Goal: Task Accomplishment & Management: Manage account settings

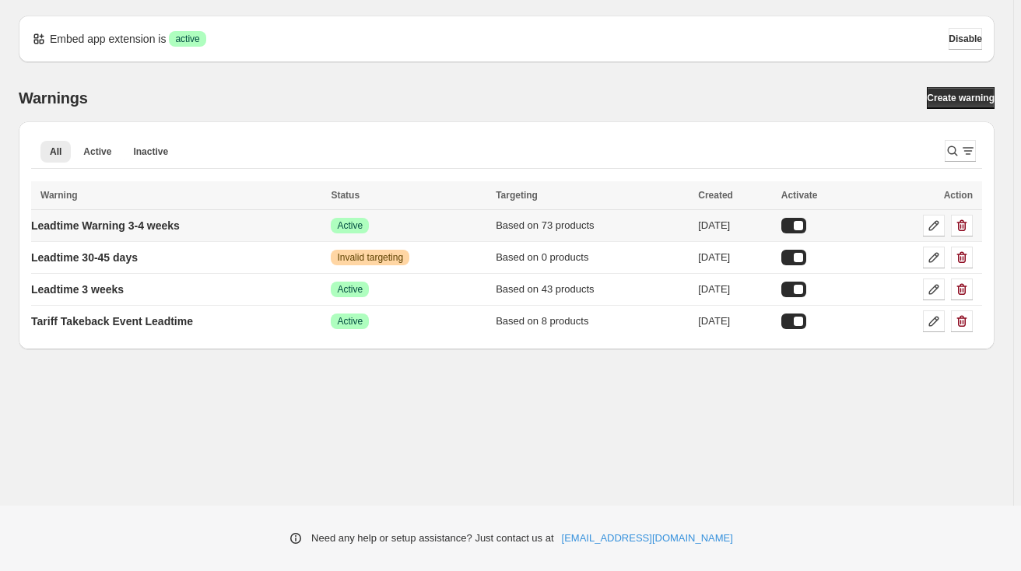
click at [274, 226] on td "Leadtime Warning 3-4 weeks" at bounding box center [178, 226] width 295 height 32
click at [933, 223] on icon at bounding box center [934, 226] width 10 height 10
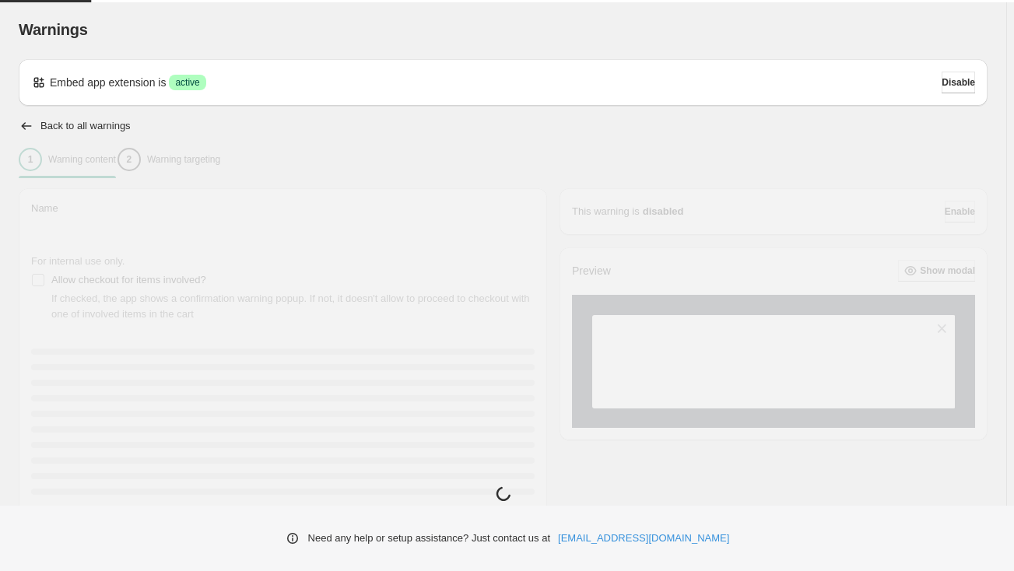
type input "**********"
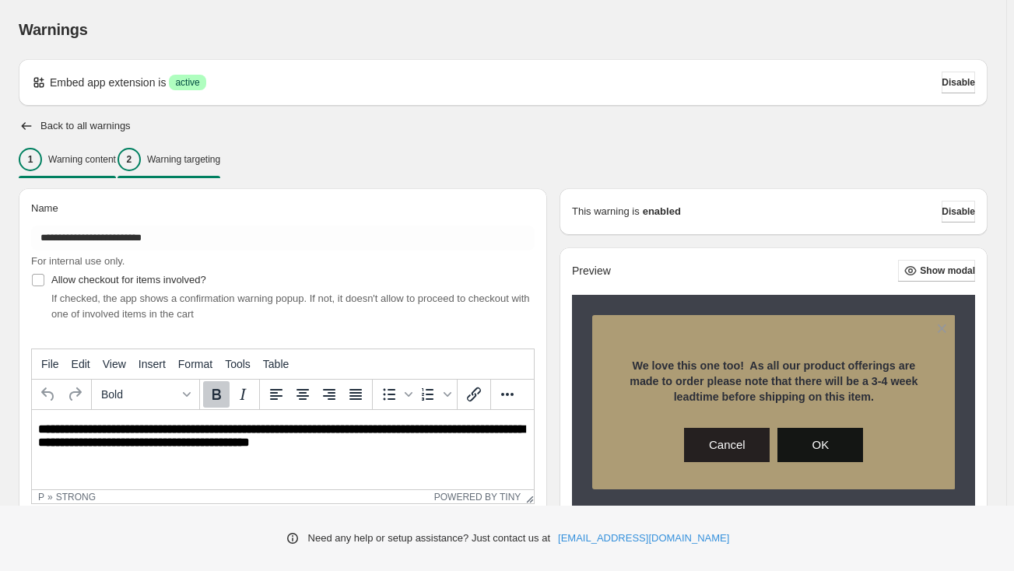
click at [220, 161] on p "Warning targeting" at bounding box center [183, 159] width 73 height 12
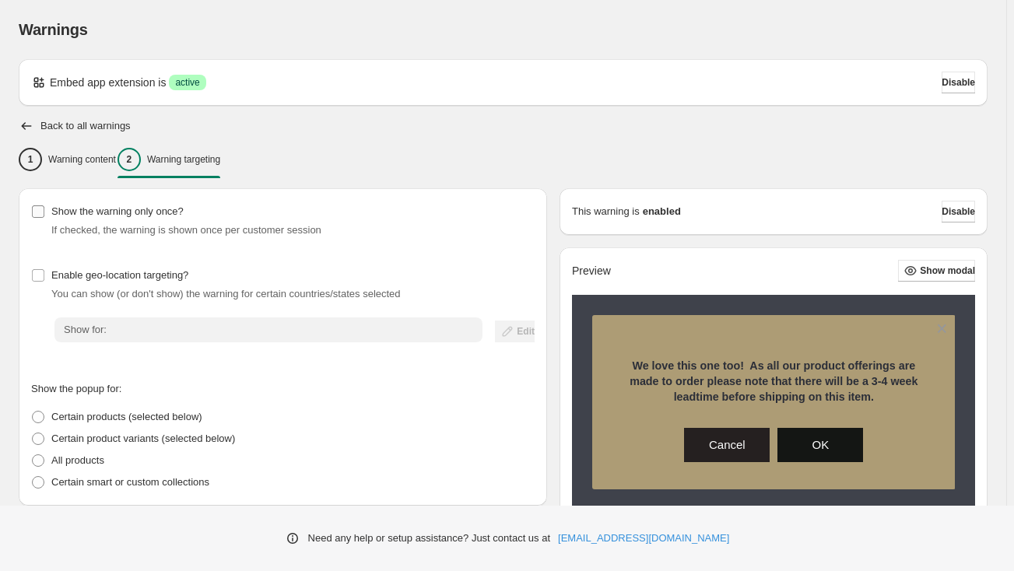
click at [103, 216] on span "Show the warning only once?" at bounding box center [117, 211] width 132 height 12
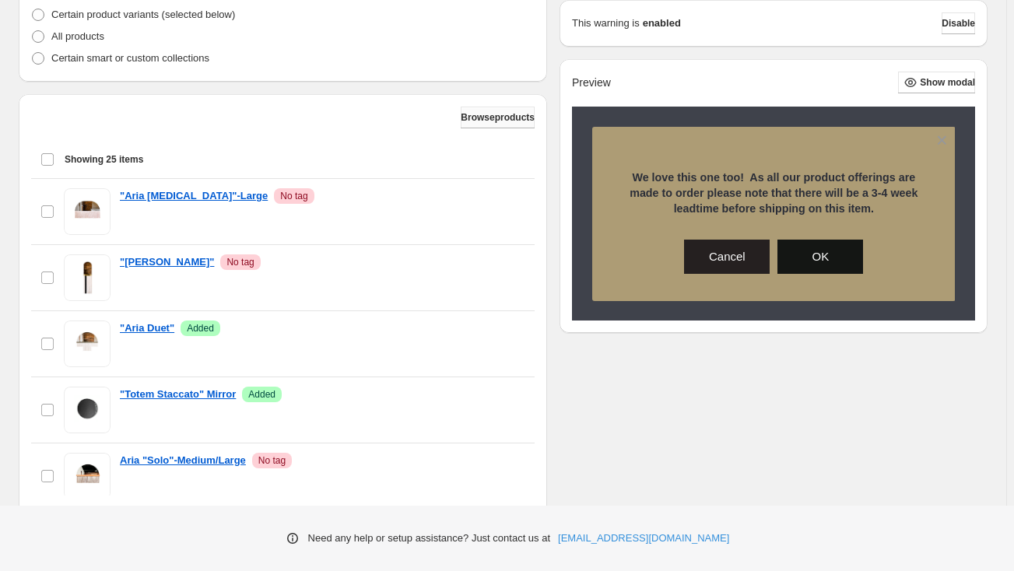
click at [496, 121] on span "Browse products" at bounding box center [498, 117] width 74 height 12
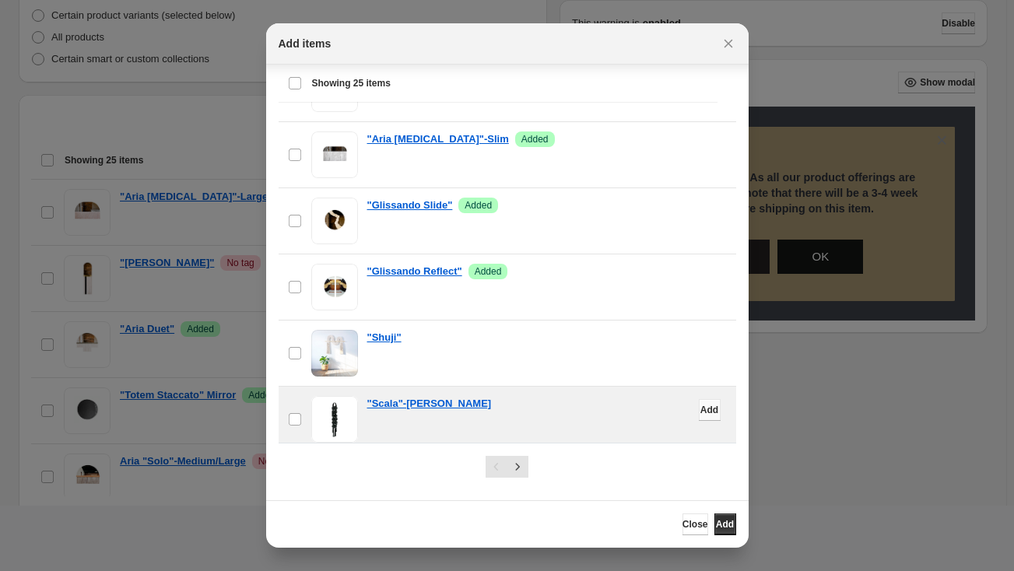
scroll to position [495, 0]
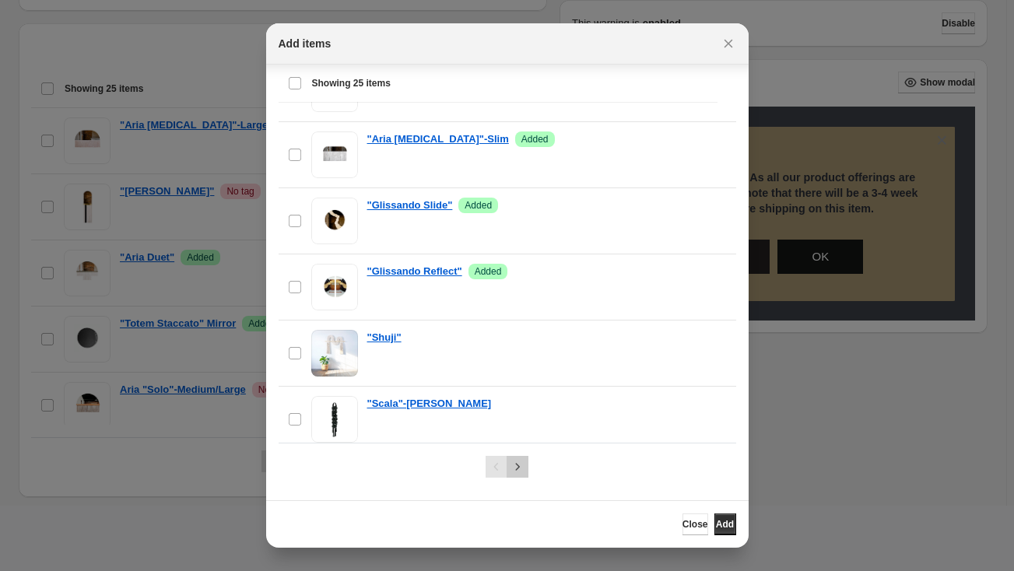
click at [518, 465] on icon "Next" at bounding box center [518, 467] width 16 height 16
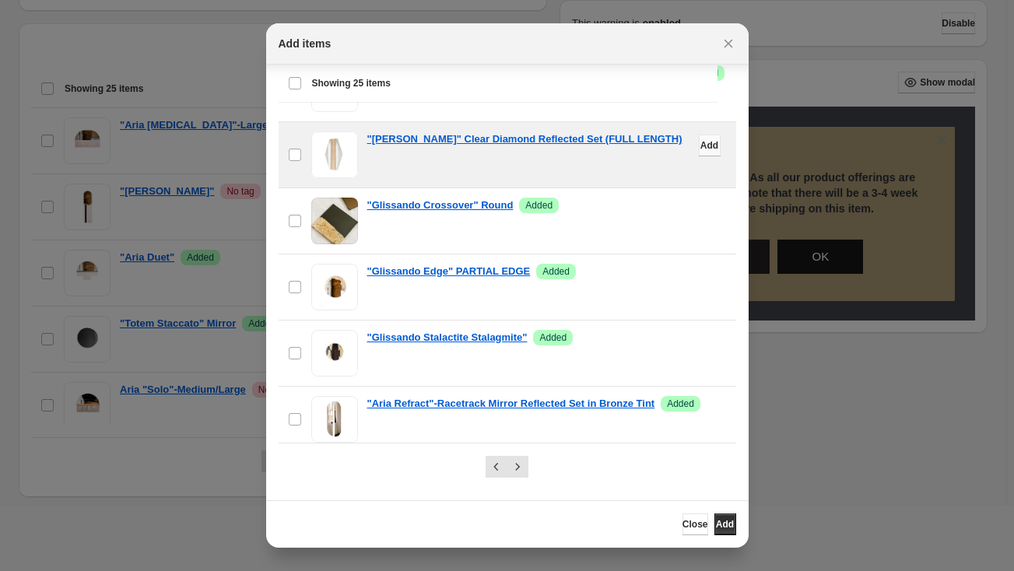
click at [699, 135] on button "Add" at bounding box center [710, 146] width 22 height 22
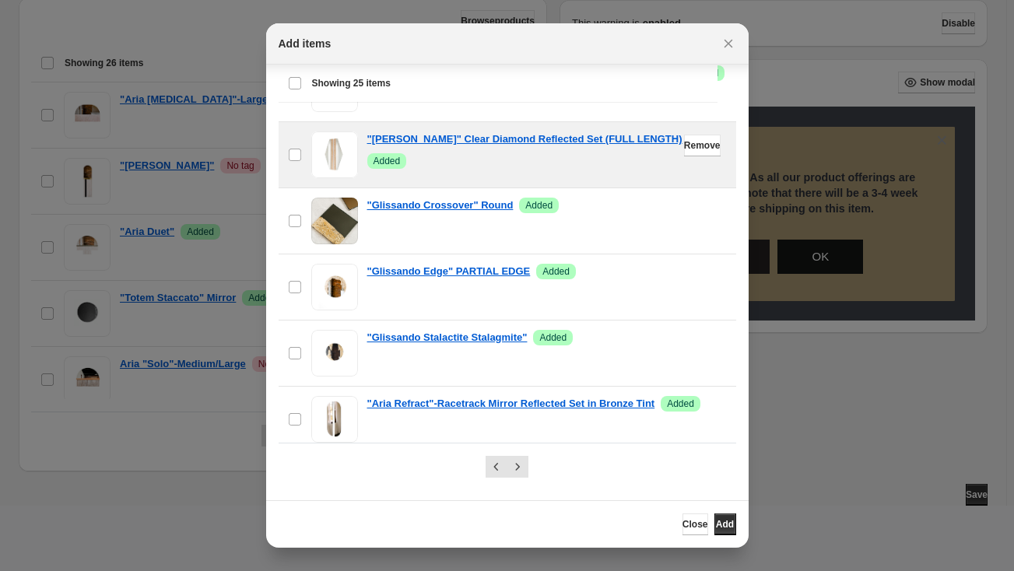
scroll to position [1362, 0]
click at [521, 471] on icon "Next" at bounding box center [518, 467] width 16 height 16
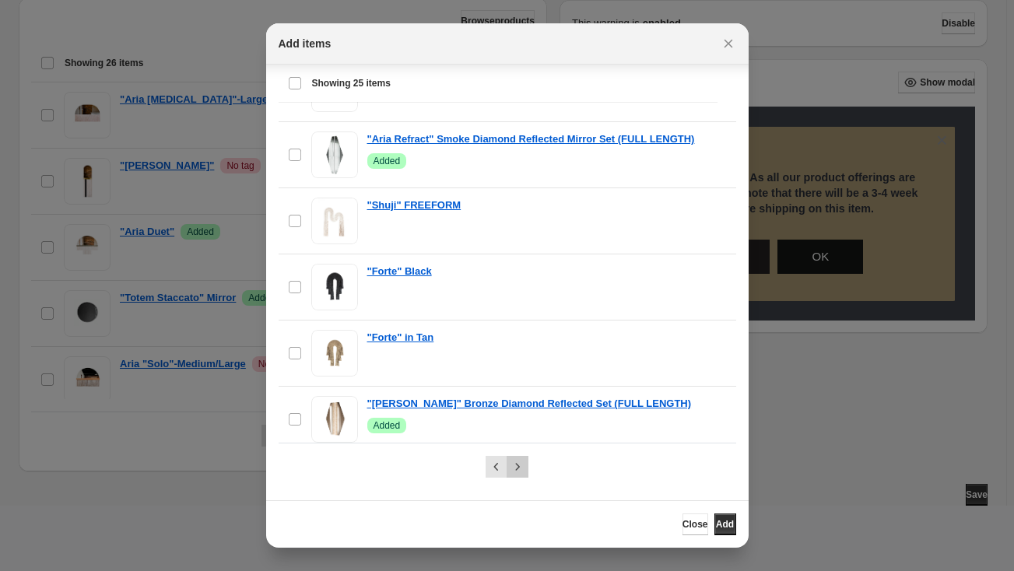
click at [513, 469] on icon "Next" at bounding box center [518, 467] width 16 height 16
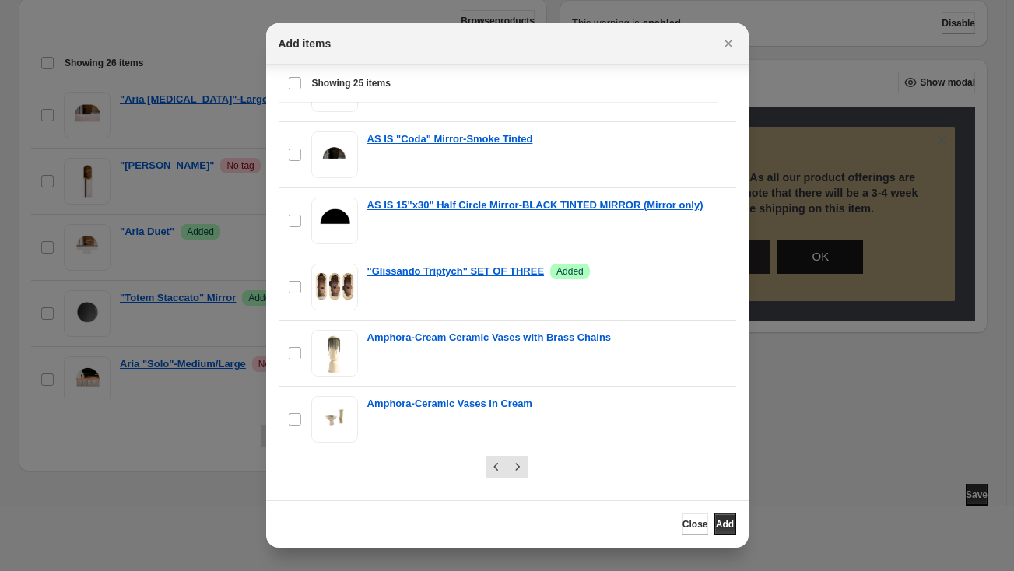
drag, startPoint x: 688, startPoint y: 139, endPoint x: 647, endPoint y: 68, distance: 81.5
click at [517, 468] on icon "Next" at bounding box center [518, 467] width 16 height 16
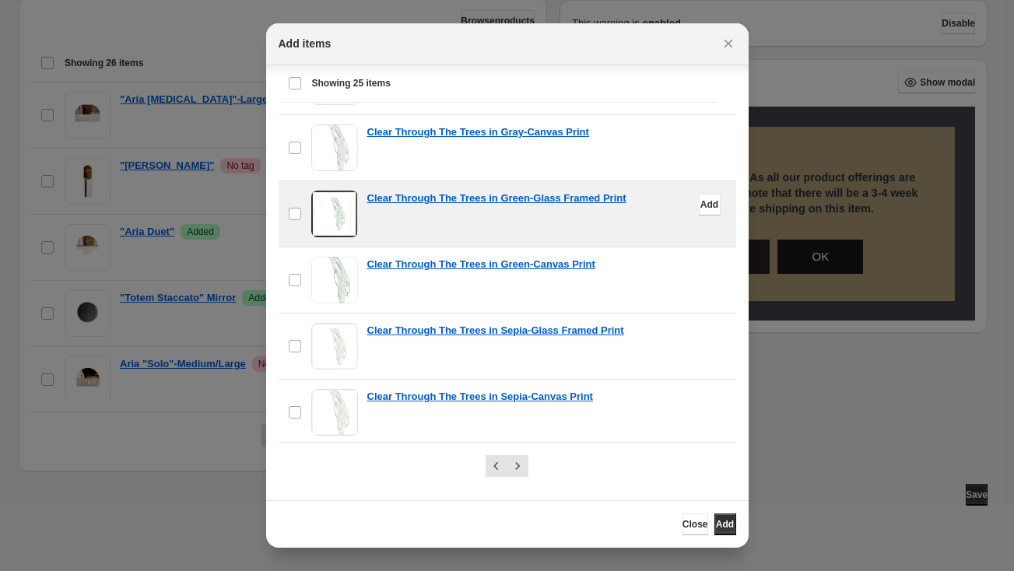
scroll to position [23, 0]
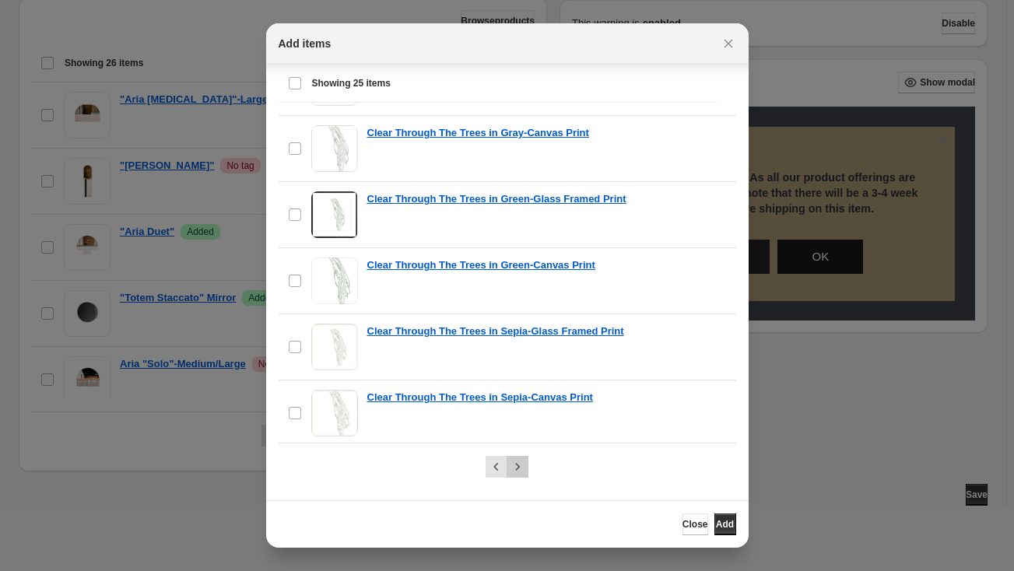
click at [521, 470] on icon "Next" at bounding box center [518, 467] width 16 height 16
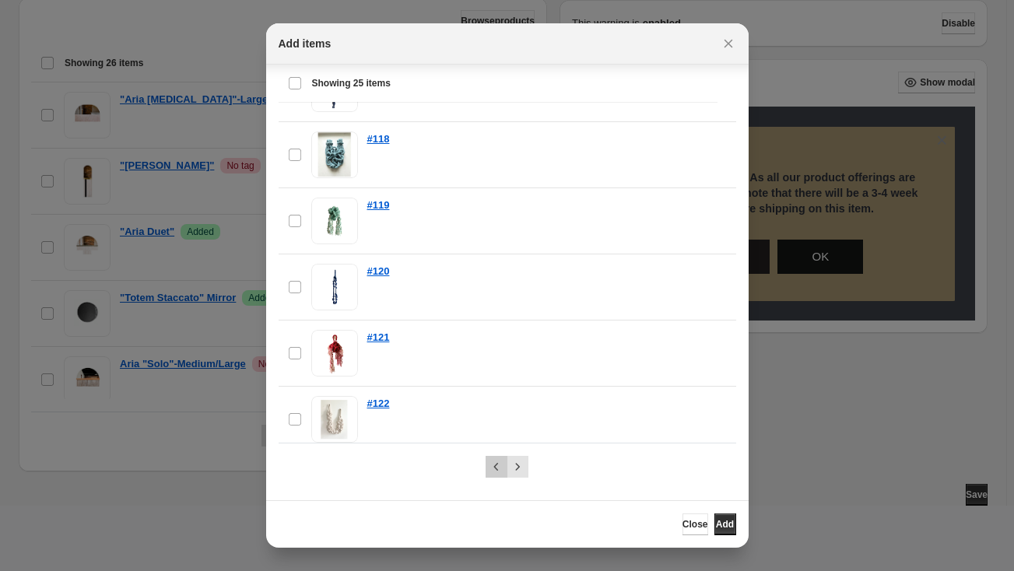
click at [499, 461] on icon "Previous" at bounding box center [497, 467] width 16 height 16
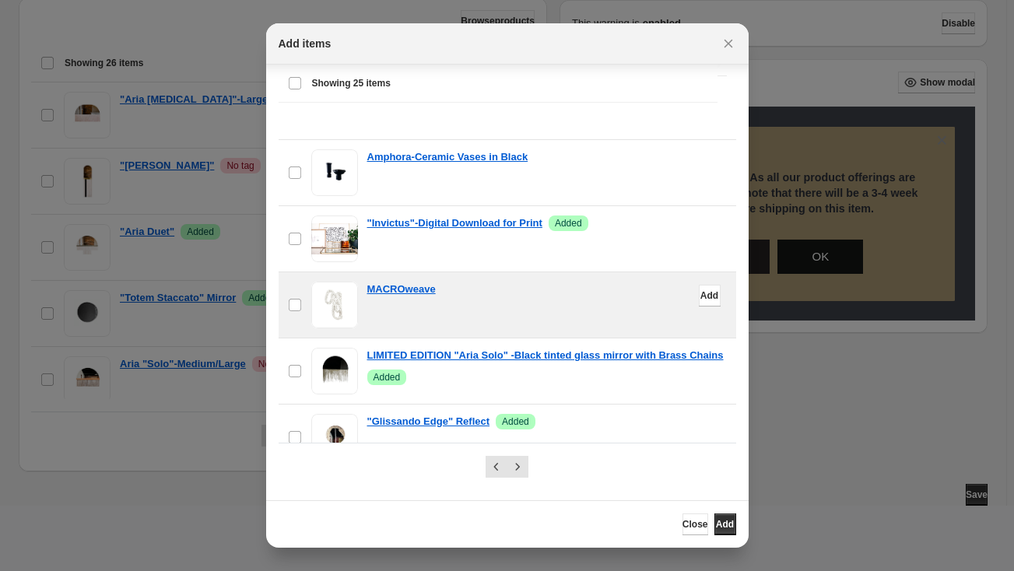
scroll to position [0, 0]
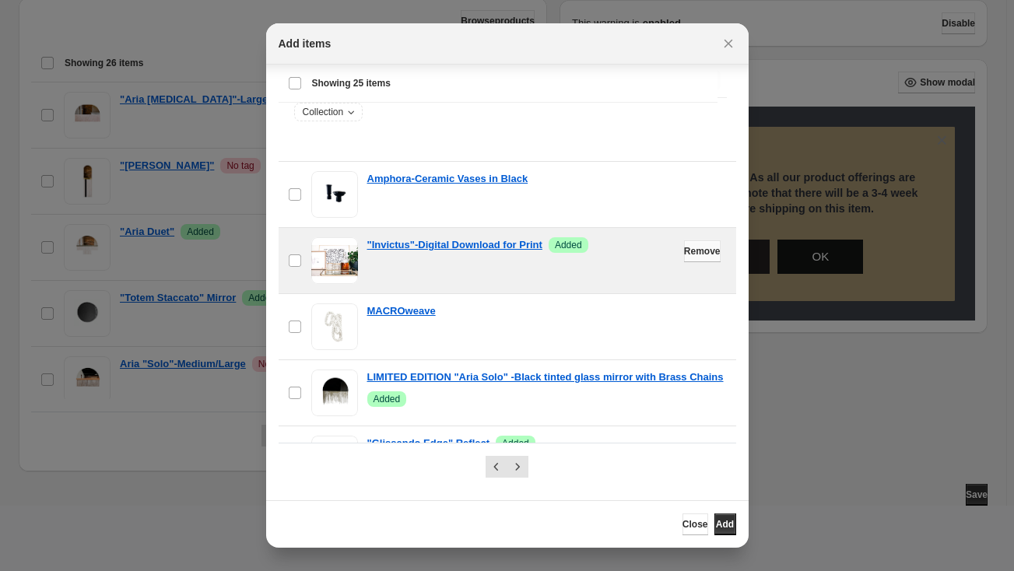
click at [684, 247] on span "Remove" at bounding box center [702, 251] width 37 height 12
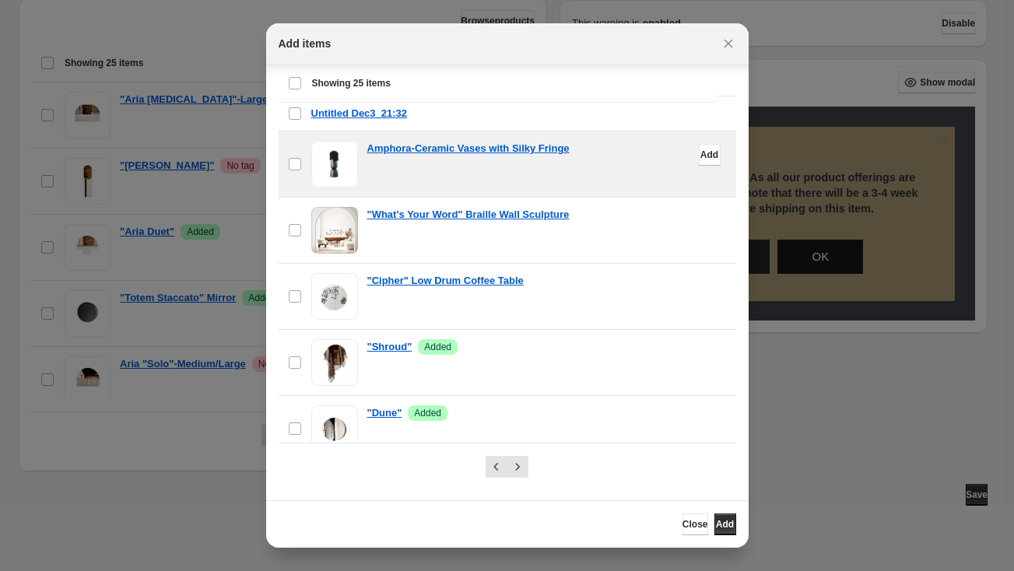
scroll to position [424, 0]
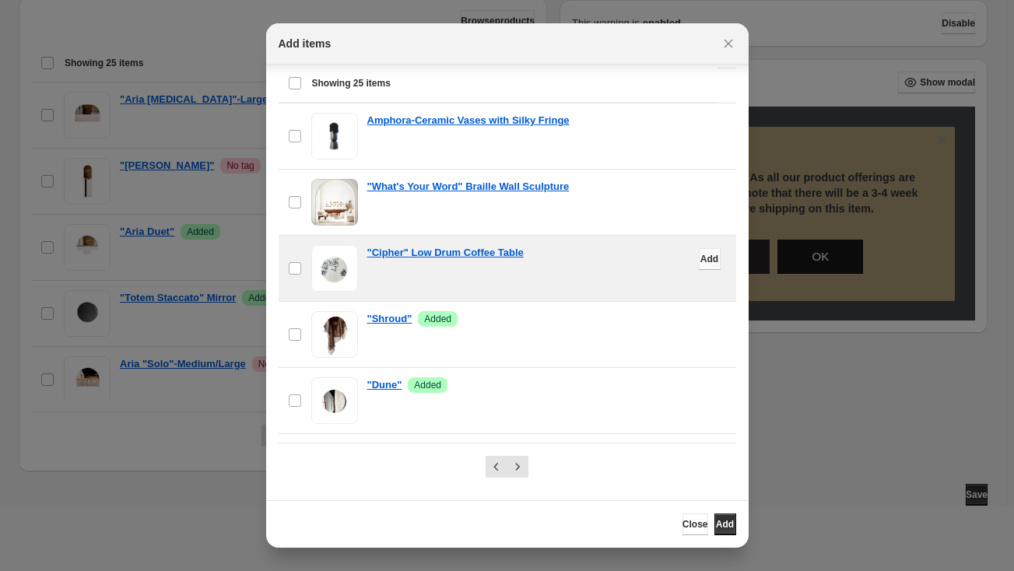
click at [700, 261] on span "Add" at bounding box center [709, 259] width 18 height 12
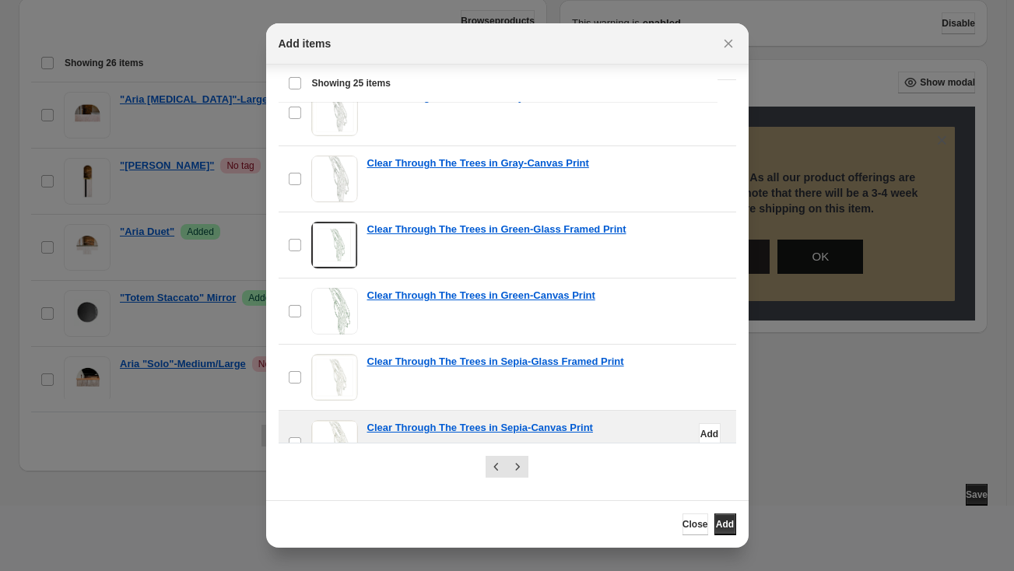
scroll to position [1337, 0]
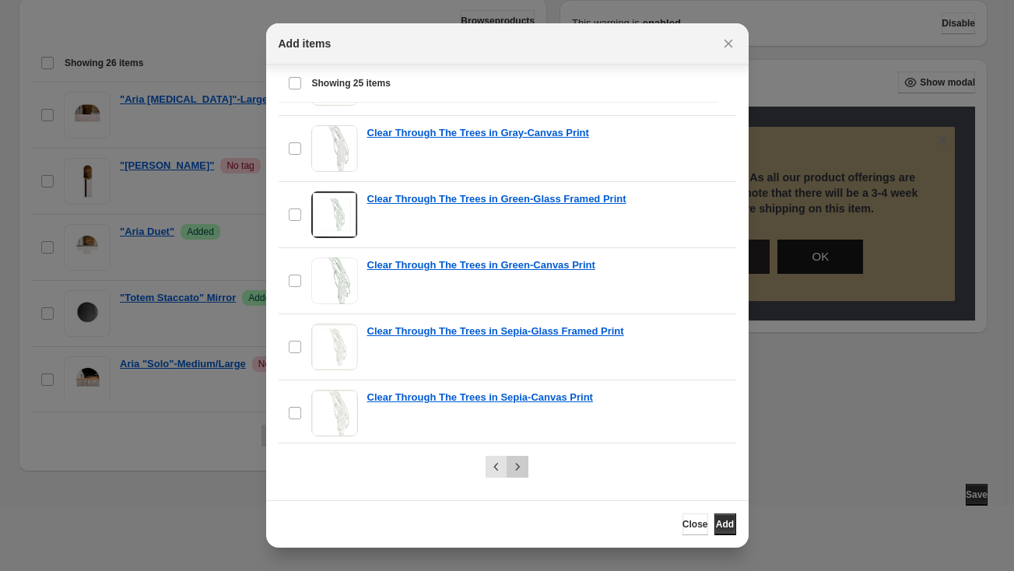
click at [514, 466] on icon "Next" at bounding box center [518, 467] width 16 height 16
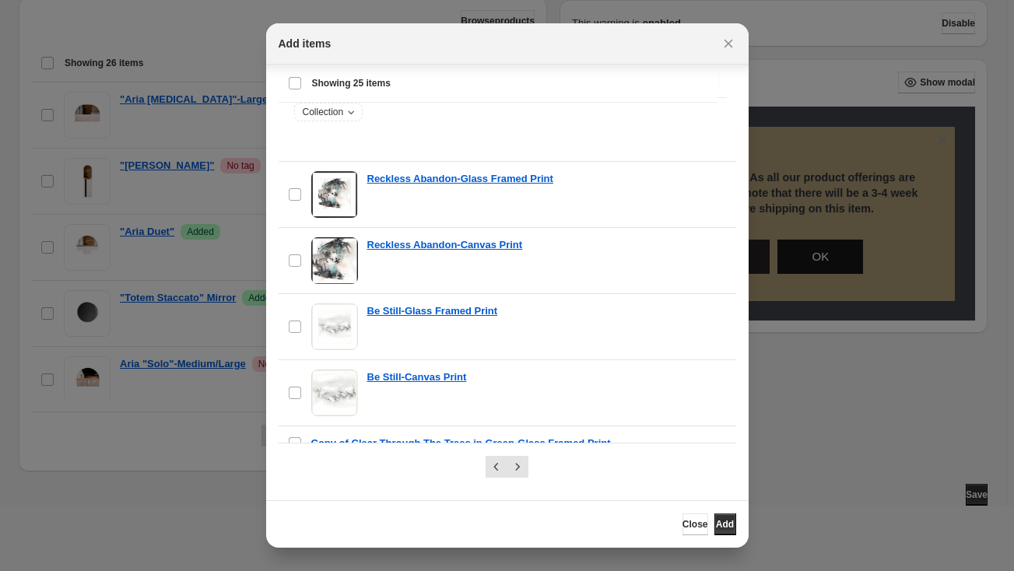
scroll to position [424, 0]
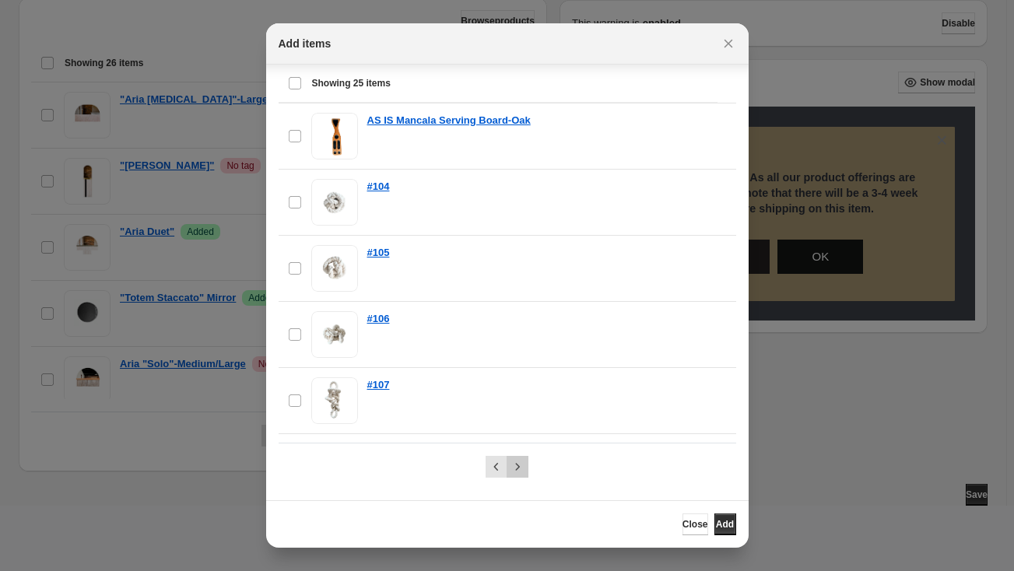
click at [515, 469] on icon "Next" at bounding box center [518, 467] width 16 height 16
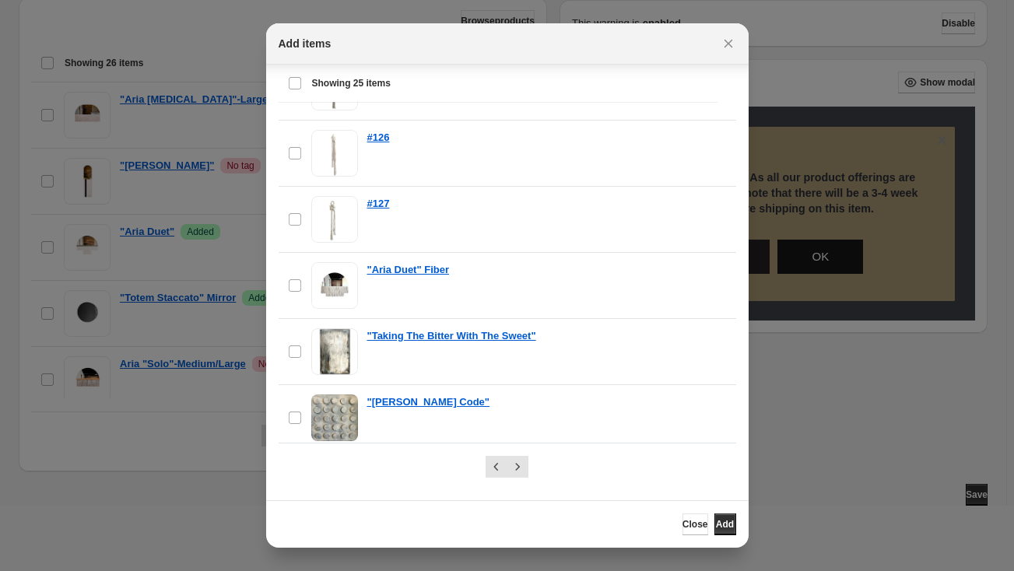
scroll to position [707, 0]
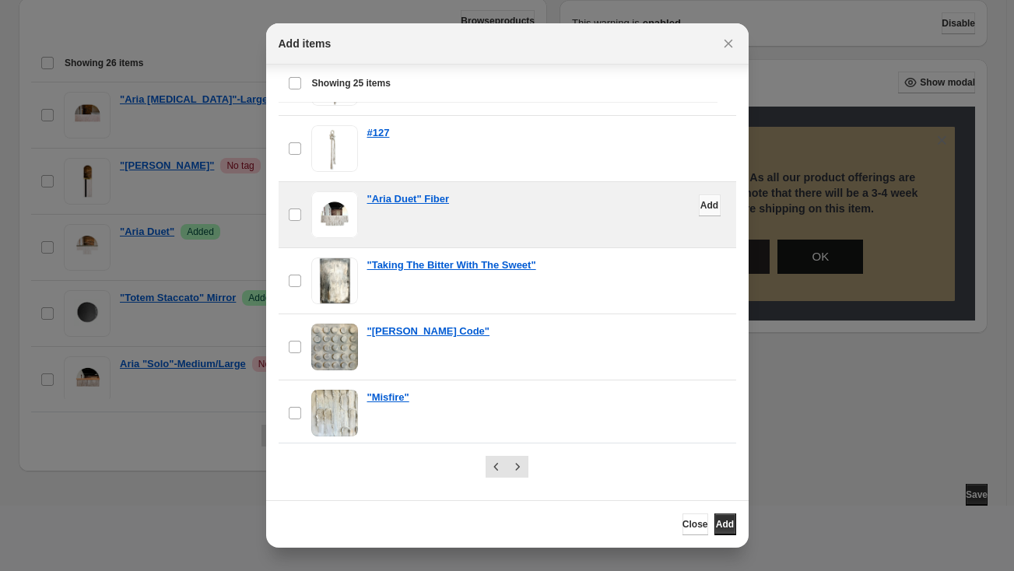
click at [700, 199] on span "Add" at bounding box center [709, 205] width 18 height 12
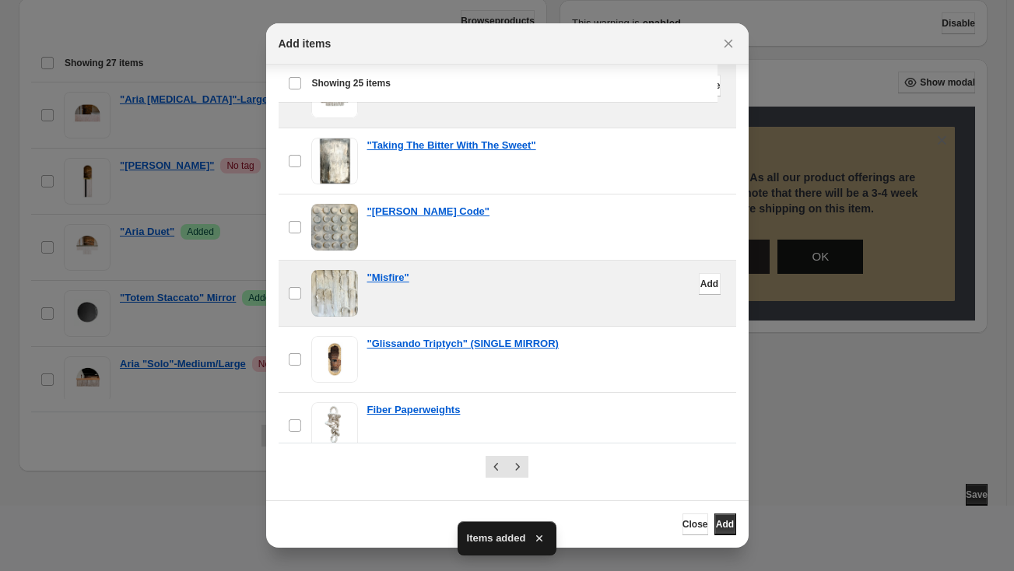
scroll to position [0, 0]
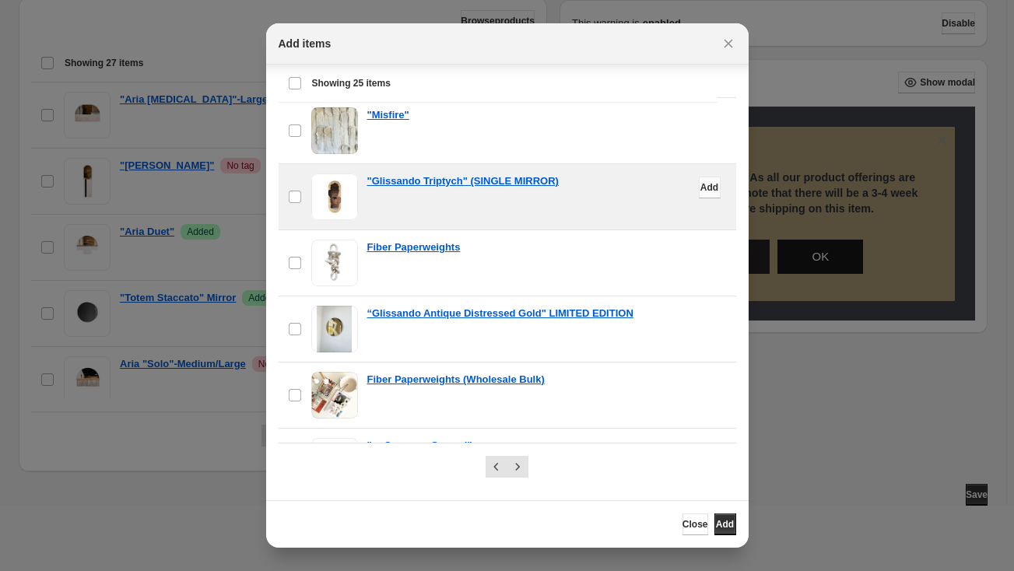
click at [700, 181] on span "Add" at bounding box center [709, 187] width 18 height 12
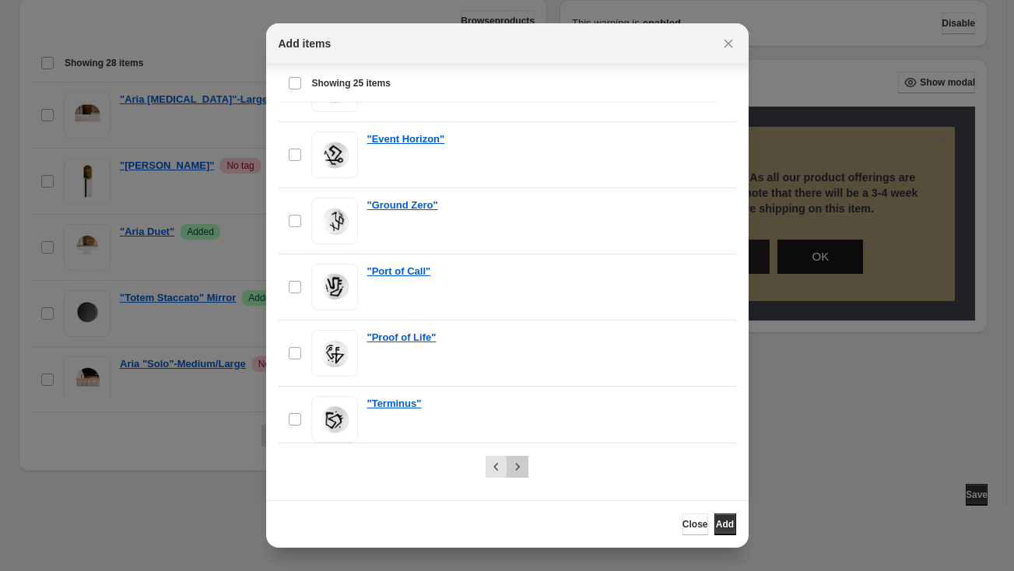
click at [518, 465] on icon "Next" at bounding box center [518, 467] width 16 height 16
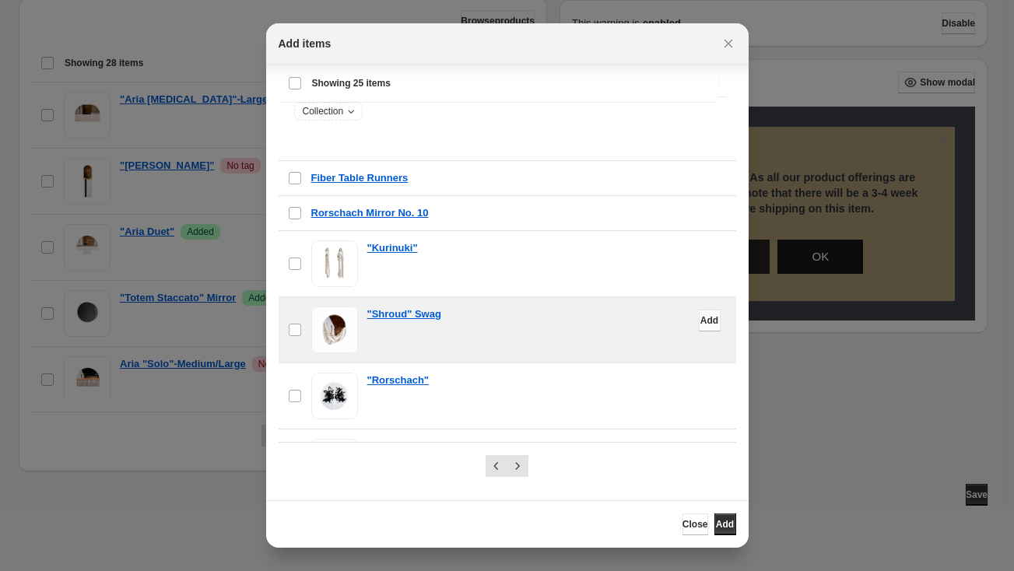
click at [700, 316] on span "Add" at bounding box center [709, 320] width 18 height 12
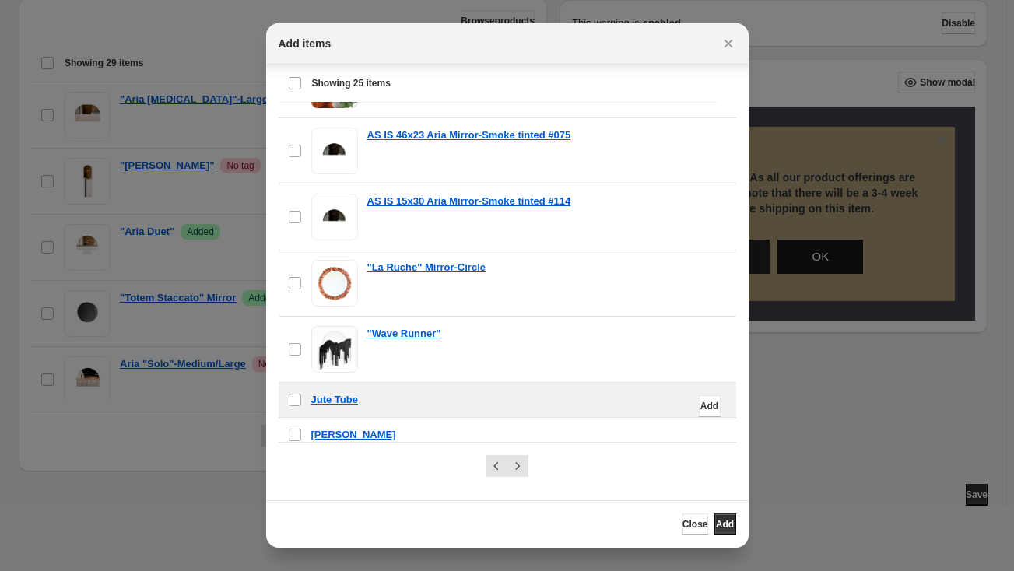
scroll to position [1060, 0]
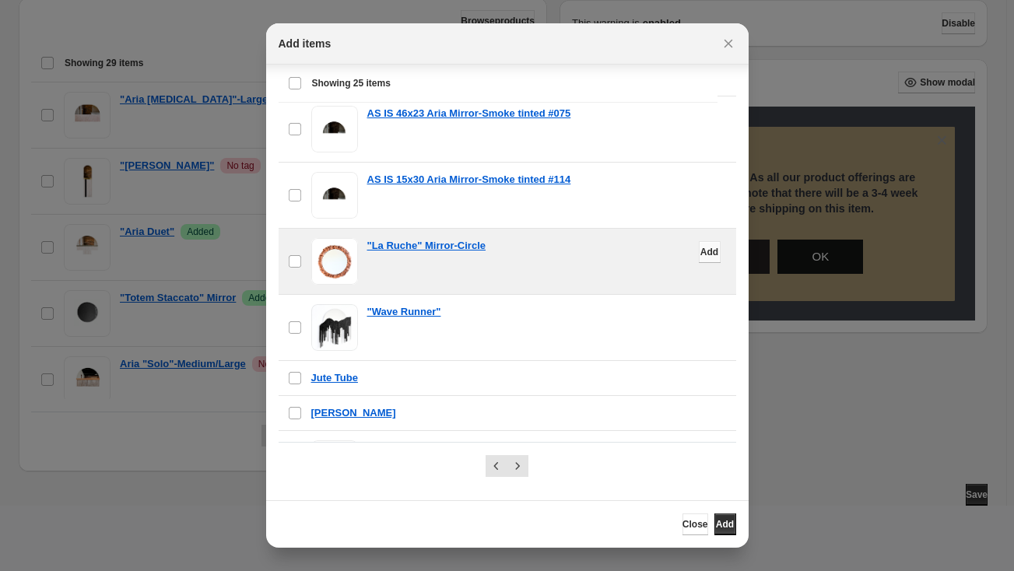
click at [700, 246] on span "Add" at bounding box center [709, 252] width 18 height 12
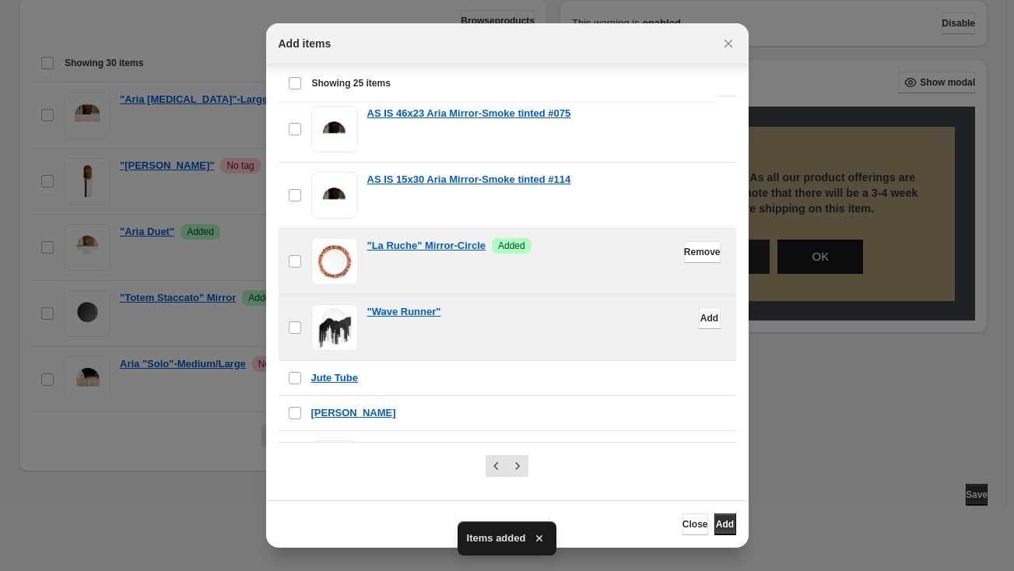
click at [700, 314] on span "Add" at bounding box center [709, 318] width 18 height 12
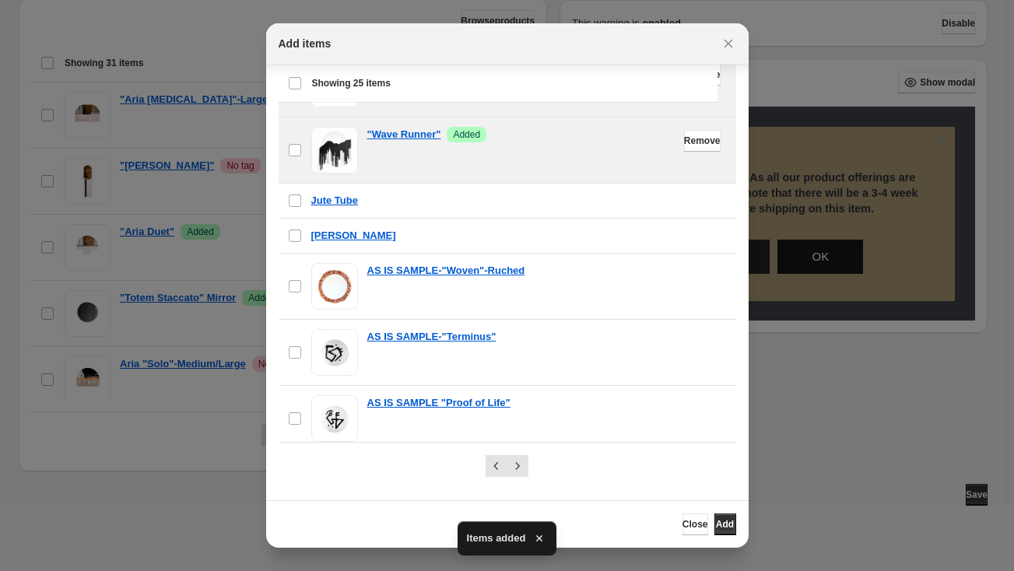
scroll to position [23, 0]
click at [519, 462] on icon "Next" at bounding box center [518, 467] width 16 height 16
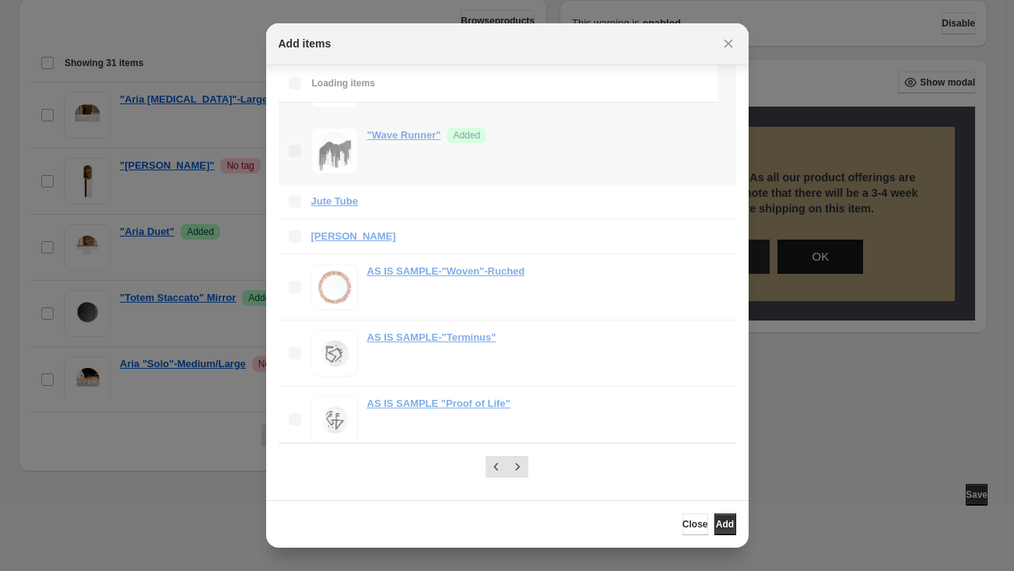
scroll to position [24, 0]
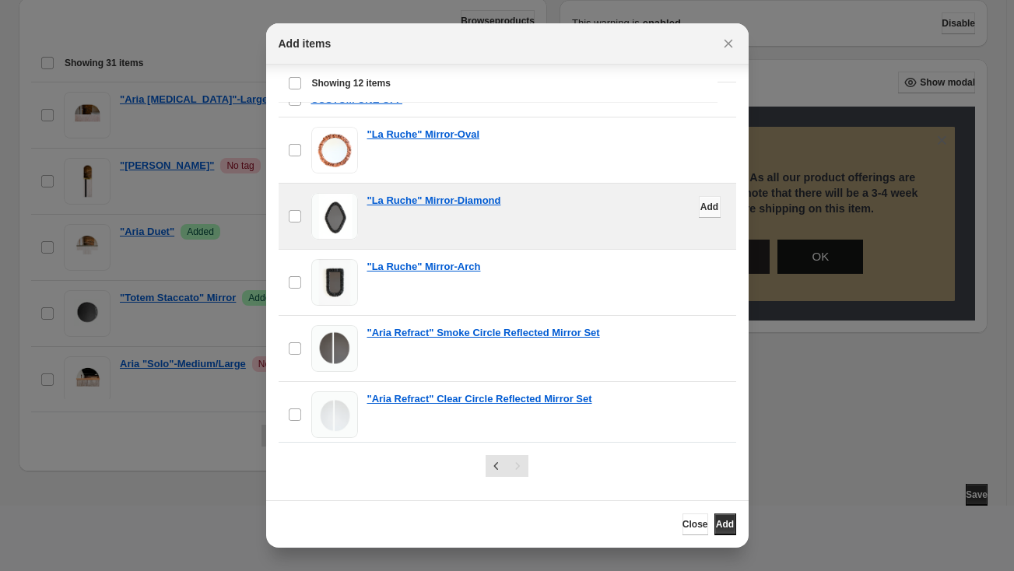
click at [700, 204] on span "Add" at bounding box center [709, 207] width 18 height 12
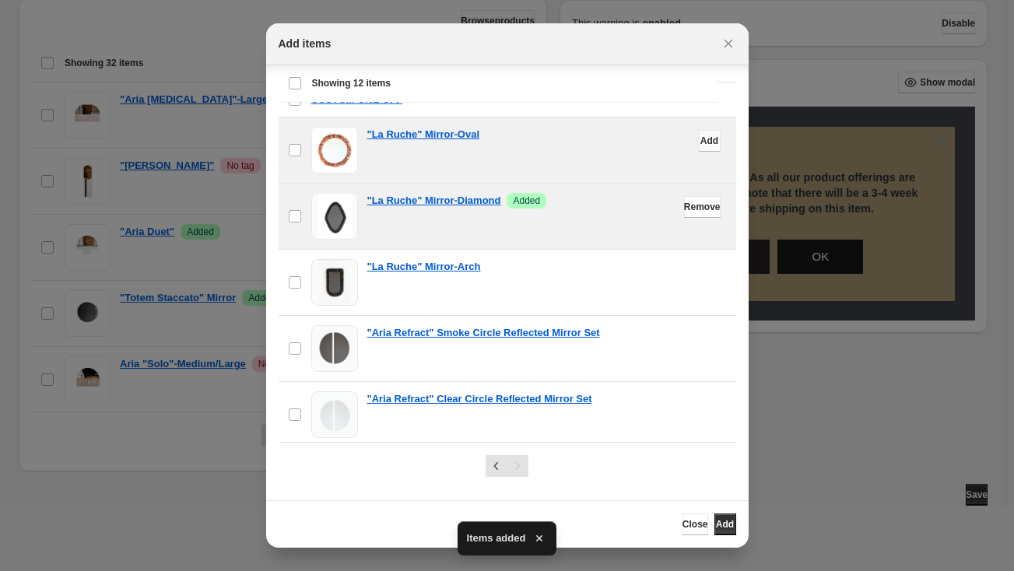
click at [700, 135] on span "Add" at bounding box center [709, 141] width 18 height 12
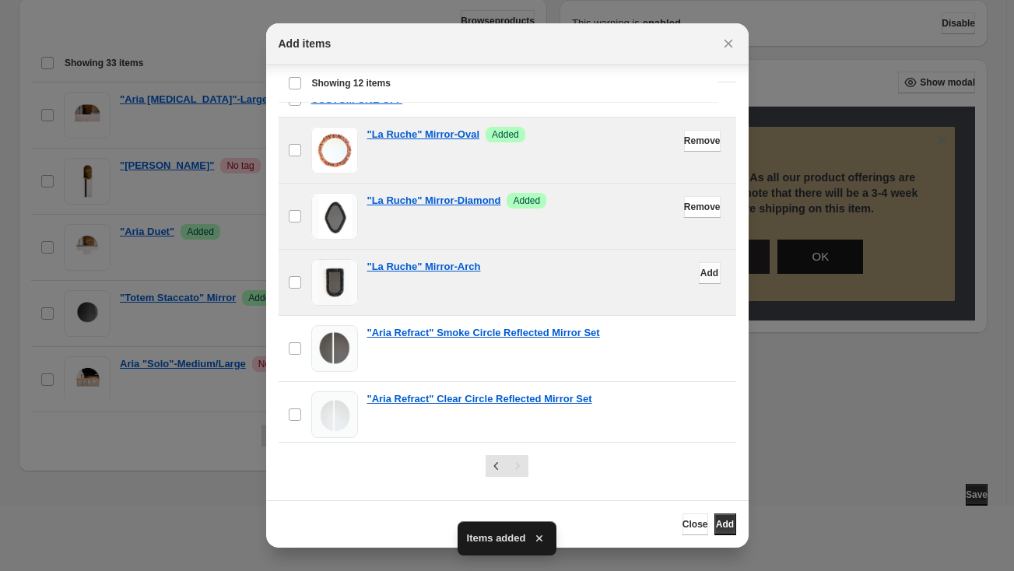
click at [700, 272] on span "Add" at bounding box center [709, 273] width 18 height 12
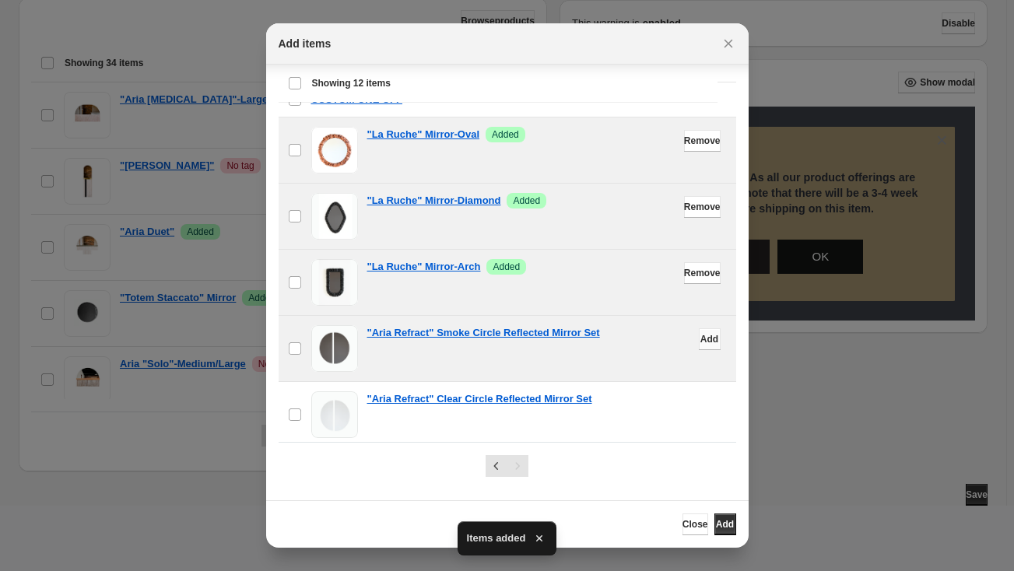
click at [700, 335] on span "Add" at bounding box center [709, 339] width 18 height 12
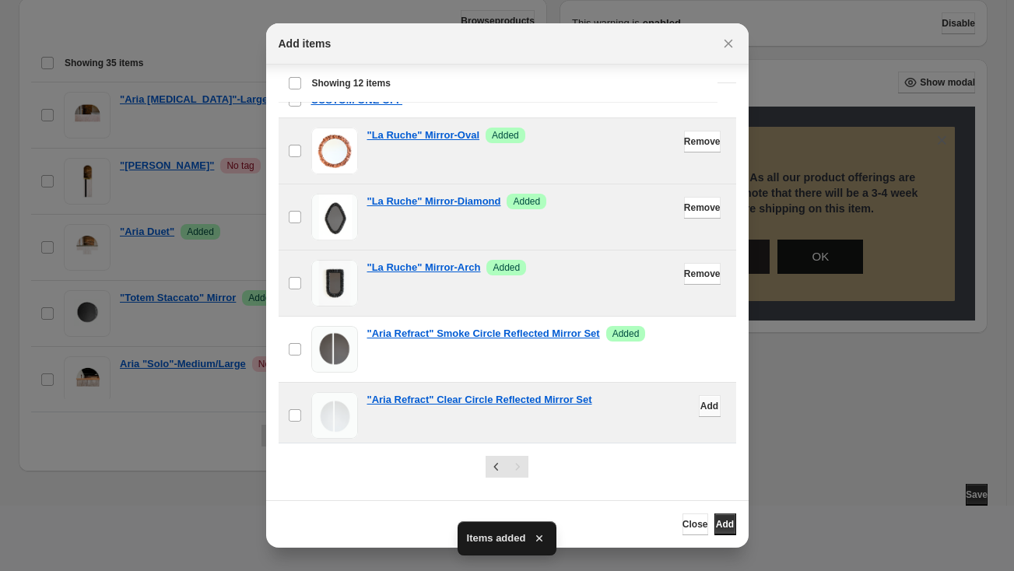
click at [700, 403] on span "Add" at bounding box center [709, 406] width 18 height 12
click at [716, 523] on span "Add" at bounding box center [725, 524] width 18 height 12
click at [725, 44] on icon "Close" at bounding box center [728, 44] width 16 height 16
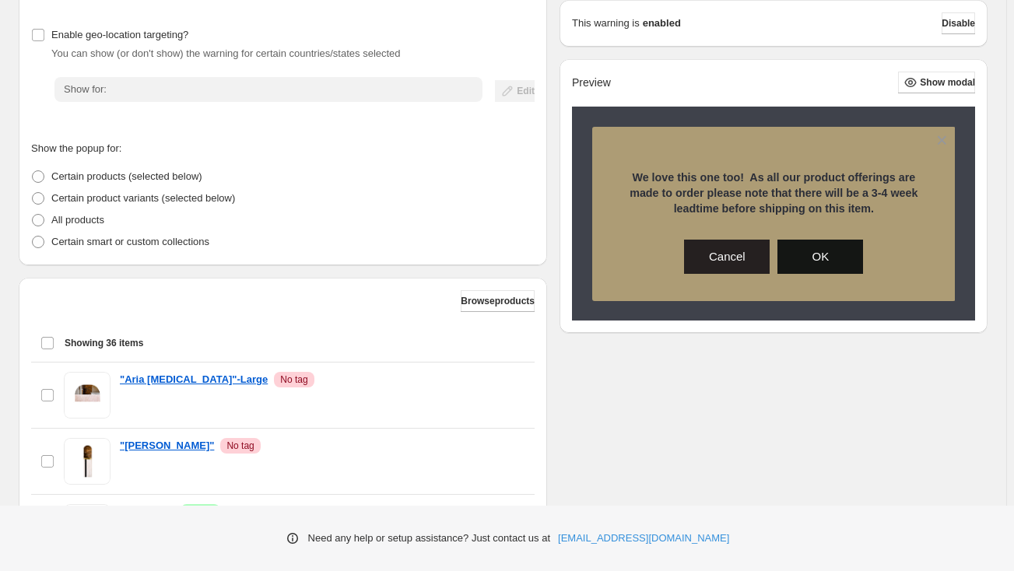
scroll to position [0, 0]
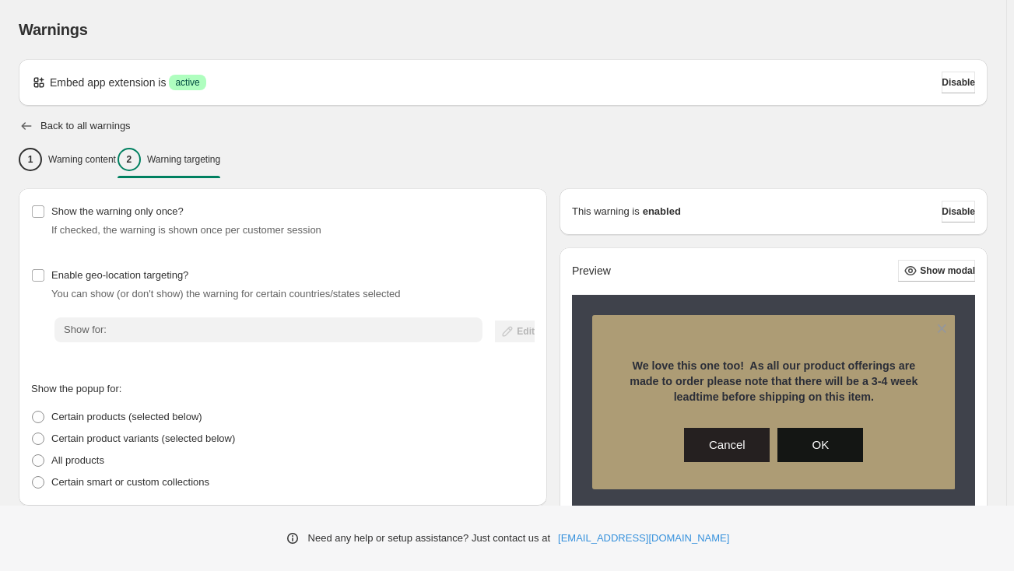
click at [23, 125] on icon "button" at bounding box center [27, 126] width 16 height 16
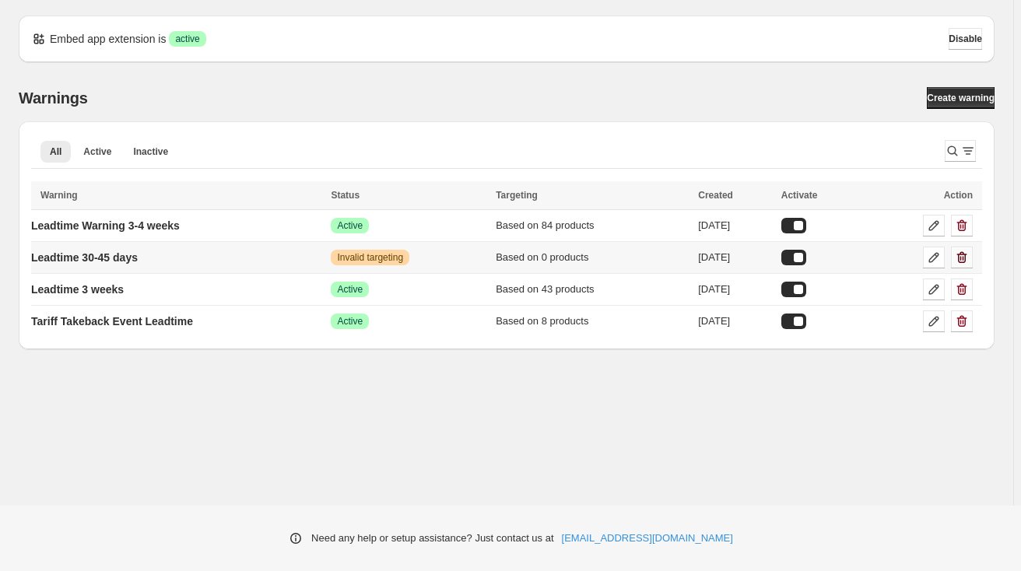
click at [962, 260] on icon "button" at bounding box center [962, 258] width 16 height 16
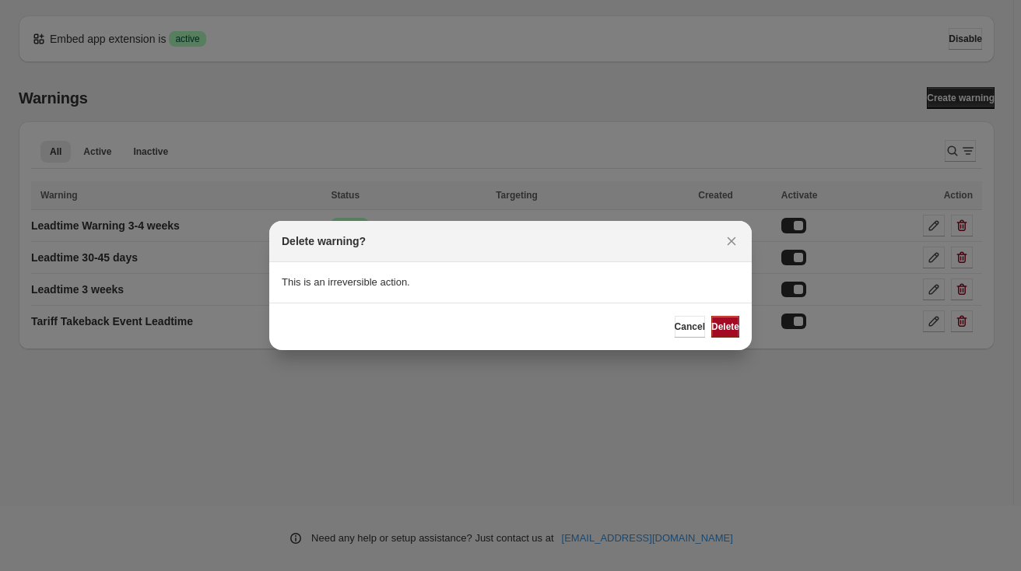
click at [730, 325] on button "Delete" at bounding box center [725, 327] width 28 height 22
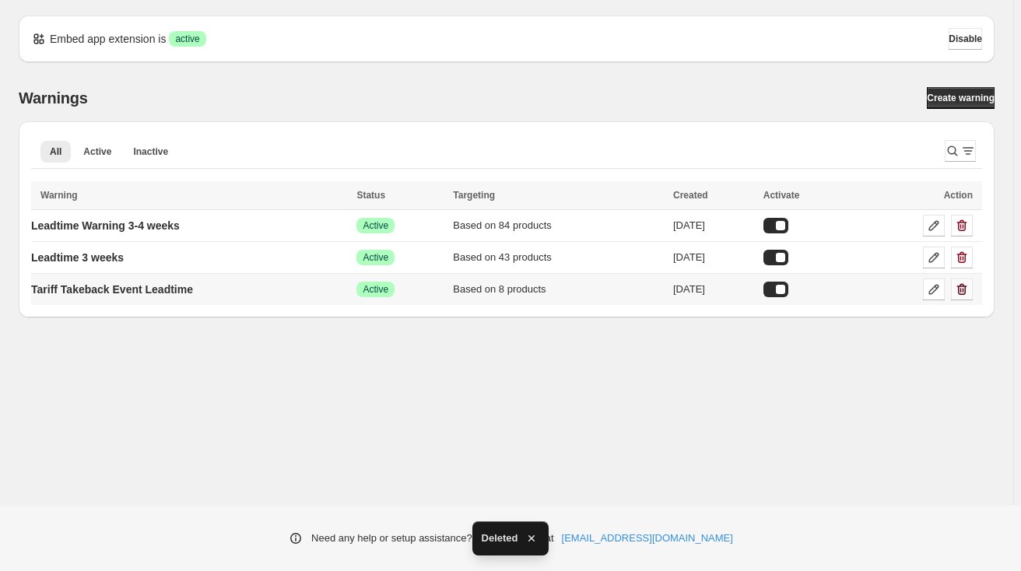
click at [959, 287] on icon "button" at bounding box center [962, 290] width 16 height 16
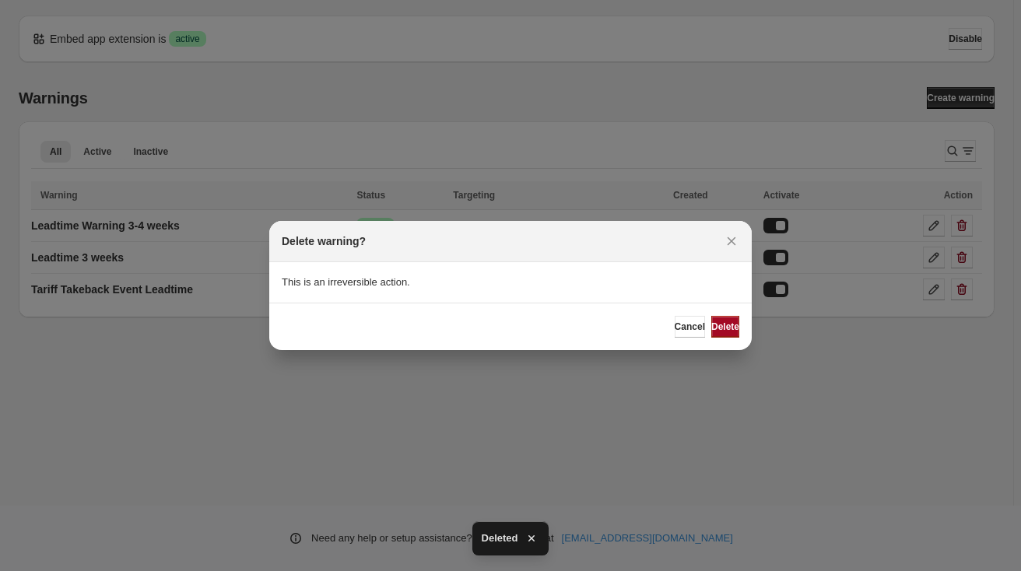
click at [724, 332] on span "Delete" at bounding box center [725, 327] width 28 height 12
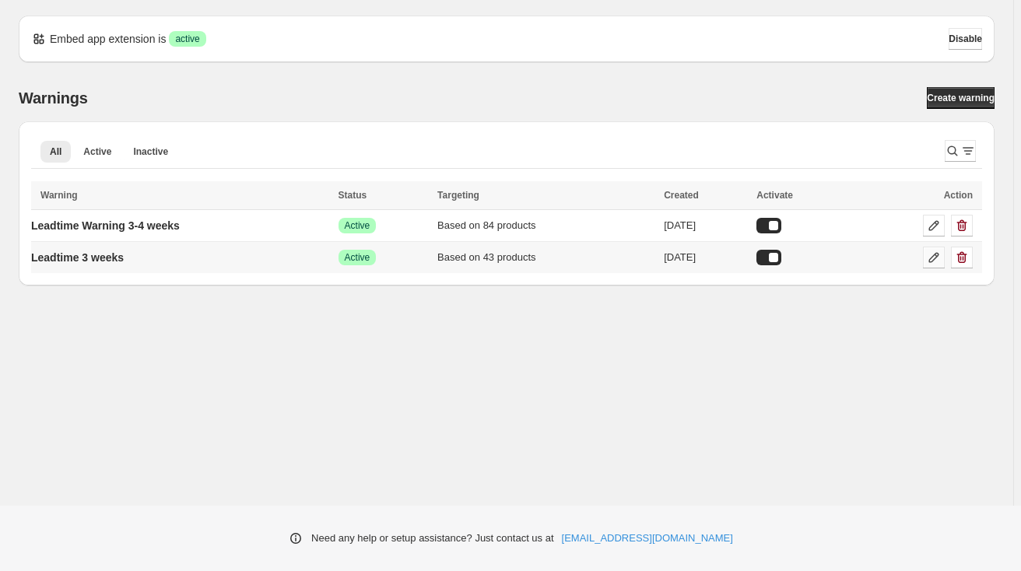
click at [935, 264] on icon at bounding box center [934, 258] width 16 height 16
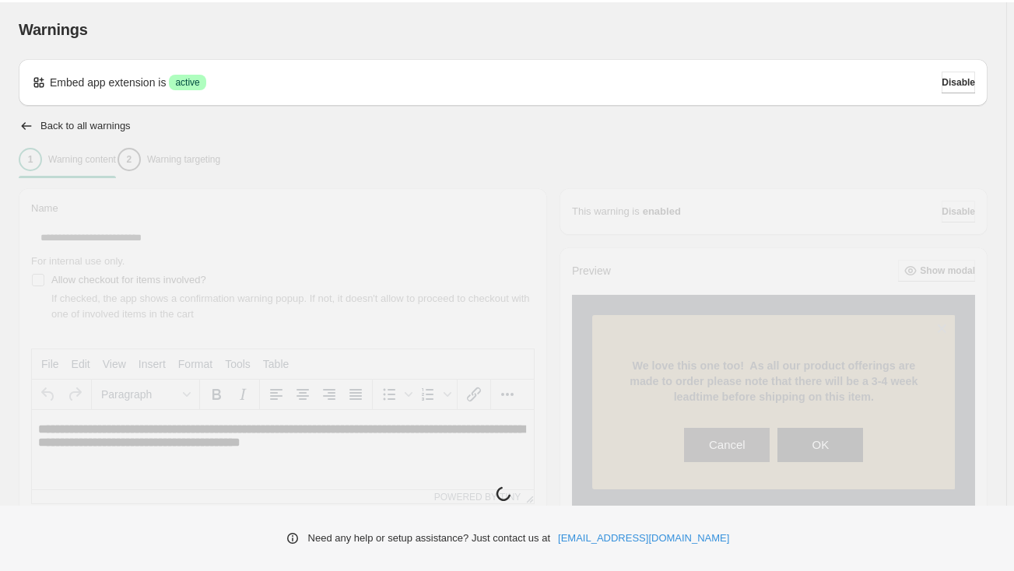
type input "**********"
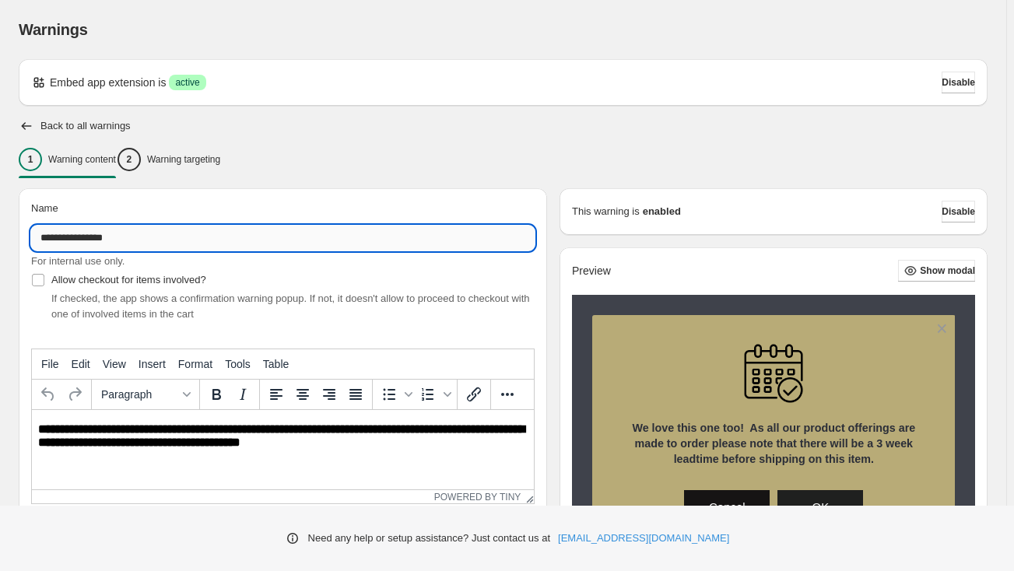
click at [88, 242] on input "**********" at bounding box center [282, 238] width 503 height 25
click at [86, 241] on input "**********" at bounding box center [282, 238] width 503 height 25
type input "**********"
click at [86, 446] on strong "**********" at bounding box center [281, 435] width 486 height 25
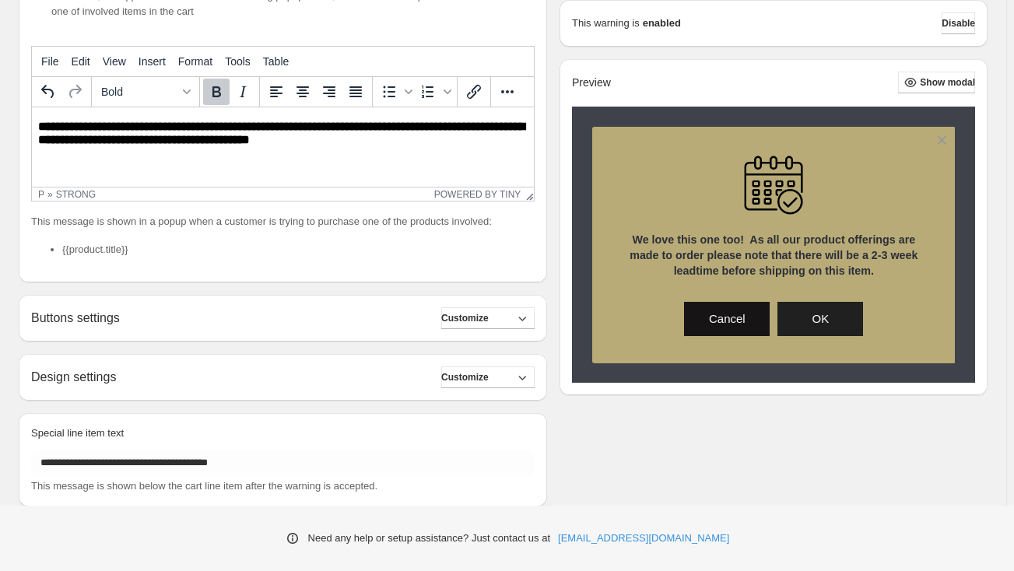
scroll to position [338, 0]
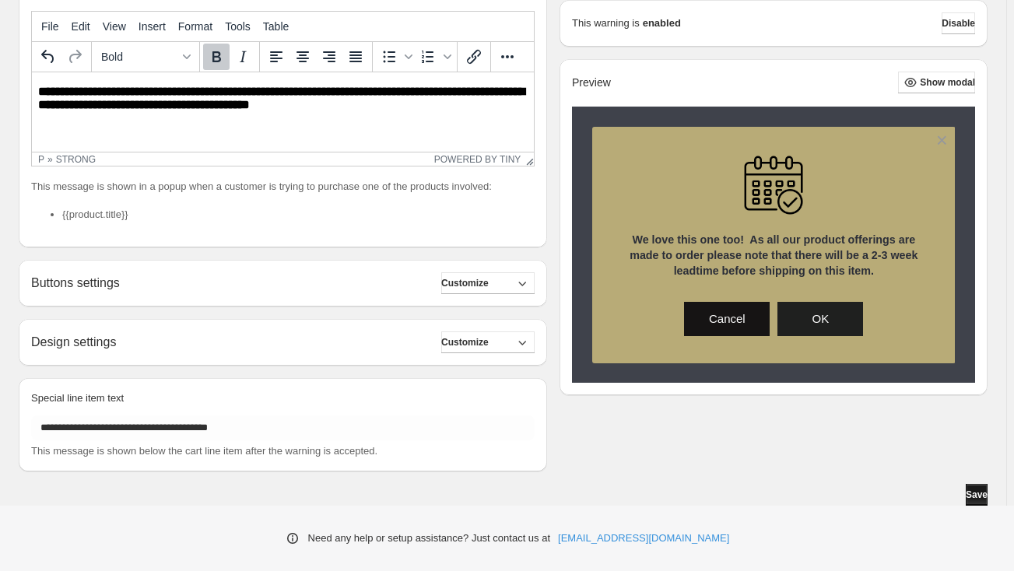
click at [983, 502] on button "Save" at bounding box center [977, 495] width 22 height 22
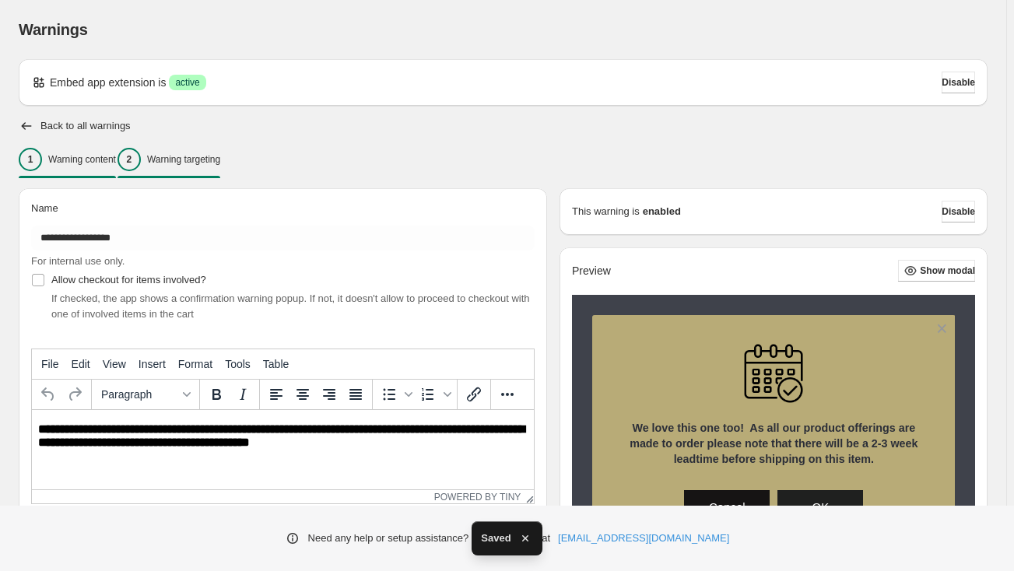
click at [198, 163] on p "Warning targeting" at bounding box center [183, 159] width 73 height 12
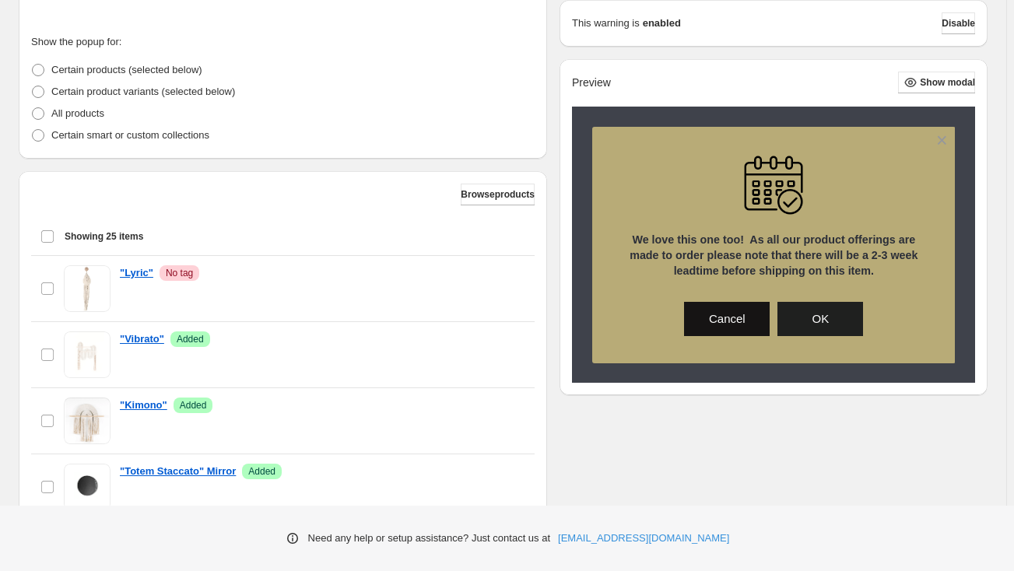
scroll to position [424, 0]
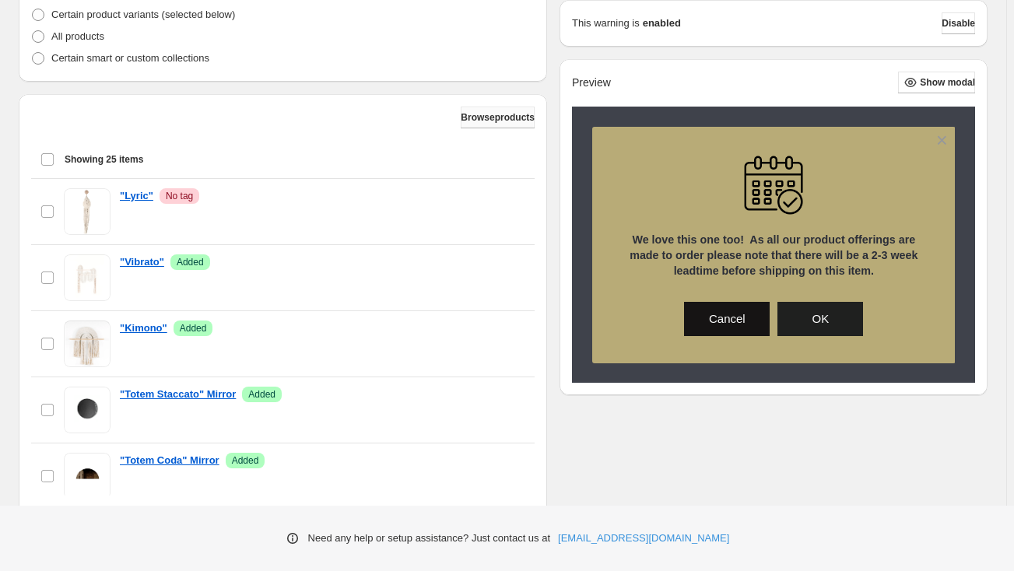
click at [499, 122] on span "Browse products" at bounding box center [498, 117] width 74 height 12
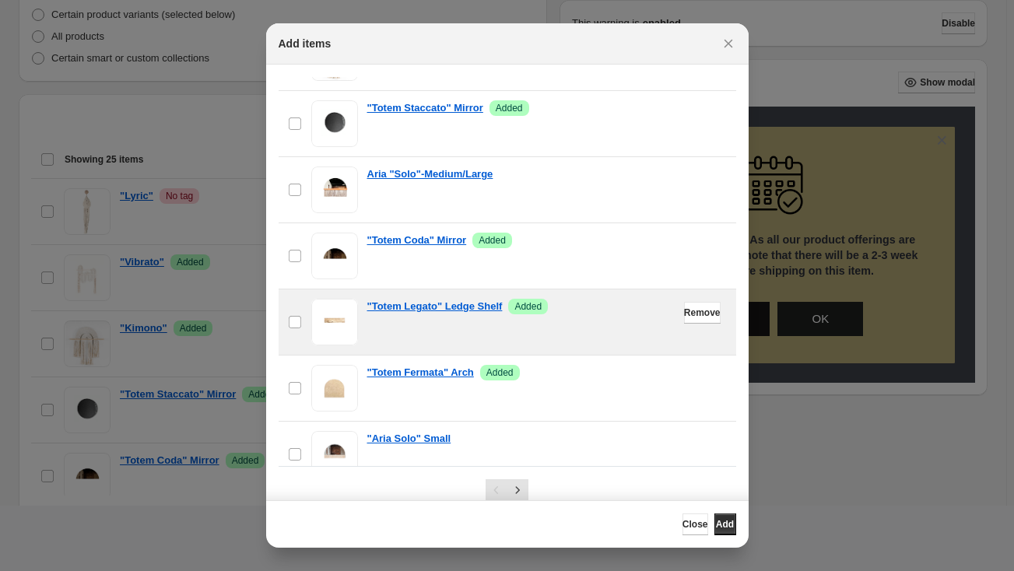
scroll to position [1060, 0]
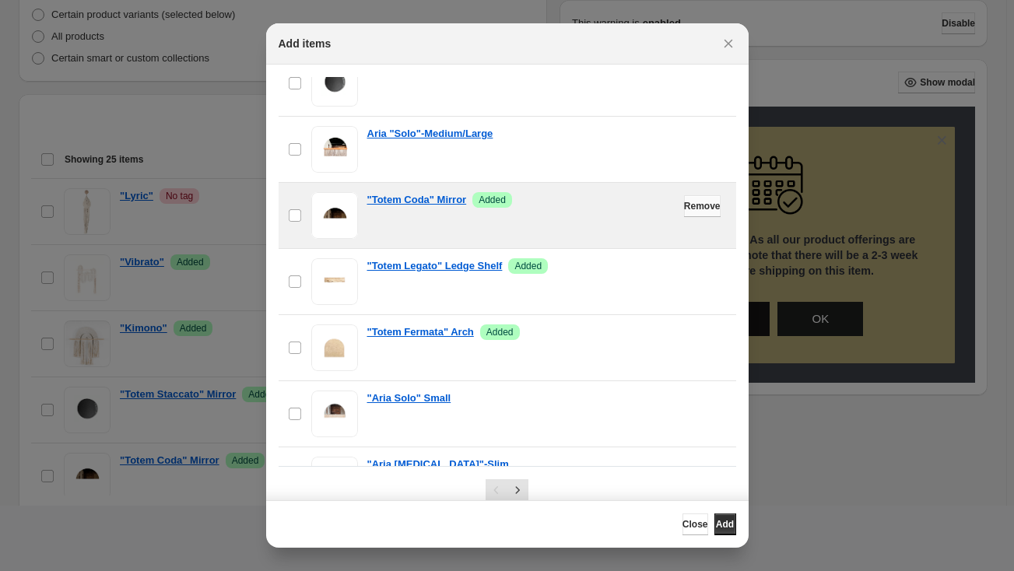
click at [686, 200] on span "Remove" at bounding box center [702, 206] width 37 height 12
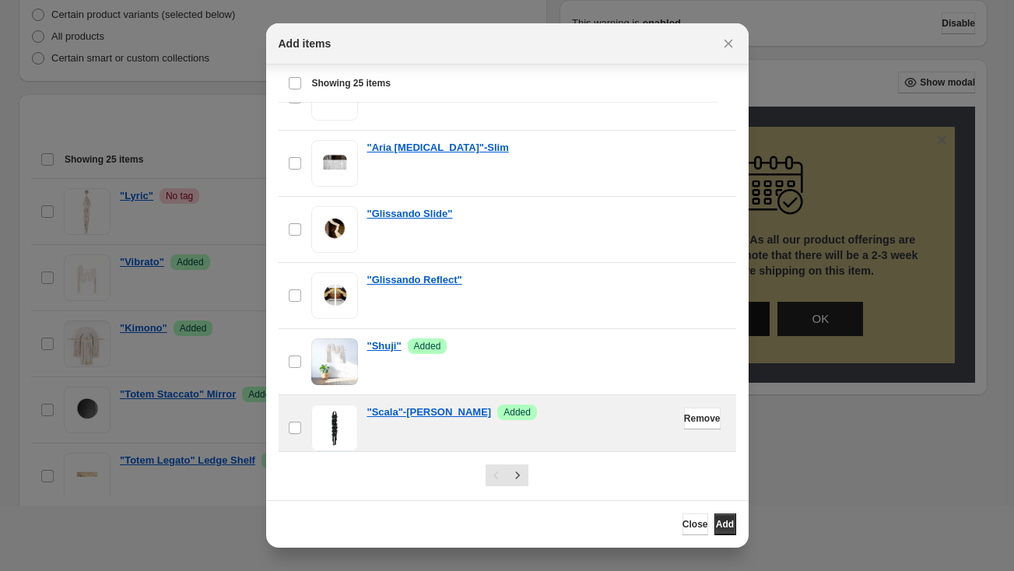
scroll to position [23, 0]
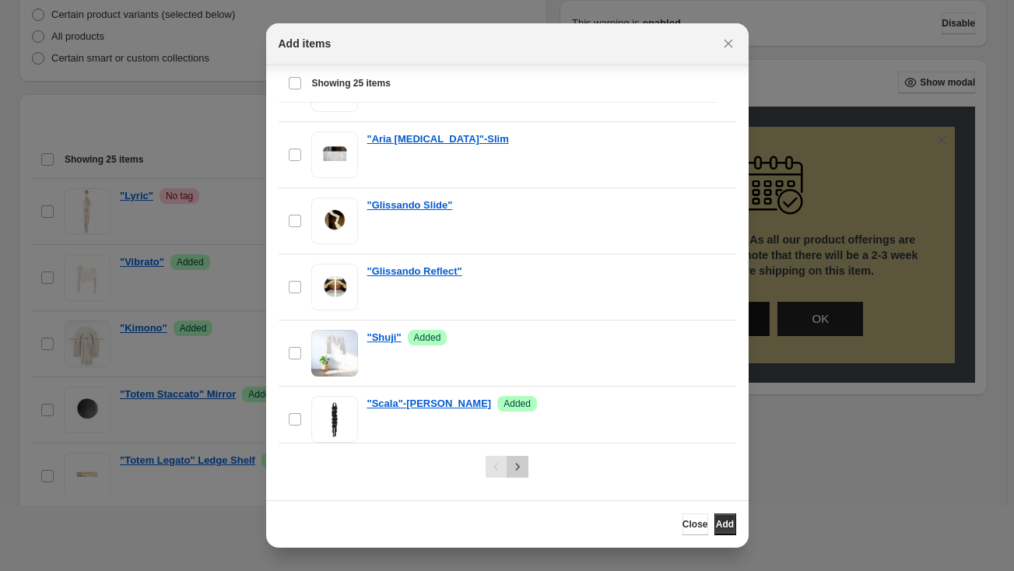
click at [510, 466] on icon "Next" at bounding box center [518, 467] width 16 height 16
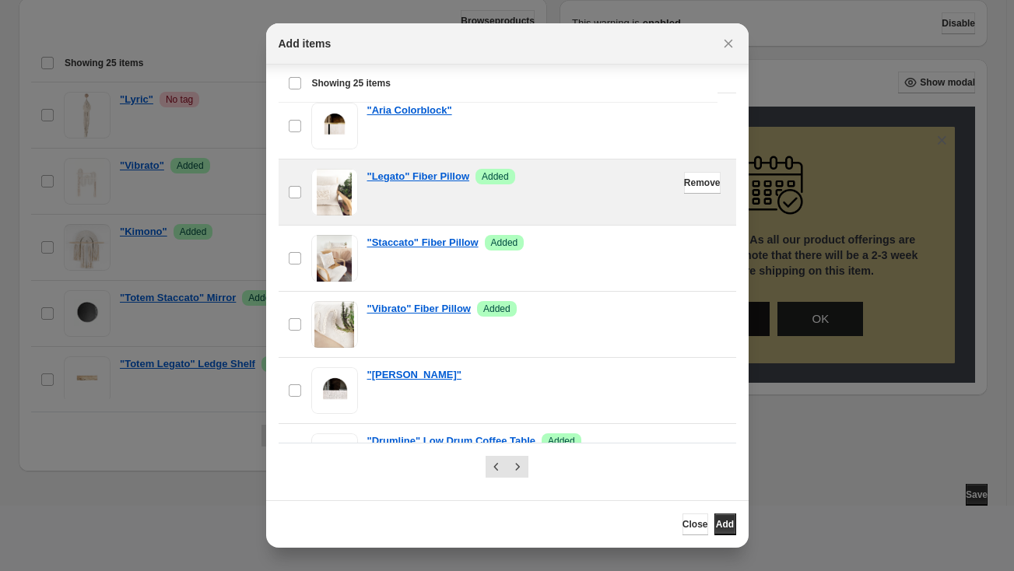
scroll to position [0, 0]
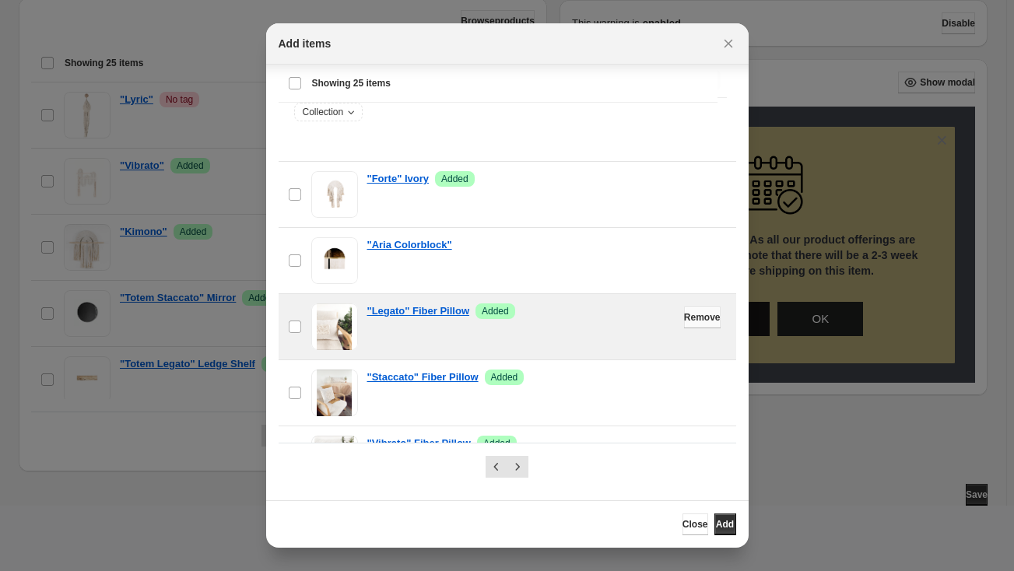
click at [684, 312] on span "Remove" at bounding box center [702, 317] width 37 height 12
drag, startPoint x: 686, startPoint y: 310, endPoint x: 598, endPoint y: 335, distance: 91.4
click at [599, 331] on div "checkbox "Legato" Fiber Pillow Add" at bounding box center [507, 326] width 439 height 47
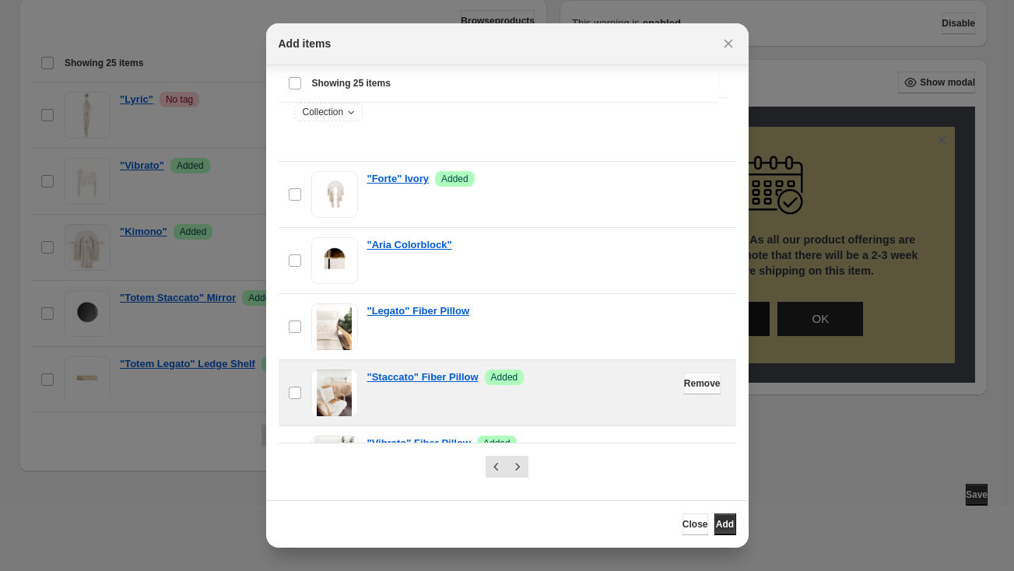
click at [684, 377] on span "Remove" at bounding box center [702, 383] width 37 height 12
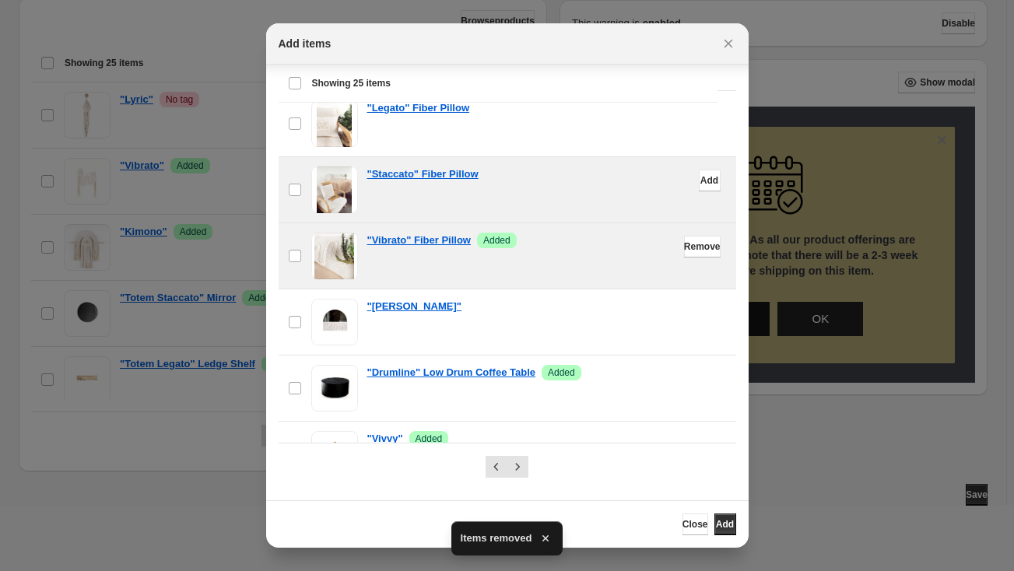
scroll to position [212, 0]
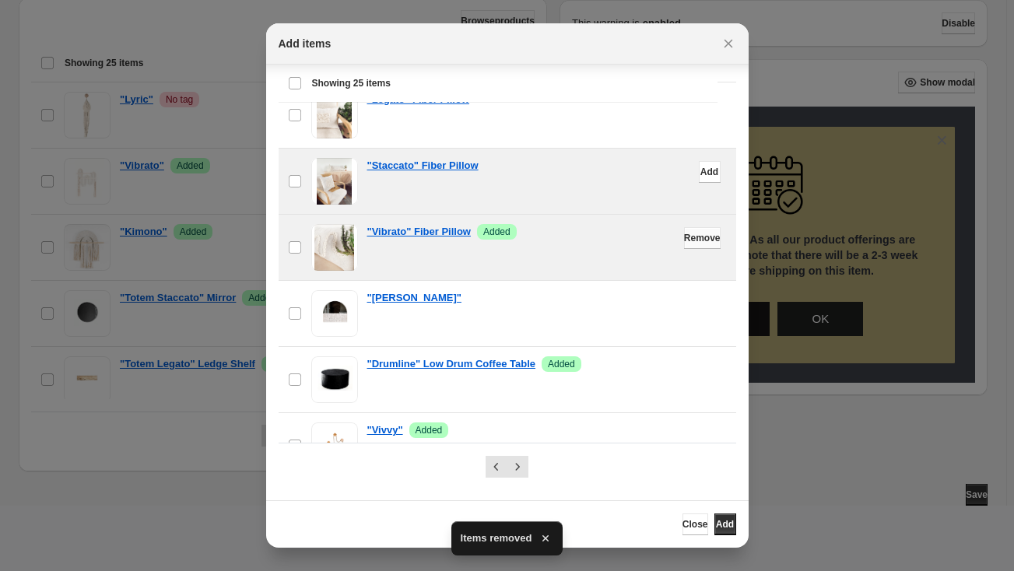
click at [684, 232] on span "Remove" at bounding box center [702, 238] width 37 height 12
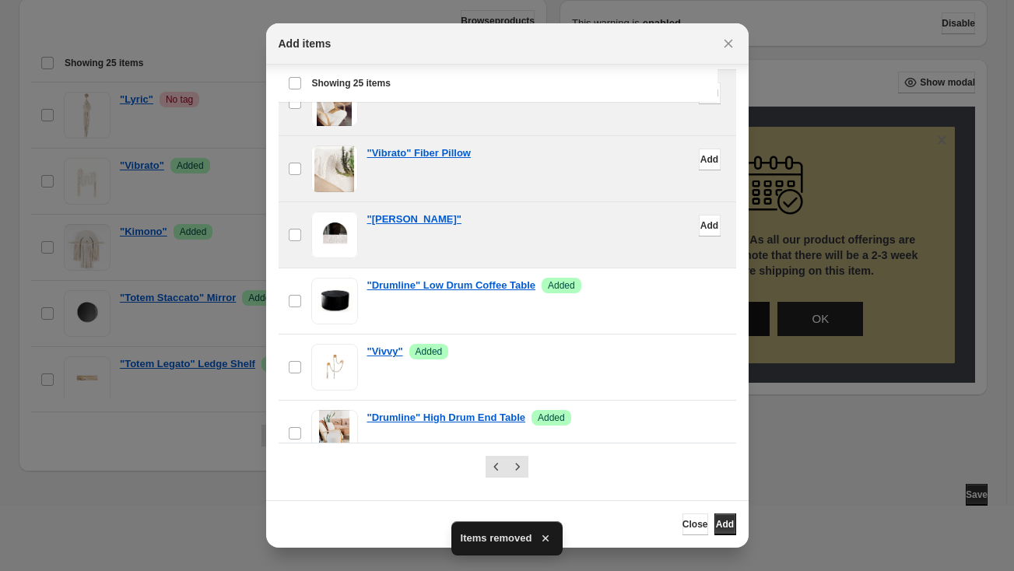
scroll to position [353, 0]
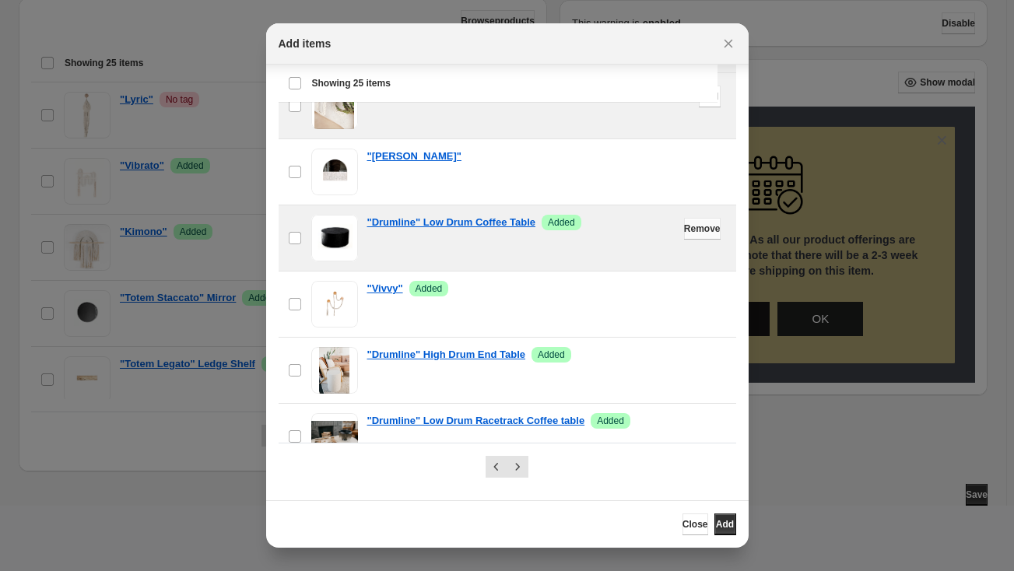
click at [684, 225] on span "Remove" at bounding box center [702, 229] width 37 height 12
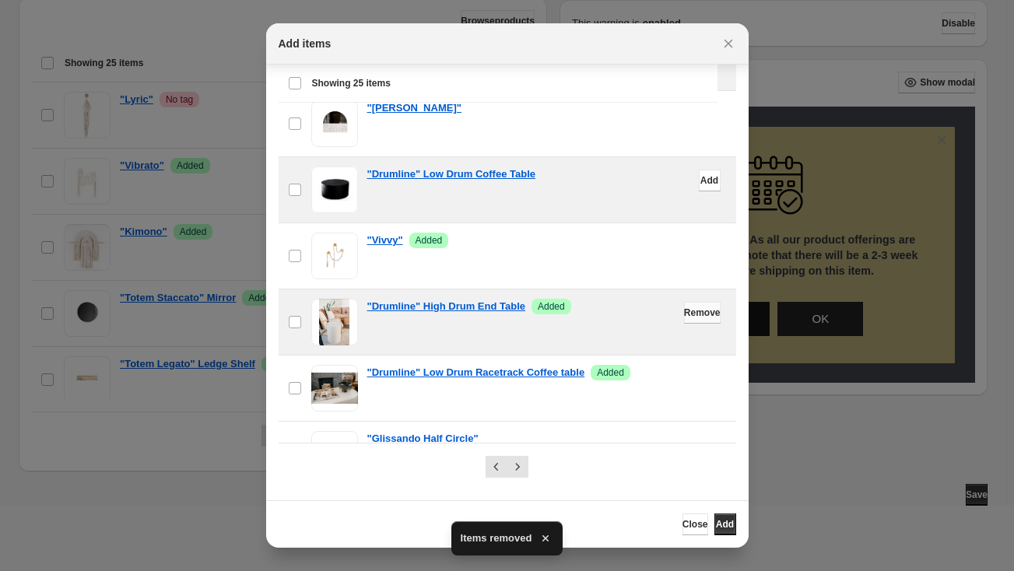
scroll to position [424, 0]
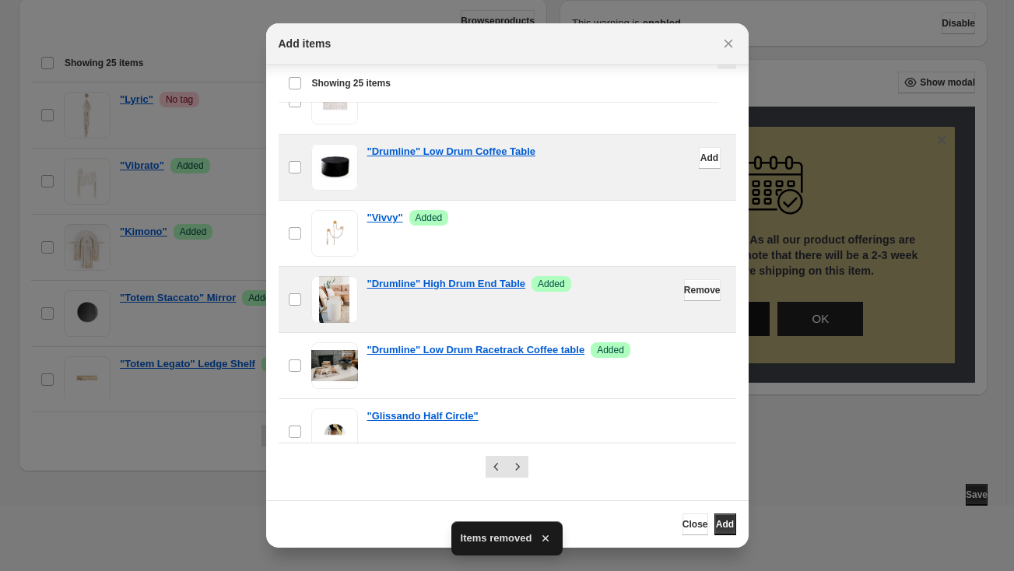
click at [685, 290] on span "Remove" at bounding box center [702, 290] width 37 height 12
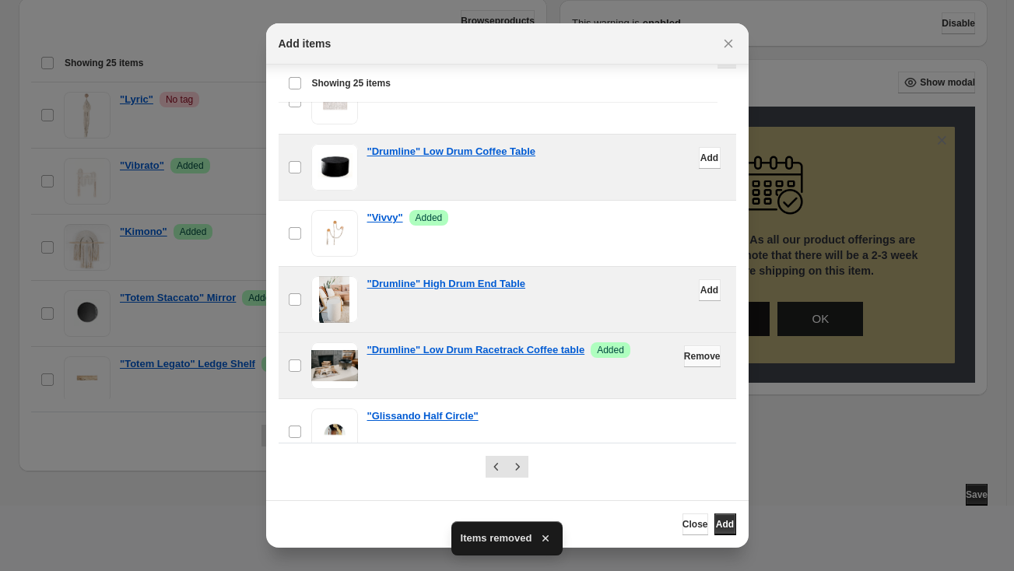
click at [685, 350] on span "Remove" at bounding box center [702, 356] width 37 height 12
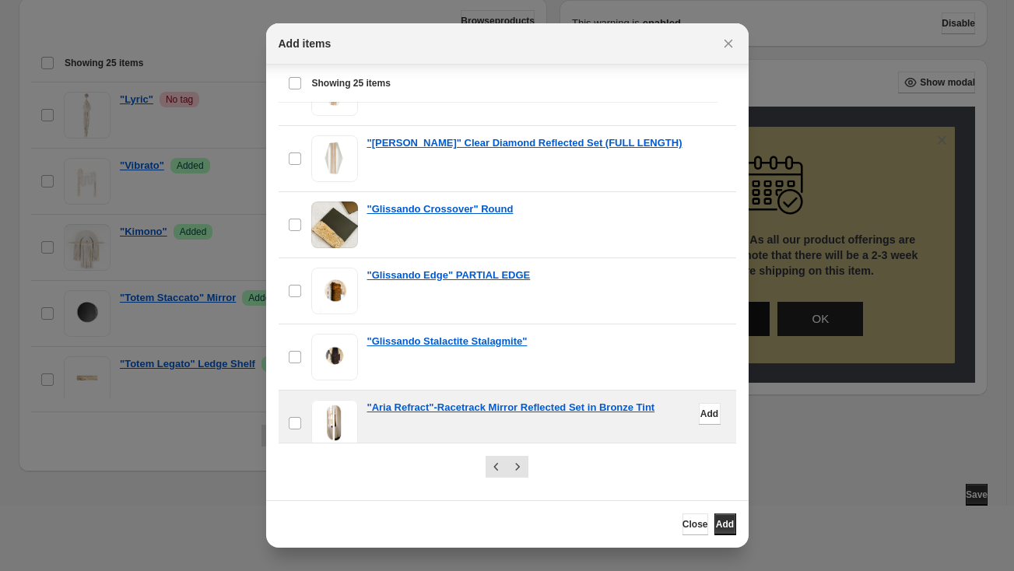
scroll to position [1362, 0]
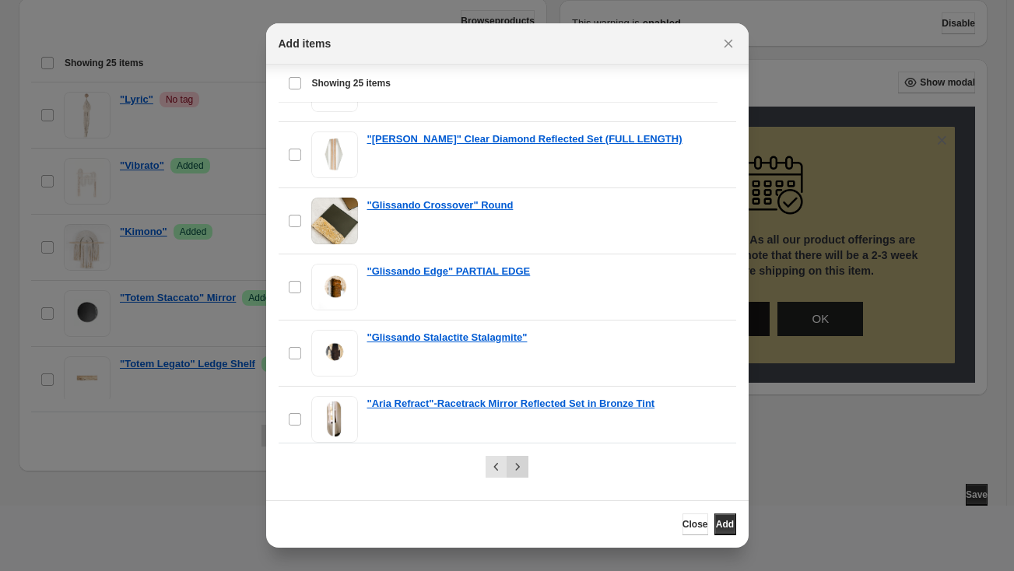
click at [514, 461] on icon "Next" at bounding box center [518, 467] width 16 height 16
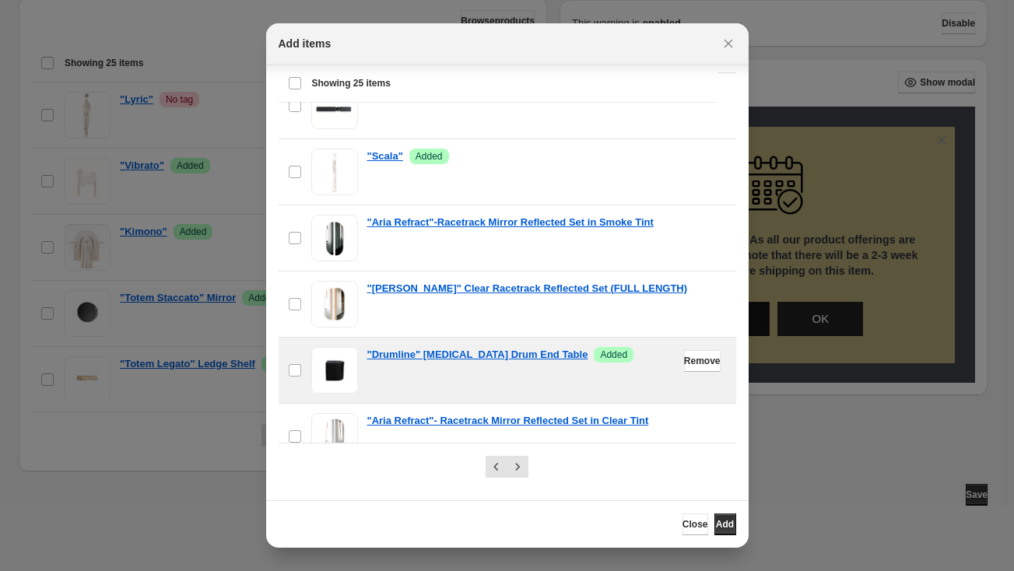
scroll to position [424, 0]
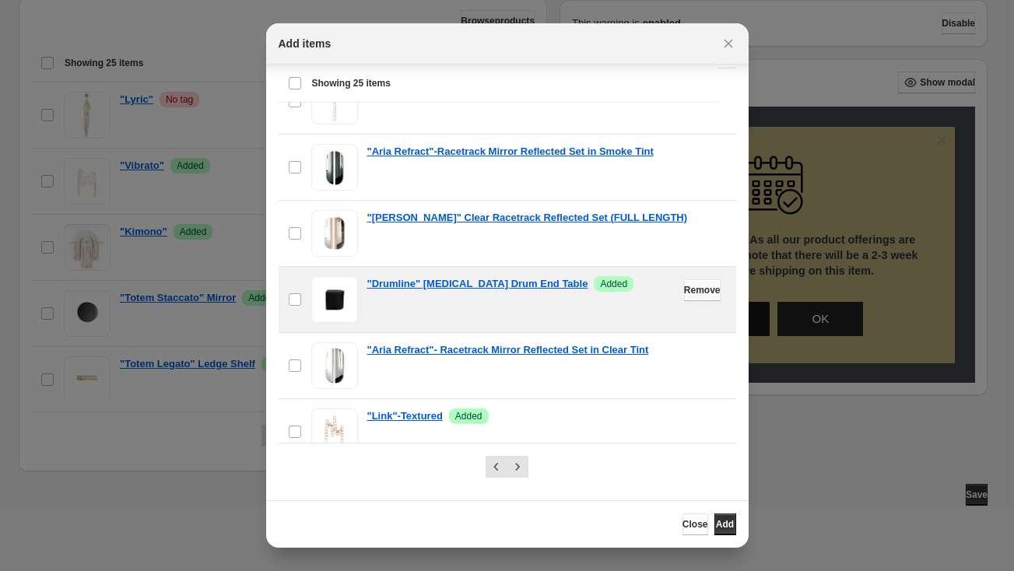
click at [684, 284] on span "Remove" at bounding box center [702, 290] width 37 height 12
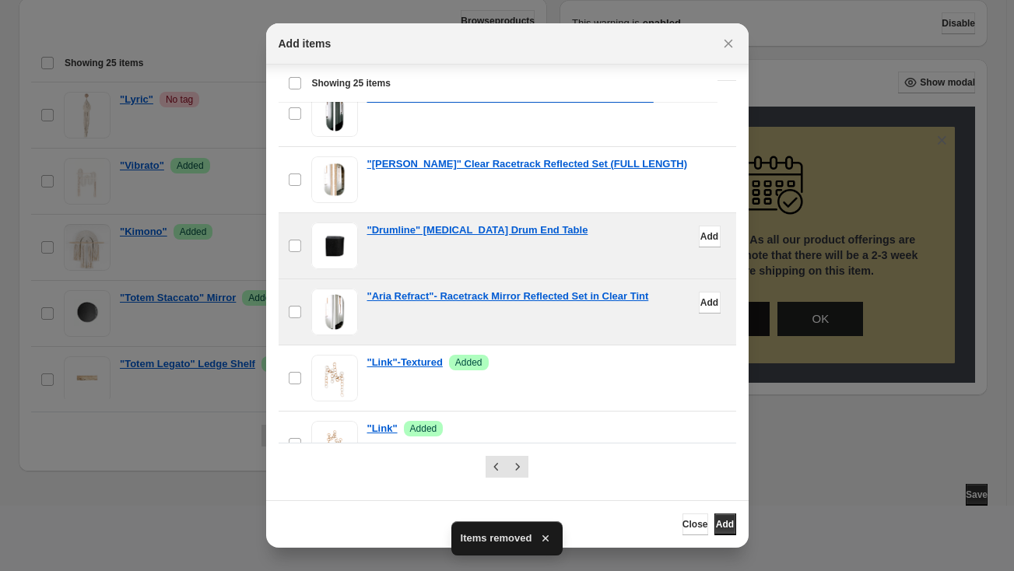
scroll to position [566, 0]
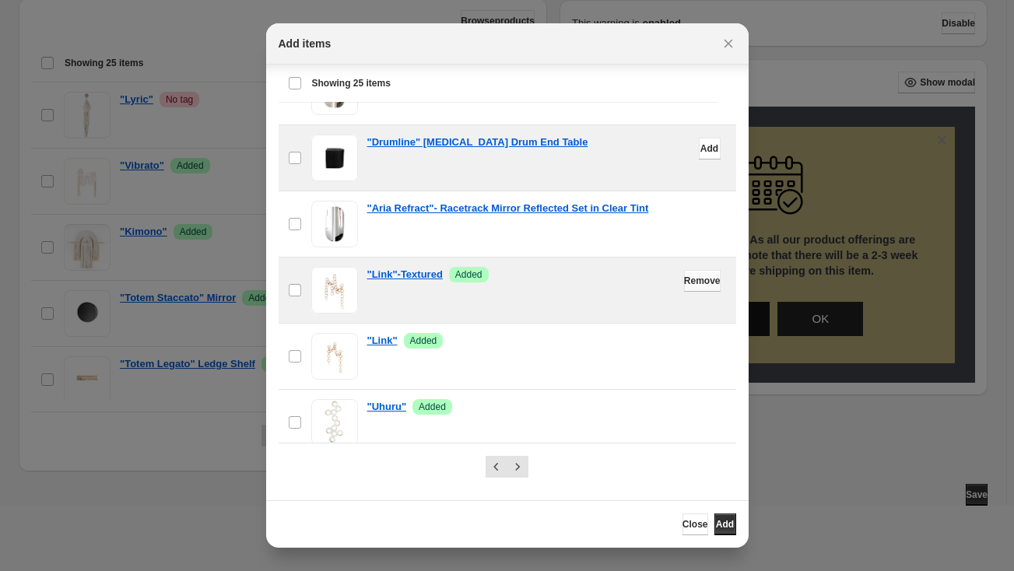
click at [684, 275] on span "Remove" at bounding box center [702, 281] width 37 height 12
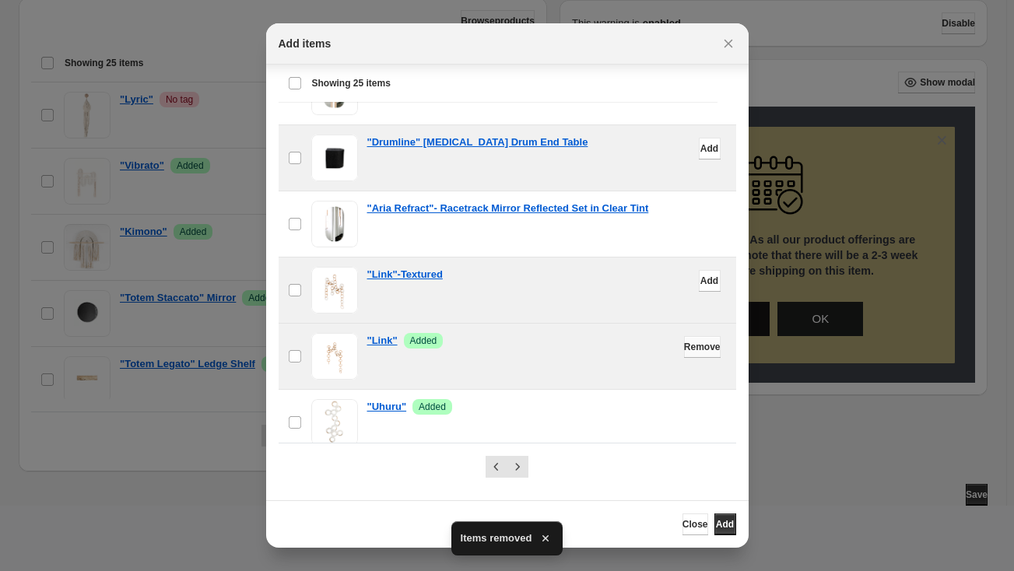
click at [687, 342] on span "Remove" at bounding box center [702, 347] width 37 height 12
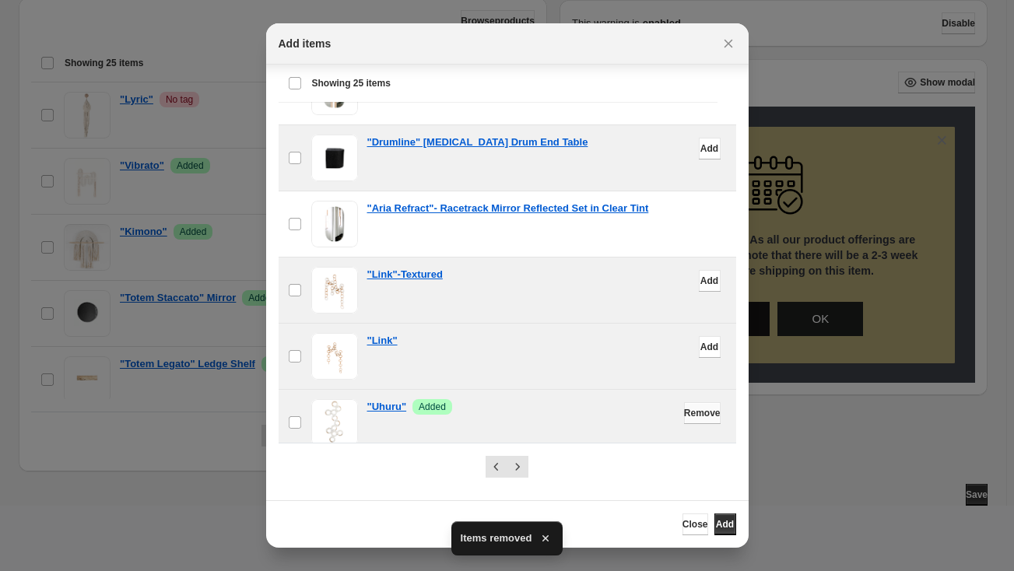
click at [687, 407] on span "Remove" at bounding box center [702, 413] width 37 height 12
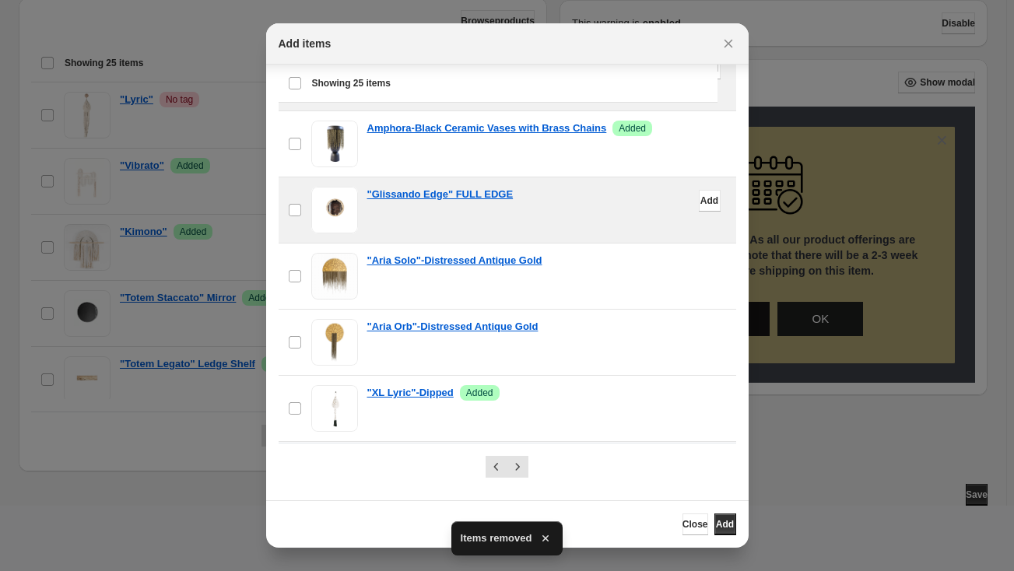
scroll to position [919, 0]
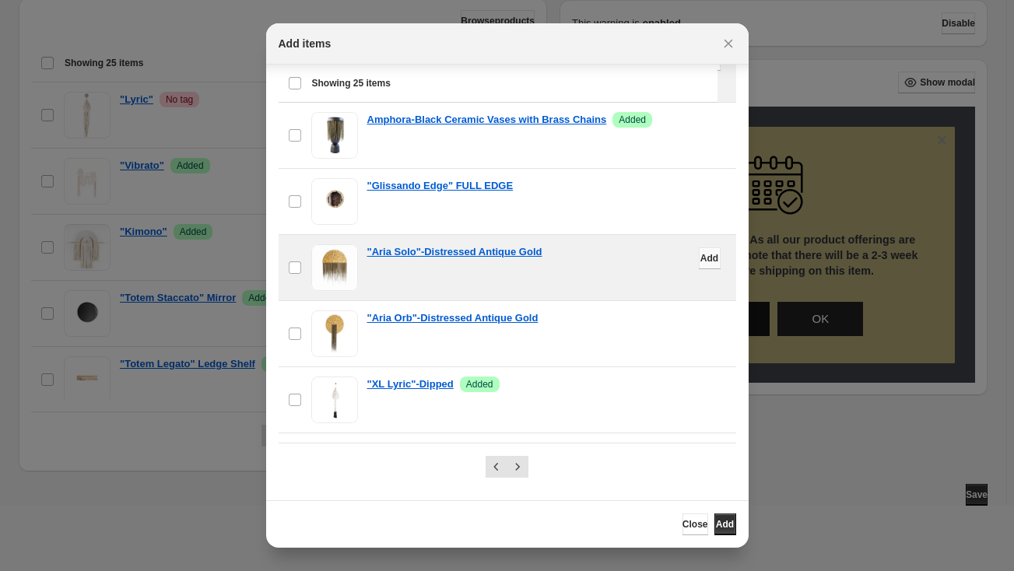
click at [700, 256] on span "Add" at bounding box center [709, 258] width 18 height 12
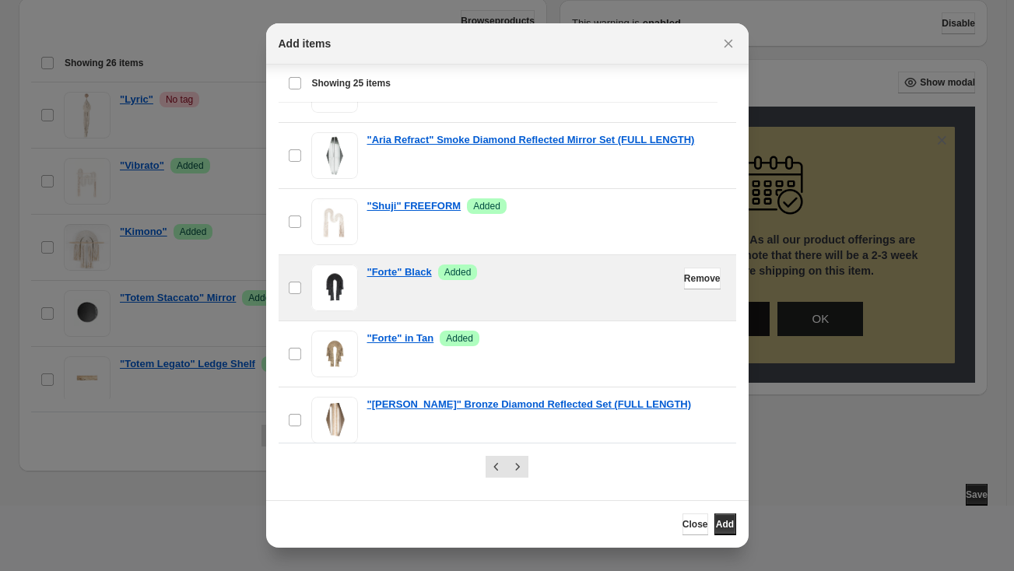
scroll to position [1362, 0]
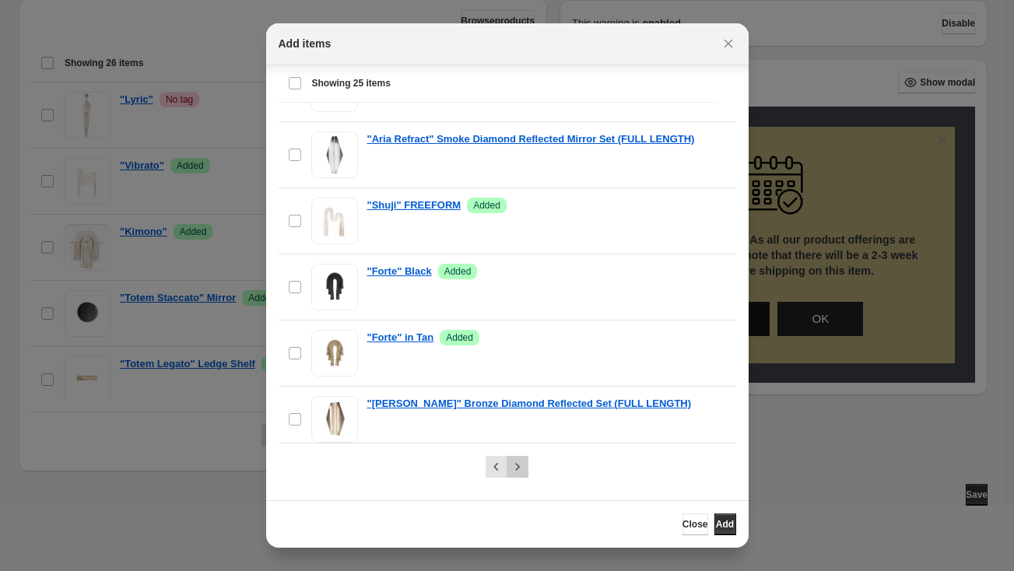
click at [512, 466] on icon "Next" at bounding box center [518, 467] width 16 height 16
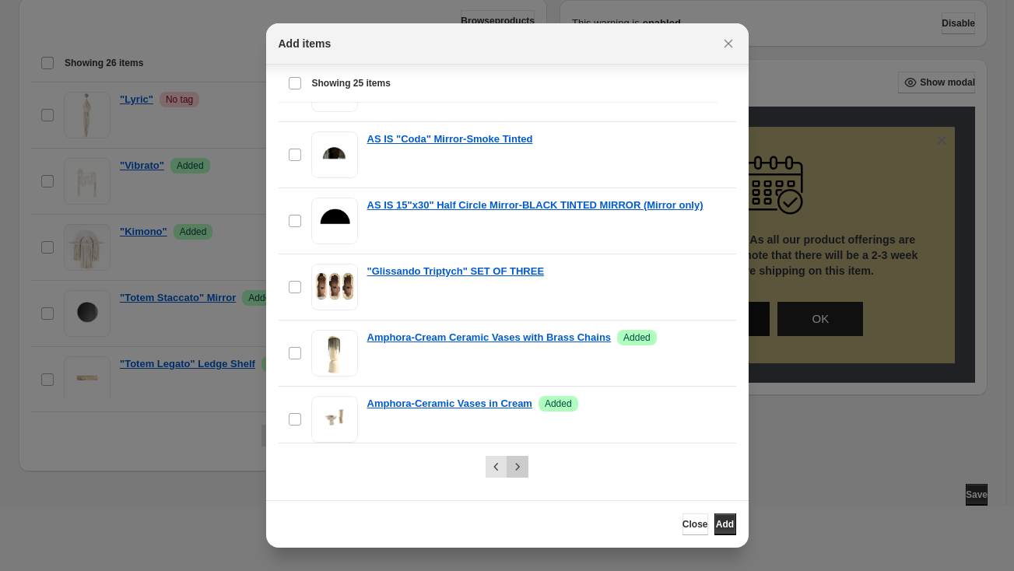
click at [517, 468] on icon "Next" at bounding box center [518, 467] width 16 height 16
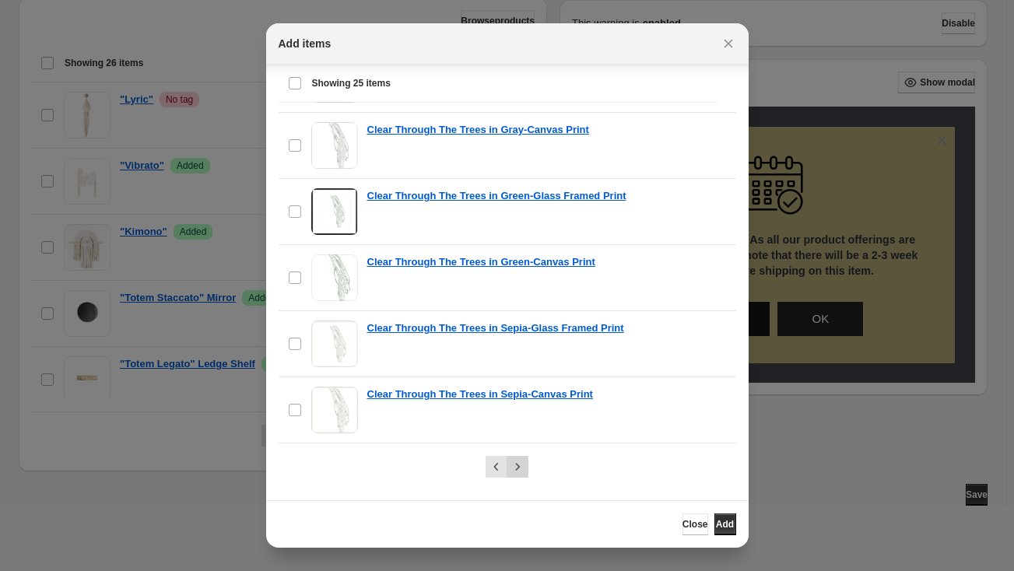
scroll to position [24, 0]
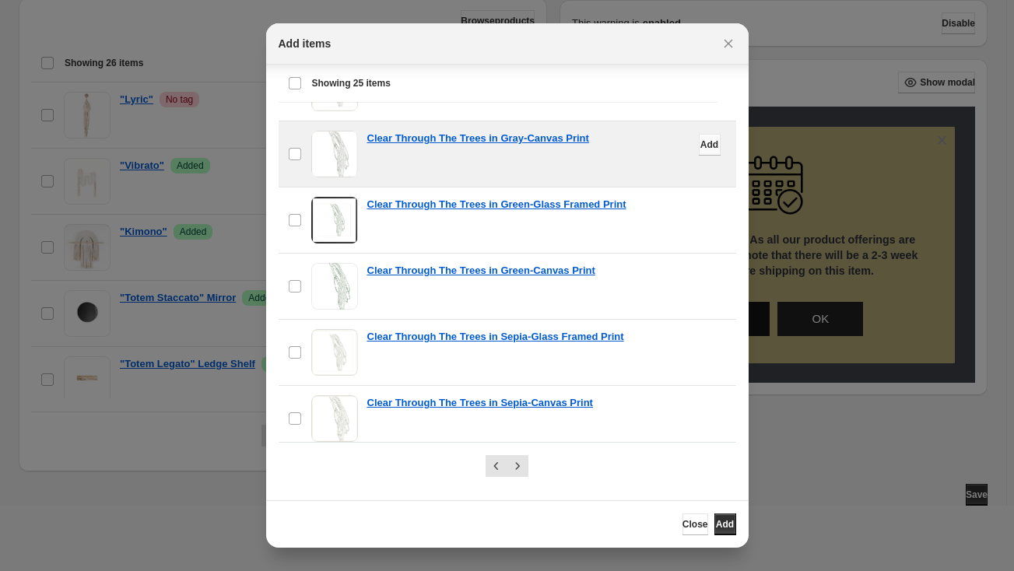
click at [700, 138] on span "Add" at bounding box center [709, 144] width 18 height 12
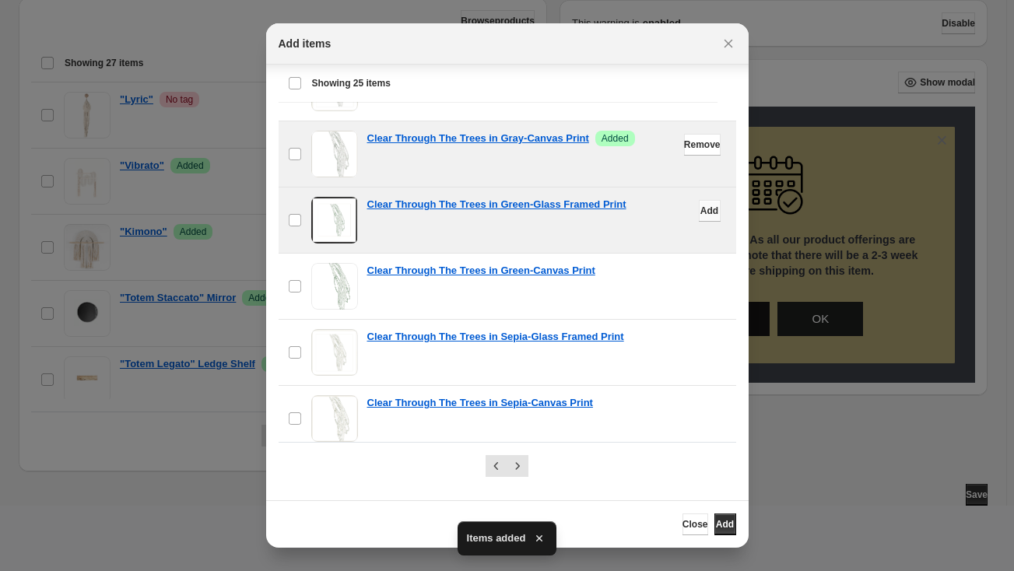
click at [700, 205] on span "Add" at bounding box center [709, 211] width 18 height 12
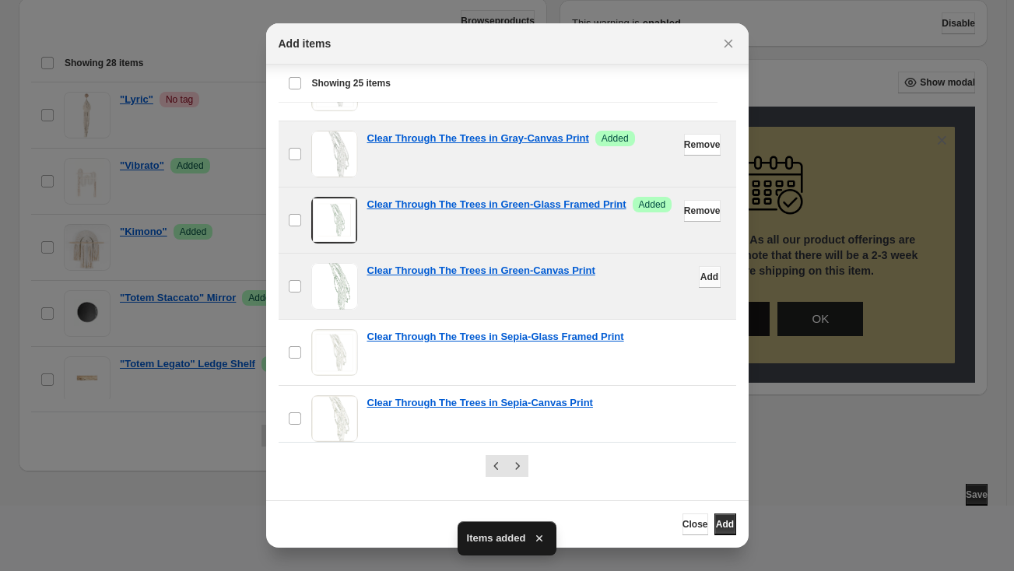
click at [700, 273] on span "Add" at bounding box center [709, 277] width 18 height 12
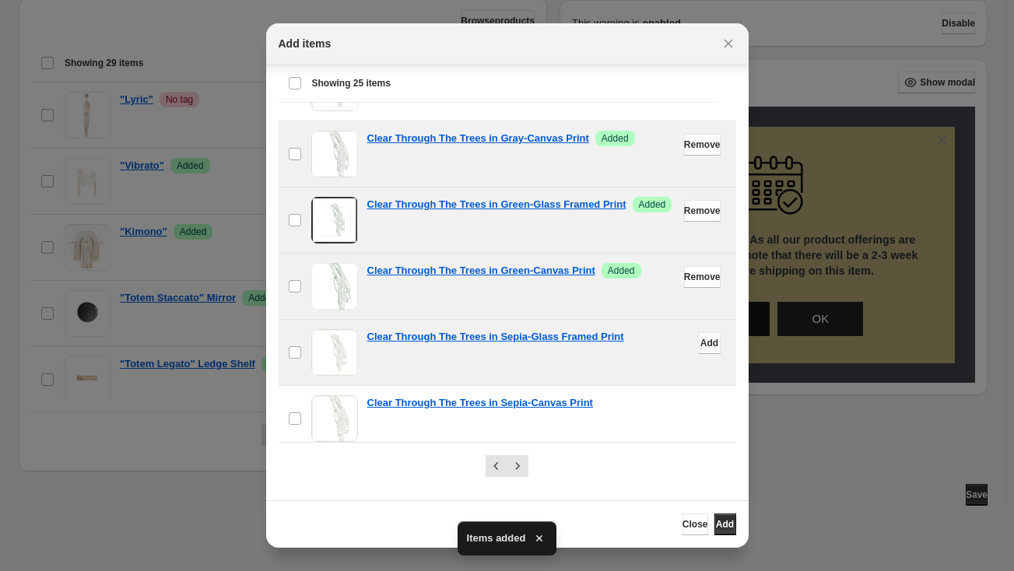
click at [699, 338] on button "Add" at bounding box center [710, 343] width 22 height 22
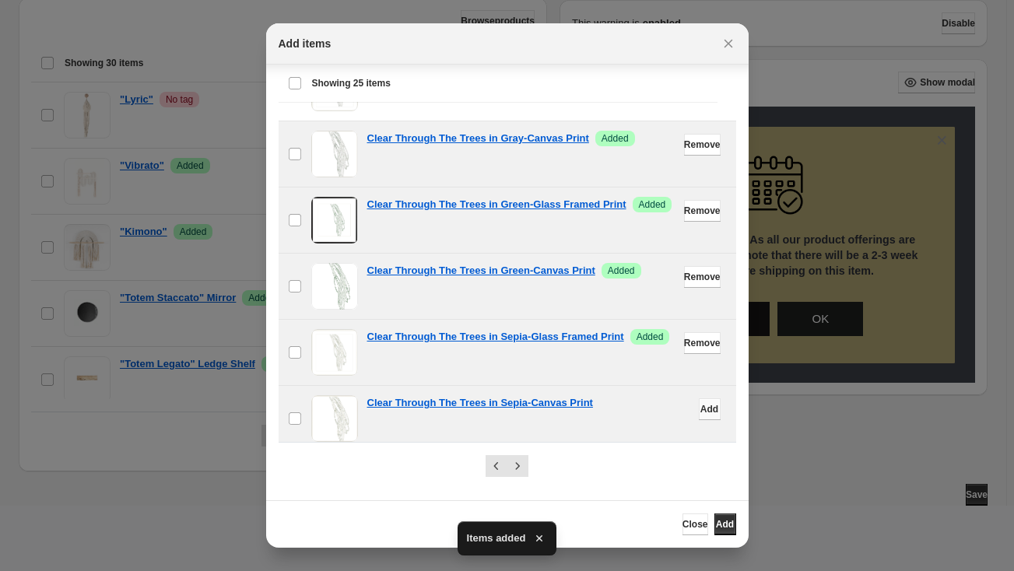
click at [700, 403] on span "Add" at bounding box center [709, 409] width 18 height 12
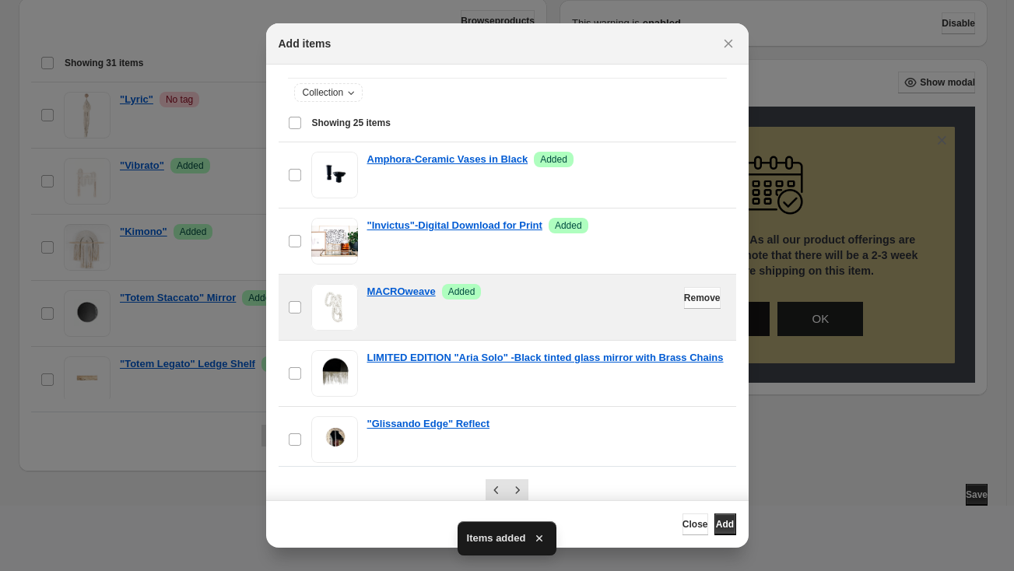
scroll to position [141, 0]
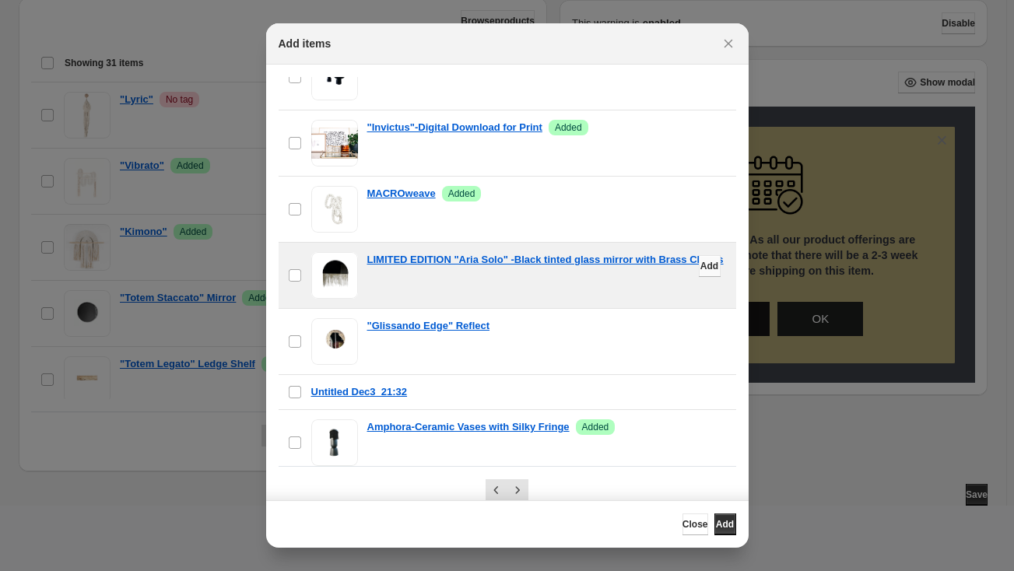
click at [700, 265] on span "Add" at bounding box center [709, 266] width 18 height 12
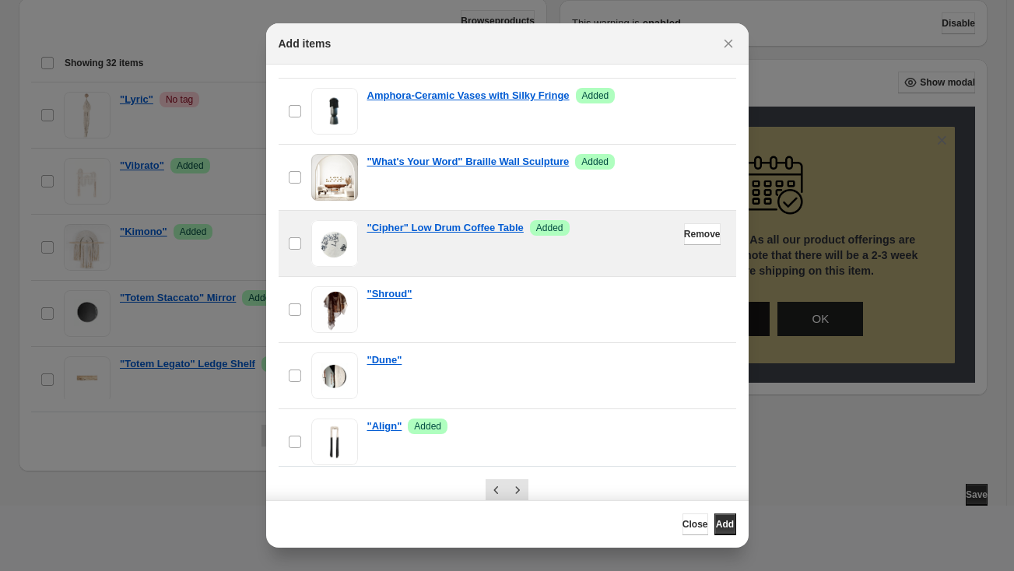
scroll to position [495, 0]
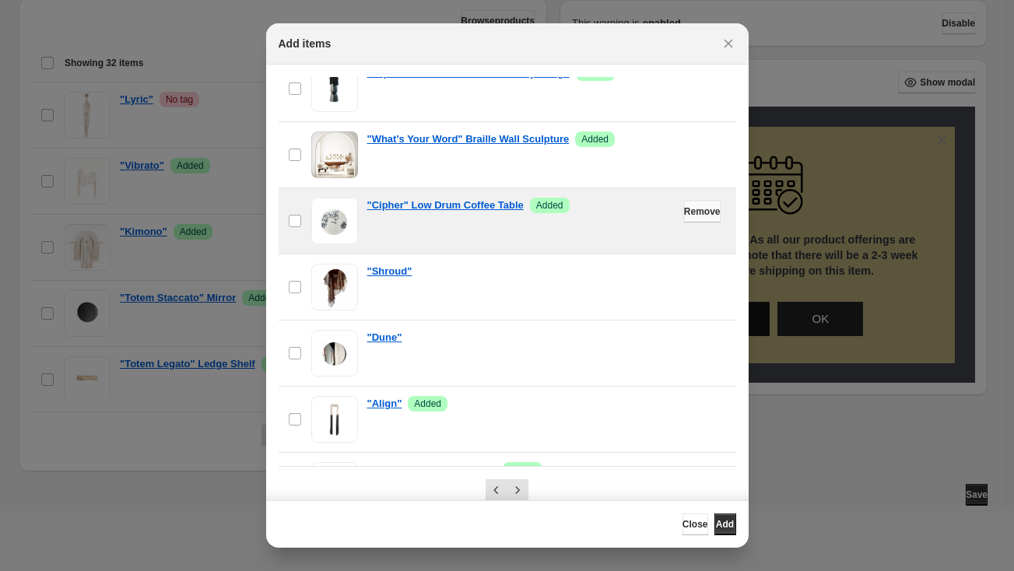
click at [684, 212] on span "Remove" at bounding box center [702, 211] width 37 height 12
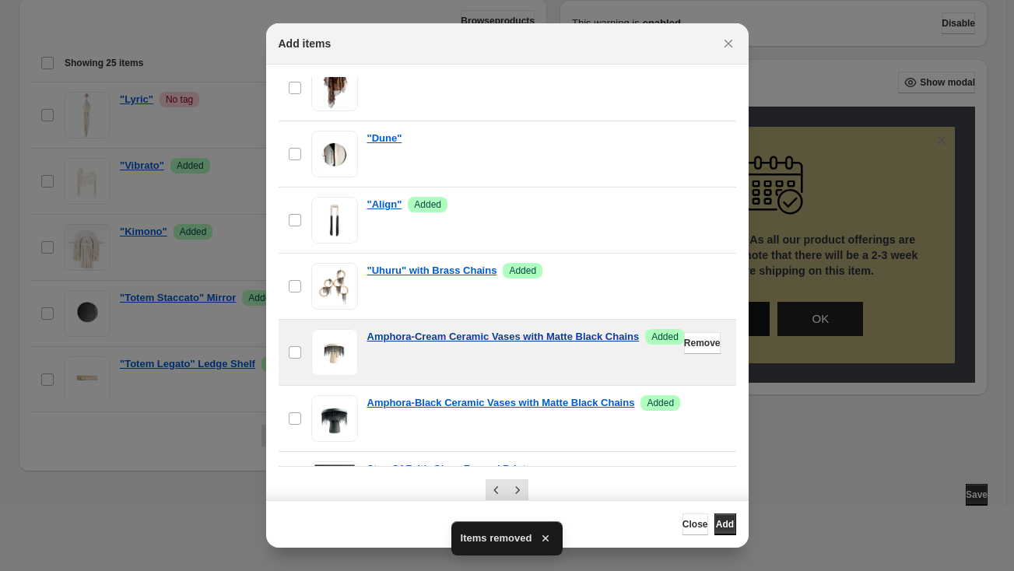
scroll to position [707, 0]
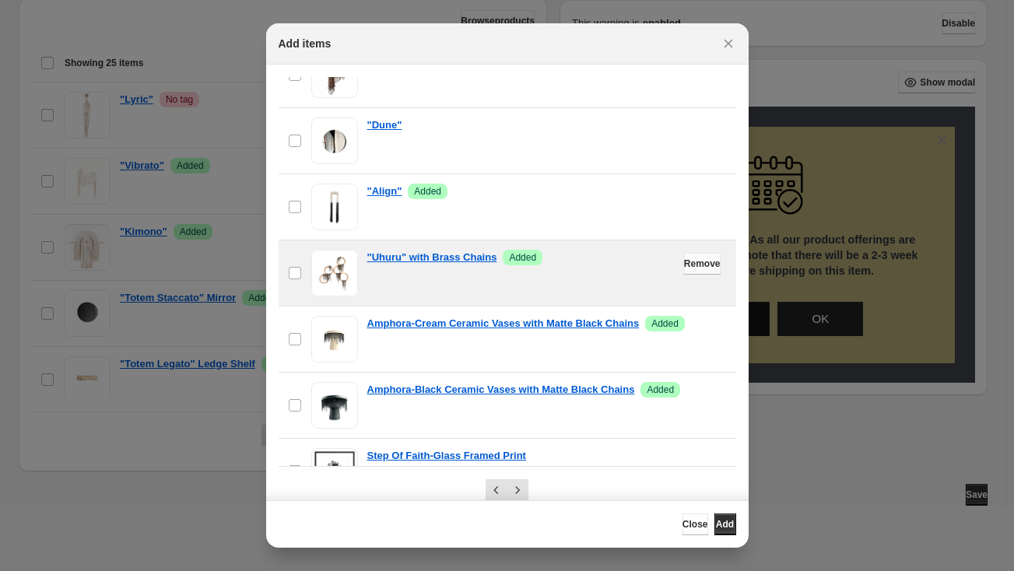
click at [684, 265] on span "Remove" at bounding box center [702, 264] width 37 height 12
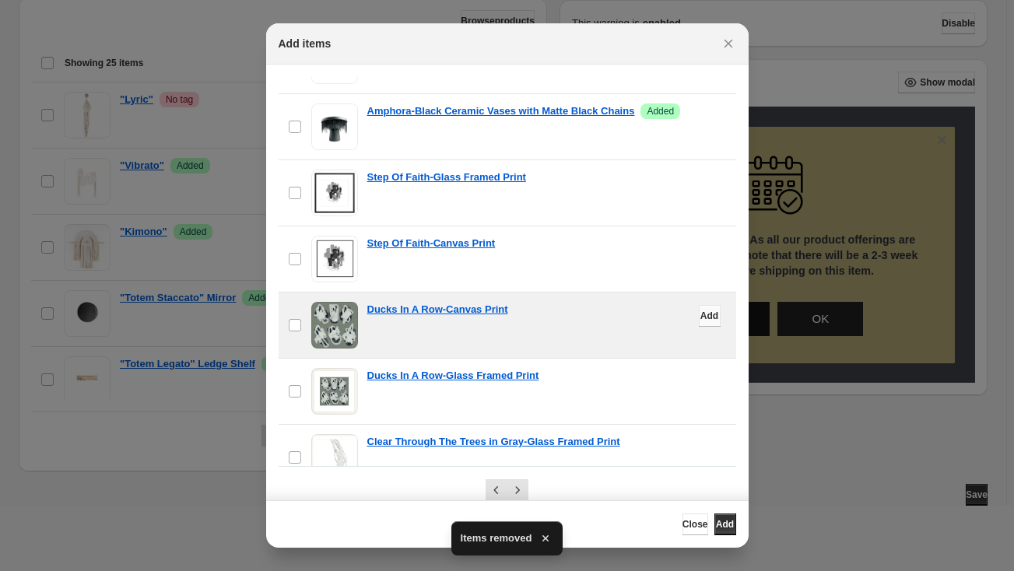
scroll to position [990, 0]
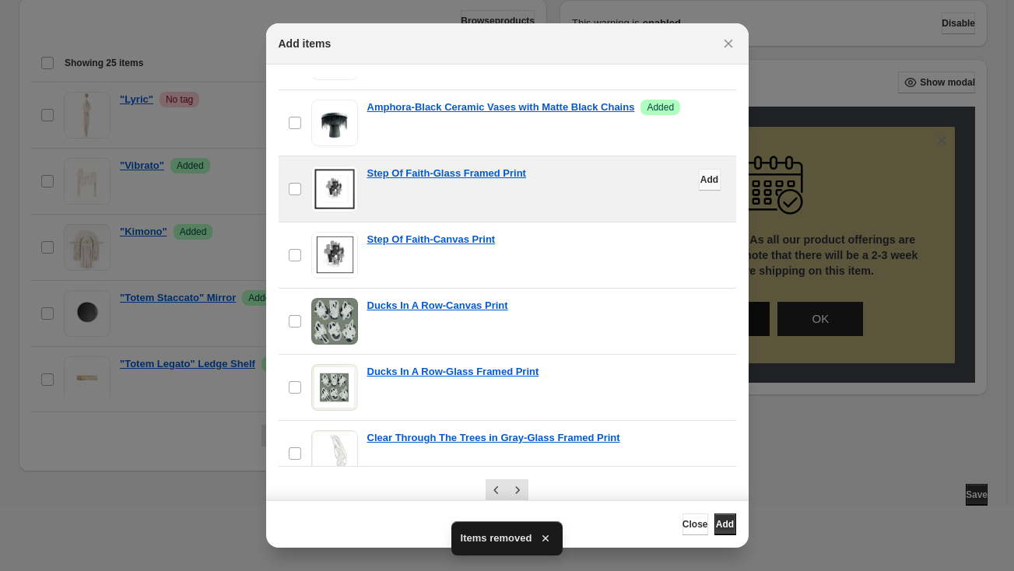
click at [700, 182] on span "Add" at bounding box center [709, 180] width 18 height 12
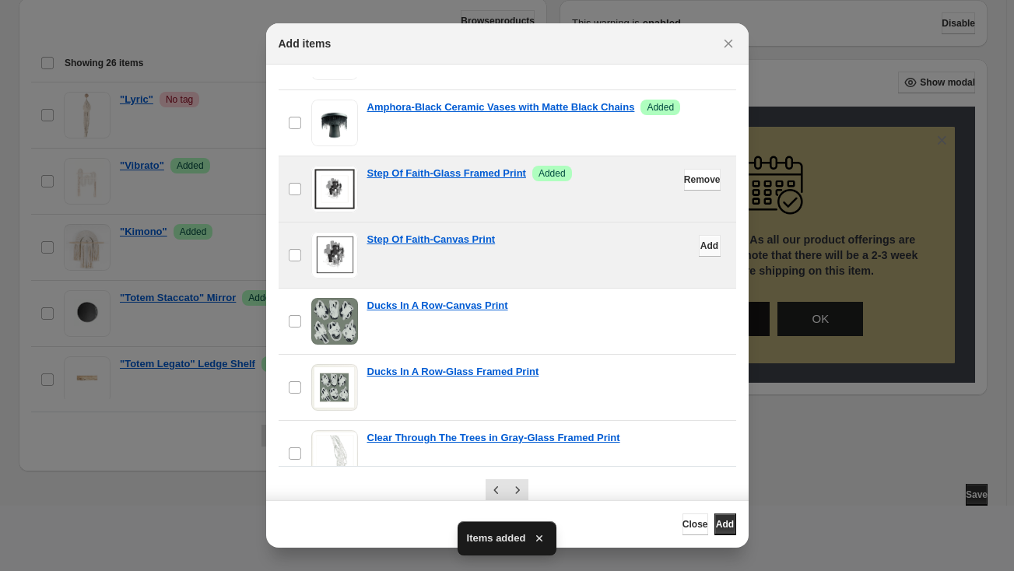
click at [700, 244] on span "Add" at bounding box center [709, 246] width 18 height 12
click at [700, 314] on span "Add" at bounding box center [709, 312] width 18 height 12
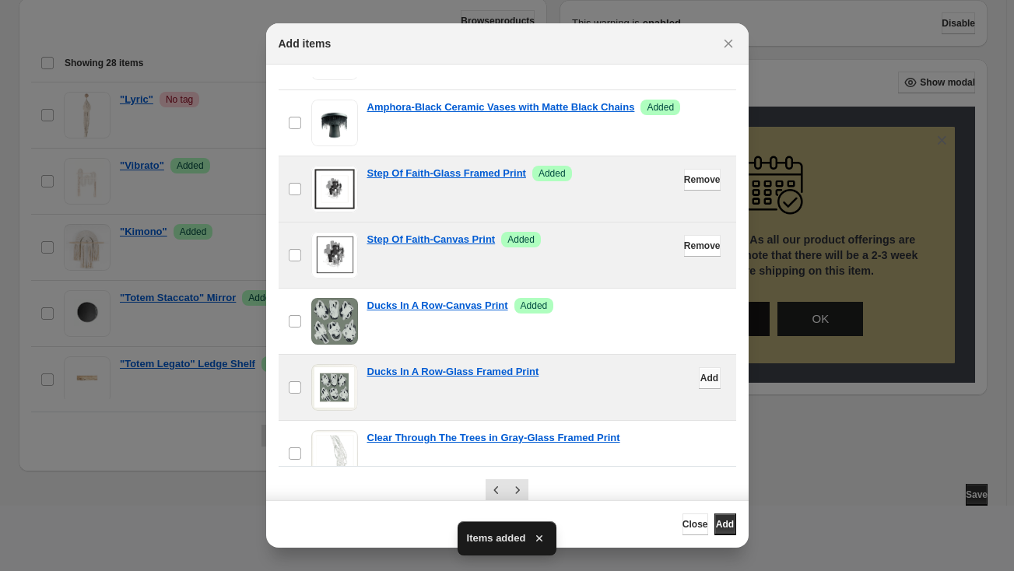
click at [700, 374] on span "Add" at bounding box center [709, 378] width 18 height 12
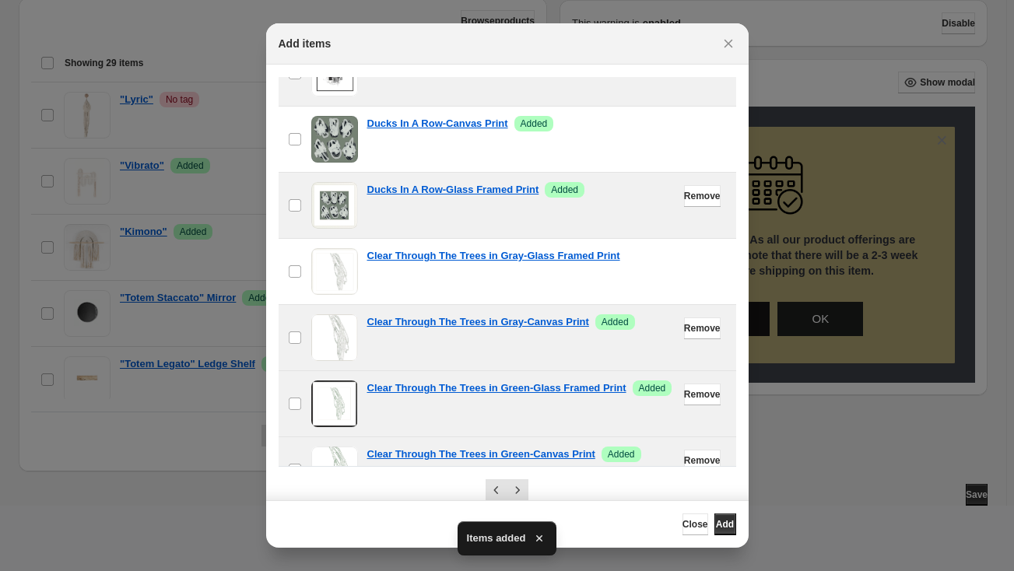
scroll to position [1202, 0]
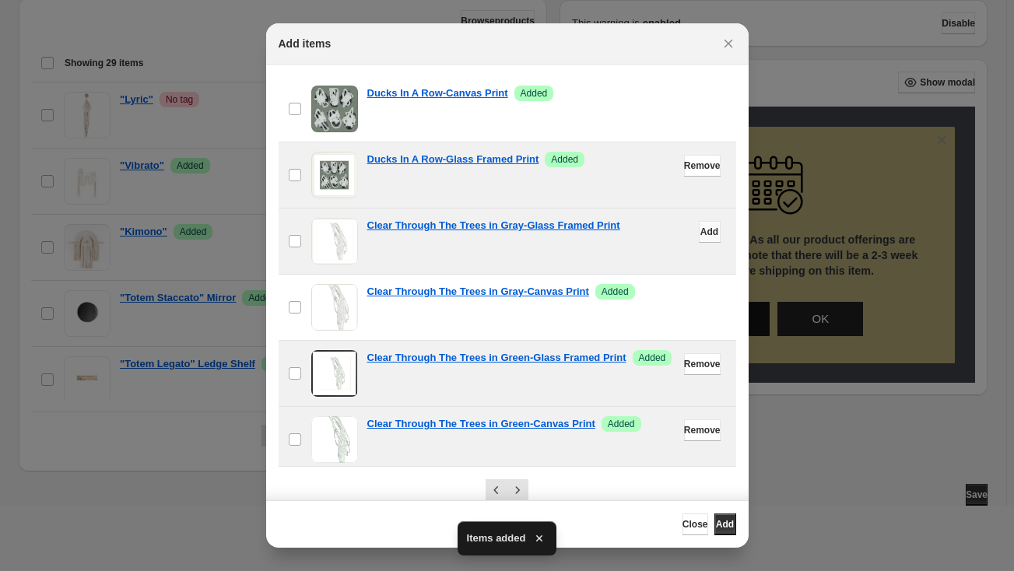
click at [700, 235] on span "Add" at bounding box center [709, 232] width 18 height 12
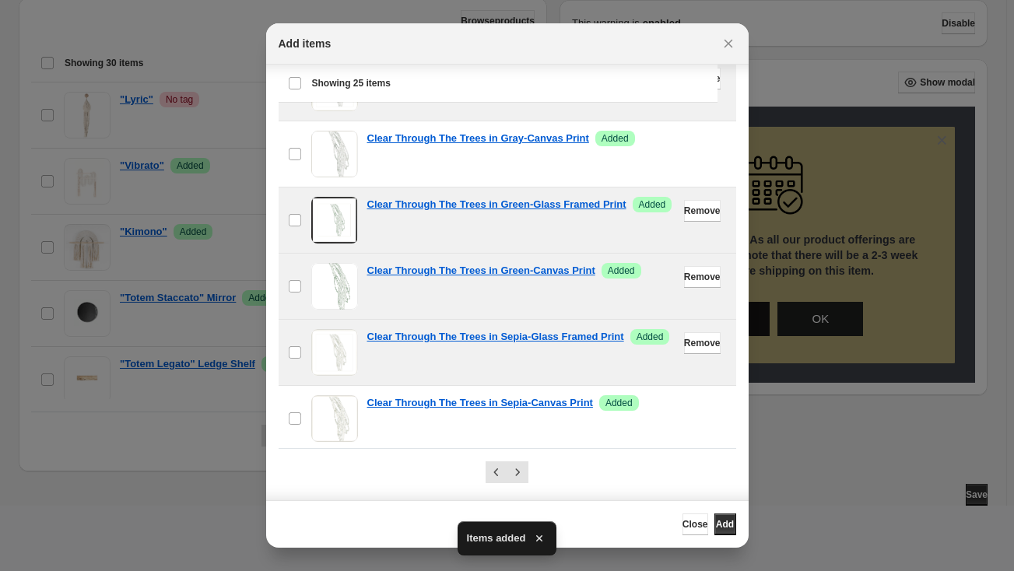
scroll to position [23, 0]
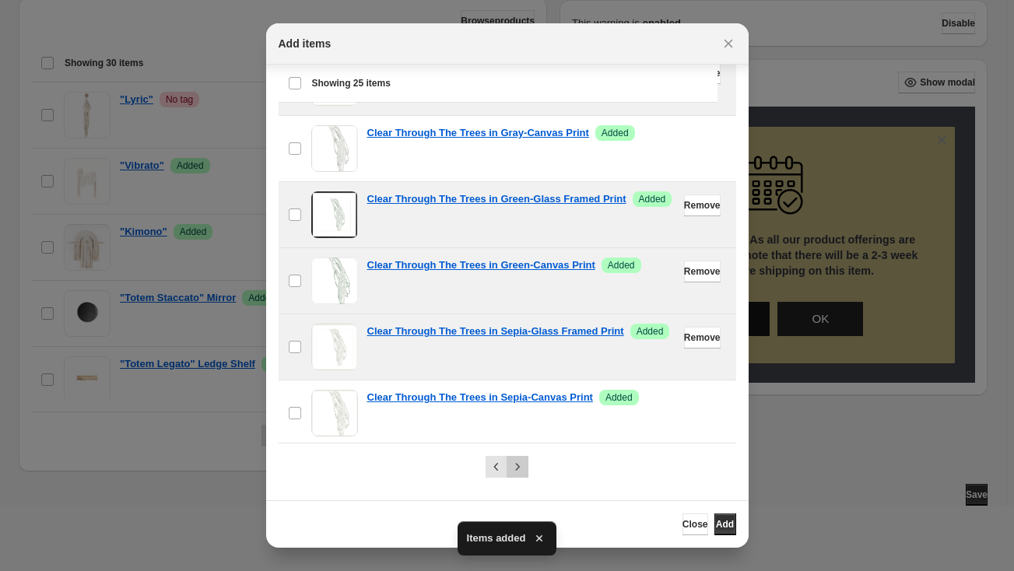
click at [514, 468] on icon "Next" at bounding box center [518, 467] width 16 height 16
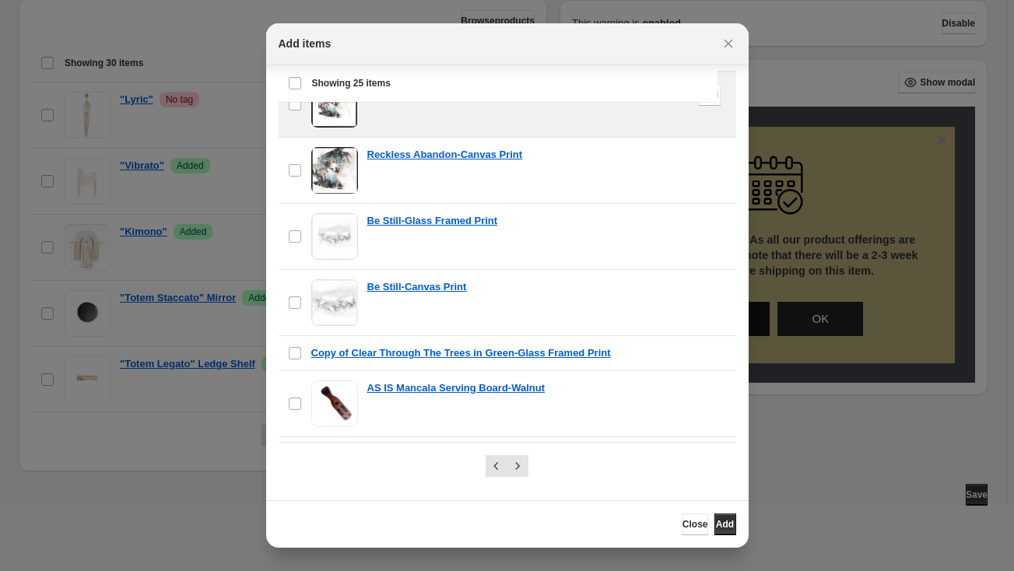
scroll to position [0, 0]
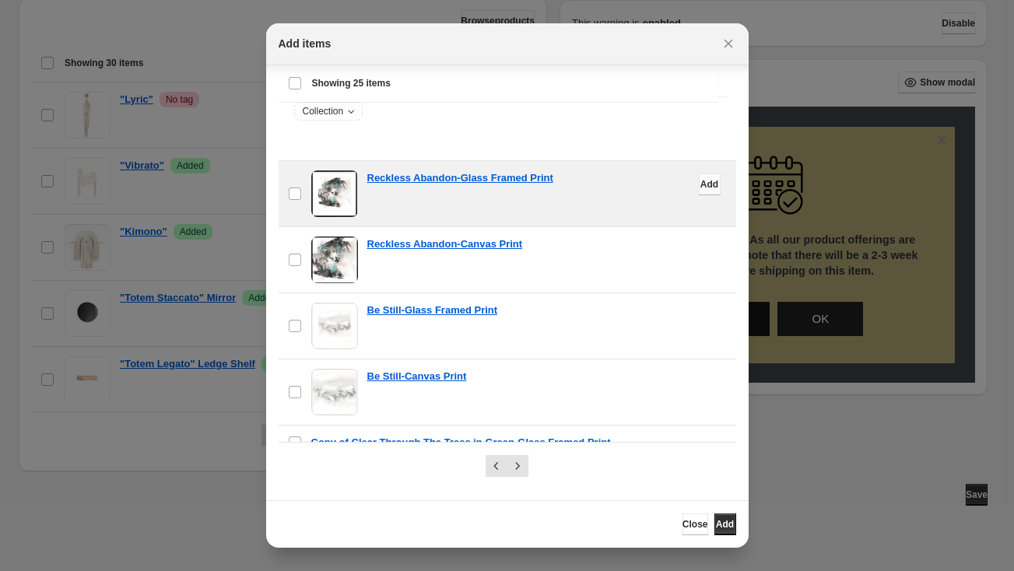
click at [699, 184] on button "Add" at bounding box center [710, 185] width 22 height 22
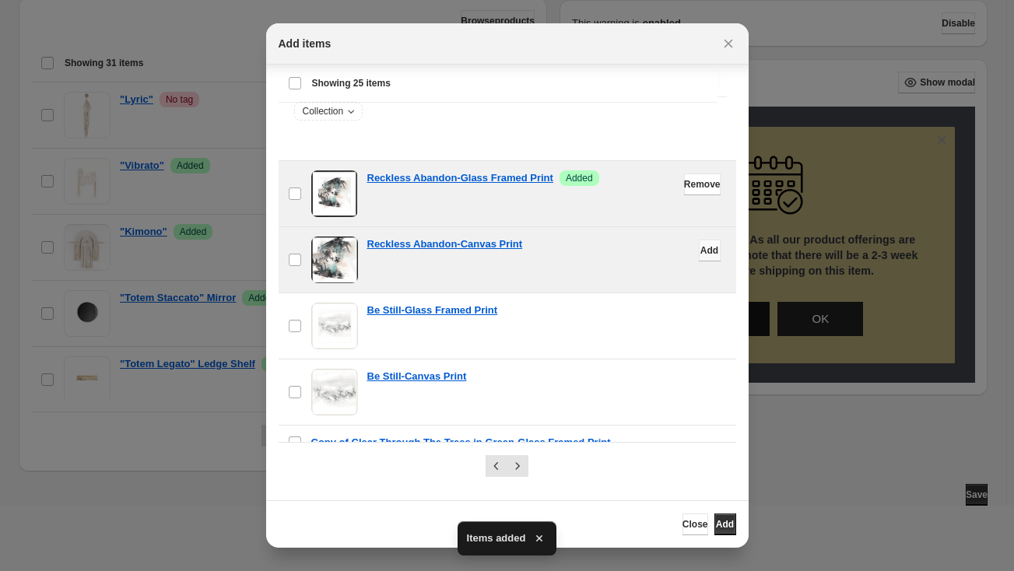
click at [700, 251] on span "Add" at bounding box center [709, 250] width 18 height 12
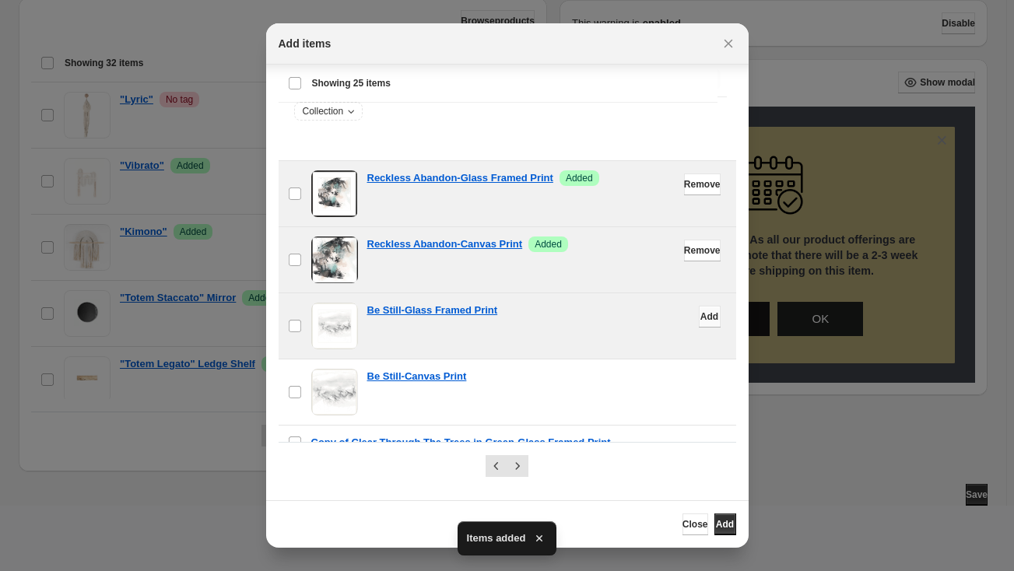
click at [700, 319] on span "Add" at bounding box center [709, 316] width 18 height 12
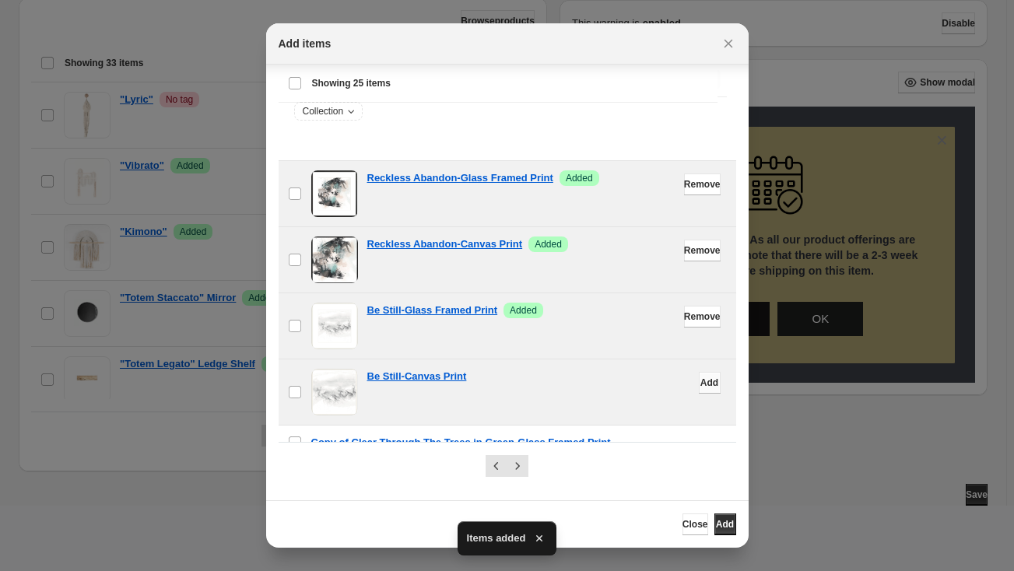
click at [700, 382] on span "Add" at bounding box center [709, 383] width 18 height 12
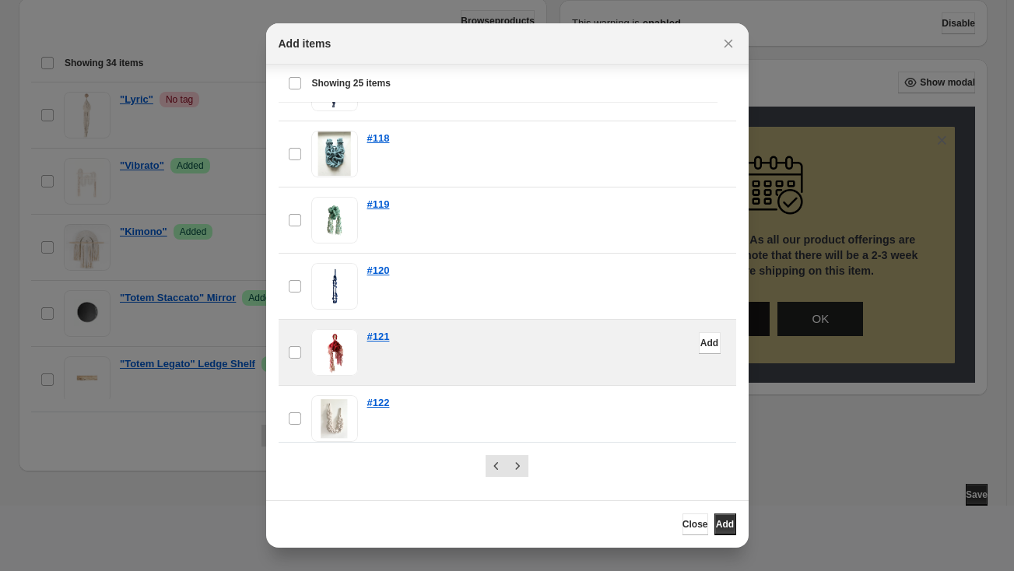
scroll to position [23, 0]
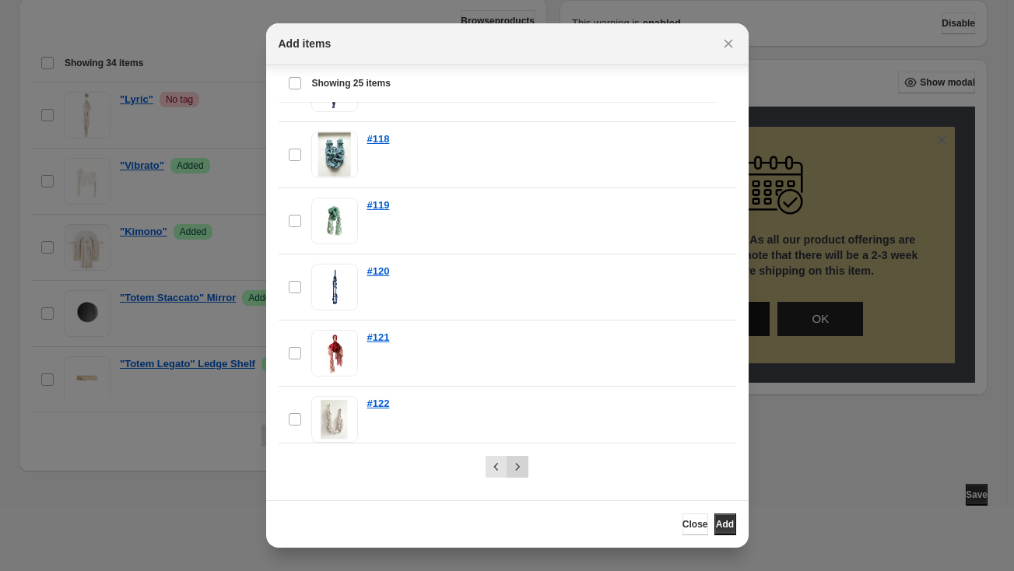
click at [517, 469] on icon "Next" at bounding box center [518, 467] width 16 height 16
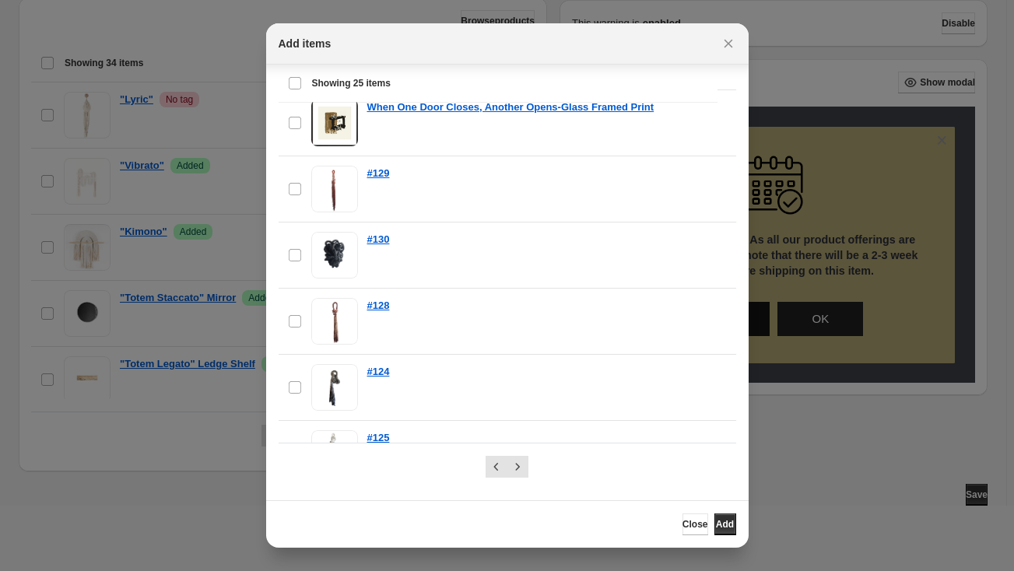
scroll to position [0, 0]
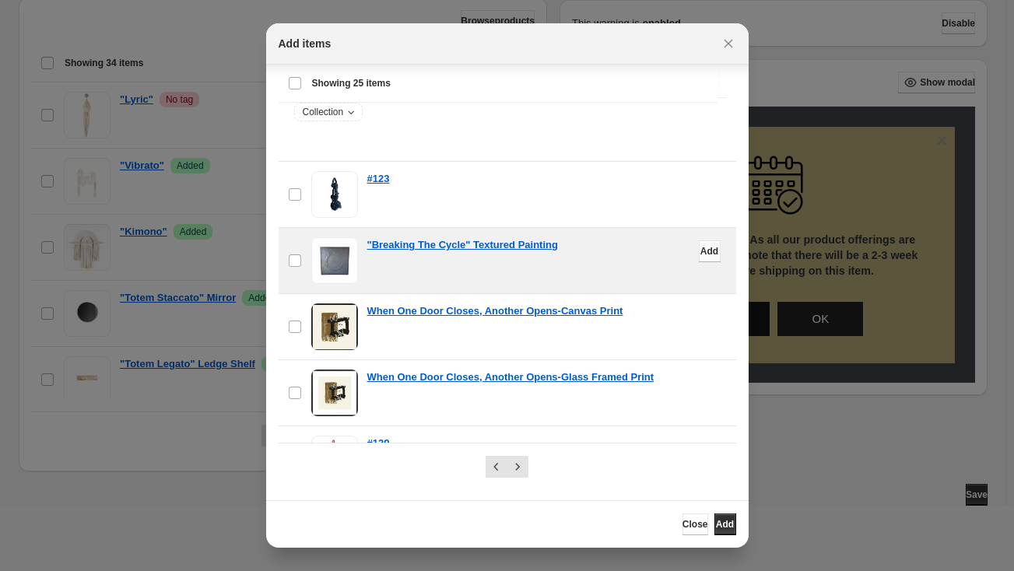
click at [700, 251] on span "Add" at bounding box center [709, 251] width 18 height 12
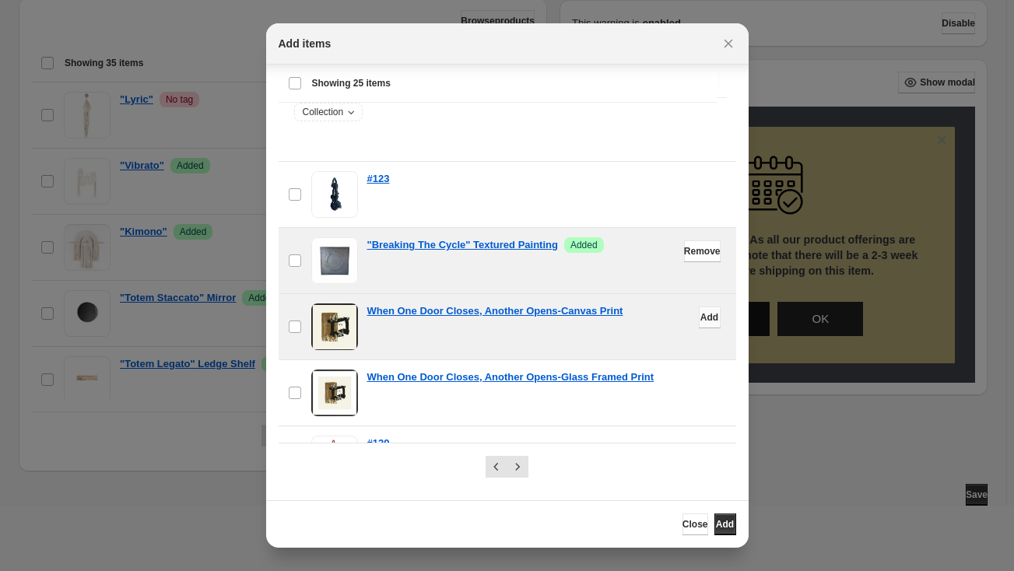
click at [700, 317] on span "Add" at bounding box center [709, 317] width 18 height 12
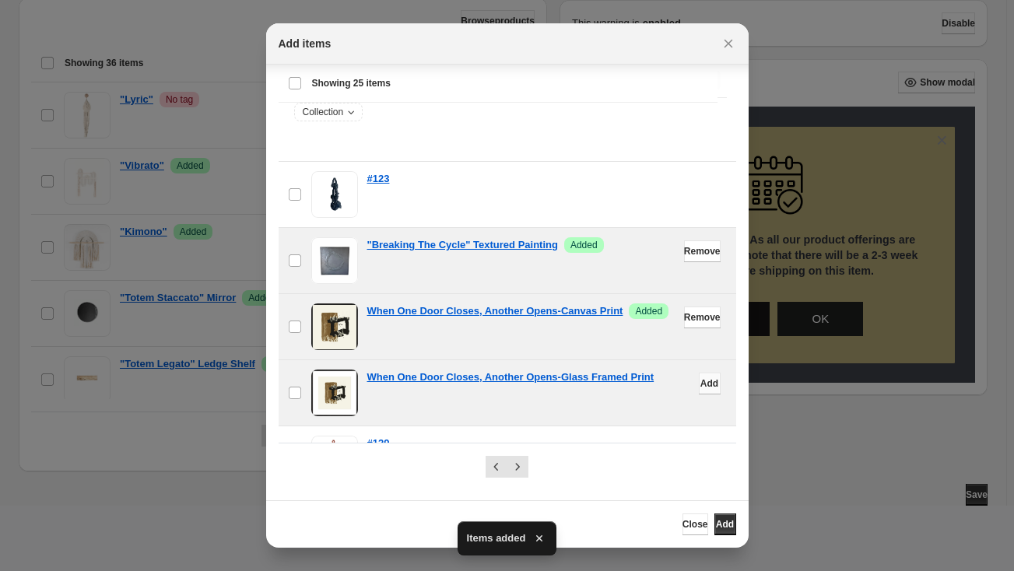
click at [700, 383] on span "Add" at bounding box center [709, 383] width 18 height 12
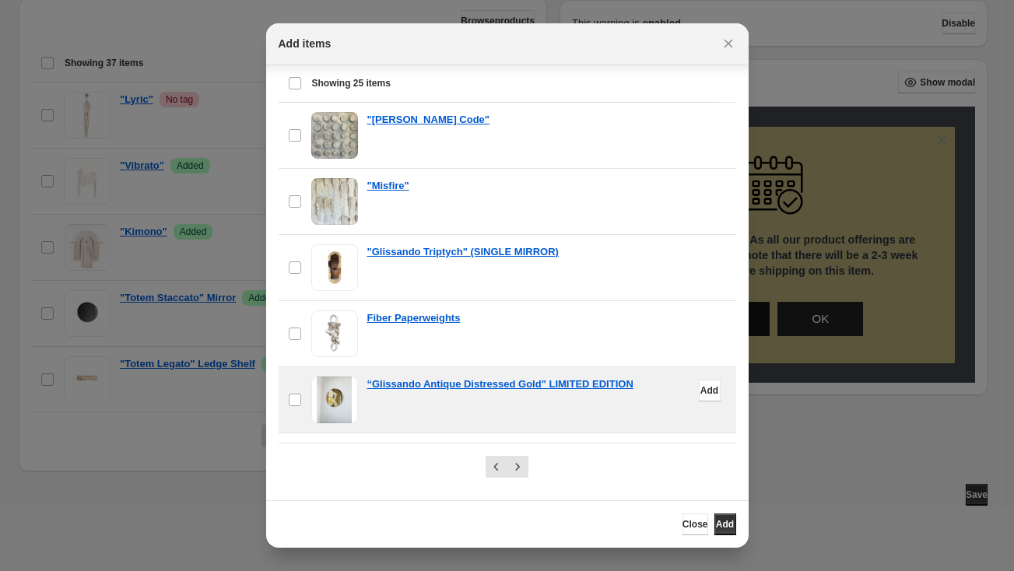
scroll to position [990, 0]
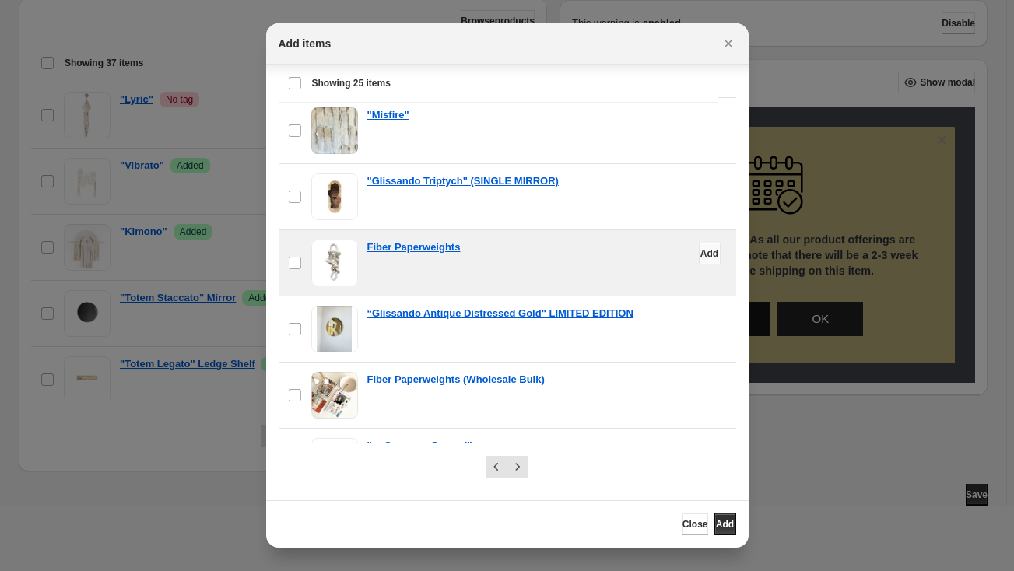
click at [699, 253] on button "Add" at bounding box center [710, 254] width 22 height 22
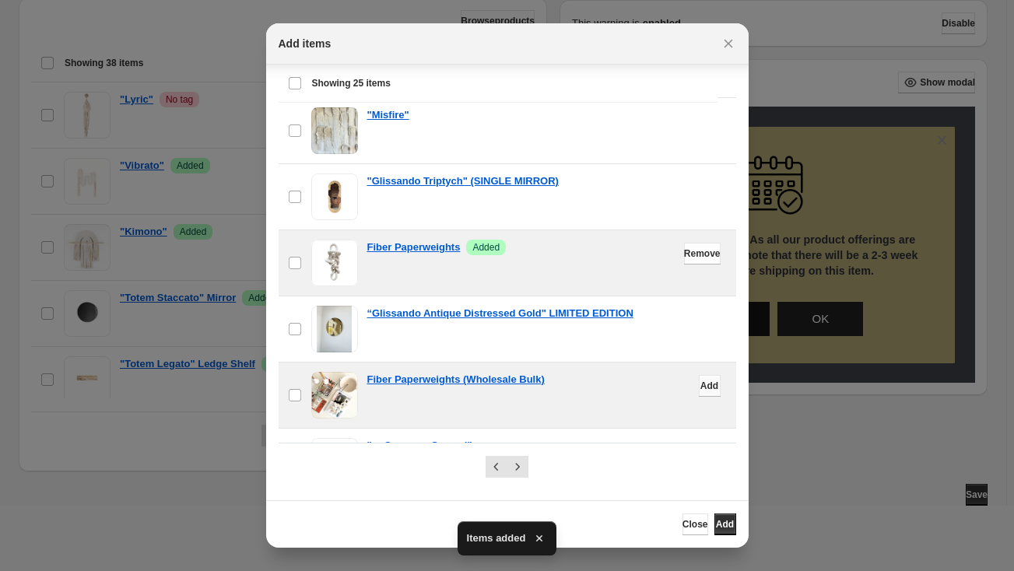
click at [700, 380] on span "Add" at bounding box center [709, 386] width 18 height 12
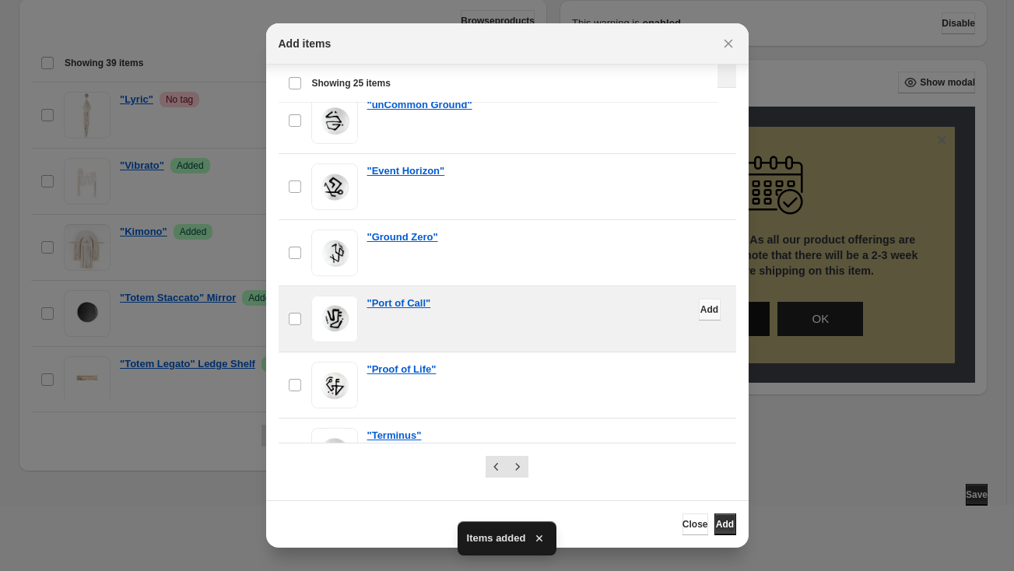
scroll to position [1362, 0]
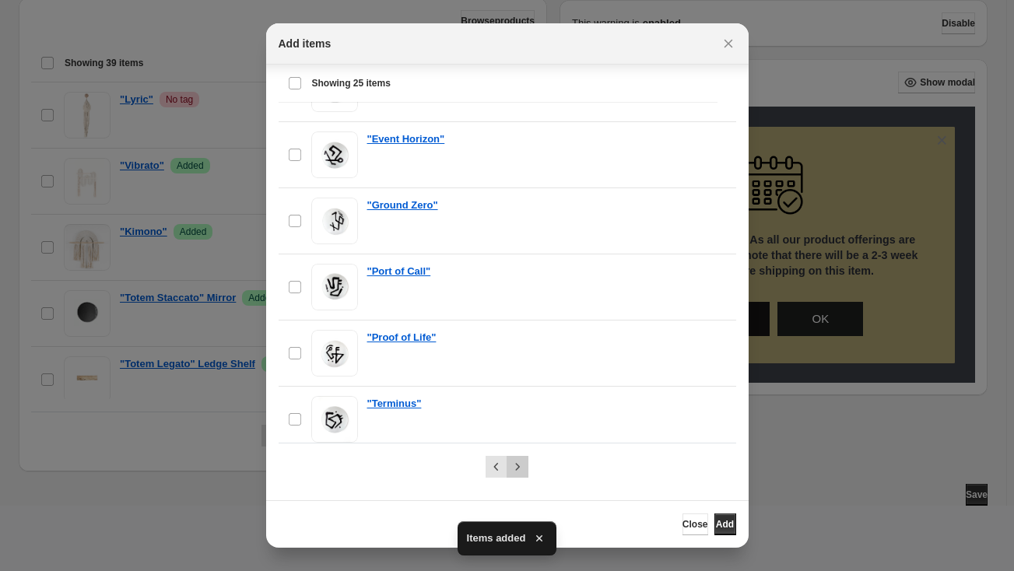
click at [514, 472] on icon "Next" at bounding box center [518, 467] width 16 height 16
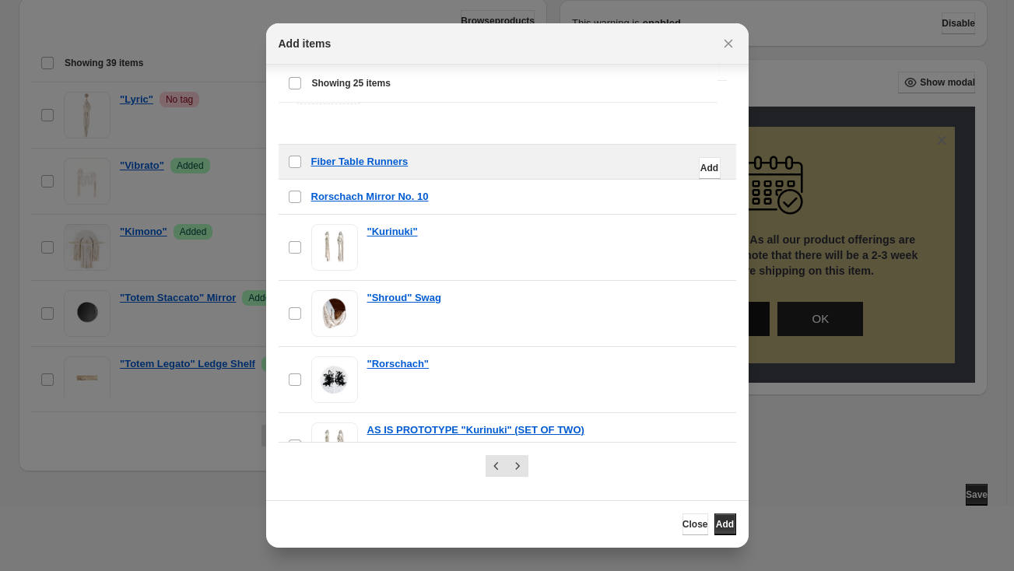
scroll to position [0, 0]
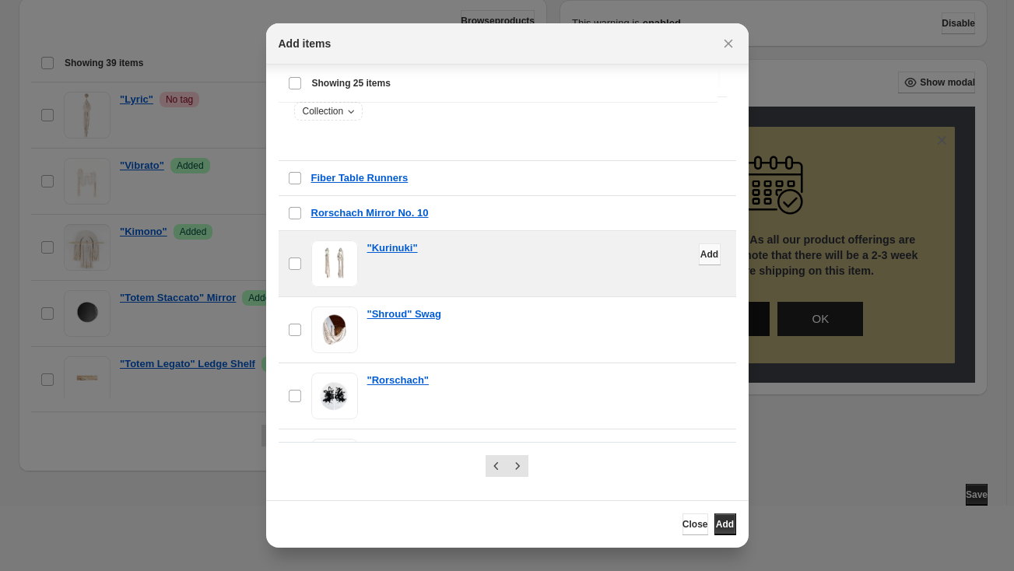
click at [700, 249] on span "Add" at bounding box center [709, 254] width 18 height 12
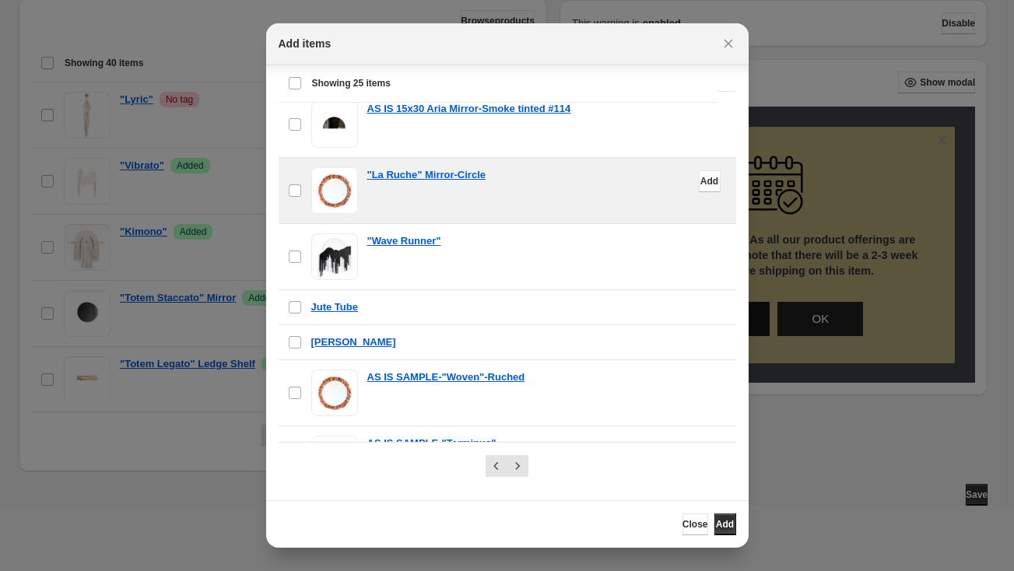
scroll to position [1238, 0]
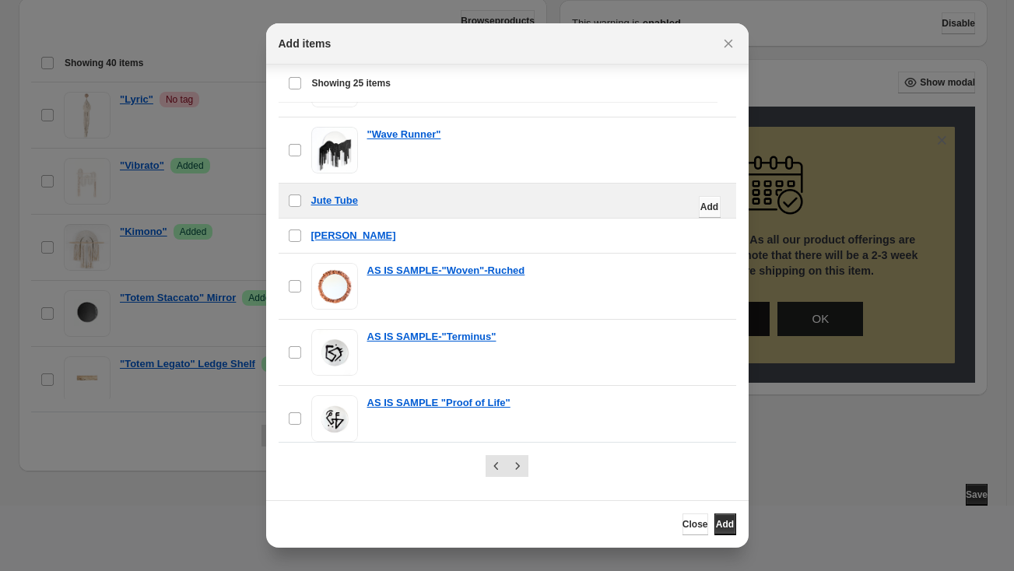
click at [700, 201] on span "Add" at bounding box center [709, 207] width 18 height 12
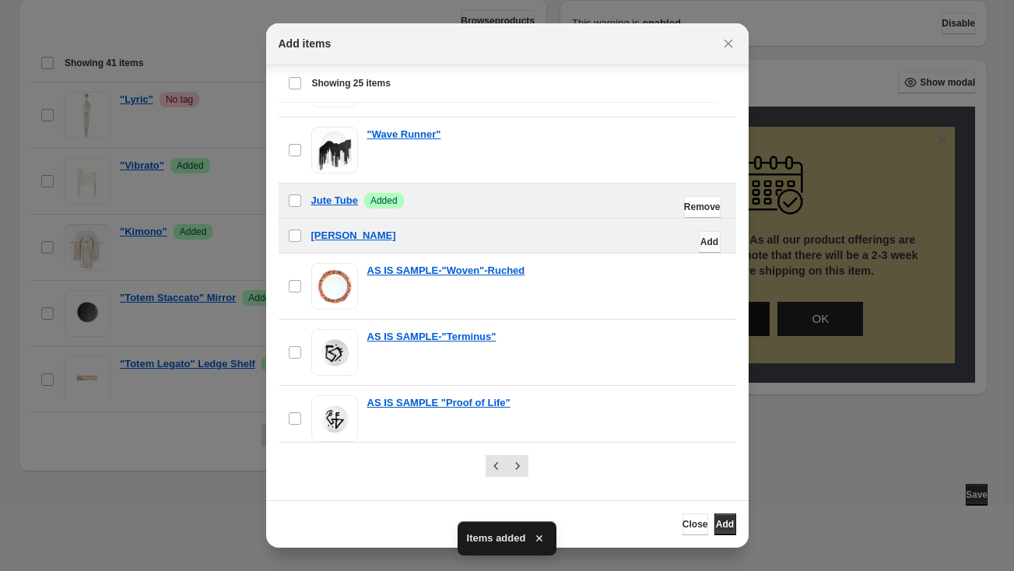
click at [700, 237] on span "Add" at bounding box center [709, 242] width 18 height 12
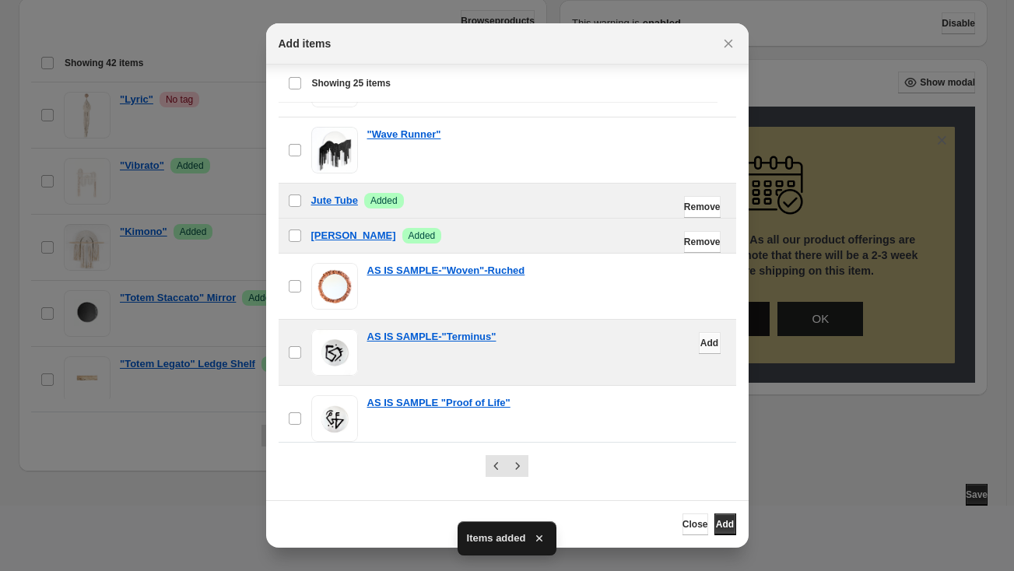
scroll to position [23, 0]
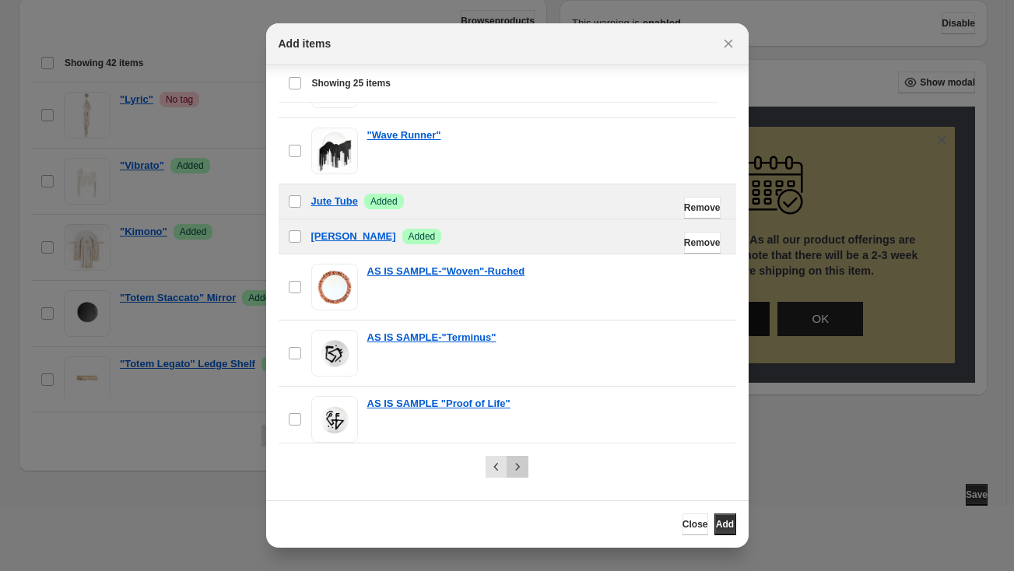
click at [517, 466] on icon "Next" at bounding box center [518, 467] width 16 height 16
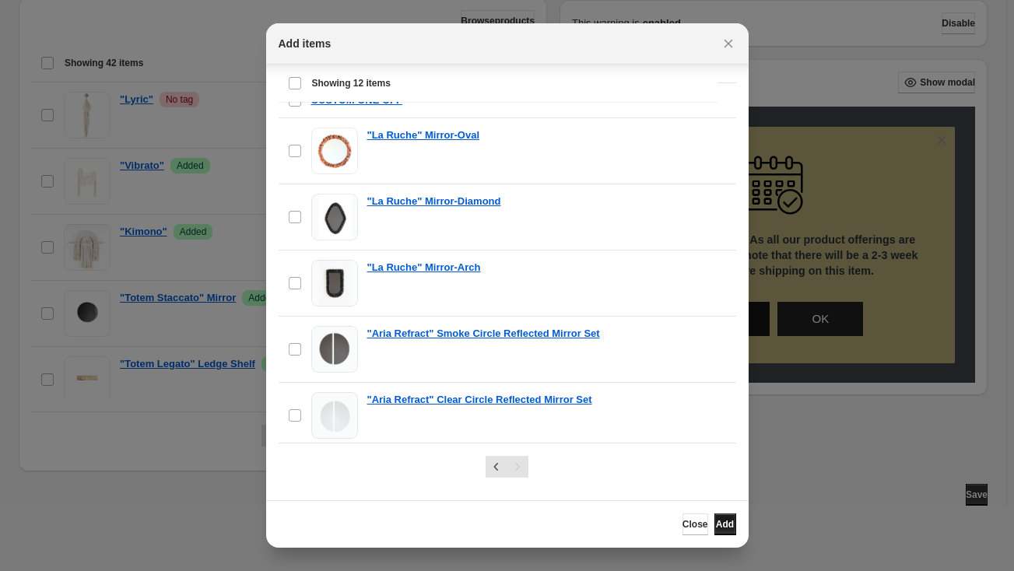
click at [724, 524] on span "Add" at bounding box center [725, 524] width 18 height 12
click at [682, 531] on button "Close" at bounding box center [695, 525] width 26 height 22
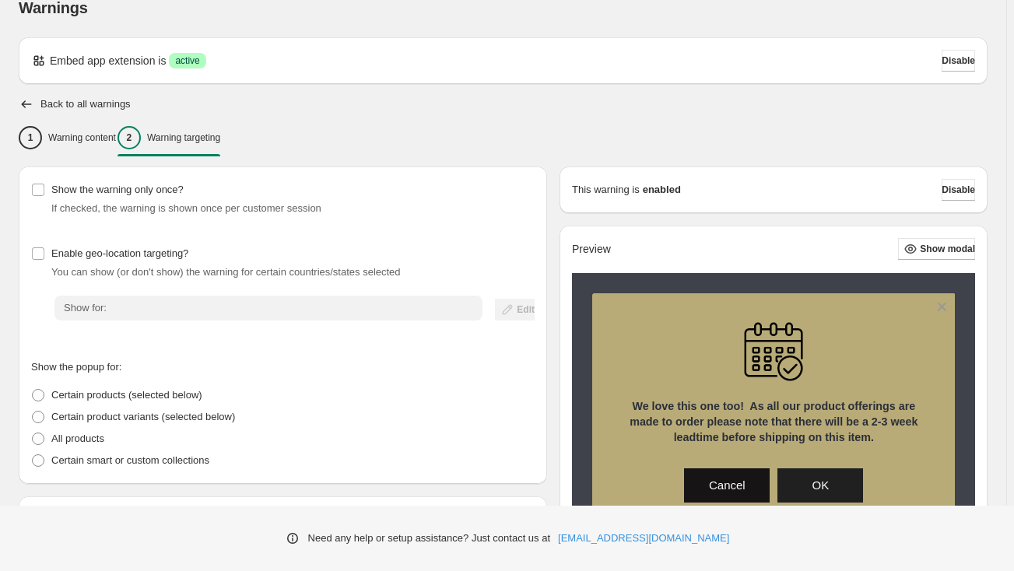
scroll to position [0, 0]
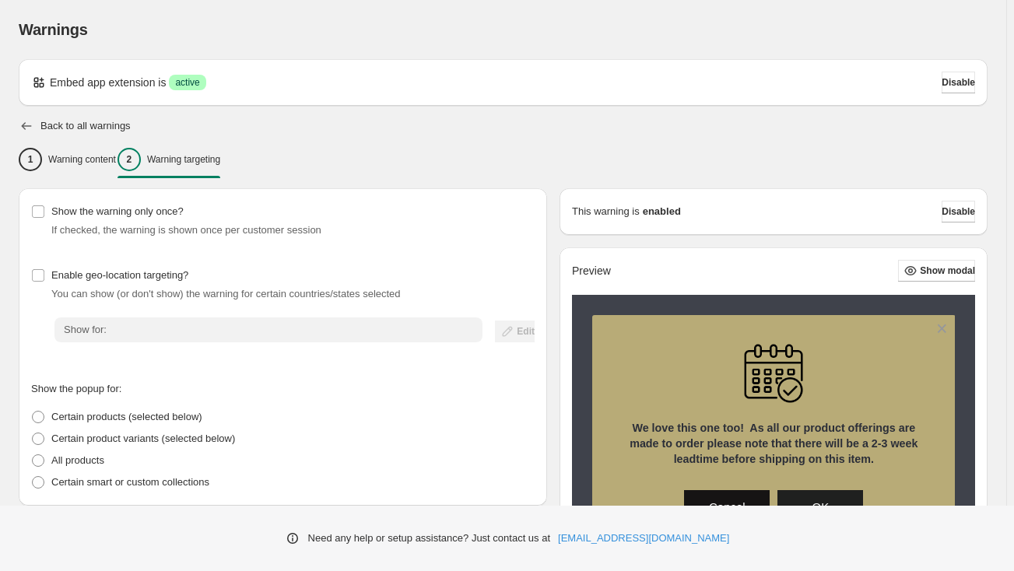
click at [27, 126] on icon "button" at bounding box center [27, 126] width 10 height 8
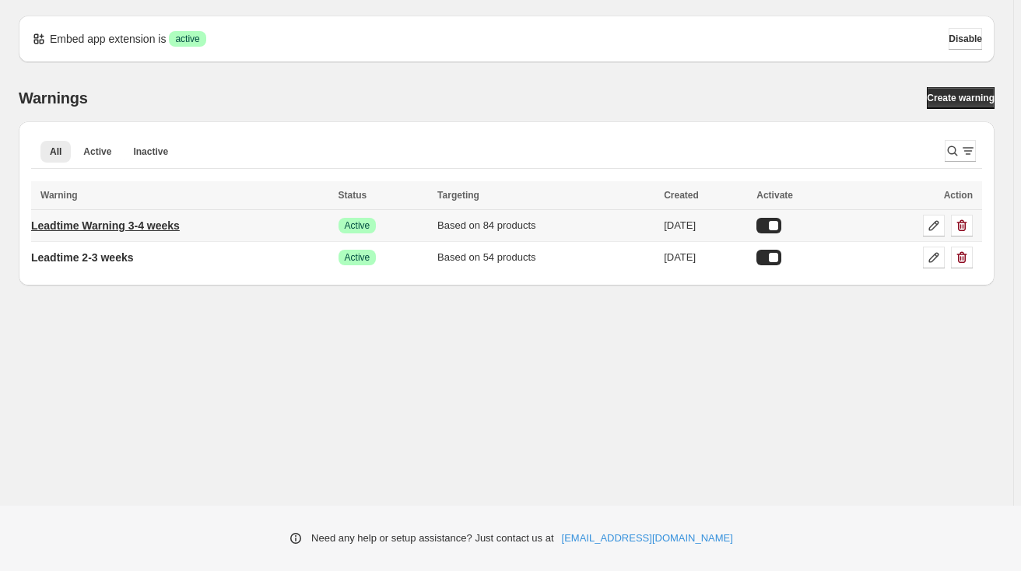
click at [180, 221] on p "Leadtime Warning 3-4 weeks" at bounding box center [105, 226] width 149 height 16
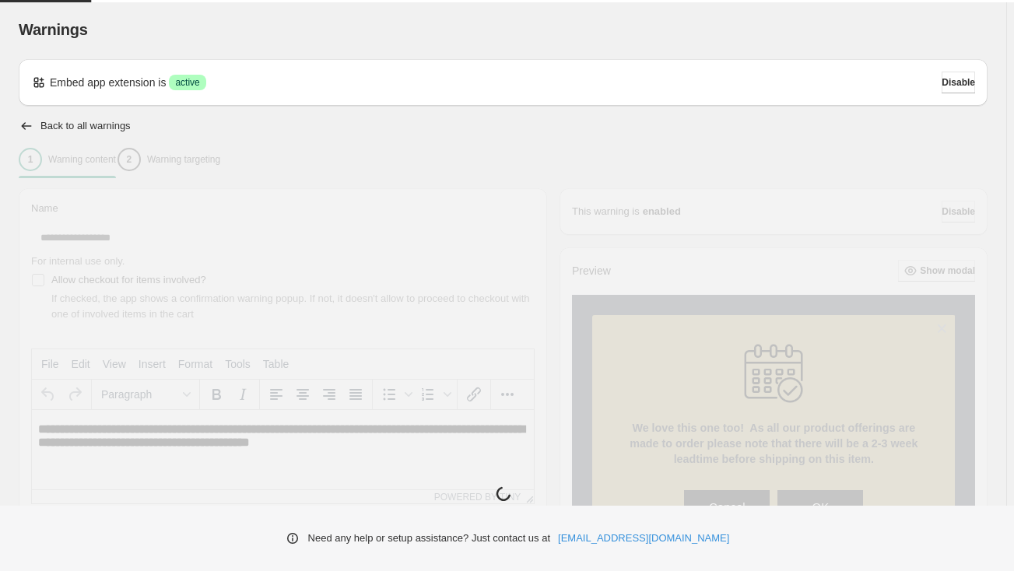
type input "**********"
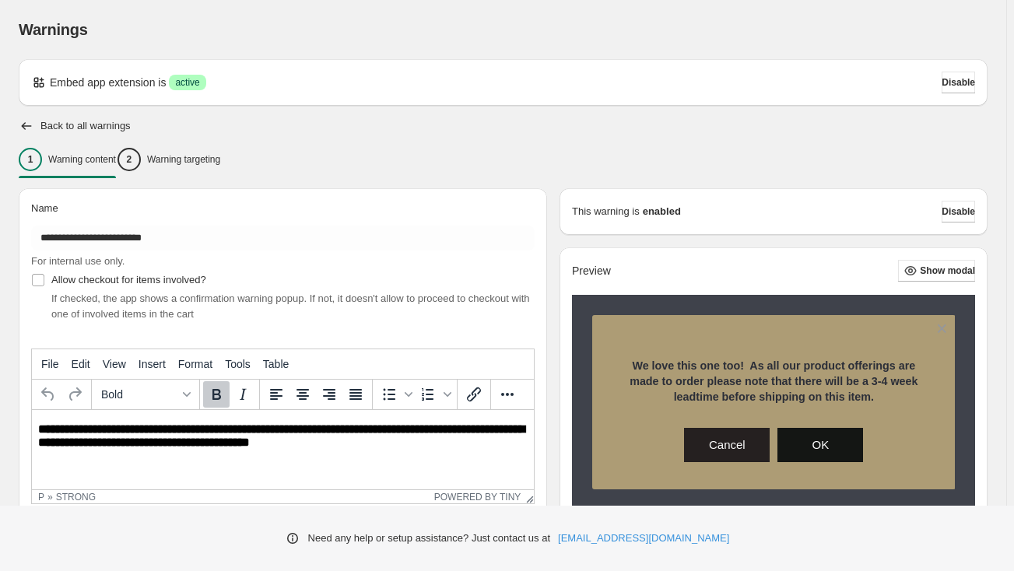
drag, startPoint x: 366, startPoint y: 456, endPoint x: 291, endPoint y: 450, distance: 75.0
click at [291, 450] on html "**********" at bounding box center [283, 435] width 502 height 51
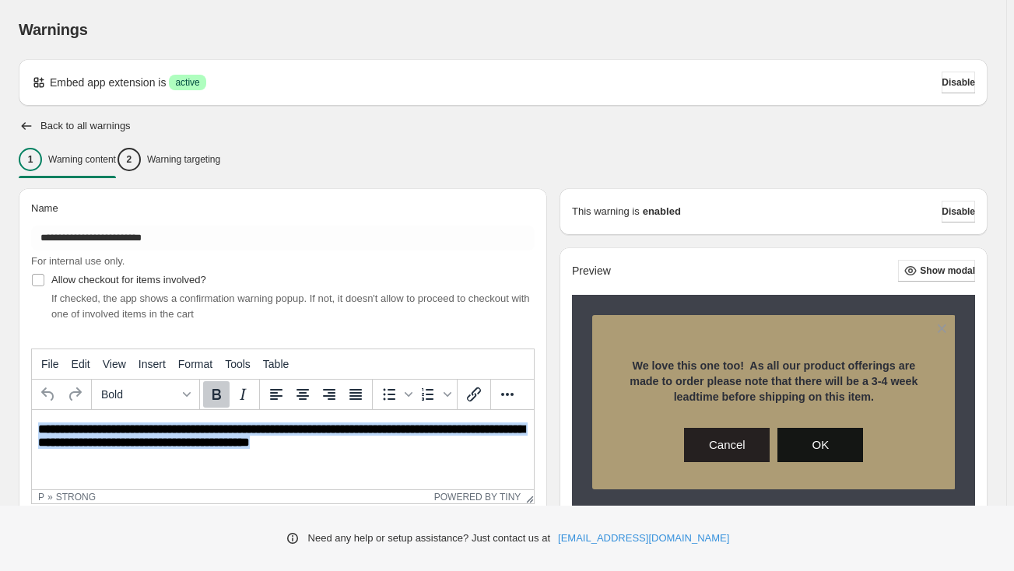
drag, startPoint x: 310, startPoint y: 445, endPoint x: 30, endPoint y: 422, distance: 281.0
click at [32, 422] on html "**********" at bounding box center [283, 435] width 502 height 51
copy strong "**********"
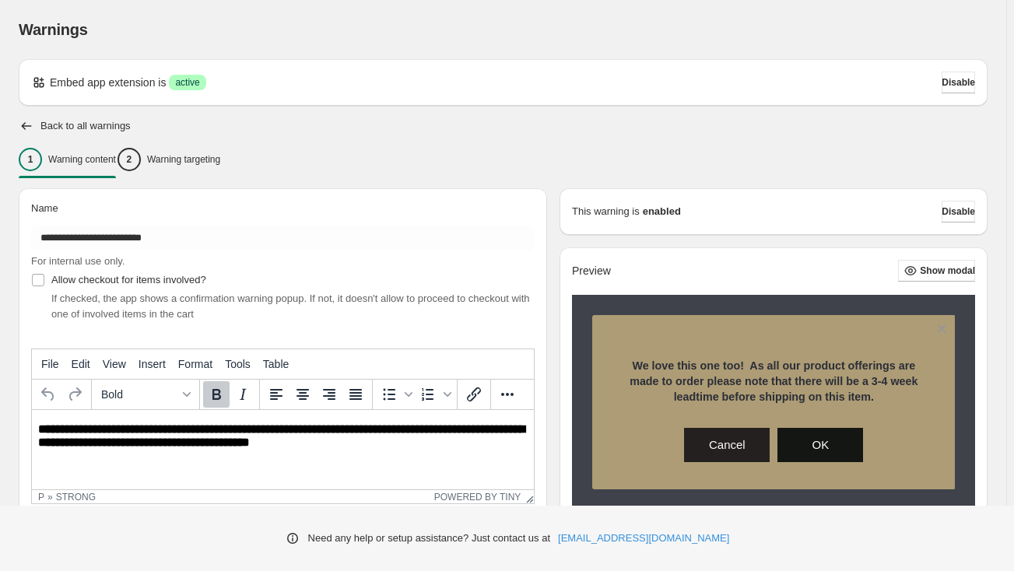
click at [454, 461] on html "**********" at bounding box center [283, 435] width 502 height 51
click at [209, 161] on p "Warning targeting" at bounding box center [183, 159] width 73 height 12
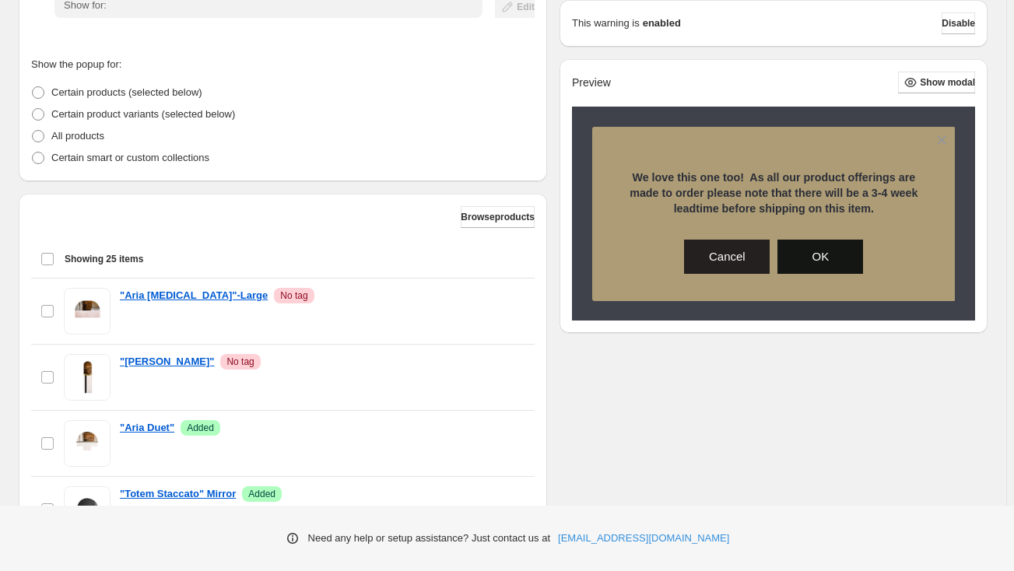
scroll to position [308, 0]
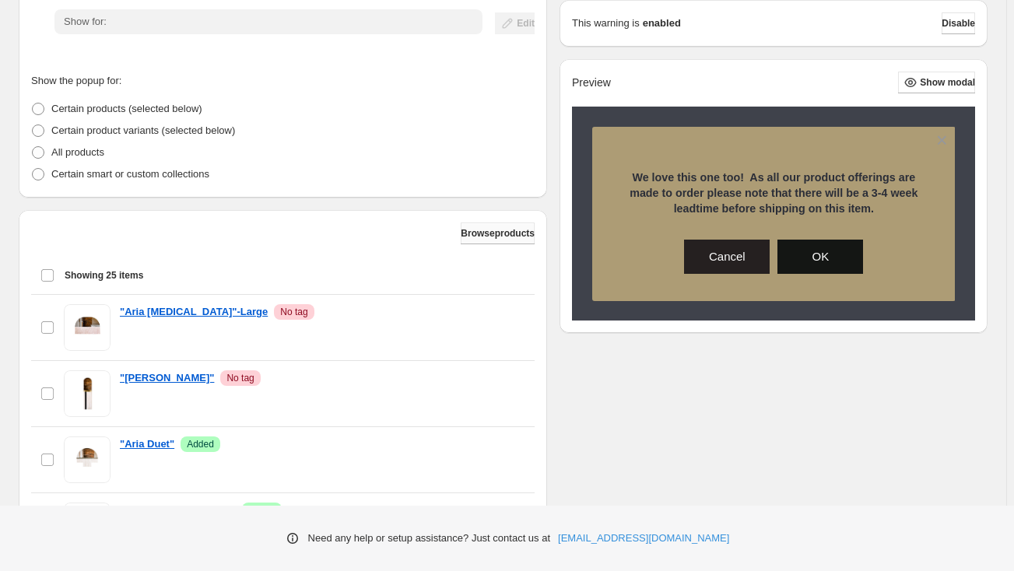
click at [488, 239] on button "Browse products" at bounding box center [498, 234] width 74 height 22
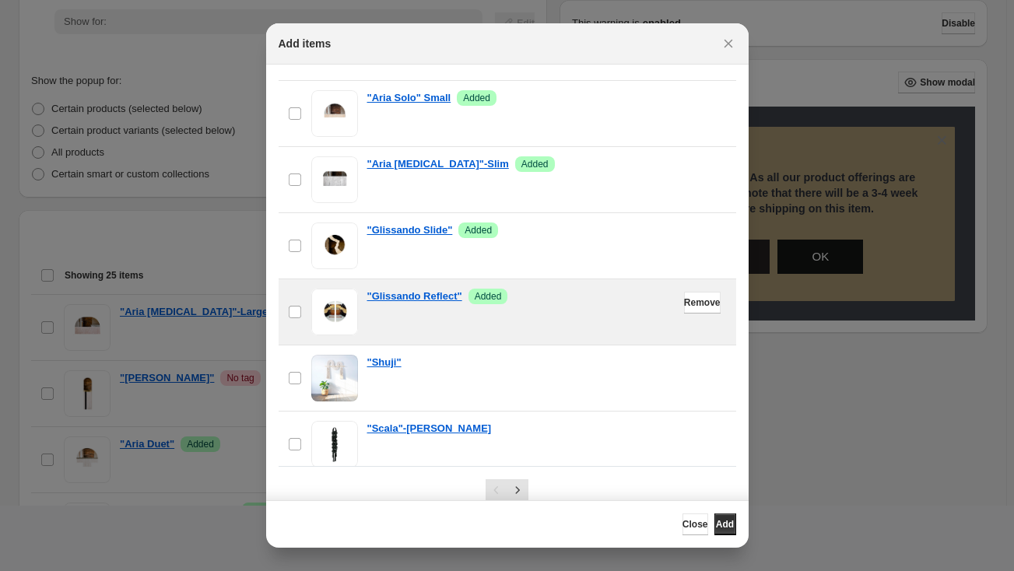
scroll to position [1362, 0]
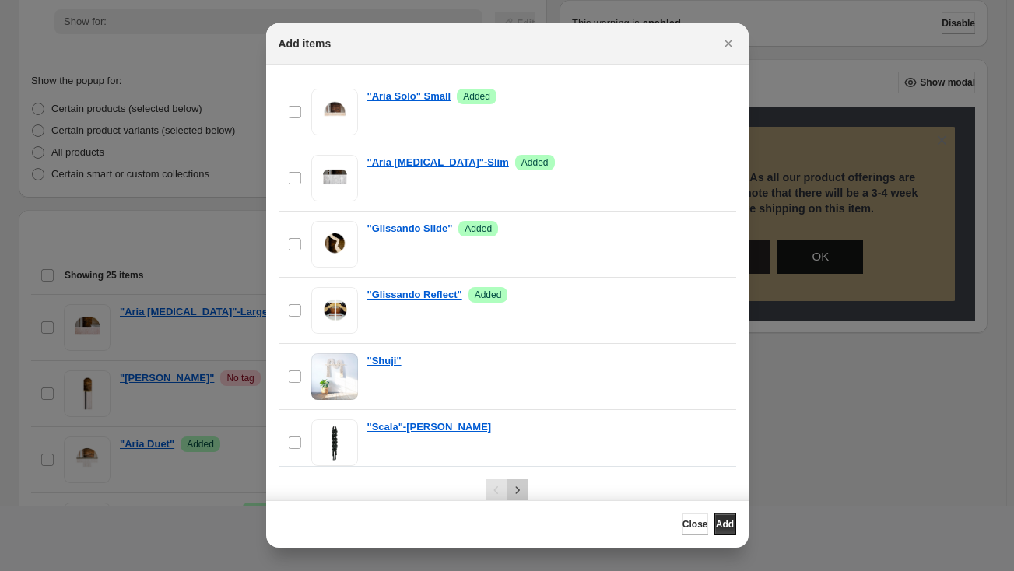
click at [514, 493] on icon "Next" at bounding box center [518, 490] width 16 height 16
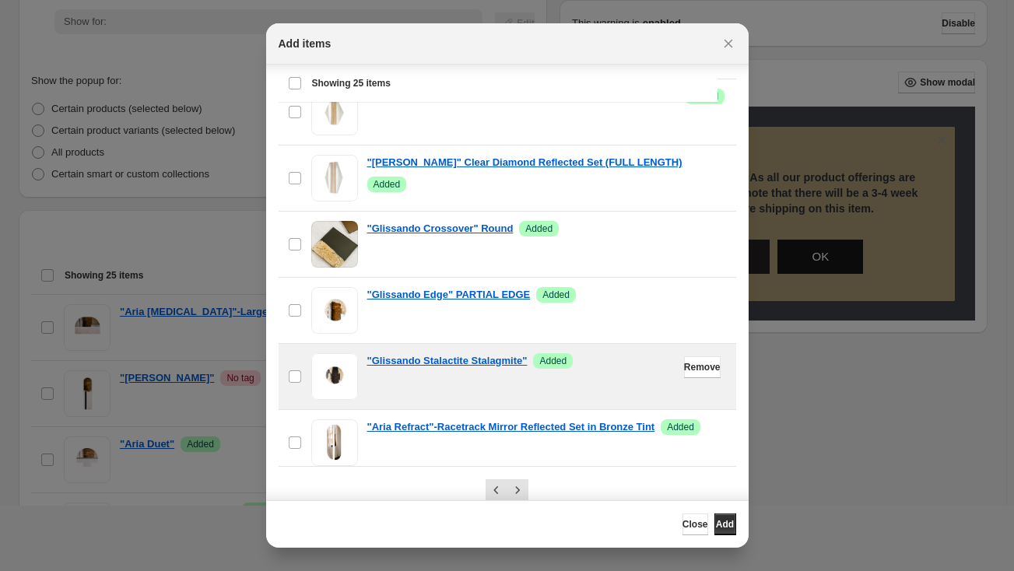
scroll to position [23, 0]
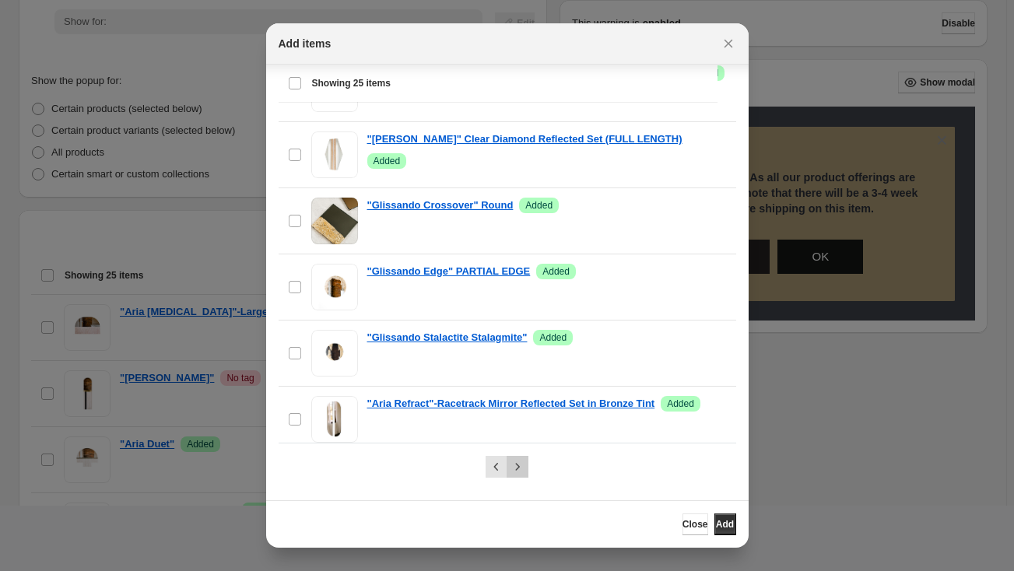
click at [510, 470] on icon "Next" at bounding box center [518, 467] width 16 height 16
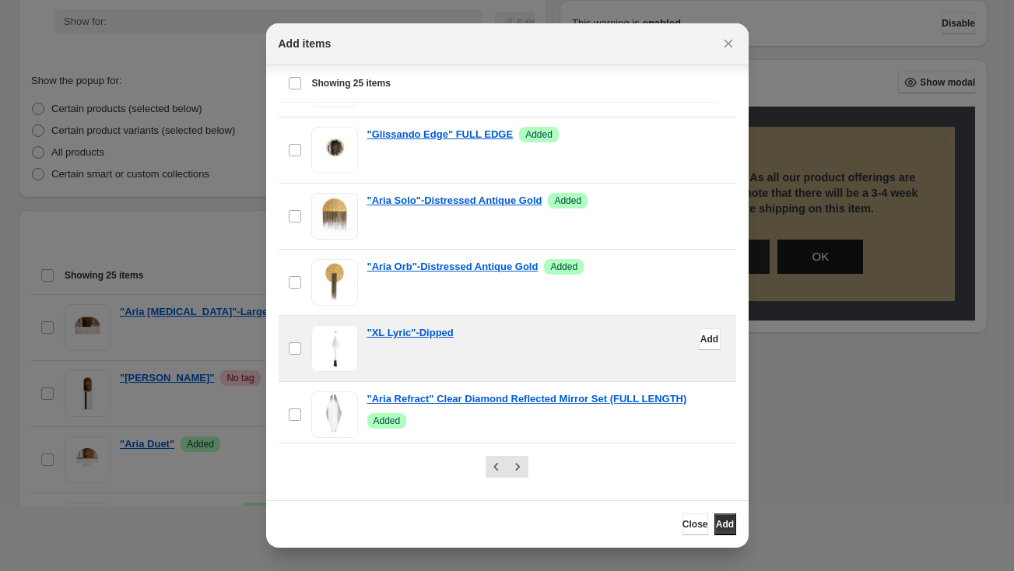
scroll to position [990, 0]
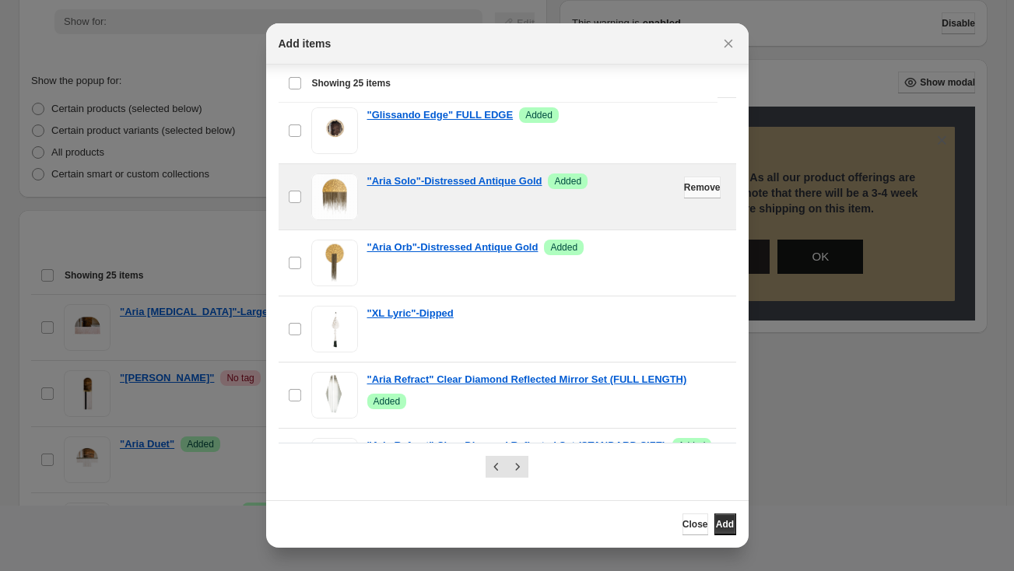
click at [684, 181] on span "Remove" at bounding box center [702, 187] width 37 height 12
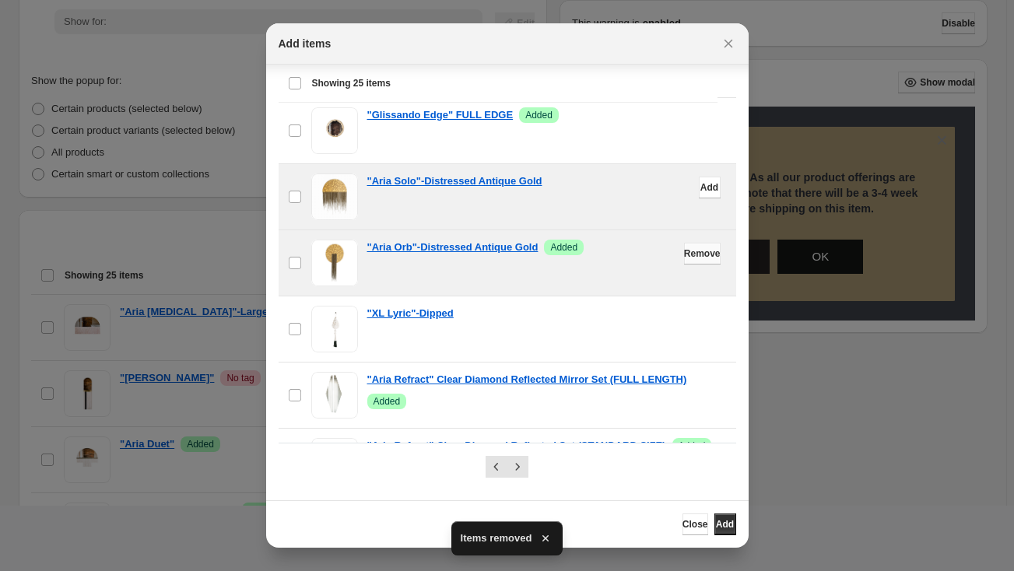
click at [684, 247] on span "Remove" at bounding box center [702, 253] width 37 height 12
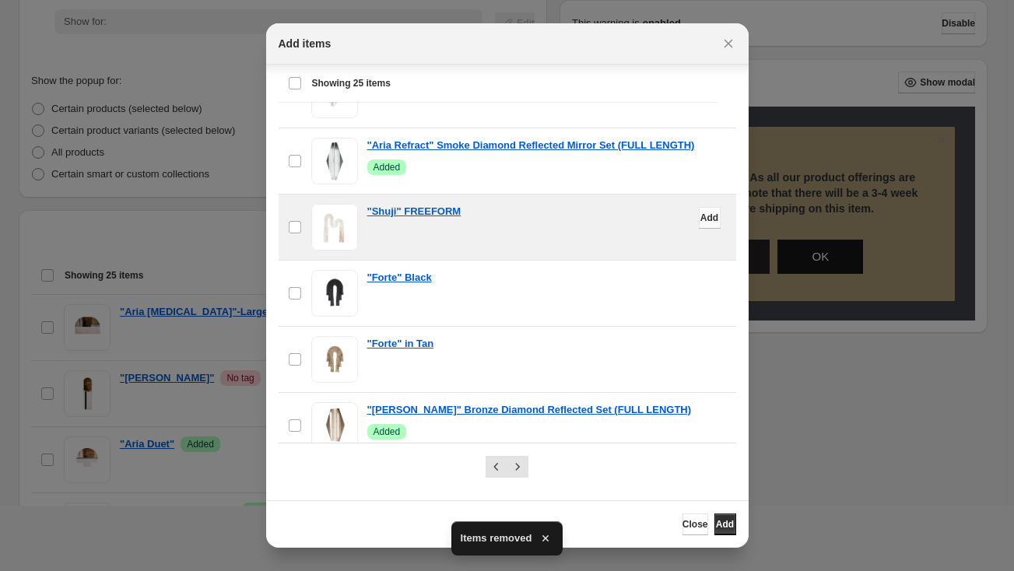
scroll to position [1362, 0]
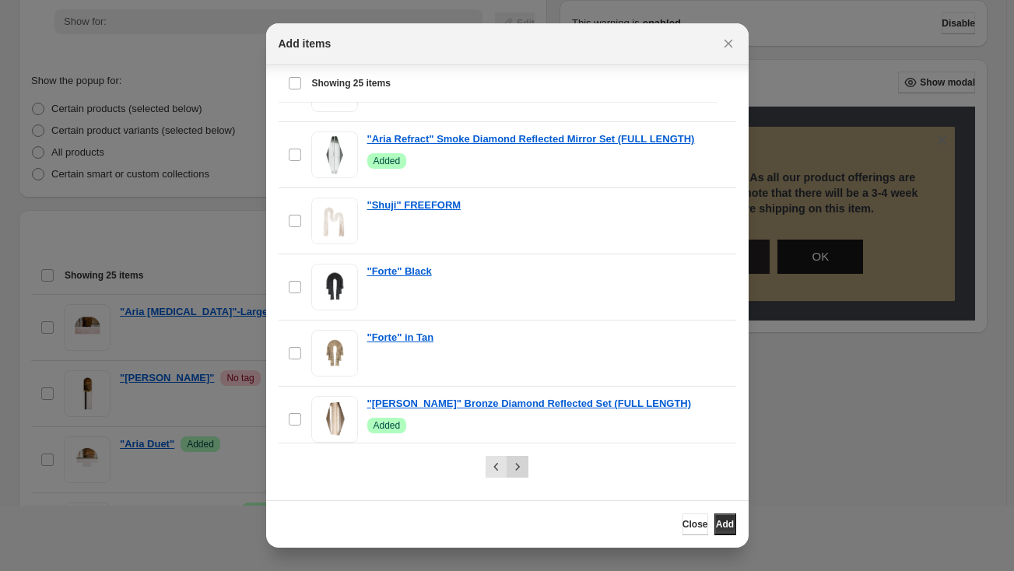
click at [517, 468] on icon "Next" at bounding box center [518, 467] width 16 height 16
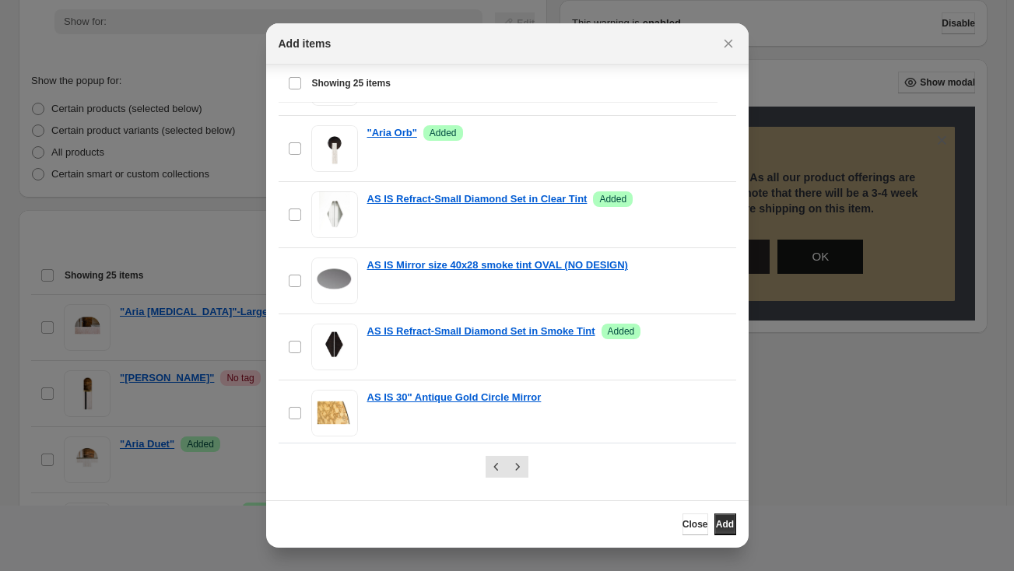
scroll to position [645, 0]
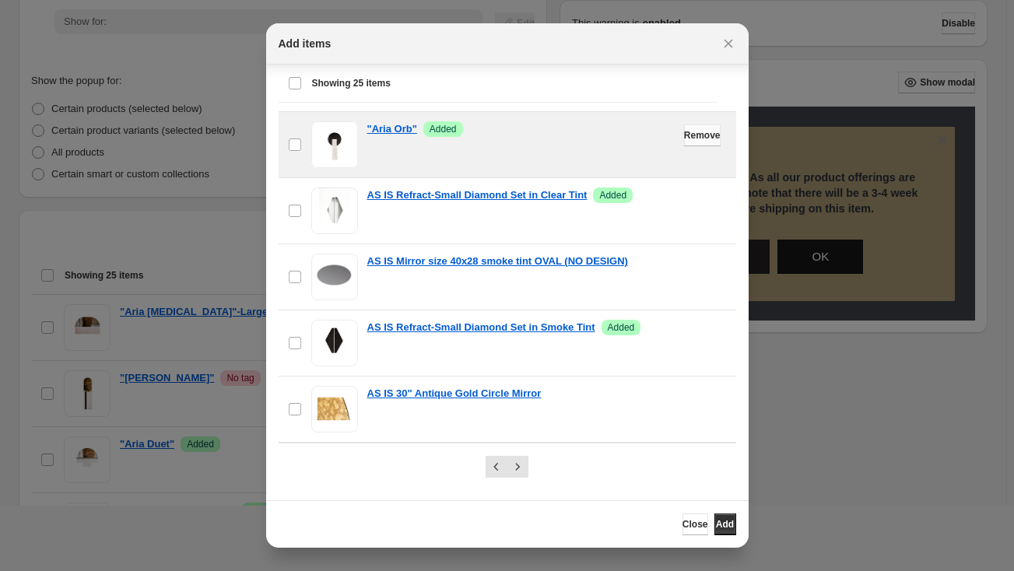
click at [684, 135] on span "Remove" at bounding box center [702, 135] width 37 height 12
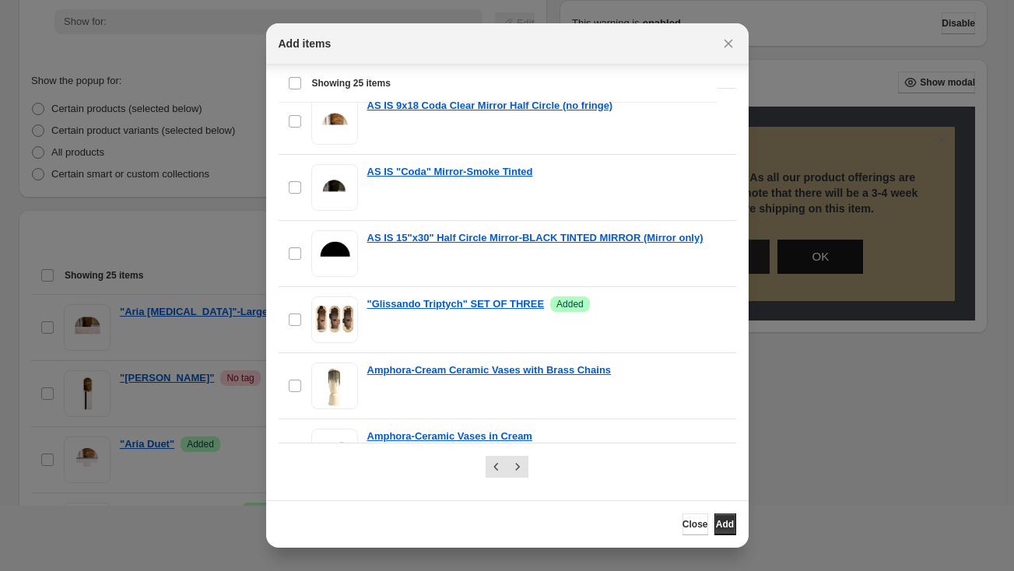
scroll to position [1362, 0]
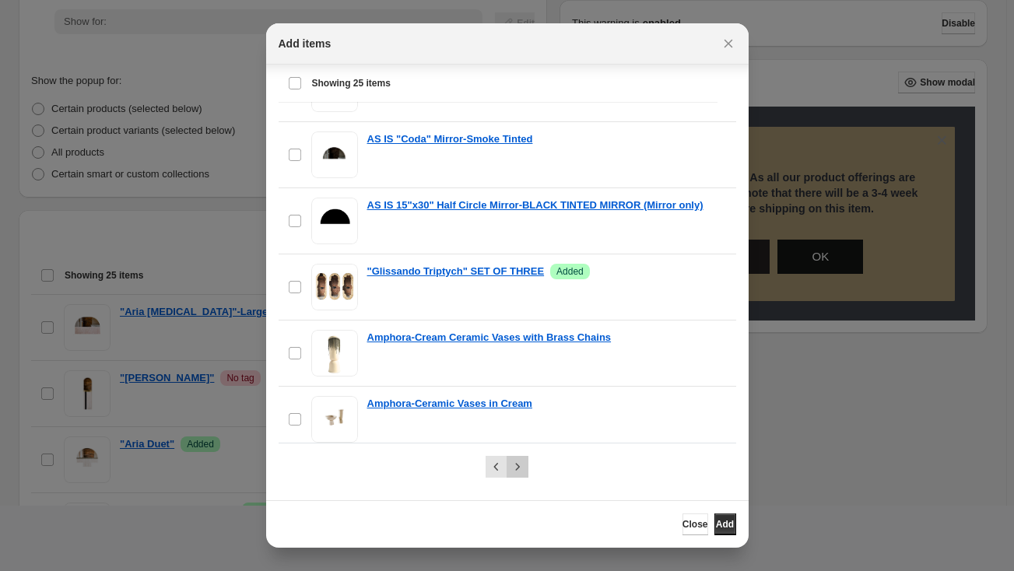
click at [516, 471] on icon "Next" at bounding box center [518, 467] width 16 height 16
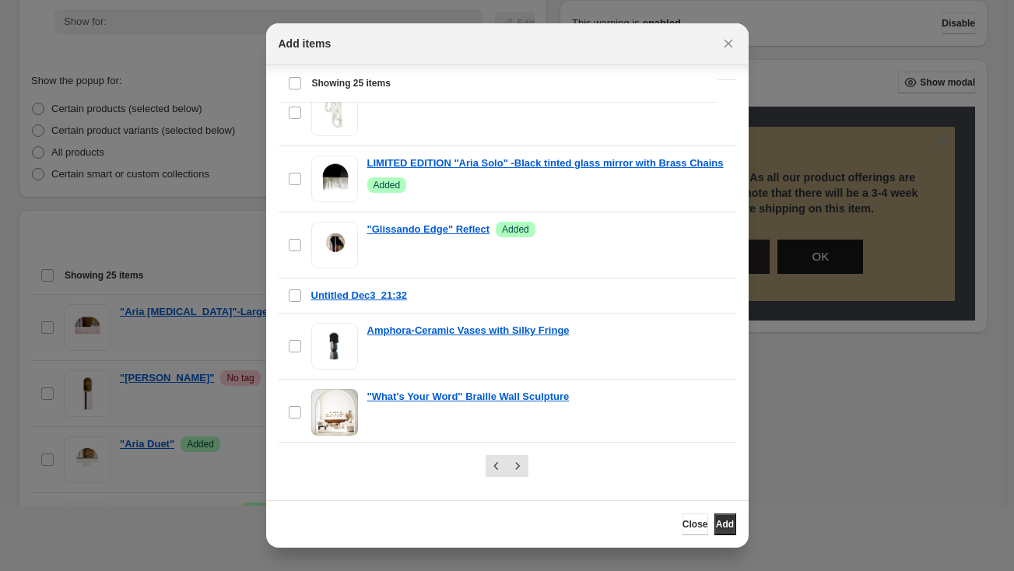
scroll to position [242, 0]
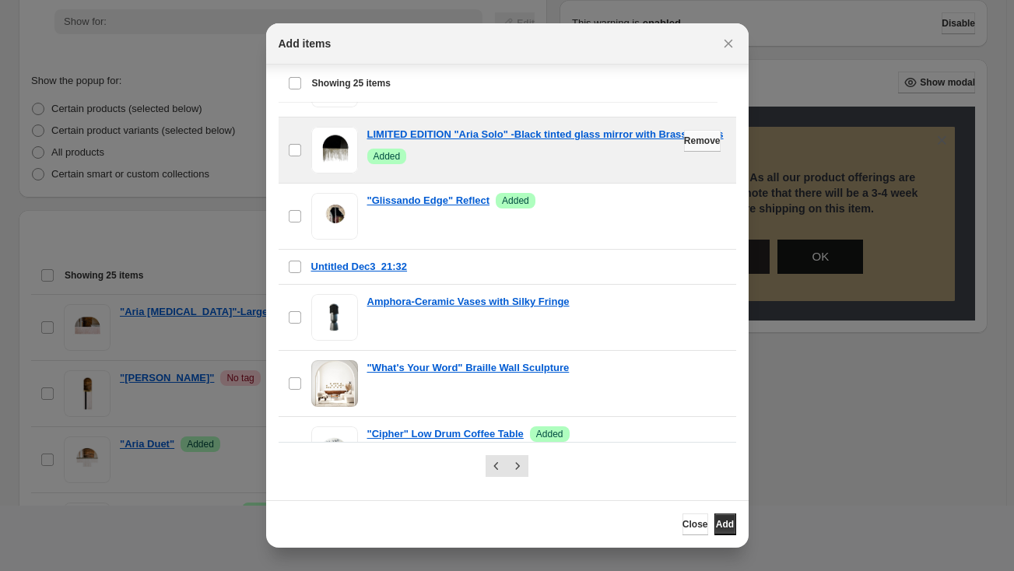
click at [684, 139] on span "Remove" at bounding box center [702, 141] width 37 height 12
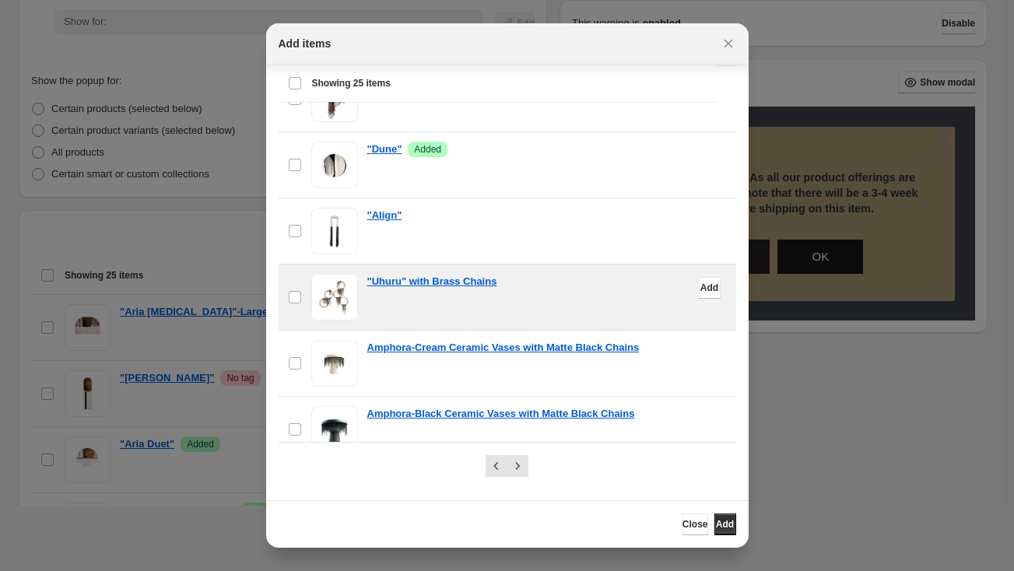
scroll to position [730, 0]
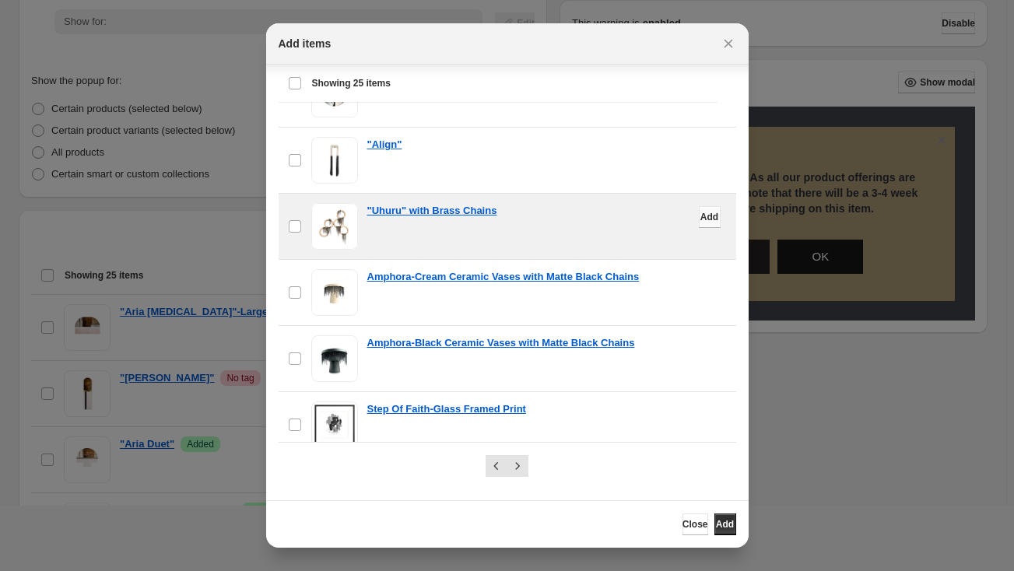
click at [700, 212] on span "Add" at bounding box center [709, 217] width 18 height 12
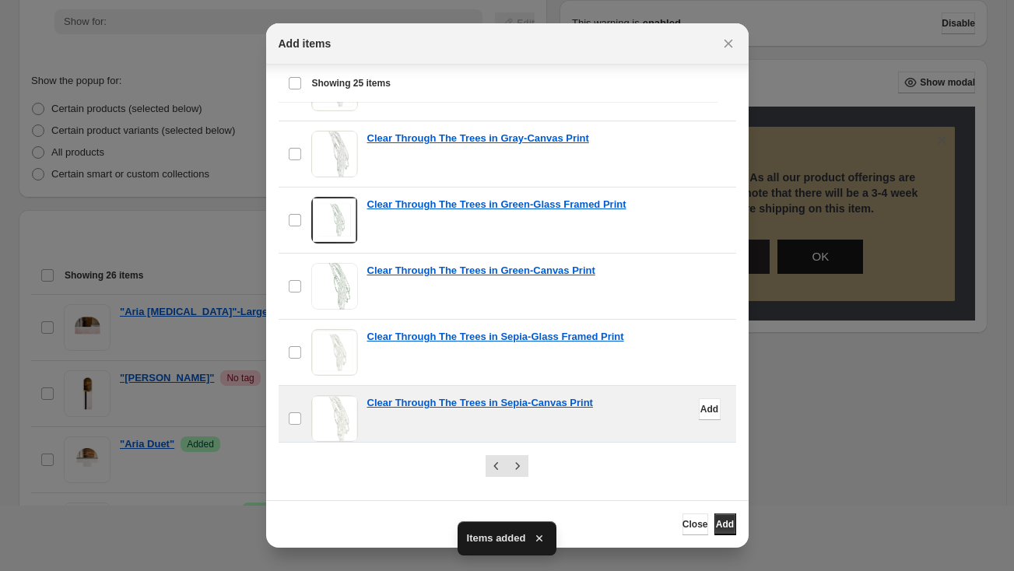
scroll to position [23, 0]
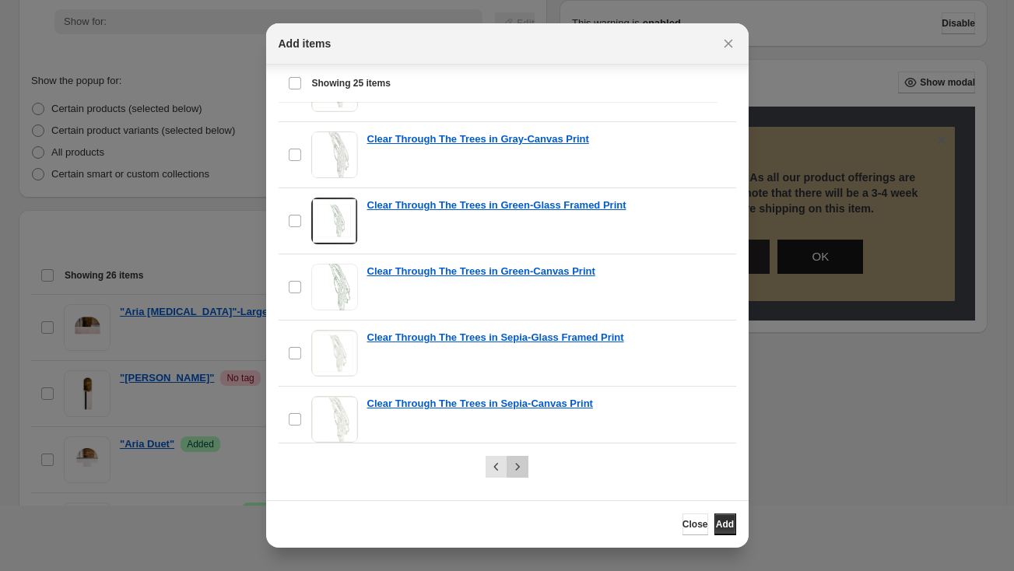
click at [521, 465] on icon "Next" at bounding box center [518, 467] width 16 height 16
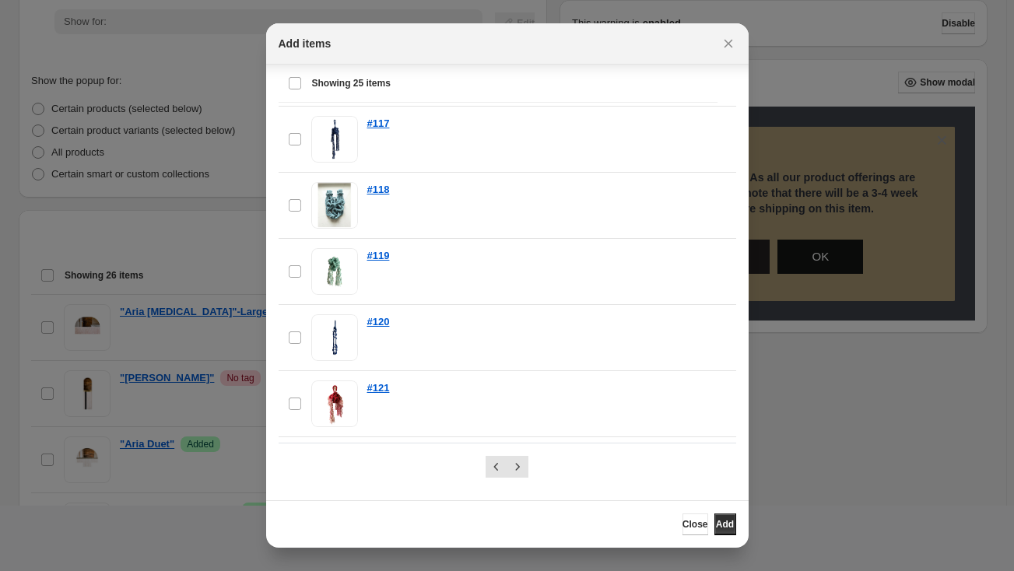
scroll to position [1331, 0]
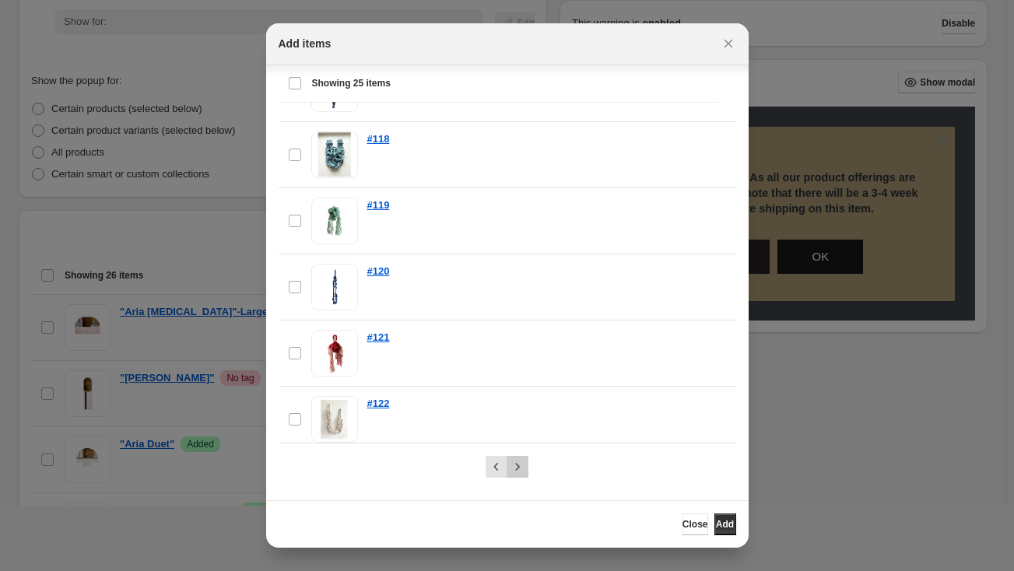
click at [513, 468] on icon "Next" at bounding box center [518, 467] width 16 height 16
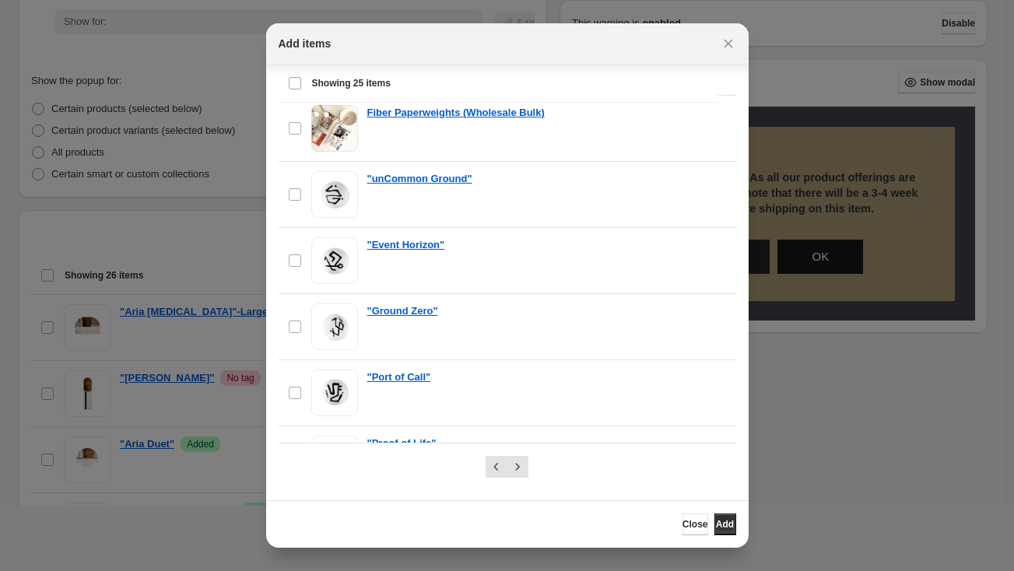
scroll to position [1362, 0]
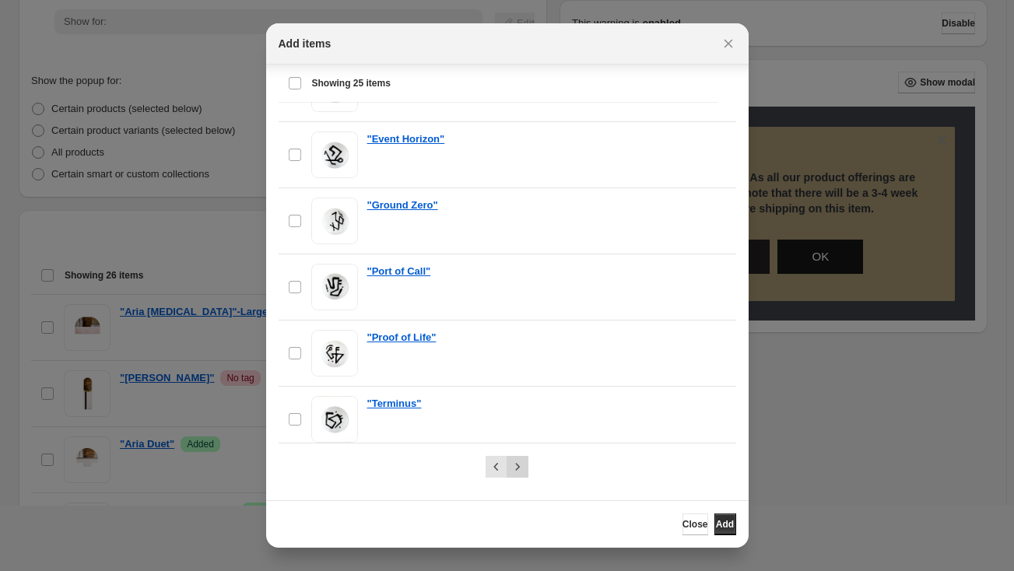
click at [513, 471] on icon "Next" at bounding box center [518, 467] width 16 height 16
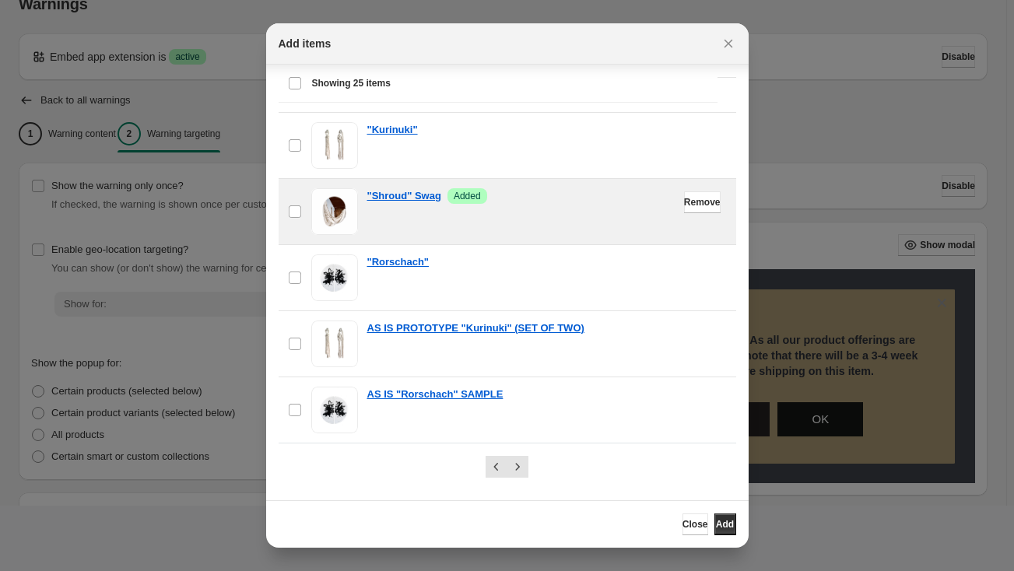
scroll to position [141, 0]
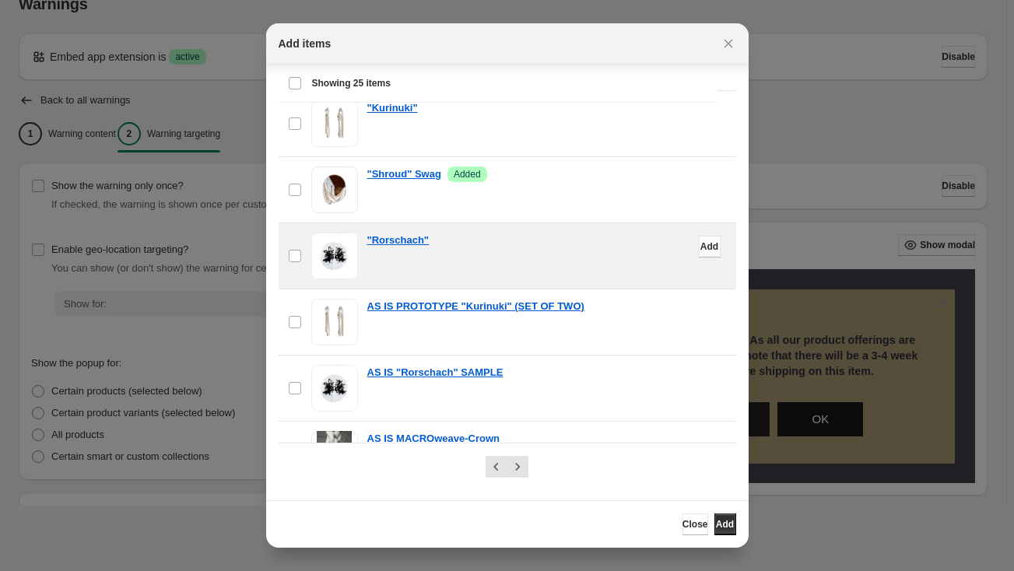
click at [700, 246] on span "Add" at bounding box center [709, 246] width 18 height 12
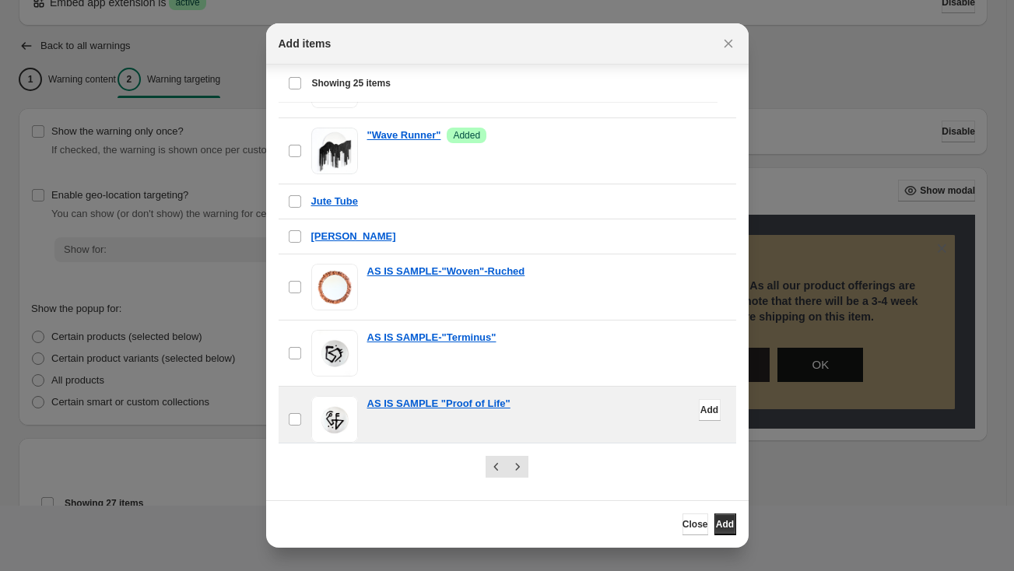
scroll to position [96, 0]
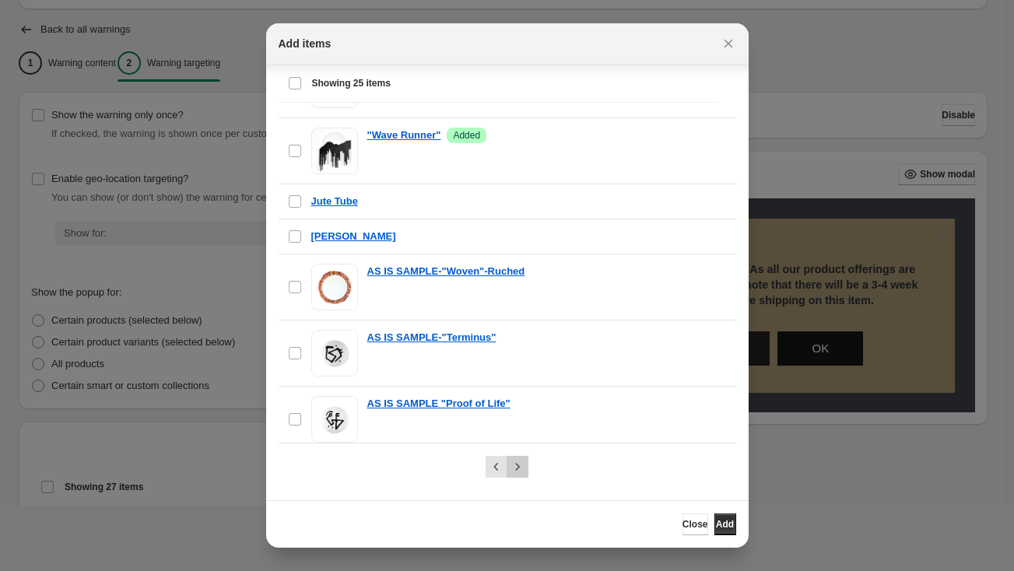
click at [517, 472] on icon "Next" at bounding box center [518, 467] width 16 height 16
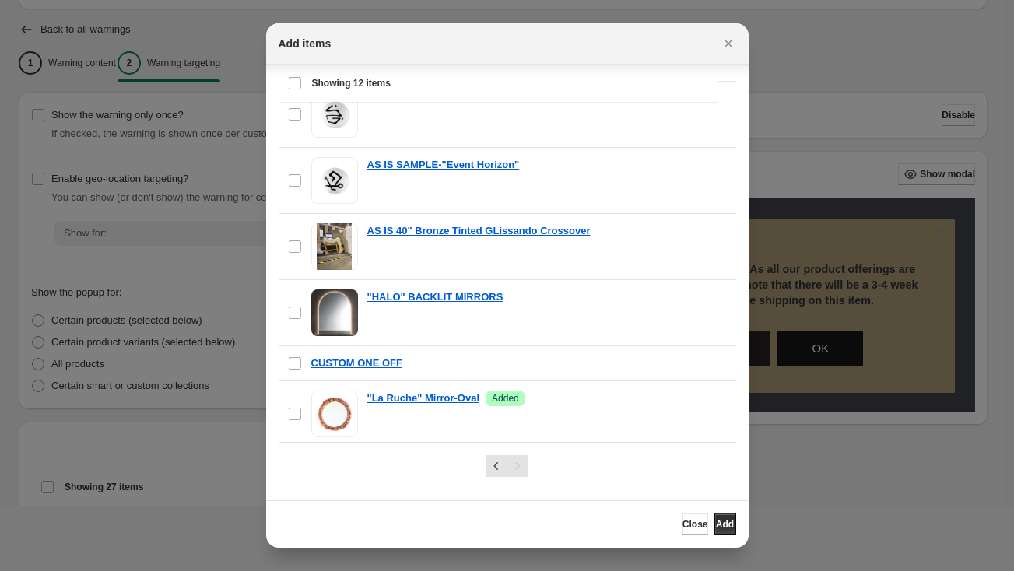
scroll to position [282, 0]
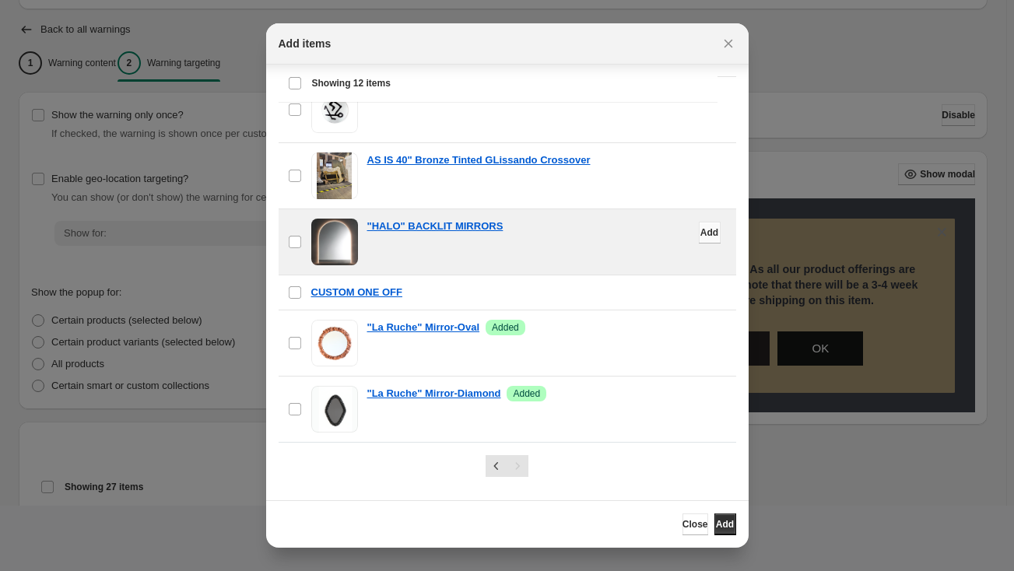
click at [700, 233] on span "Add" at bounding box center [709, 232] width 18 height 12
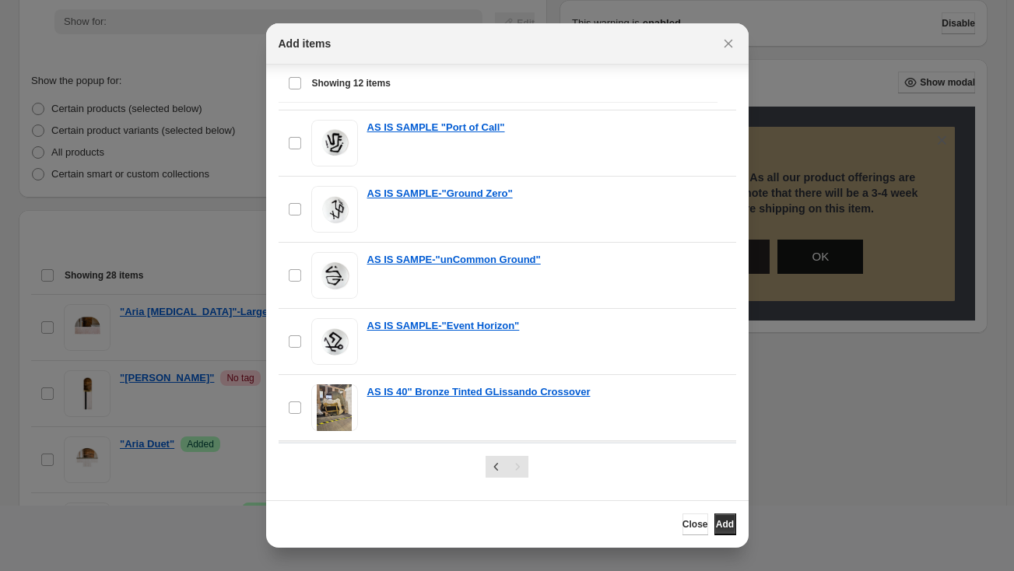
scroll to position [18, 0]
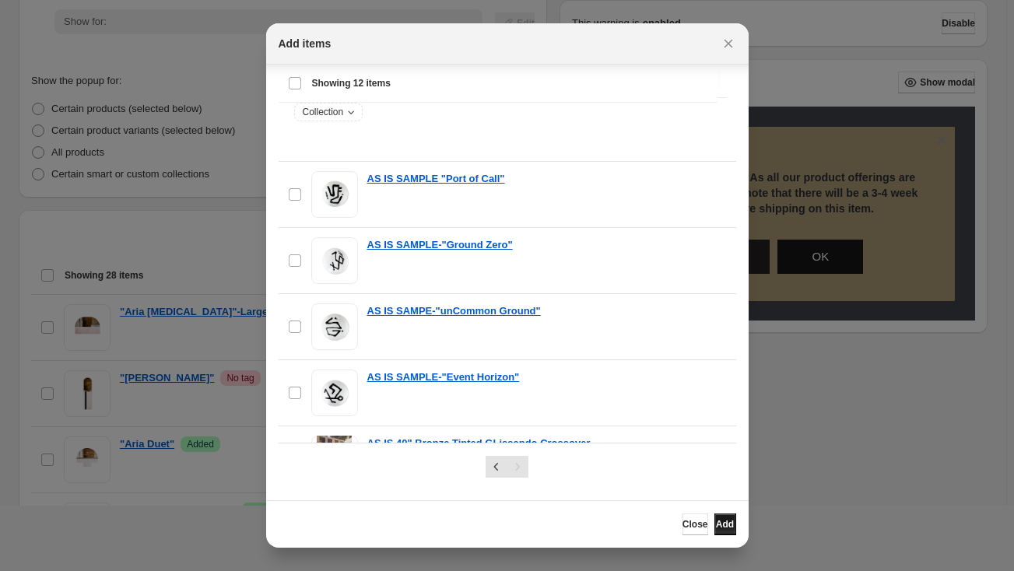
click at [725, 526] on span "Add" at bounding box center [725, 524] width 18 height 12
click at [731, 47] on icon "Close" at bounding box center [728, 44] width 16 height 16
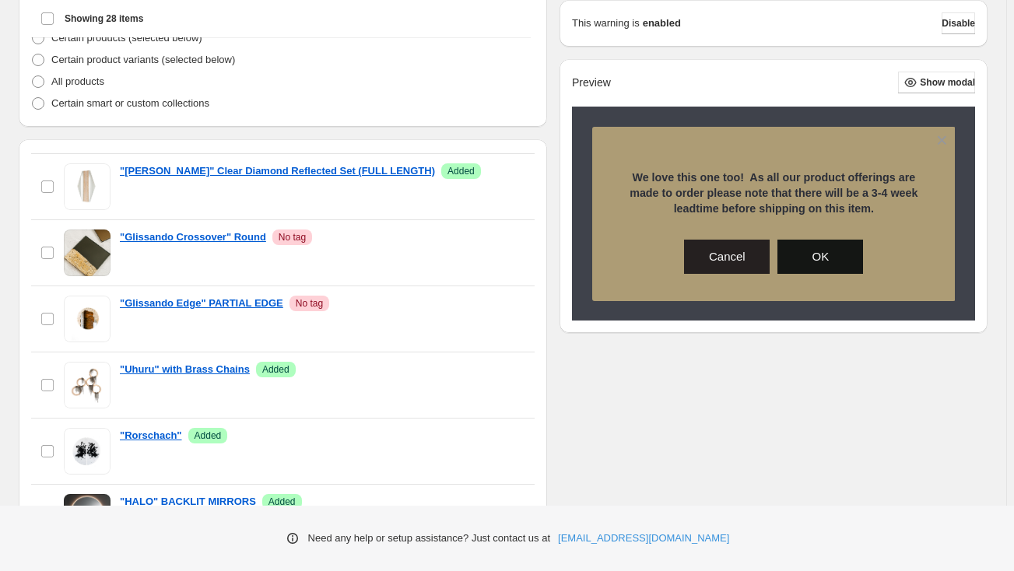
scroll to position [0, 0]
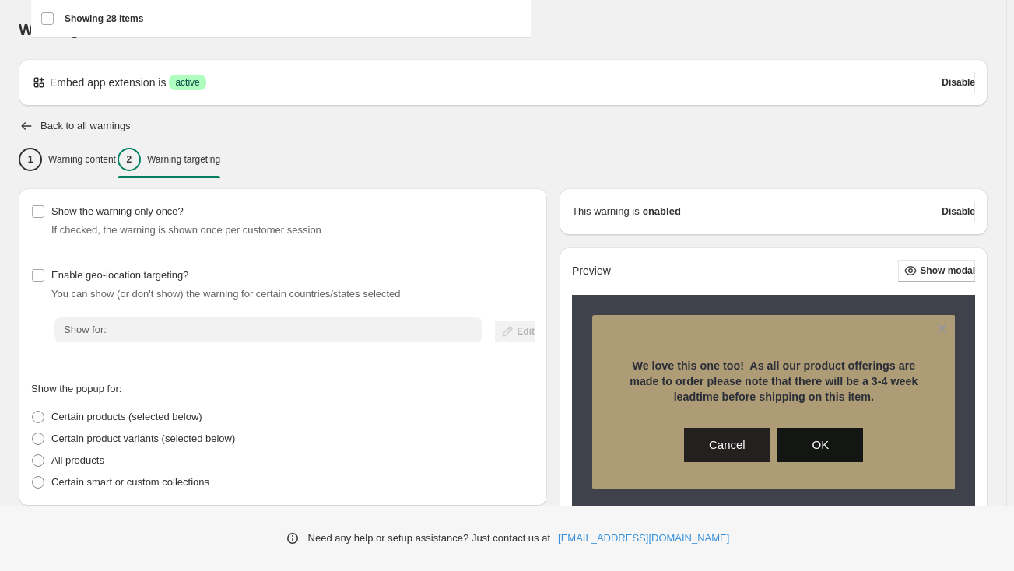
click at [40, 122] on h2 "Back to all warnings" at bounding box center [85, 126] width 90 height 12
click at [28, 125] on icon "button" at bounding box center [27, 126] width 10 height 8
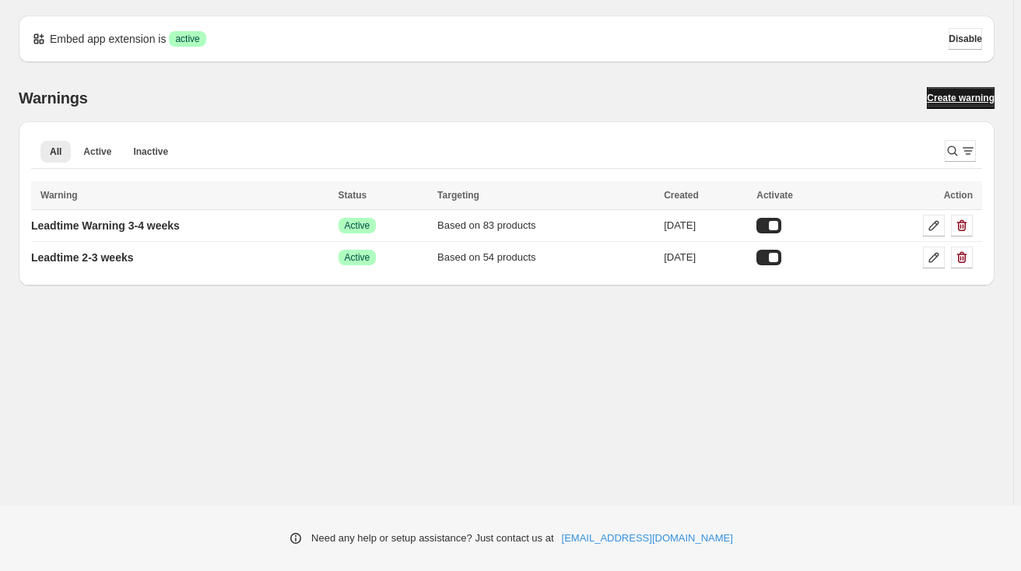
click at [970, 93] on span "Create warning" at bounding box center [961, 98] width 68 height 12
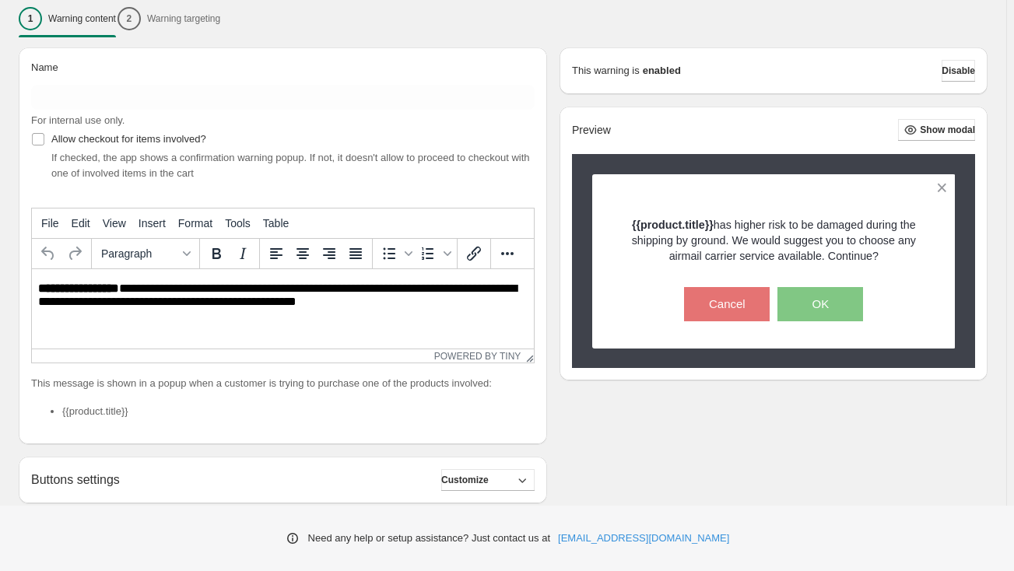
scroll to position [141, 0]
click at [351, 307] on p "**********" at bounding box center [286, 297] width 497 height 30
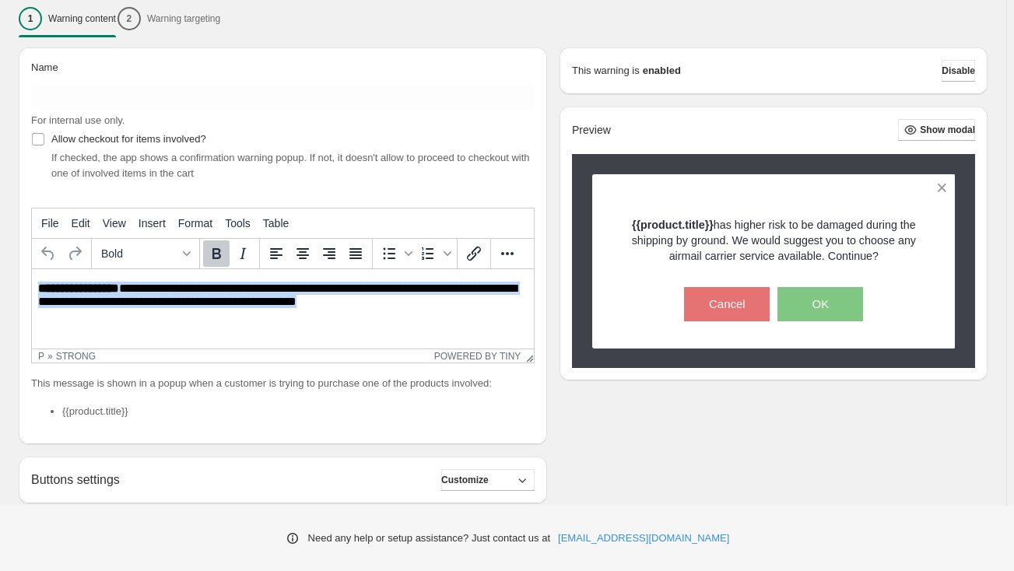
drag, startPoint x: 377, startPoint y: 306, endPoint x: -45, endPoint y: 280, distance: 423.3
click at [32, 280] on html "**********" at bounding box center [283, 296] width 502 height 54
paste body "Rich Text Area. Press ALT-0 for help."
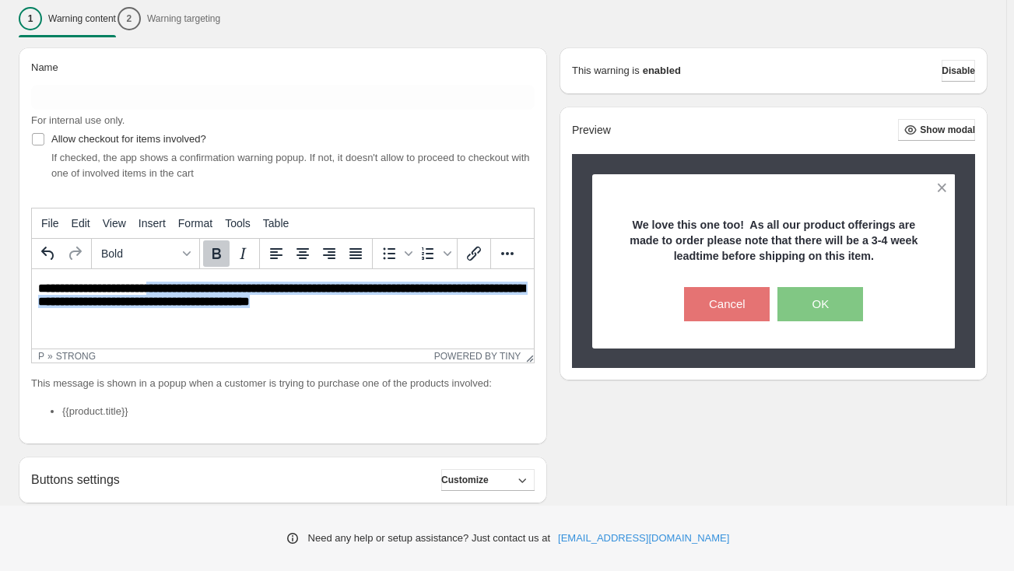
drag, startPoint x: 156, startPoint y: 286, endPoint x: 340, endPoint y: 297, distance: 184.0
click at [340, 297] on p "**********" at bounding box center [286, 297] width 497 height 30
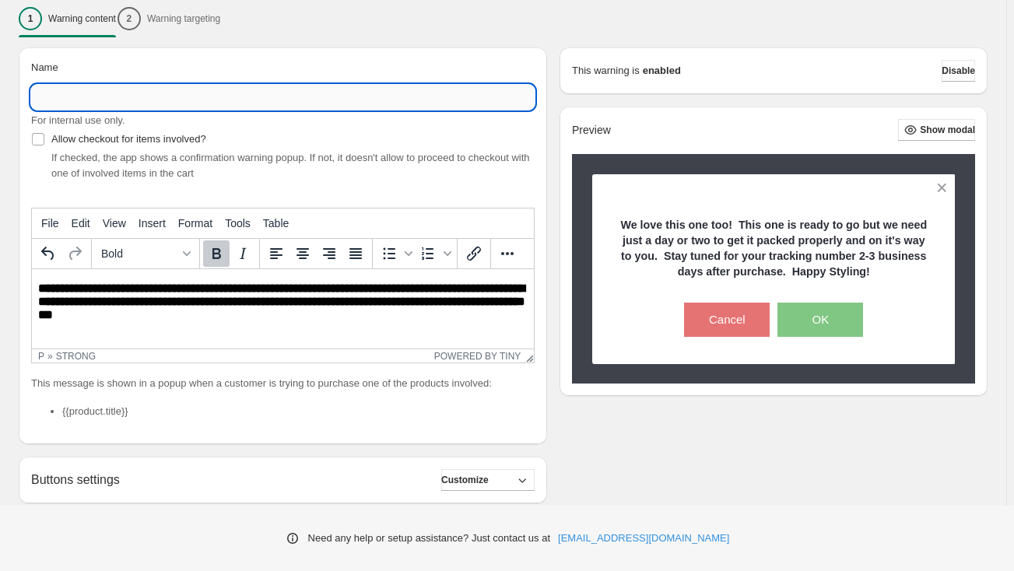
click at [88, 93] on input "Name" at bounding box center [282, 97] width 503 height 25
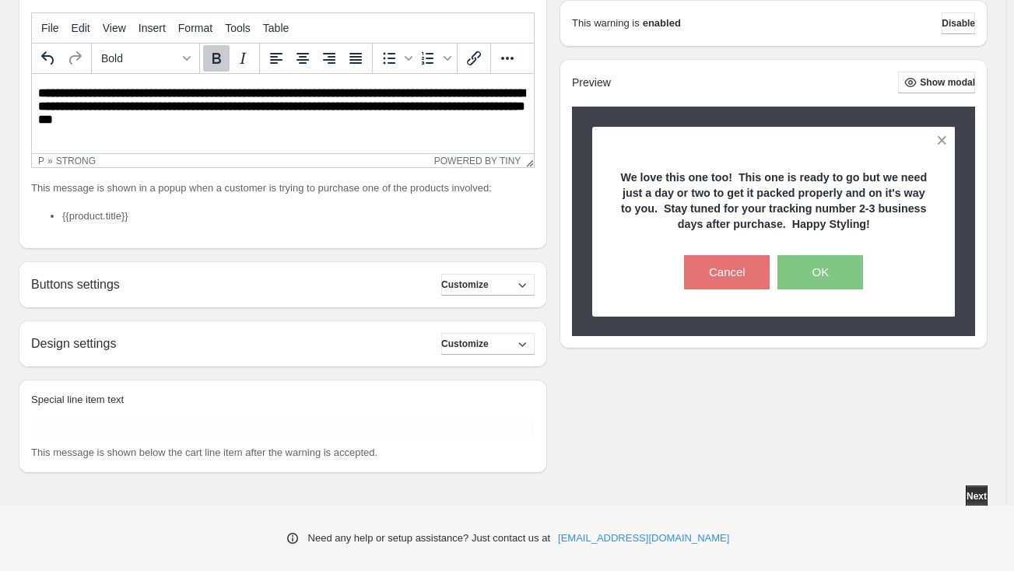
scroll to position [338, 0]
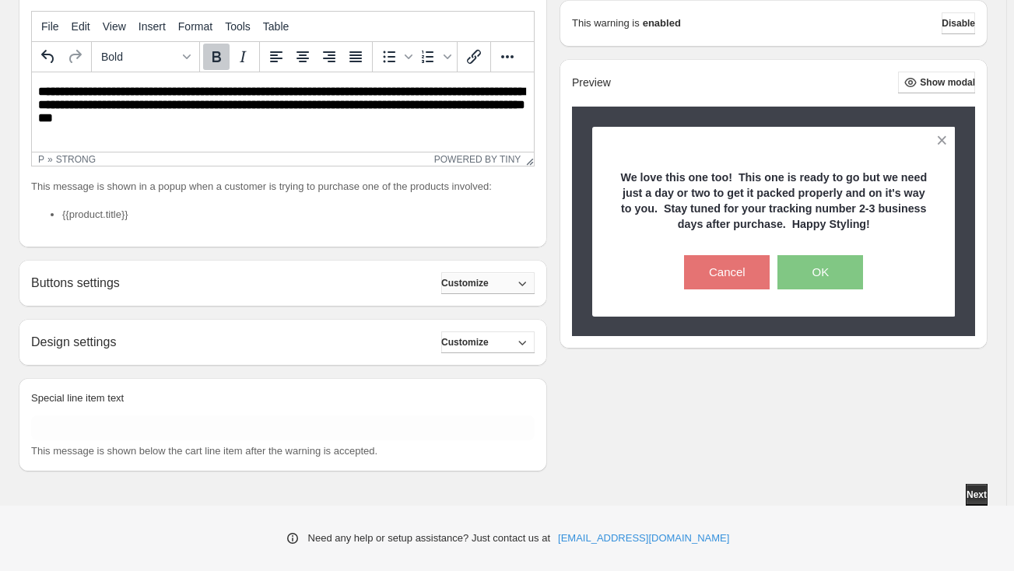
type input "**********"
click at [503, 286] on button "Customize" at bounding box center [487, 283] width 93 height 22
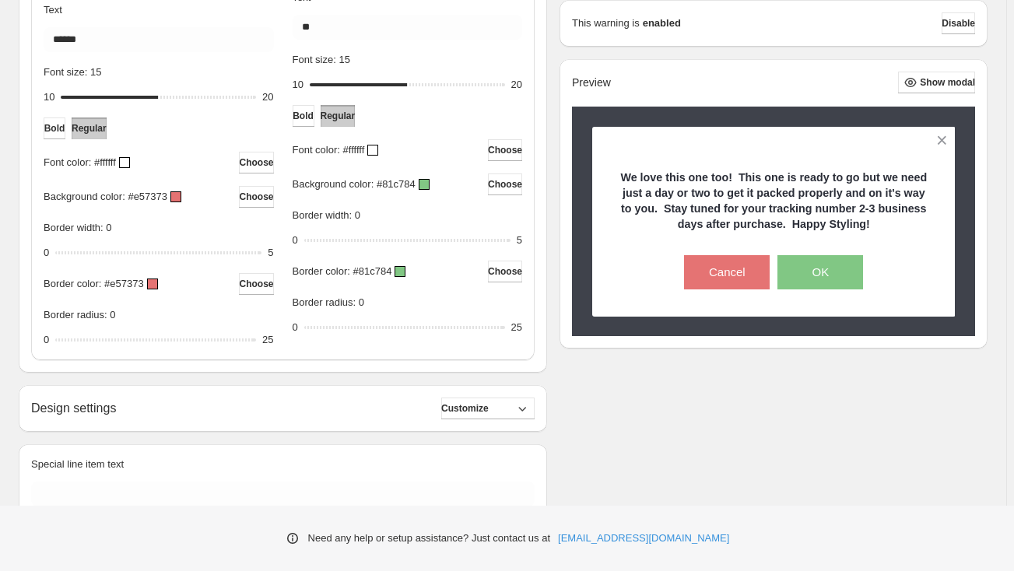
scroll to position [757, 0]
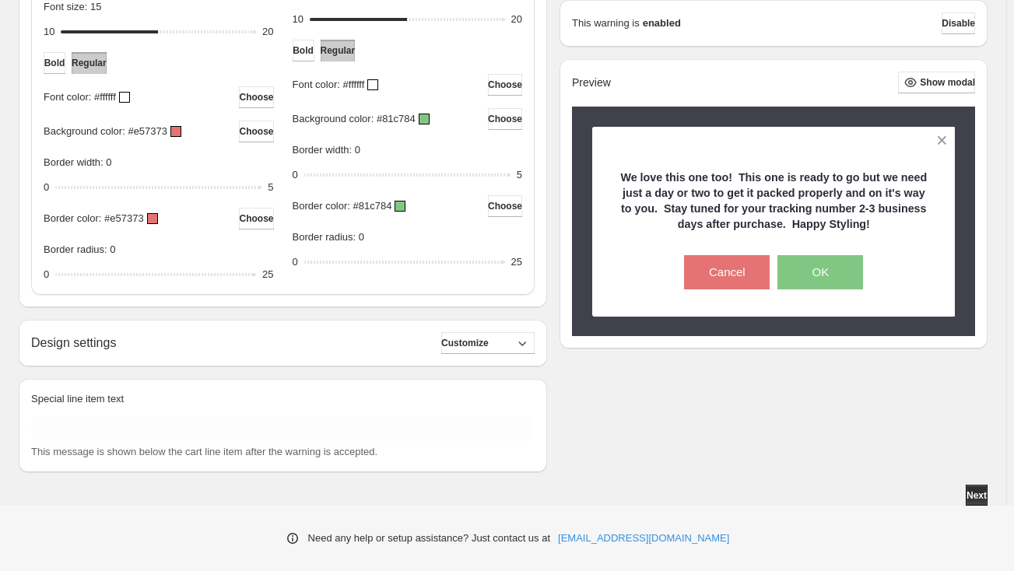
click at [258, 346] on div "Design settings Customize" at bounding box center [282, 343] width 503 height 22
click at [503, 339] on button "Customize" at bounding box center [487, 343] width 93 height 22
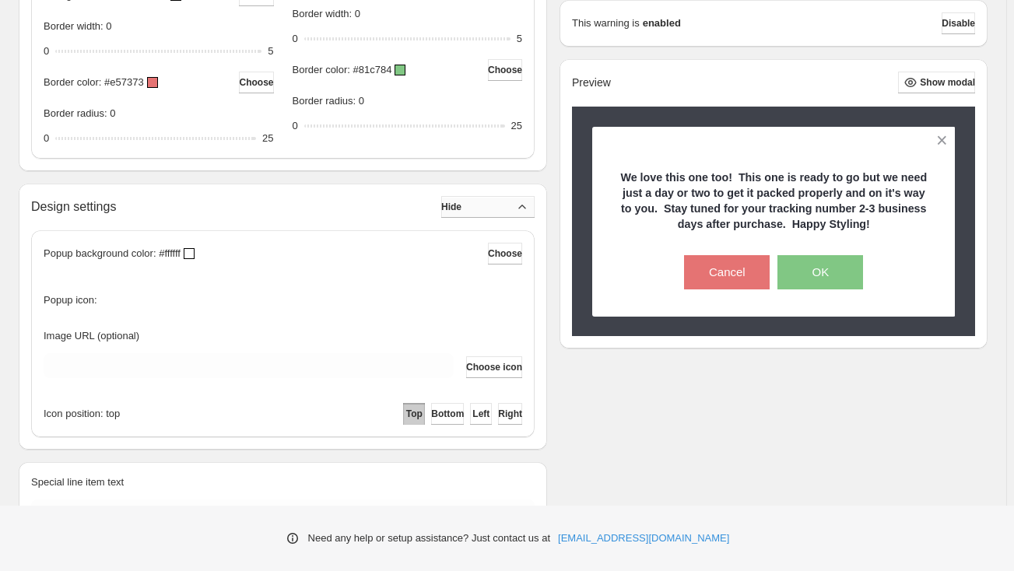
scroll to position [899, 0]
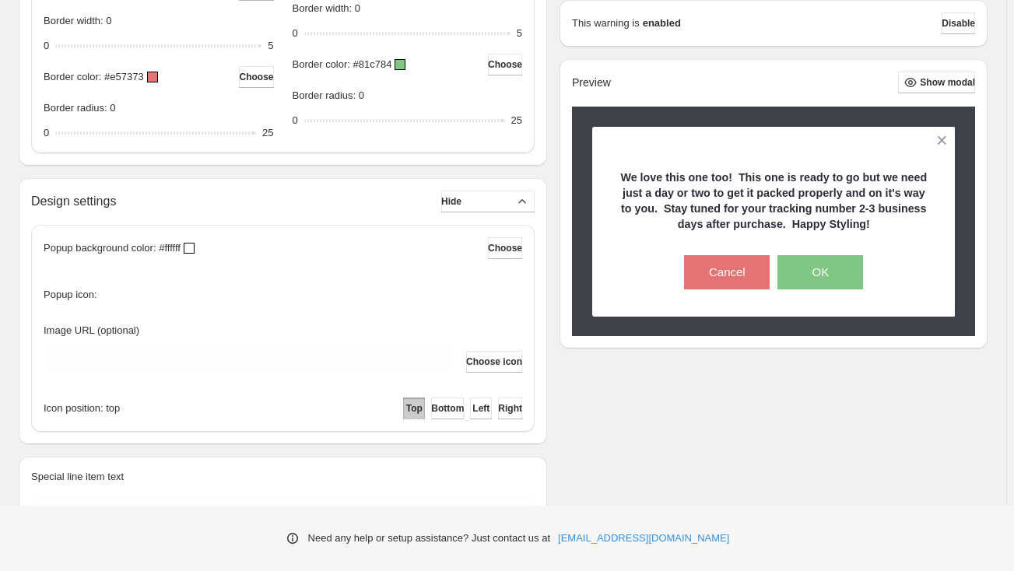
click at [192, 245] on div at bounding box center [189, 248] width 11 height 11
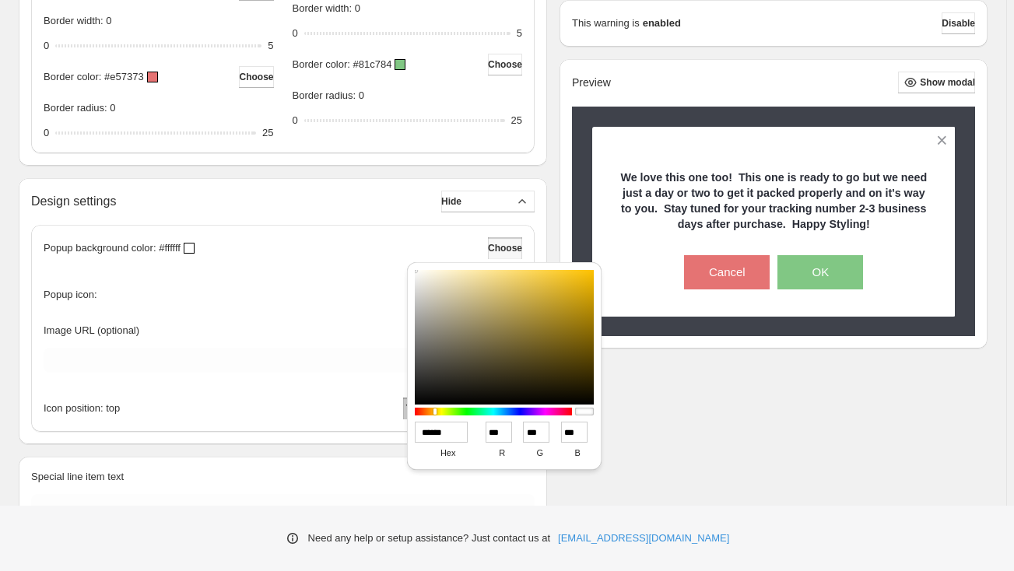
drag, startPoint x: 445, startPoint y: 410, endPoint x: 435, endPoint y: 406, distance: 10.8
click at [435, 406] on div at bounding box center [493, 412] width 157 height 14
click at [436, 412] on div at bounding box center [434, 411] width 3 height 6
type input "******"
type input "***"
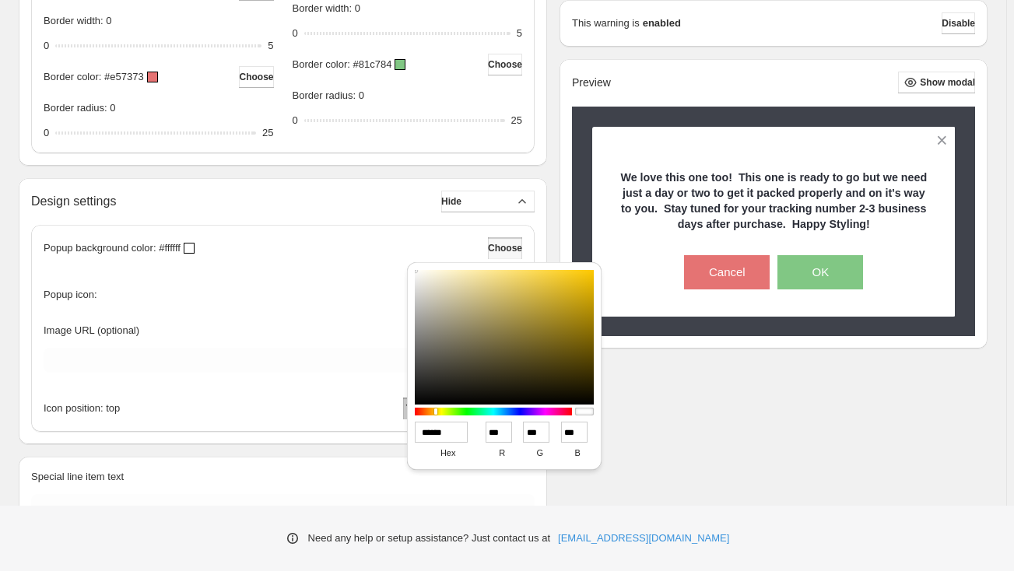
type input "***"
type input "**"
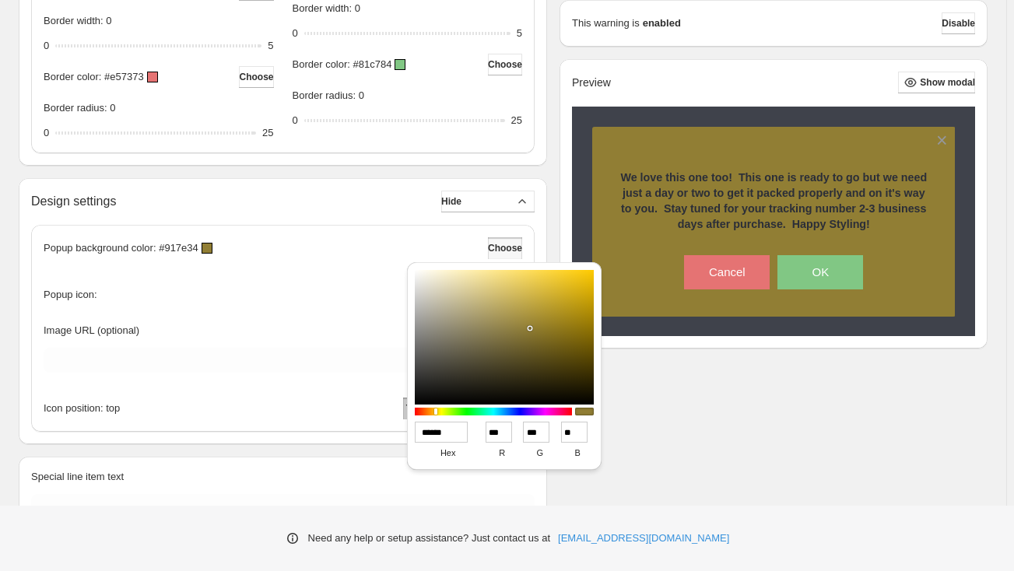
type input "******"
type input "***"
type input "**"
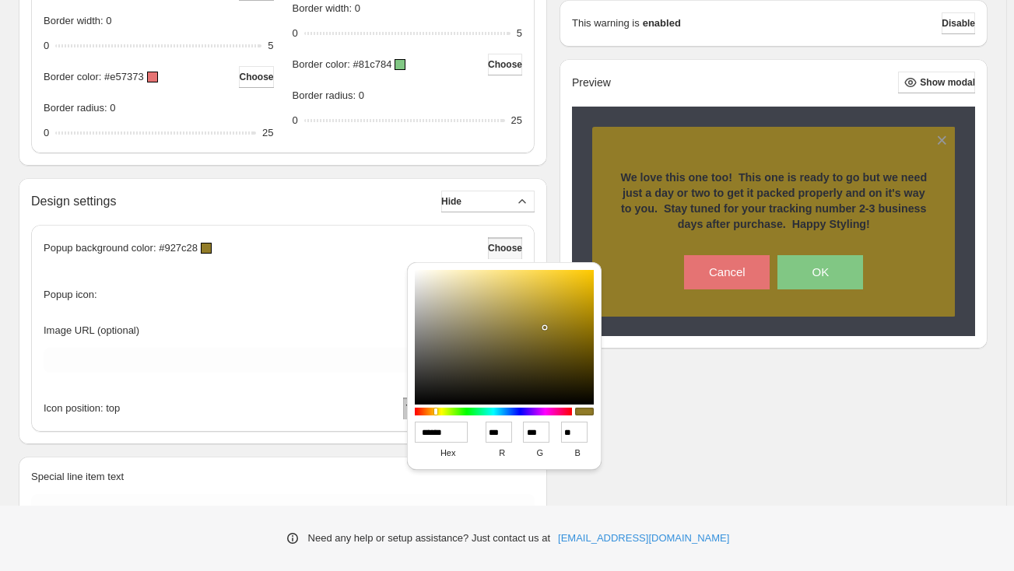
drag, startPoint x: 520, startPoint y: 335, endPoint x: 494, endPoint y: 331, distance: 26.0
click at [494, 331] on div at bounding box center [504, 337] width 179 height 135
type input "******"
type input "***"
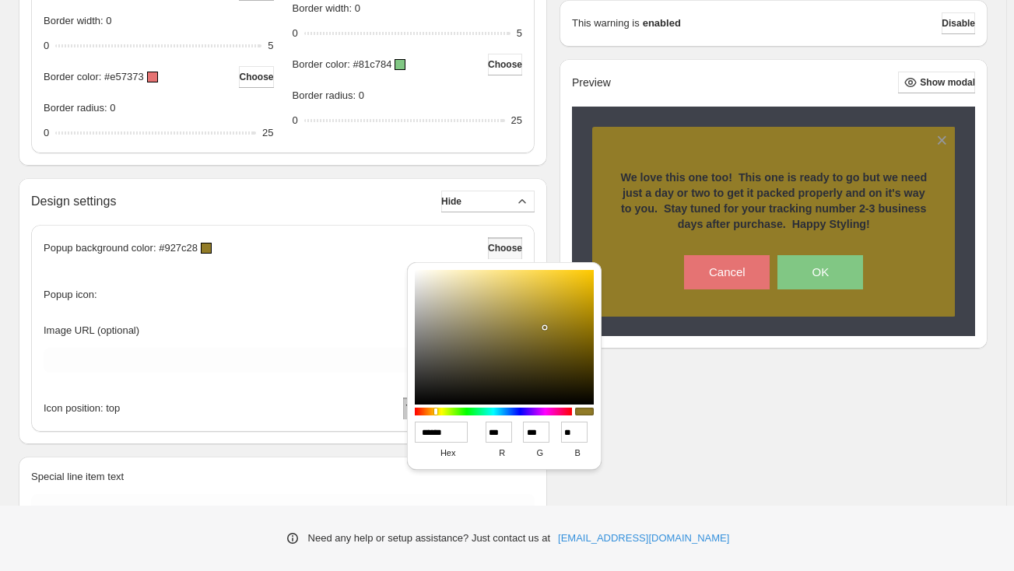
type input "**"
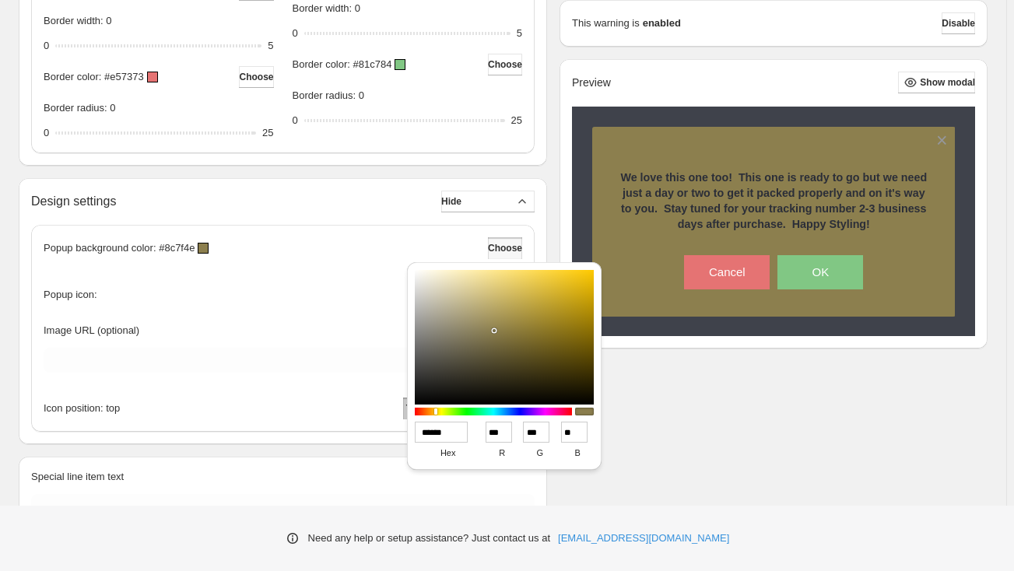
type input "******"
type input "***"
type input "**"
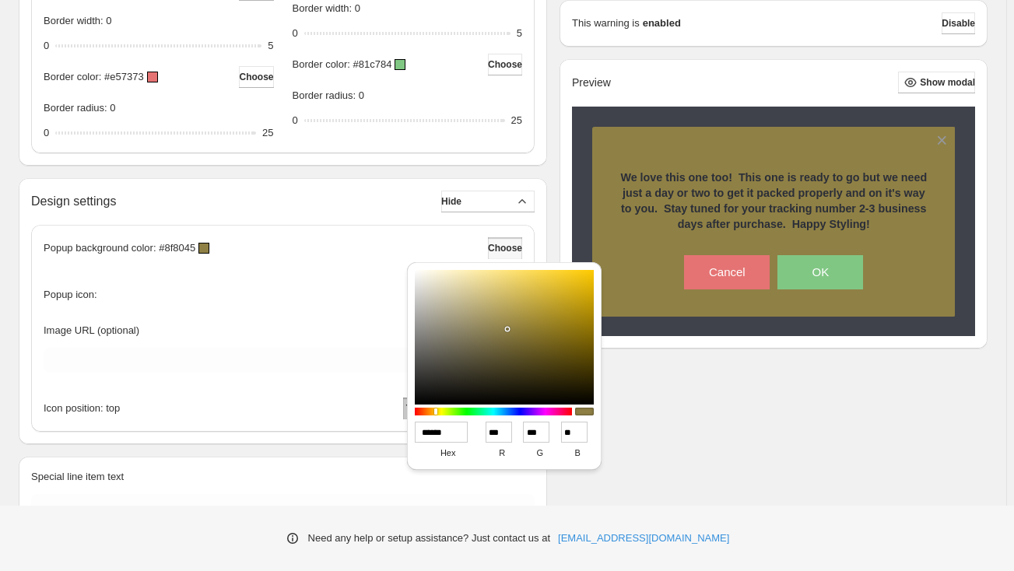
type input "******"
type input "***"
click at [508, 328] on div at bounding box center [504, 337] width 179 height 135
click at [267, 286] on div "Popup icon:" at bounding box center [283, 291] width 479 height 39
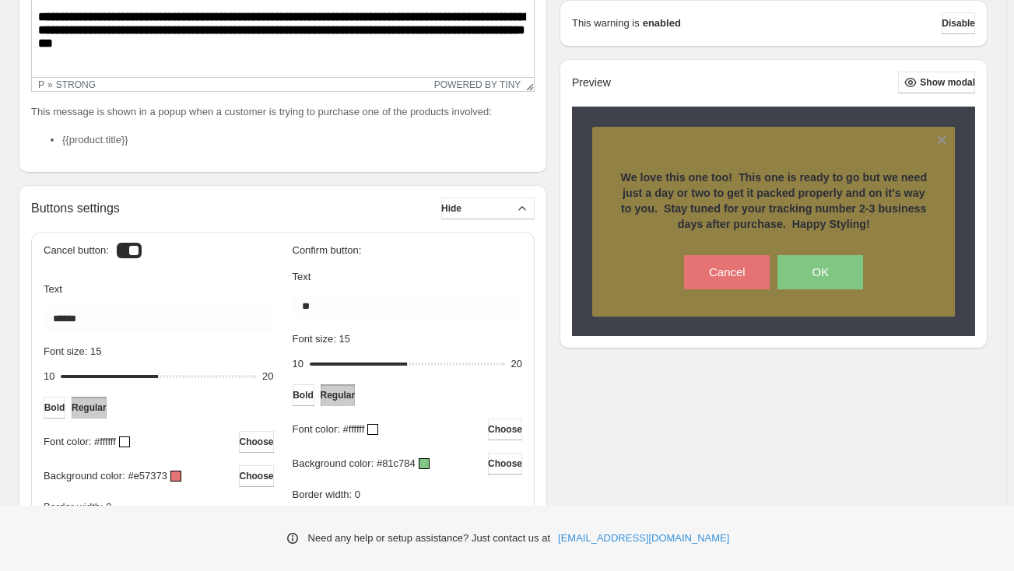
scroll to position [404, 0]
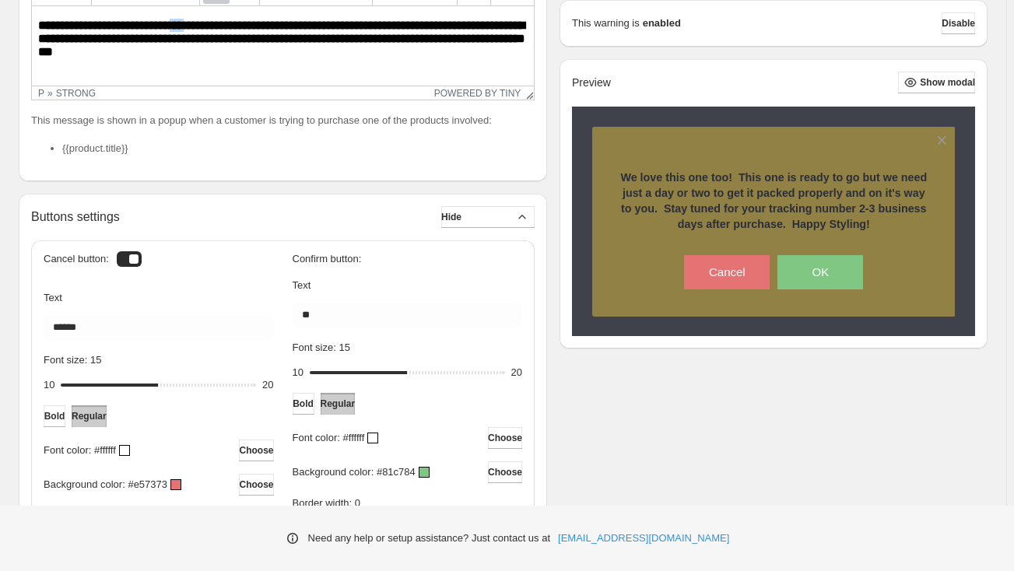
drag, startPoint x: 198, startPoint y: 23, endPoint x: 181, endPoint y: 24, distance: 16.4
click at [181, 24] on strong "**********" at bounding box center [281, 38] width 487 height 38
drag, startPoint x: 275, startPoint y: 26, endPoint x: 266, endPoint y: 26, distance: 9.3
click at [266, 26] on strong "**********" at bounding box center [281, 38] width 487 height 38
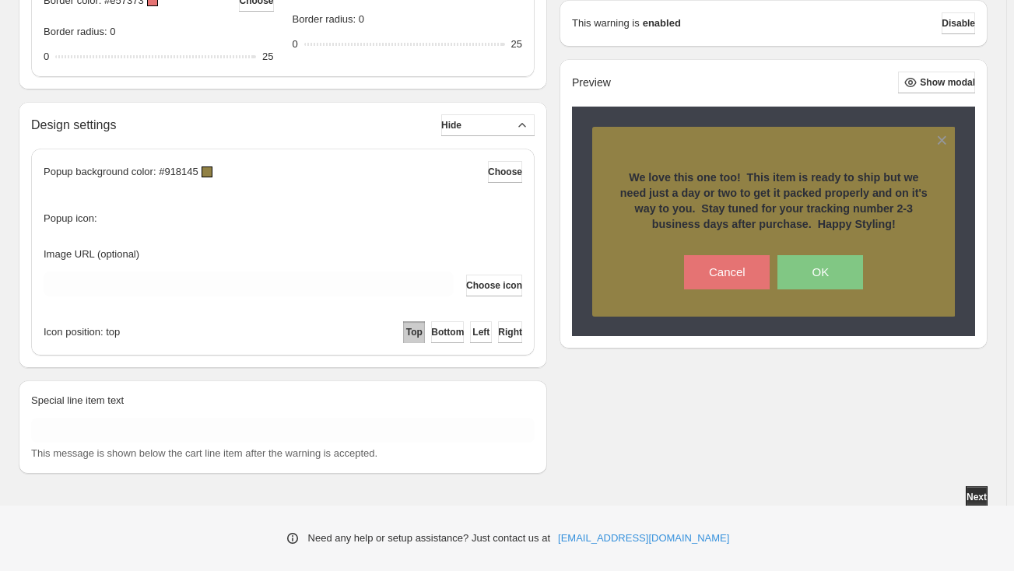
scroll to position [976, 0]
click at [984, 499] on span "Next" at bounding box center [976, 495] width 20 height 12
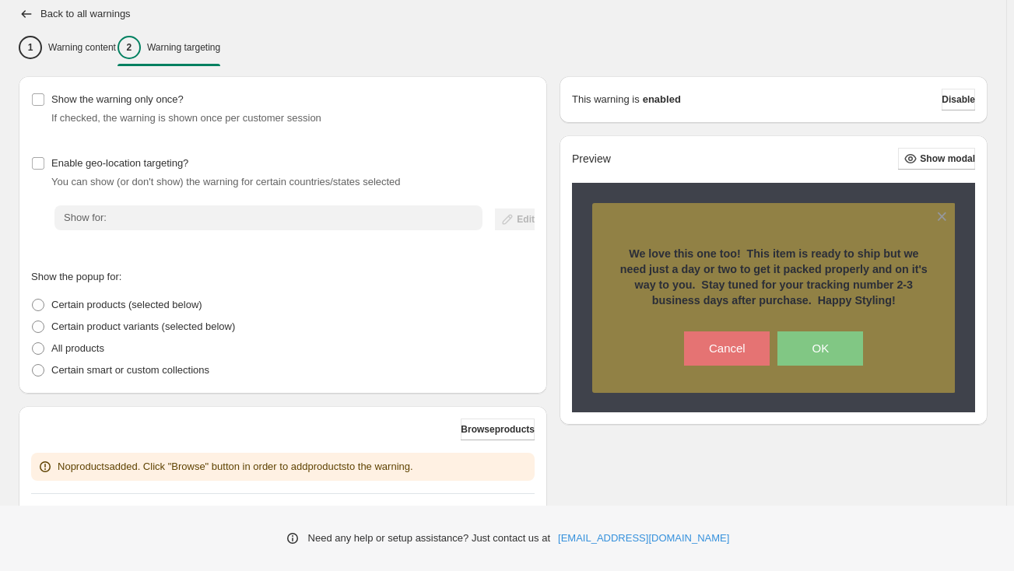
scroll to position [194, 0]
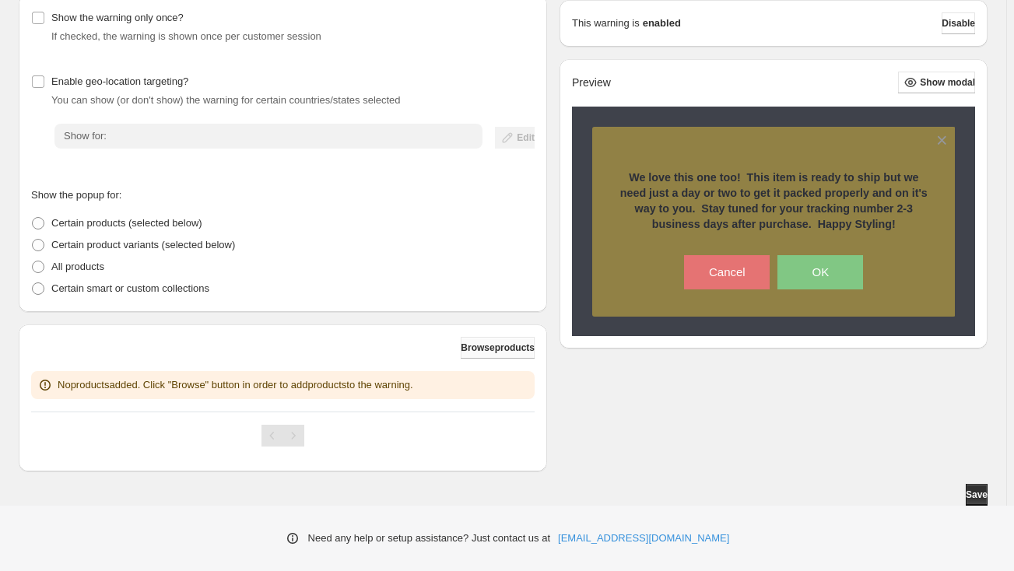
click at [479, 346] on span "Browse products" at bounding box center [498, 348] width 74 height 12
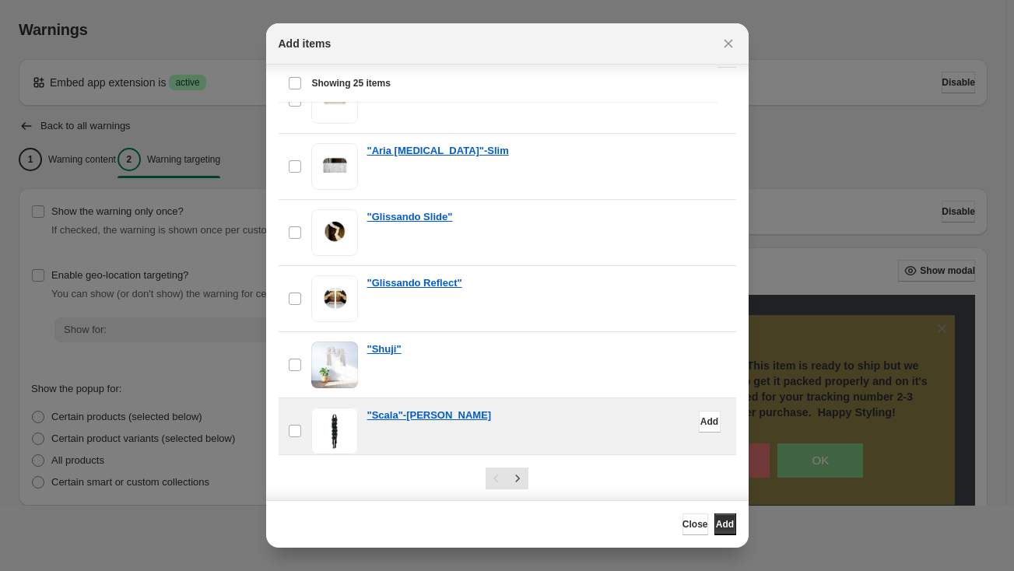
scroll to position [23, 0]
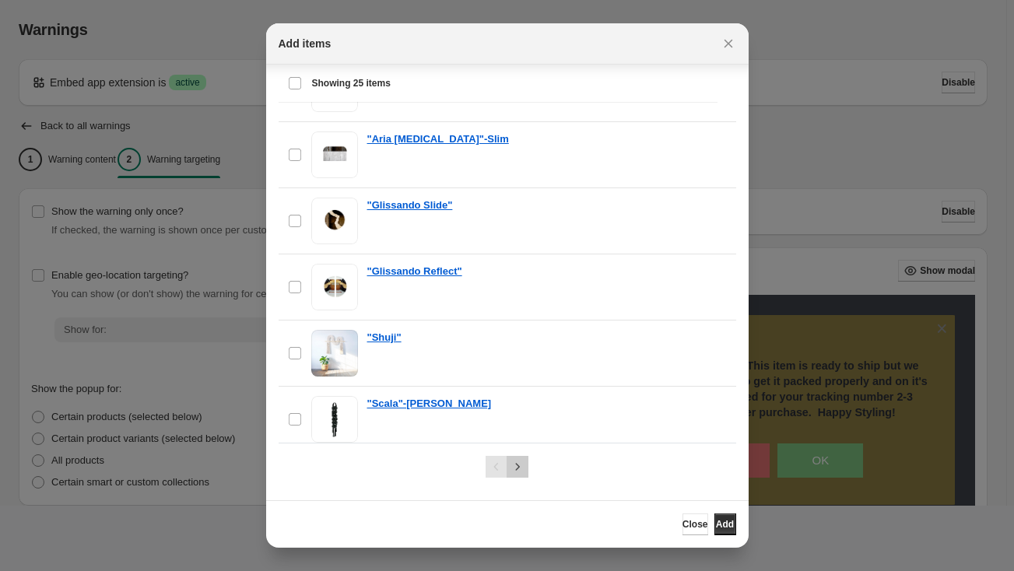
drag, startPoint x: 510, startPoint y: 474, endPoint x: 529, endPoint y: 457, distance: 24.8
click at [510, 473] on button "Next" at bounding box center [518, 467] width 22 height 22
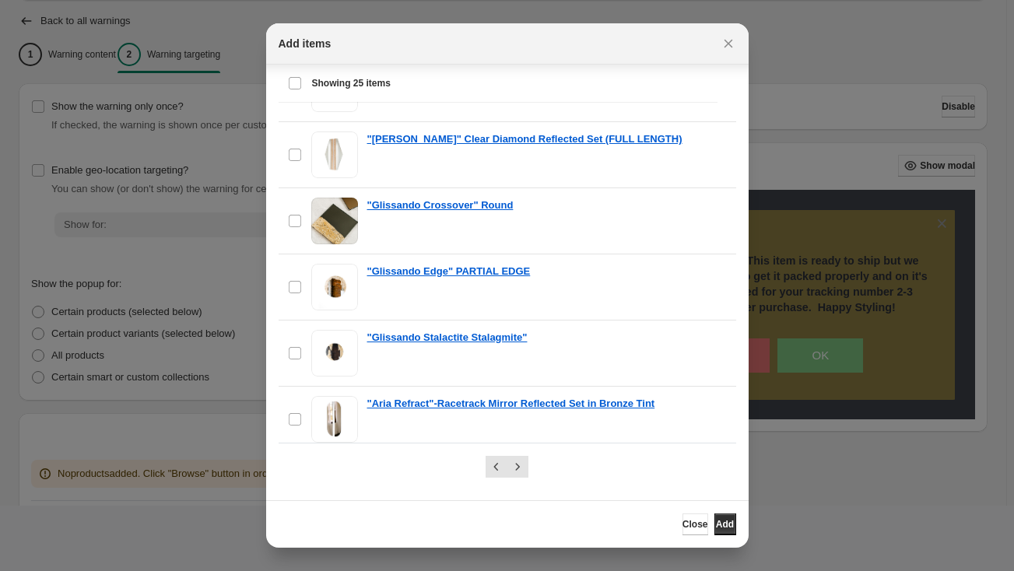
scroll to position [141, 0]
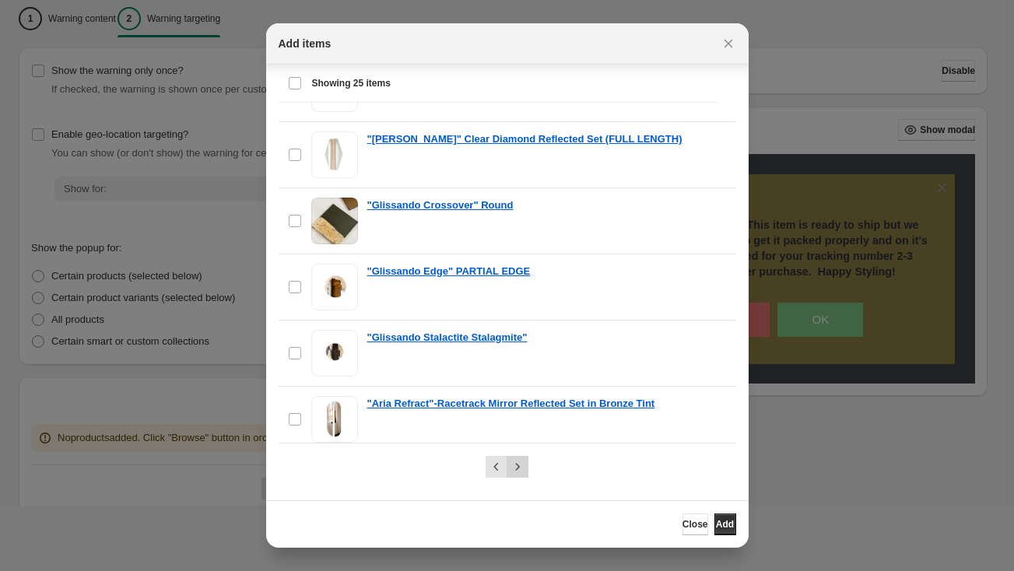
click at [516, 466] on icon "Next" at bounding box center [518, 467] width 16 height 16
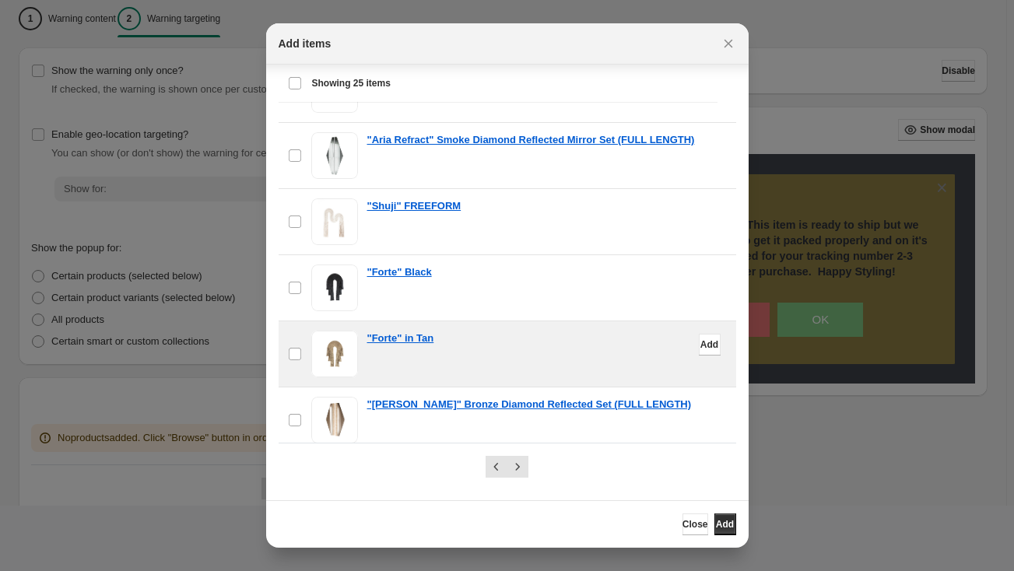
scroll to position [1362, 0]
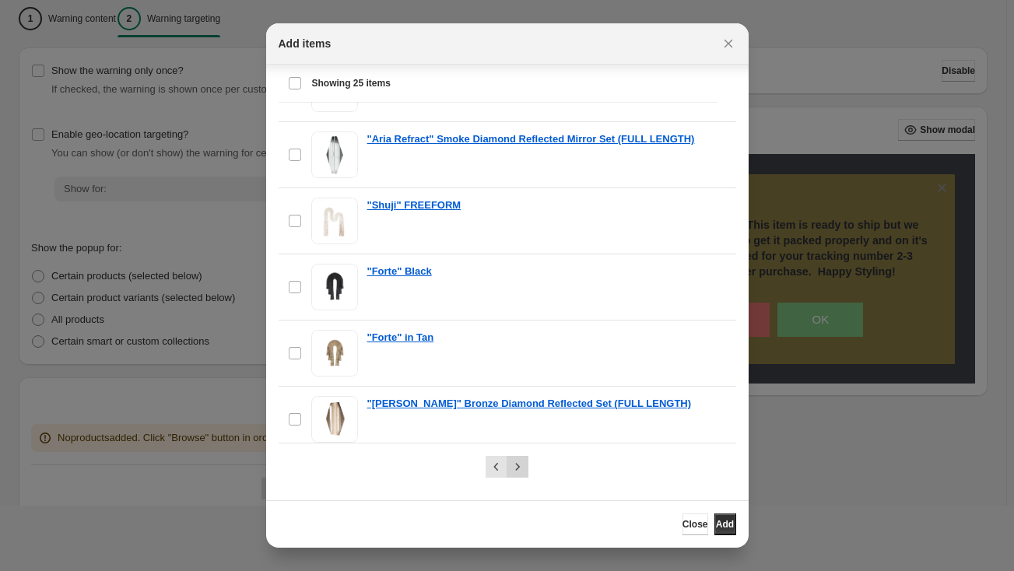
click at [518, 470] on icon "Next" at bounding box center [518, 467] width 16 height 16
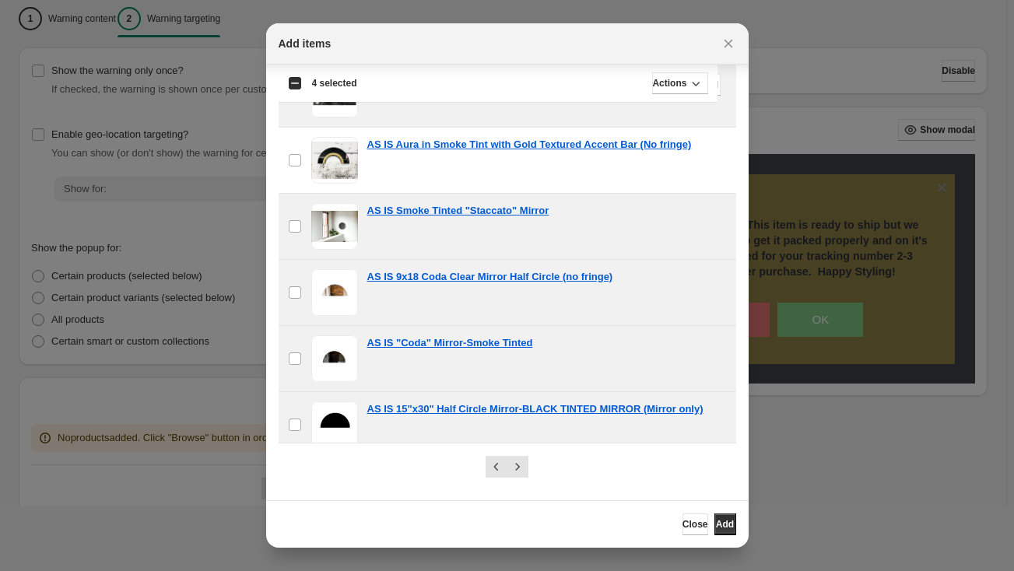
scroll to position [1008, 0]
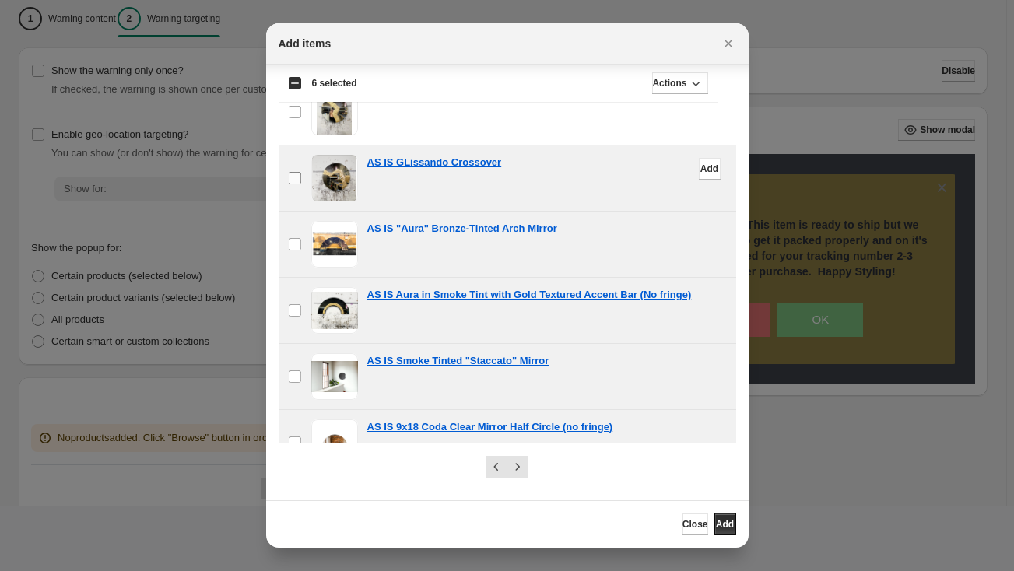
click at [302, 169] on label "checkbox" at bounding box center [295, 177] width 33 height 65
click at [293, 177] on span ":r1rb:" at bounding box center [295, 178] width 14 height 14
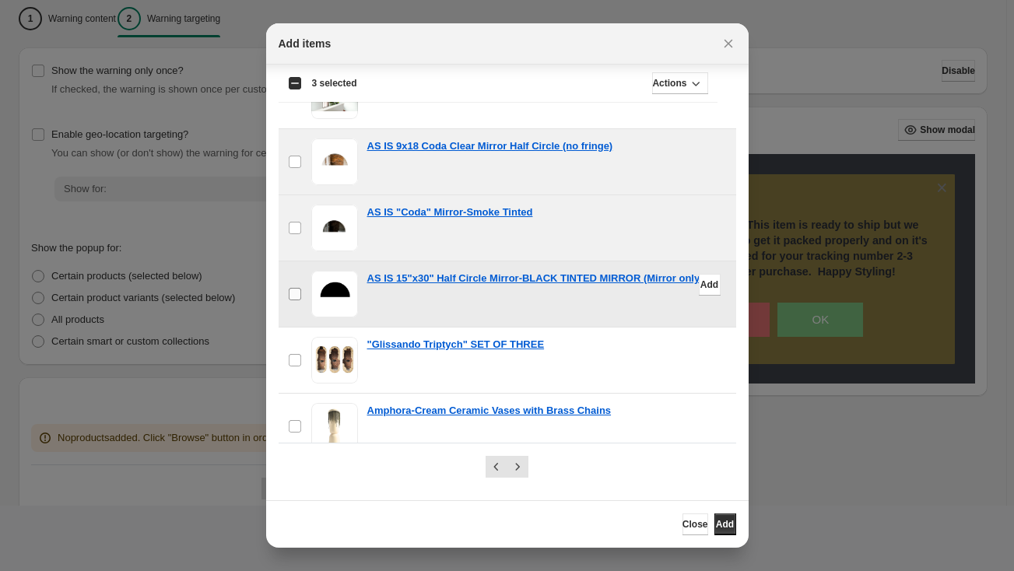
scroll to position [1292, 0]
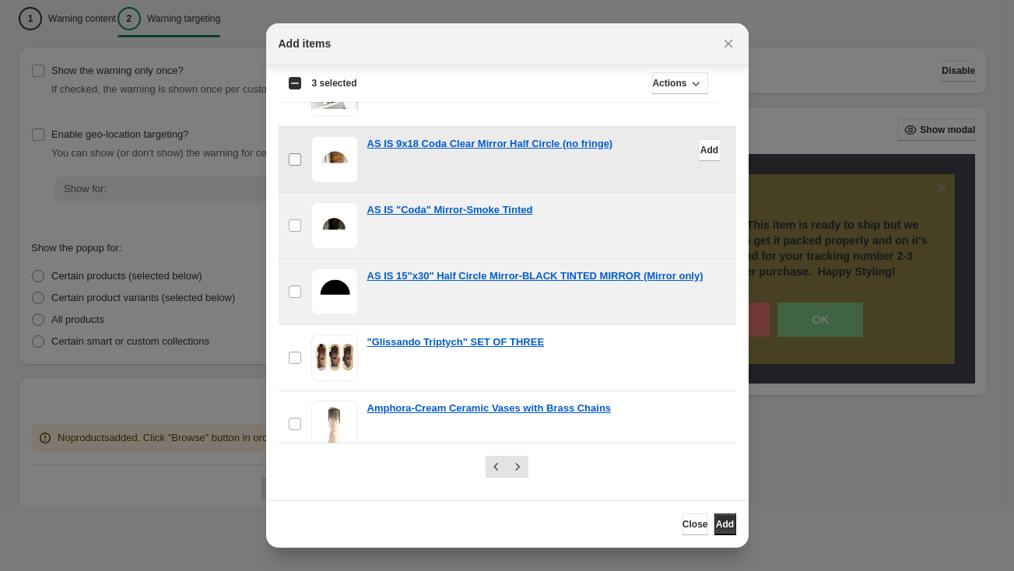
click at [293, 157] on label "checkbox" at bounding box center [295, 159] width 33 height 65
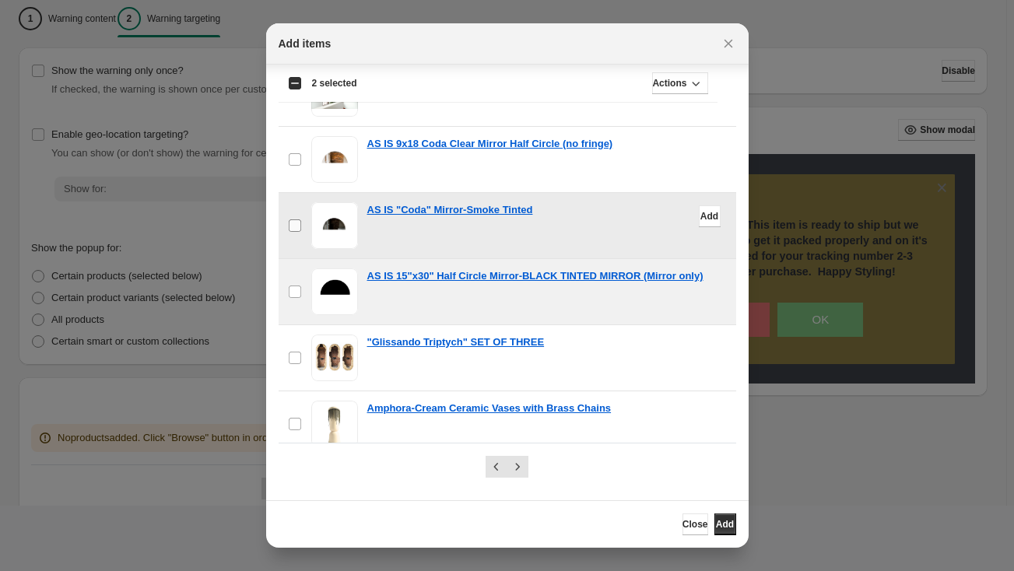
click at [286, 205] on label "checkbox" at bounding box center [295, 225] width 33 height 65
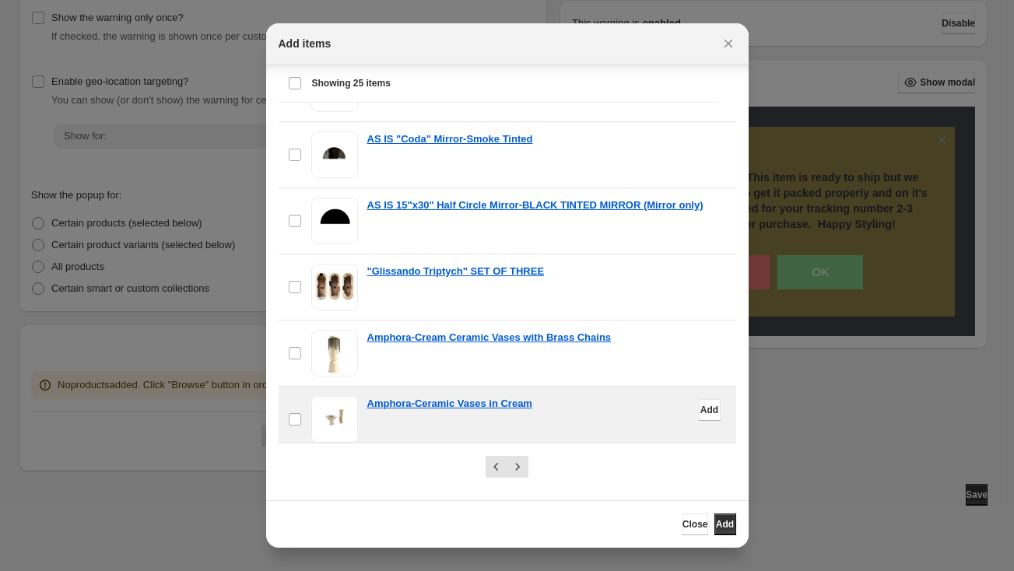
scroll to position [194, 0]
click at [519, 469] on icon "Next" at bounding box center [518, 467] width 16 height 16
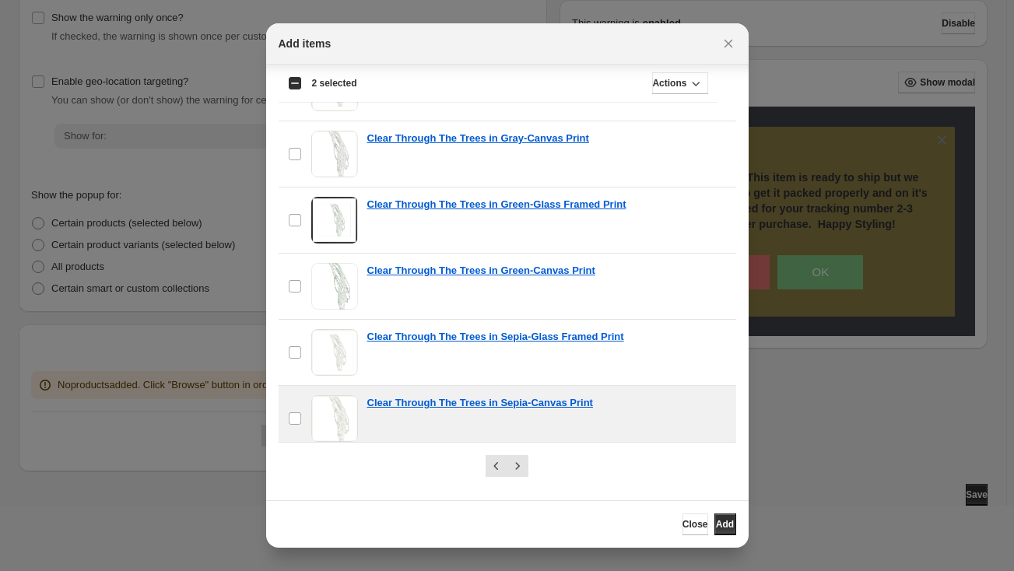
scroll to position [23, 0]
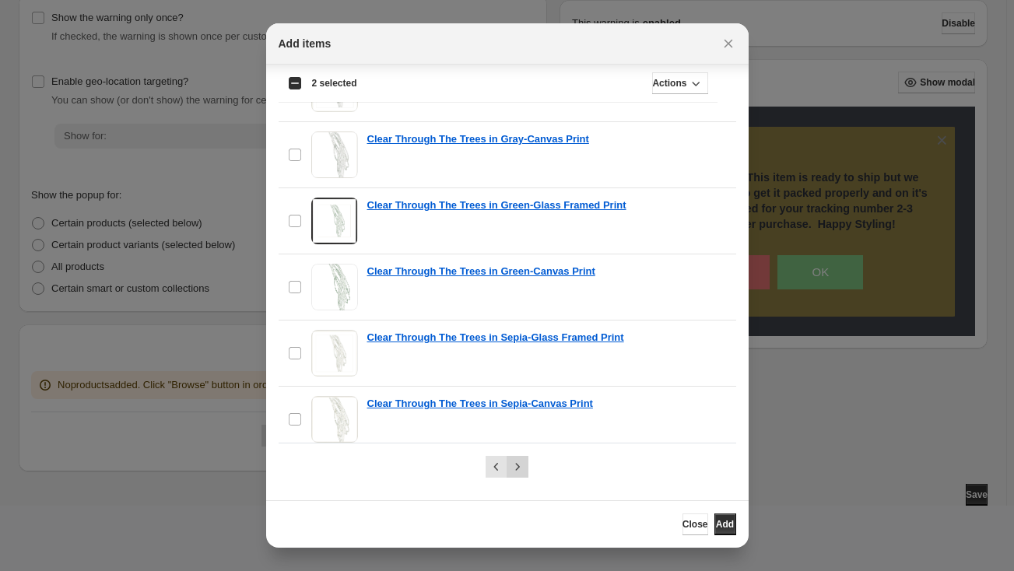
click at [514, 473] on button "Next" at bounding box center [518, 467] width 22 height 22
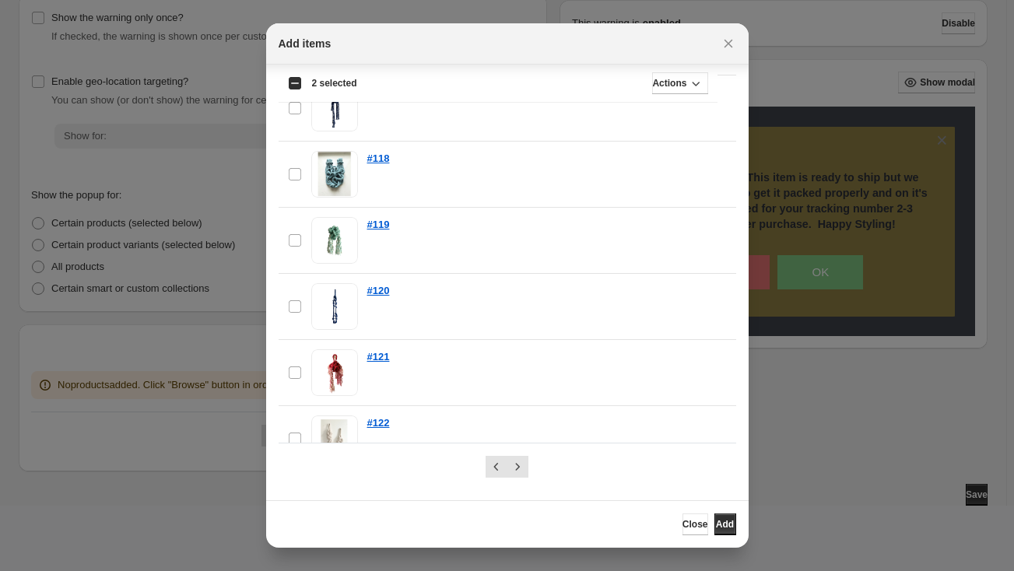
scroll to position [1331, 0]
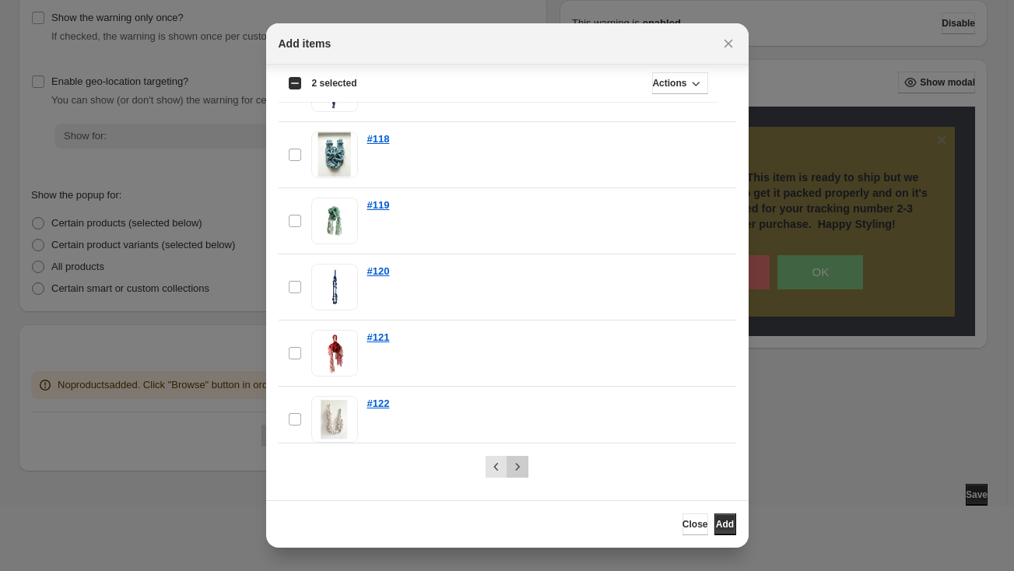
click at [512, 467] on icon "Next" at bounding box center [518, 467] width 16 height 16
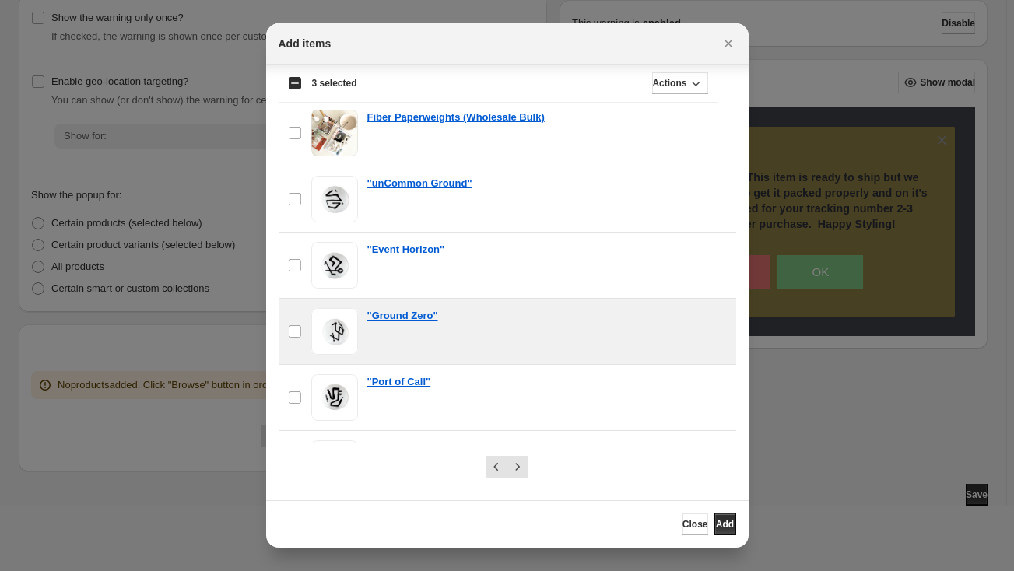
scroll to position [1273, 0]
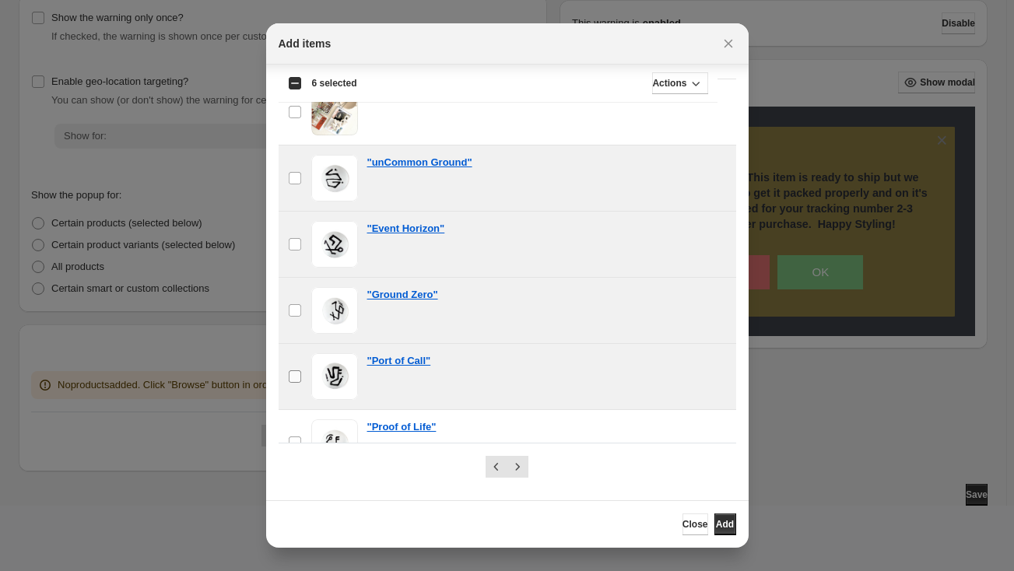
click at [295, 370] on span ":r1rb:" at bounding box center [295, 377] width 14 height 14
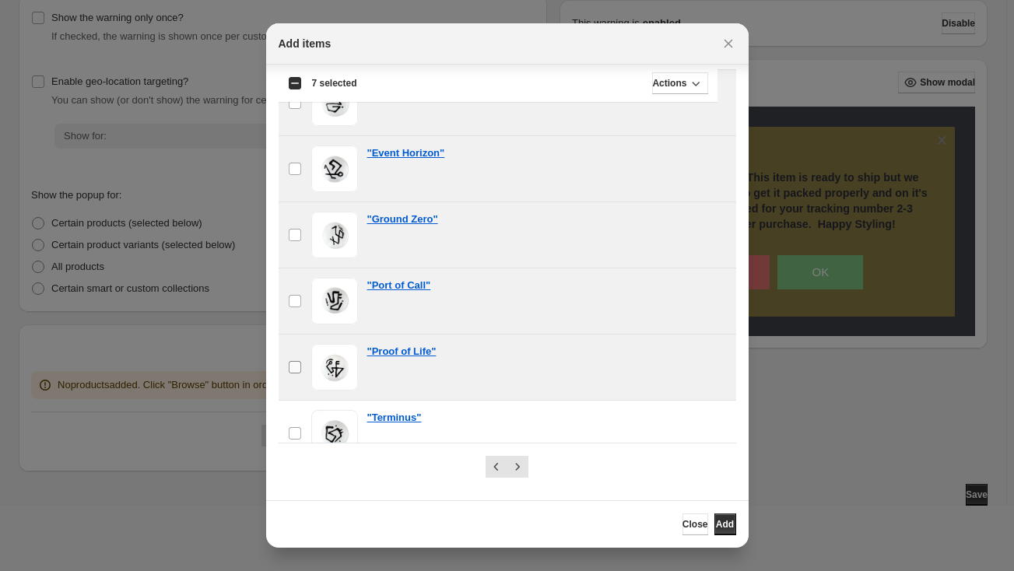
scroll to position [1362, 0]
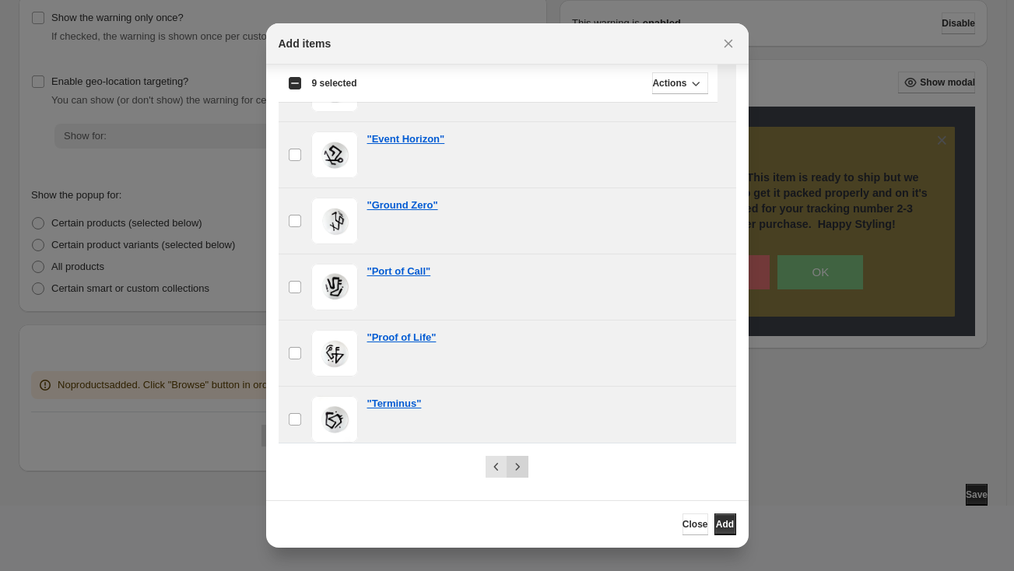
click at [523, 466] on button "Next" at bounding box center [518, 467] width 22 height 22
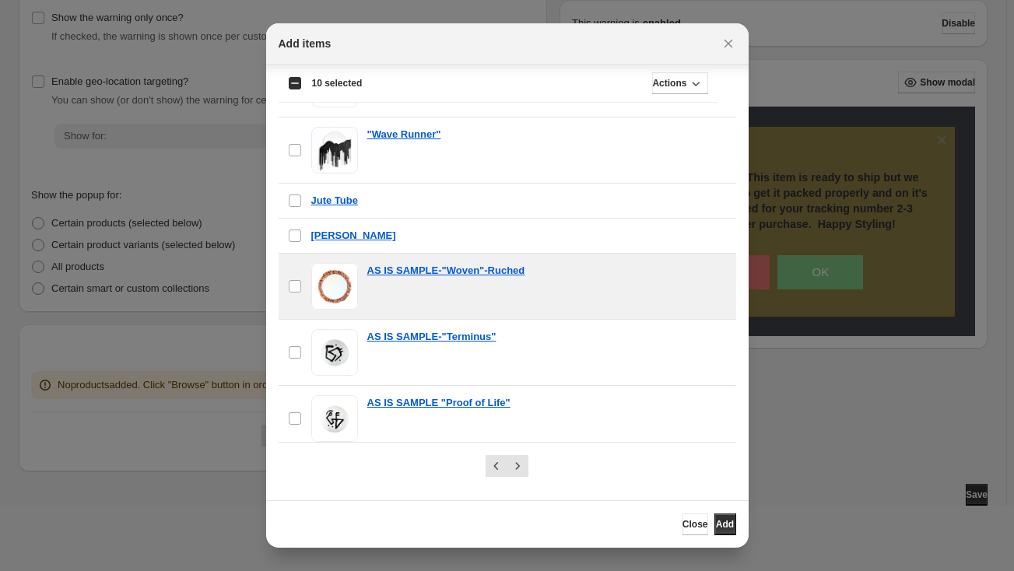
scroll to position [23, 0]
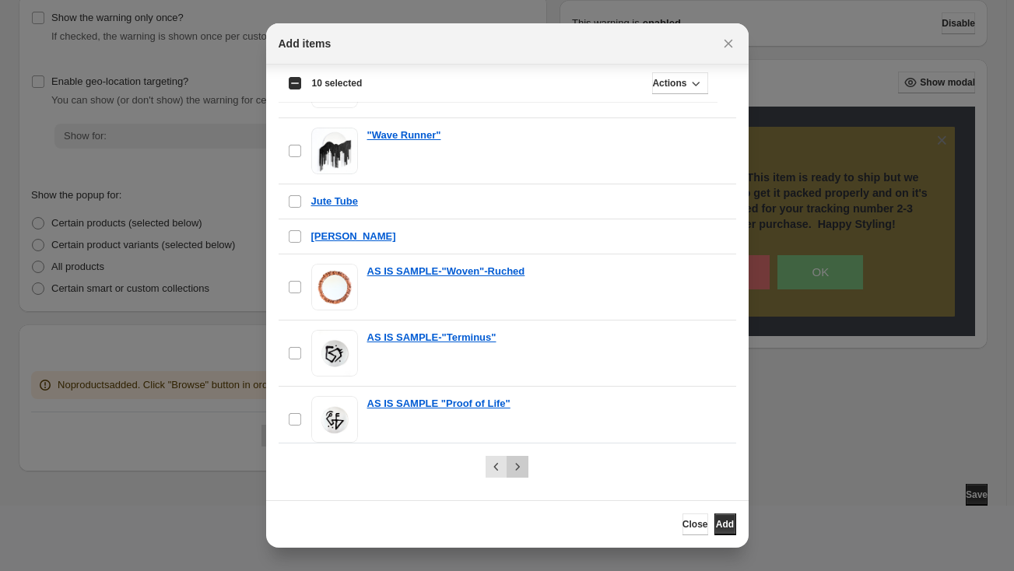
click at [516, 473] on button "Next" at bounding box center [518, 467] width 22 height 22
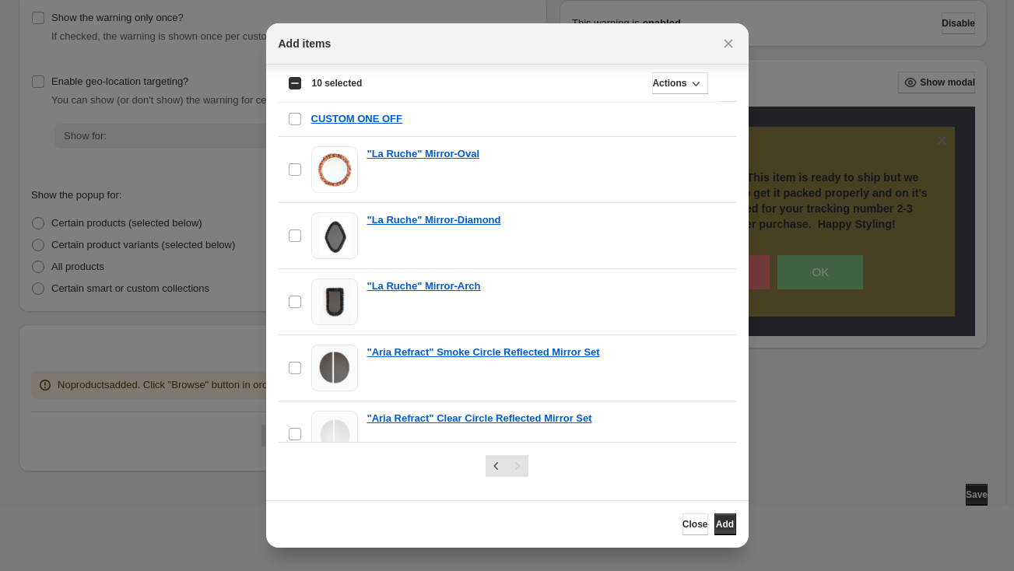
scroll to position [475, 0]
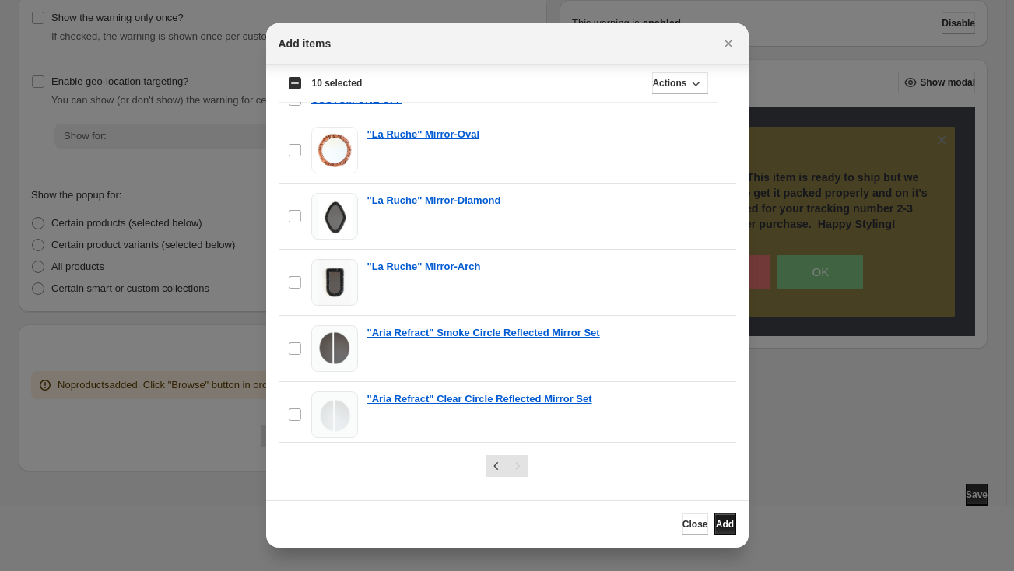
click at [717, 526] on span "Add" at bounding box center [725, 524] width 18 height 12
drag, startPoint x: 723, startPoint y: 526, endPoint x: 713, endPoint y: 529, distance: 10.6
click at [723, 526] on span "Add" at bounding box center [725, 524] width 18 height 12
click at [682, 526] on span "Close" at bounding box center [695, 524] width 26 height 12
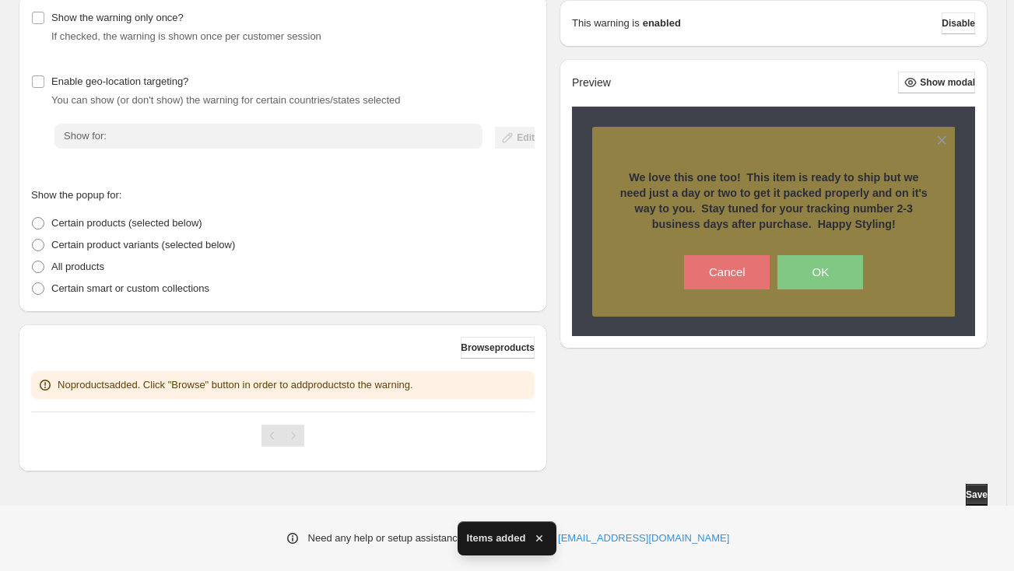
drag, startPoint x: 787, startPoint y: 443, endPoint x: 735, endPoint y: 14, distance: 432.6
click at [787, 443] on div "Show the warning only once? If checked, the warning is shown once per customer …" at bounding box center [503, 233] width 969 height 477
click at [973, 500] on span "Save" at bounding box center [977, 495] width 22 height 12
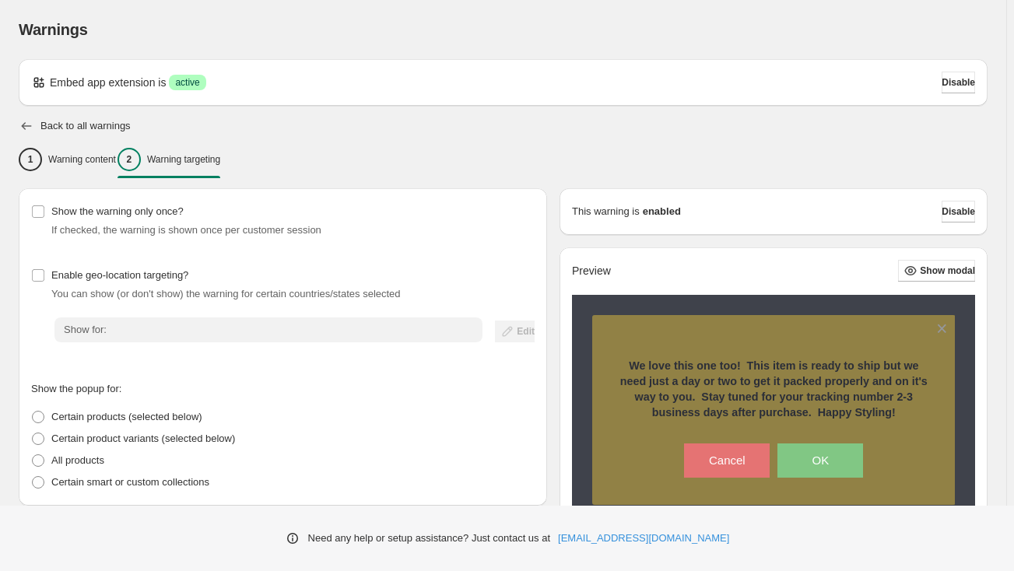
click at [27, 129] on icon "button" at bounding box center [27, 126] width 16 height 16
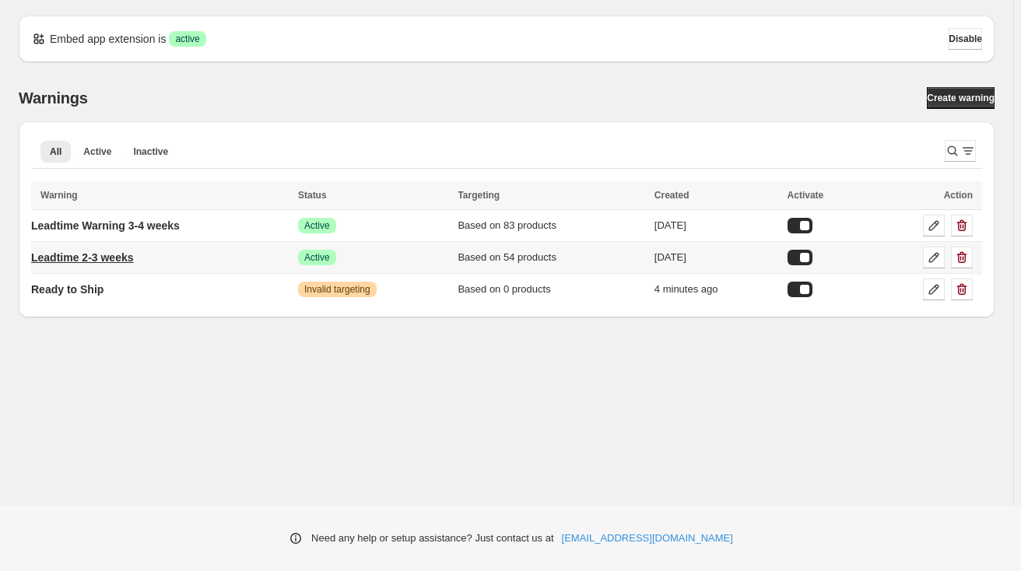
click at [121, 254] on p "Leadtime 2-3 weeks" at bounding box center [82, 258] width 103 height 16
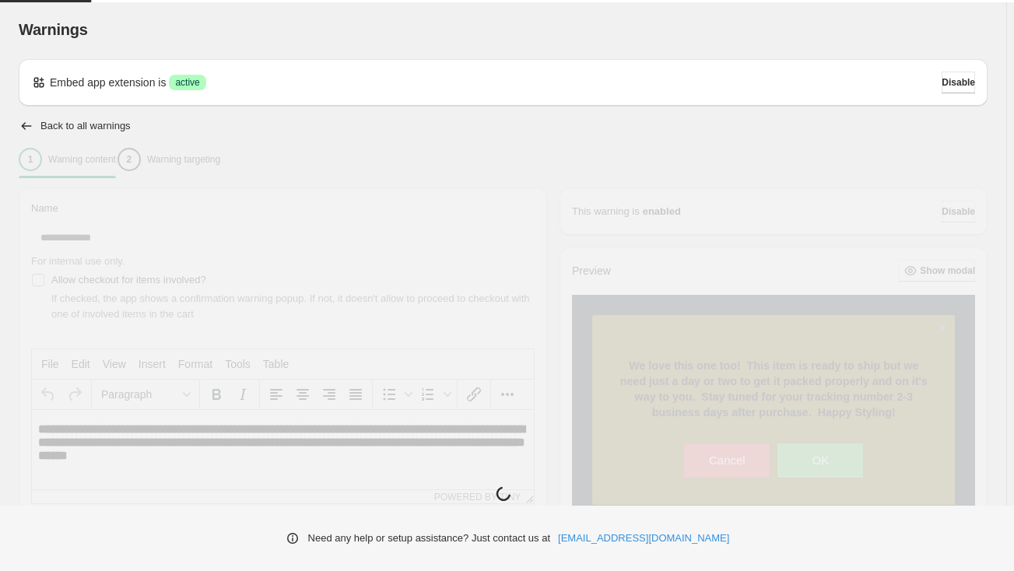
type input "**********"
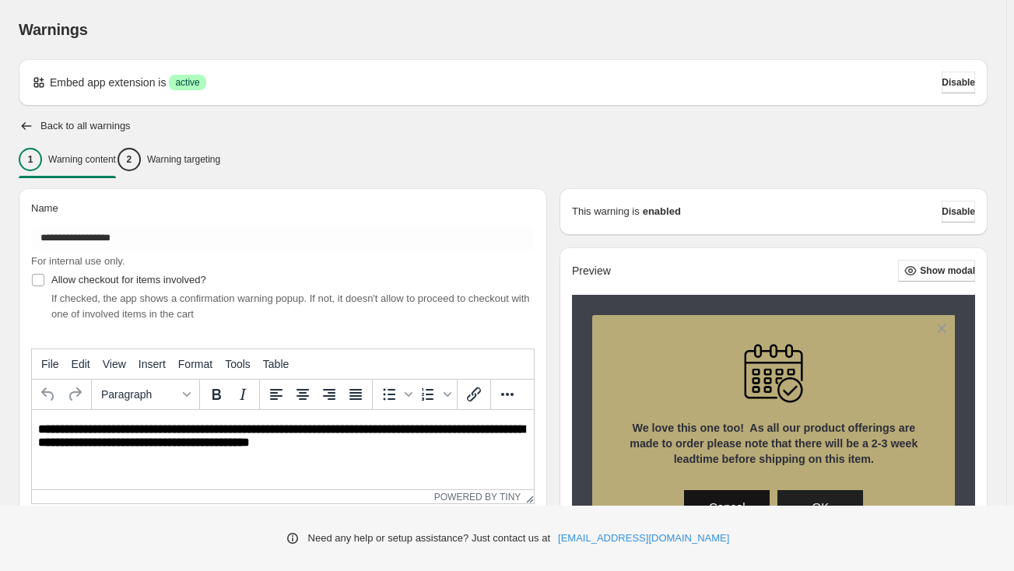
scroll to position [212, 0]
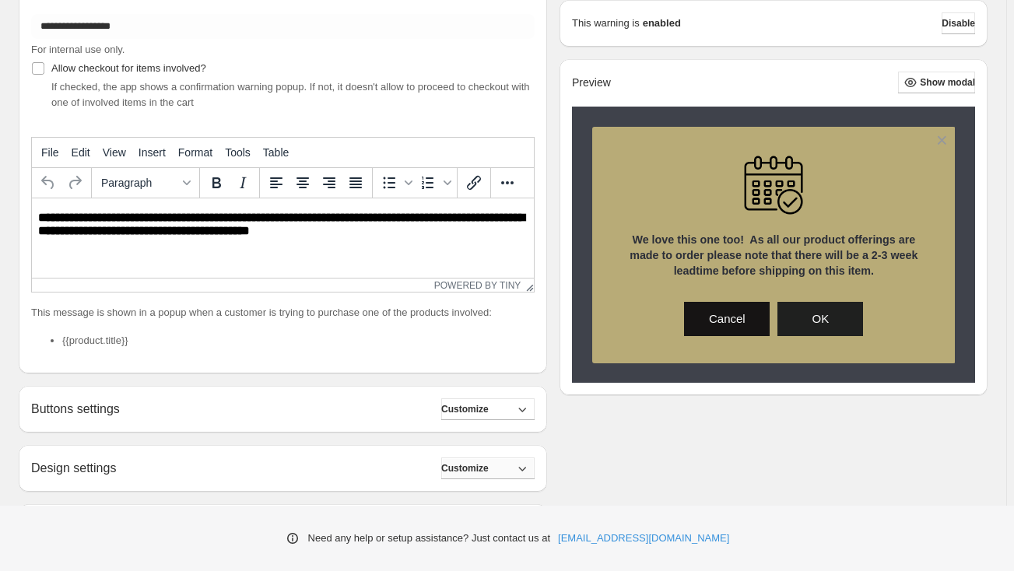
click at [489, 464] on span "Customize" at bounding box center [464, 468] width 47 height 12
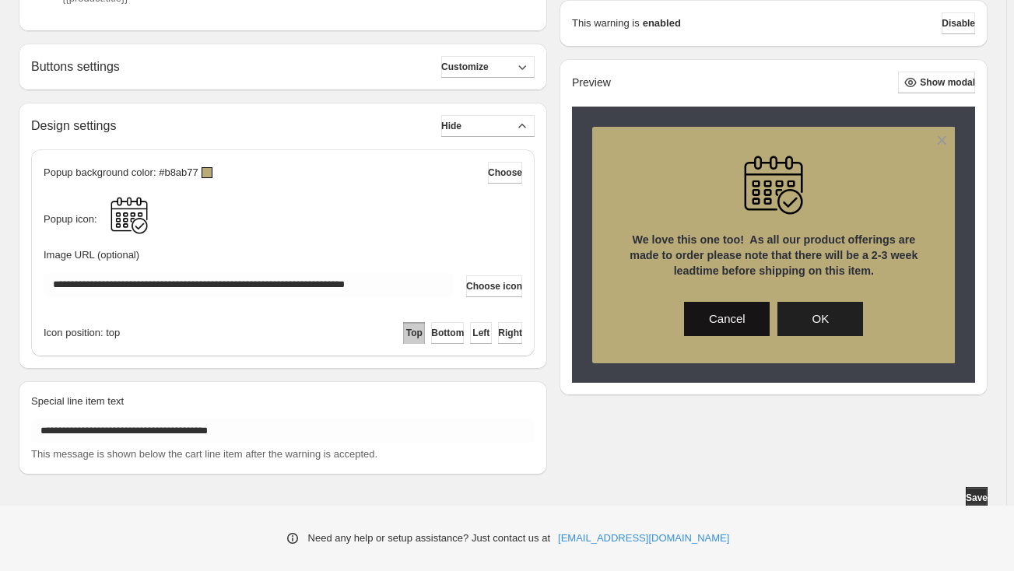
scroll to position [557, 0]
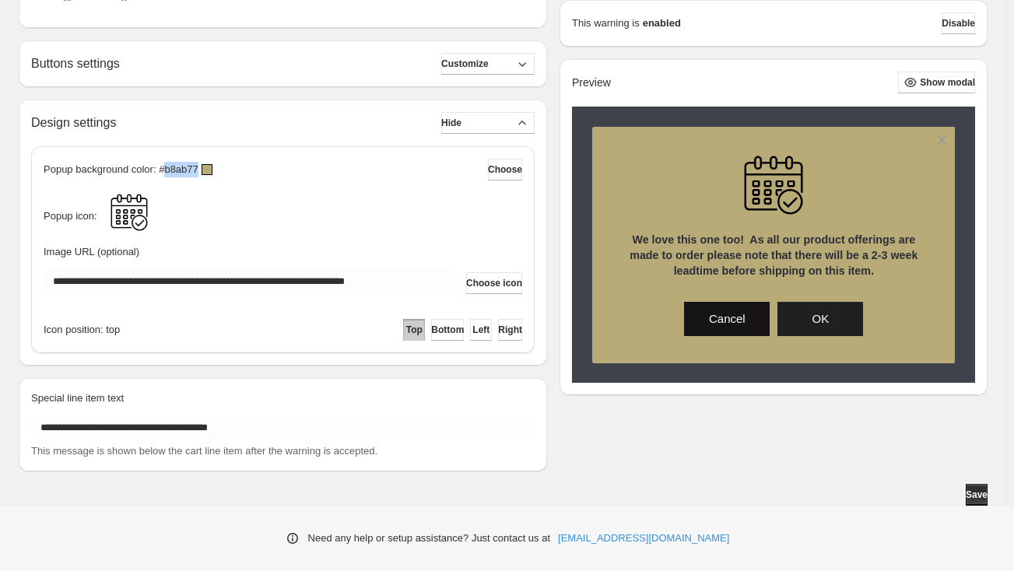
drag, startPoint x: 165, startPoint y: 170, endPoint x: 195, endPoint y: 173, distance: 30.5
click at [195, 173] on p "Popup background color: #b8ab77" at bounding box center [121, 170] width 155 height 16
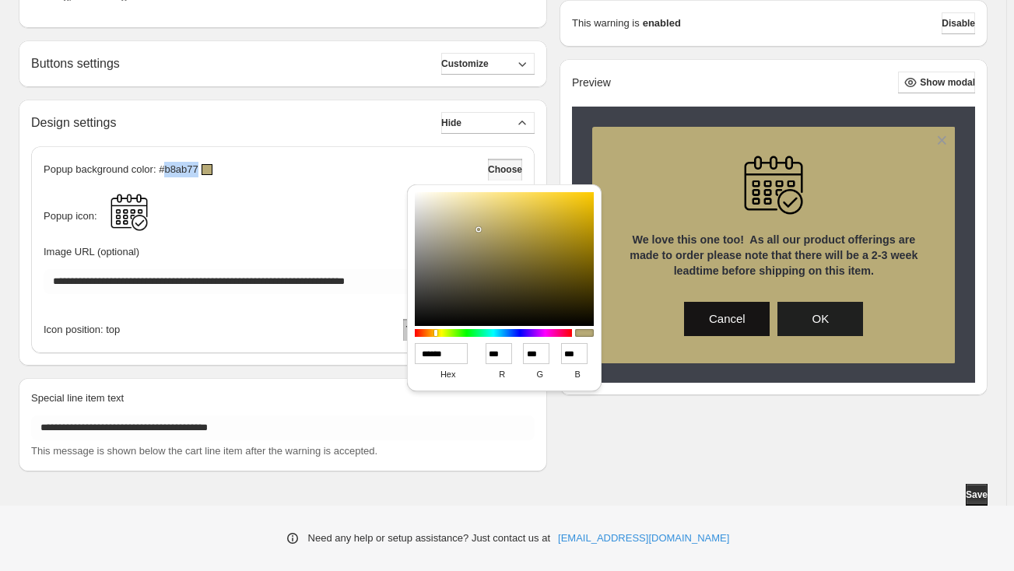
copy p "b8ab77"
click at [731, 535] on div "Need any help or setup assistance? Just contact us at [EMAIL_ADDRESS][DOMAIN_NA…" at bounding box center [507, 538] width 1014 height 65
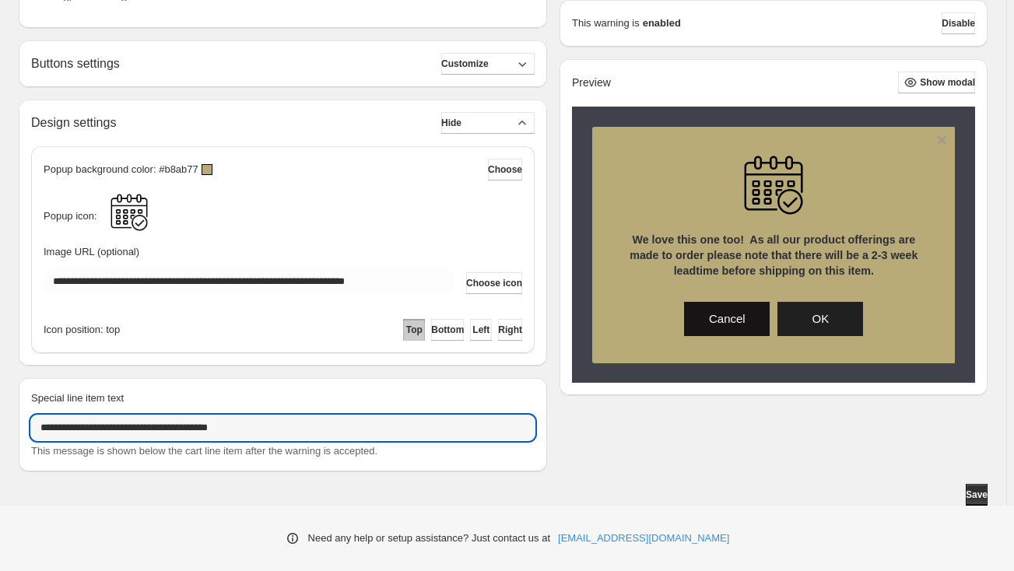
drag, startPoint x: 286, startPoint y: 436, endPoint x: -3, endPoint y: 422, distance: 289.0
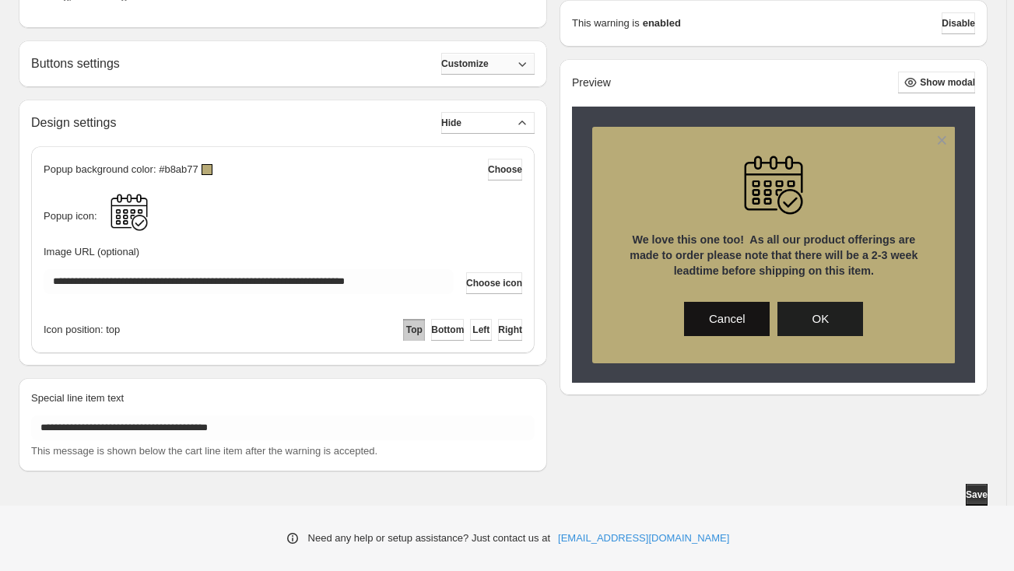
click at [474, 61] on span "Customize" at bounding box center [464, 64] width 47 height 12
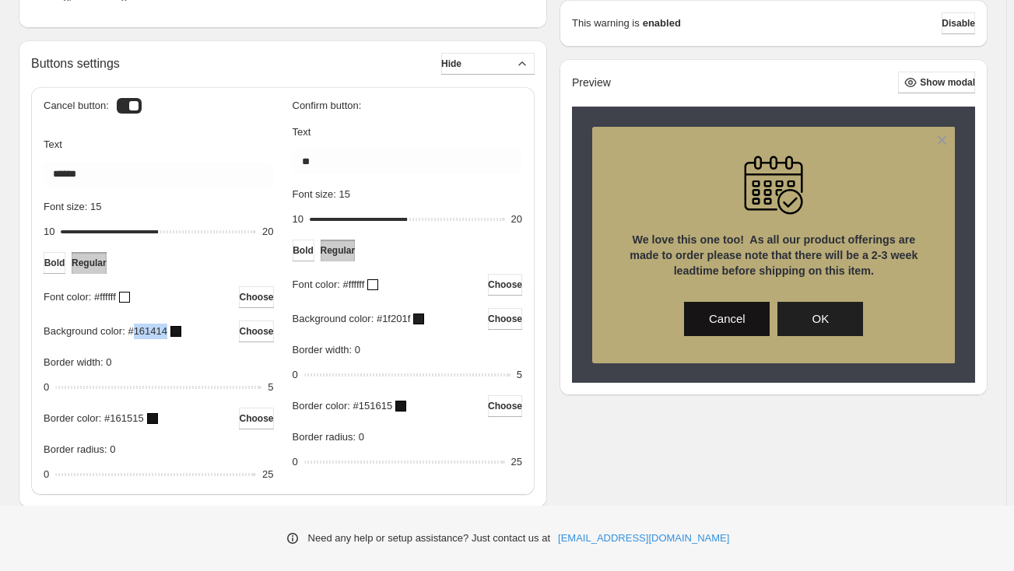
drag, startPoint x: 136, startPoint y: 332, endPoint x: 165, endPoint y: 335, distance: 28.9
click at [165, 335] on p "Background color: #161414" at bounding box center [106, 332] width 124 height 16
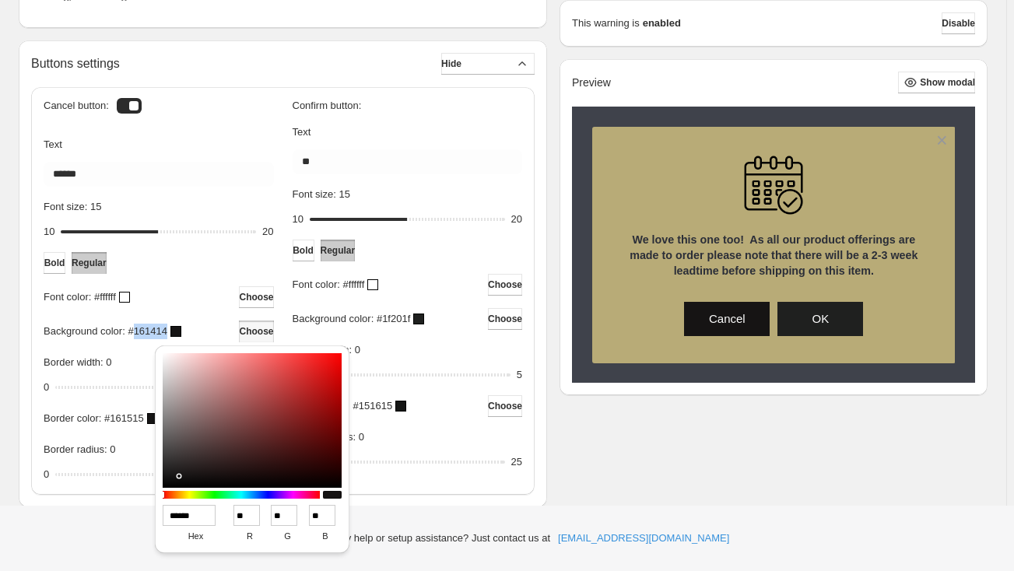
copy p "161414"
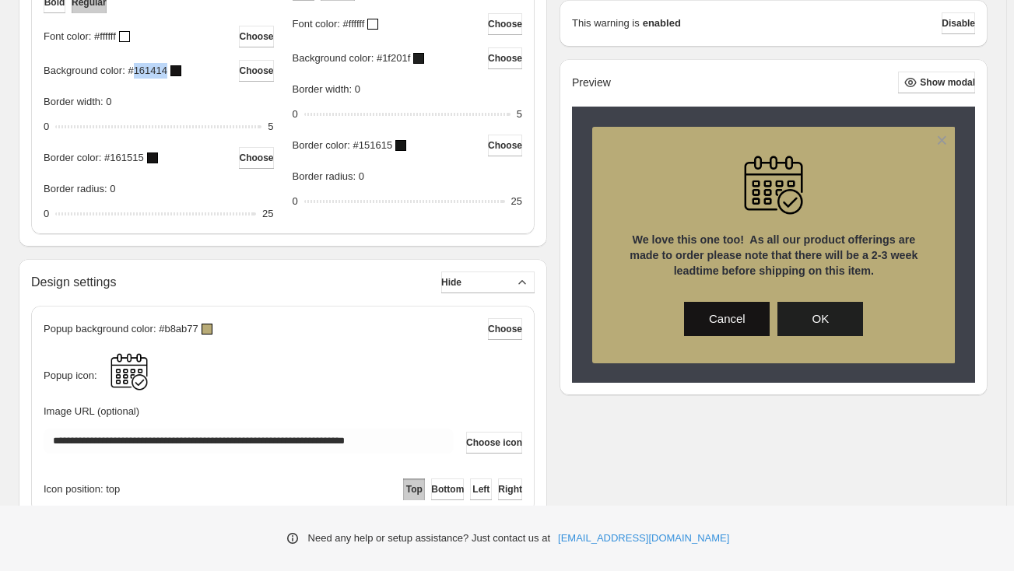
scroll to position [976, 0]
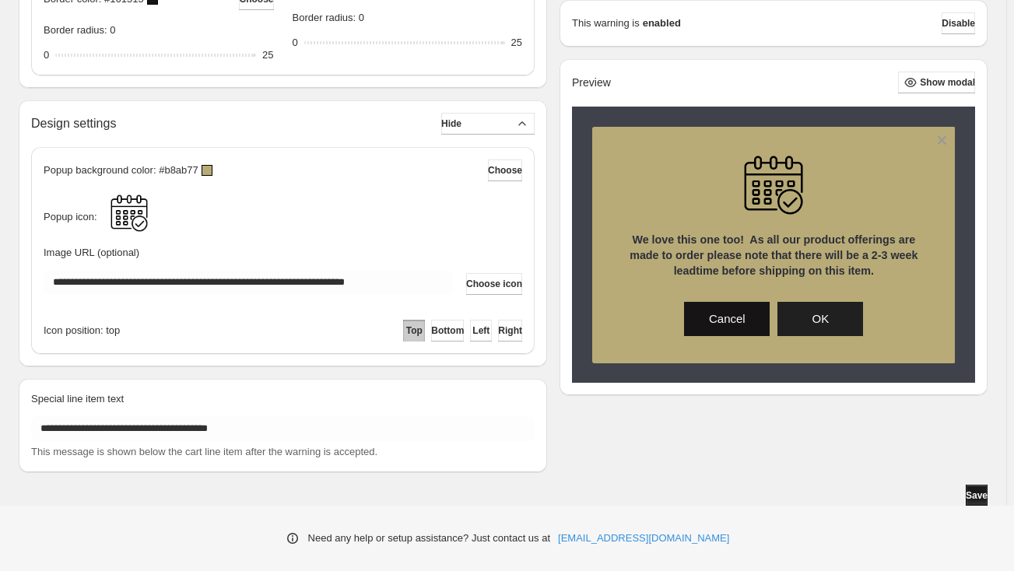
click at [972, 498] on span "Save" at bounding box center [977, 495] width 22 height 12
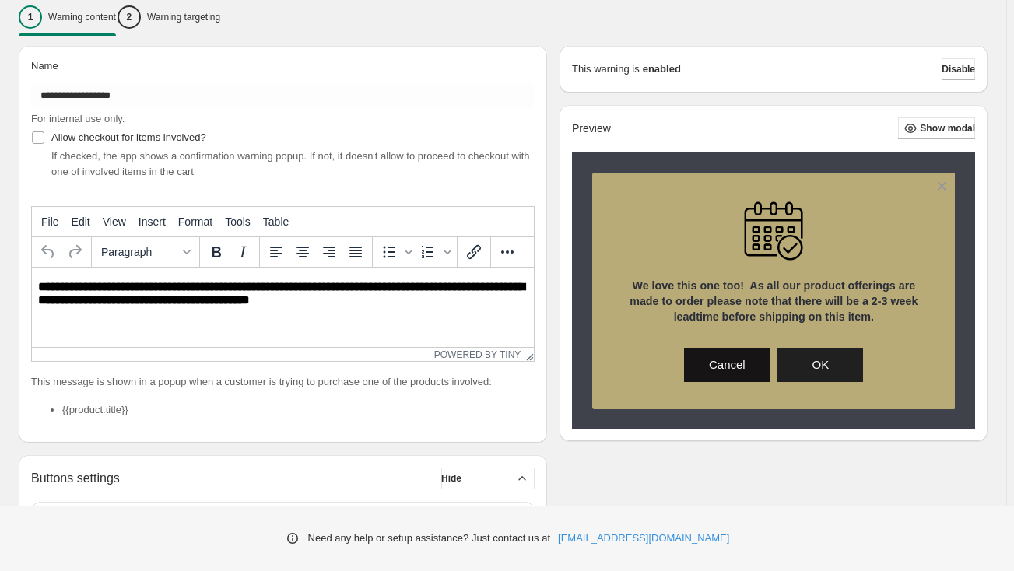
scroll to position [57, 0]
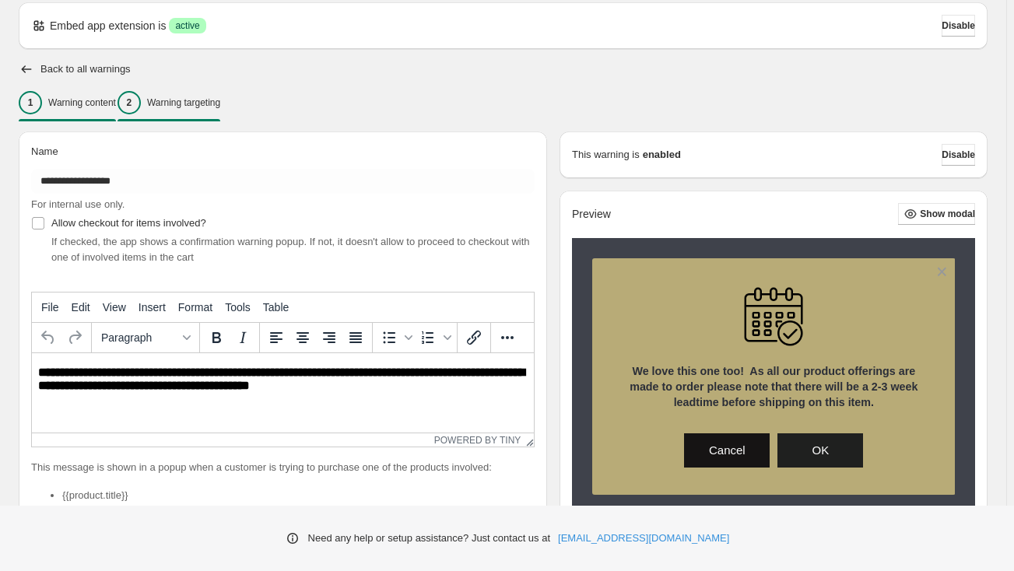
click at [220, 99] on p "Warning targeting" at bounding box center [183, 102] width 73 height 12
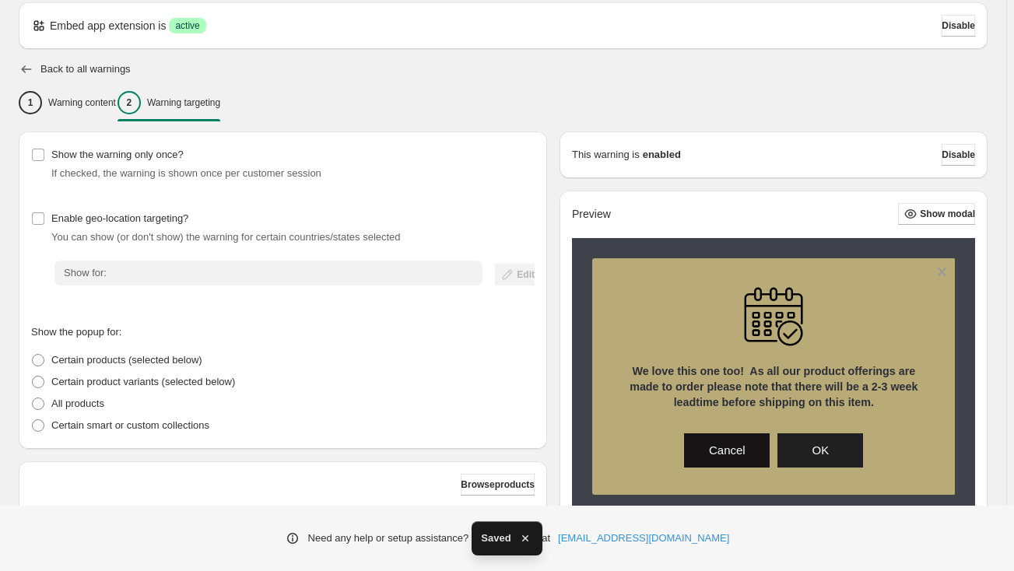
click at [20, 68] on icon "button" at bounding box center [27, 69] width 16 height 16
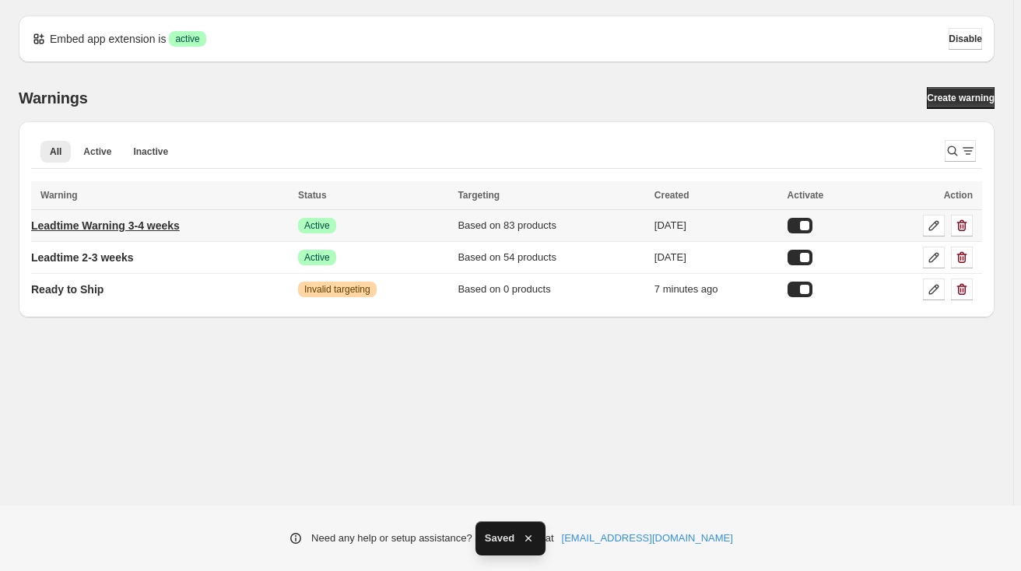
click at [137, 220] on p "Leadtime Warning 3-4 weeks" at bounding box center [105, 226] width 149 height 16
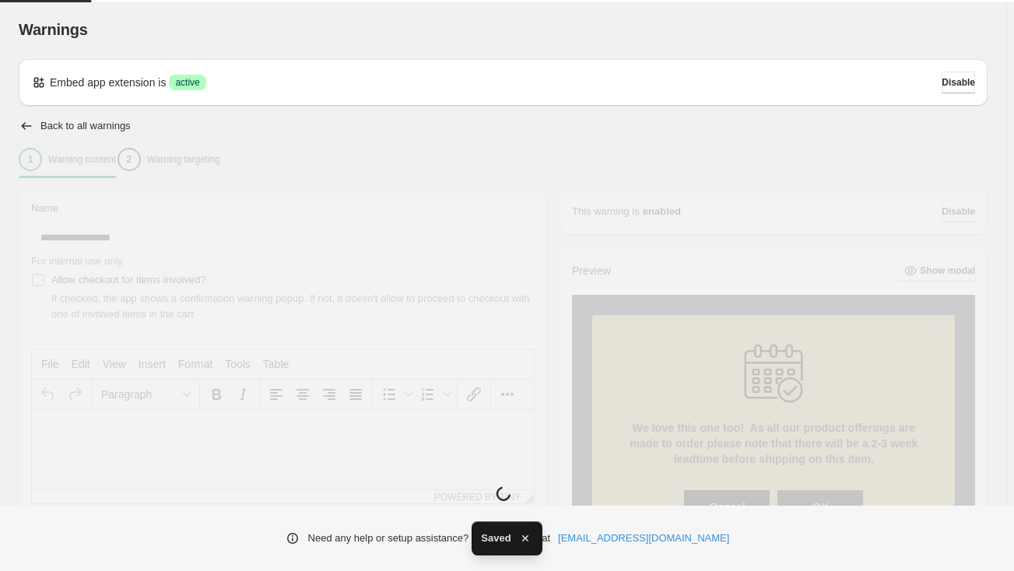
type input "**********"
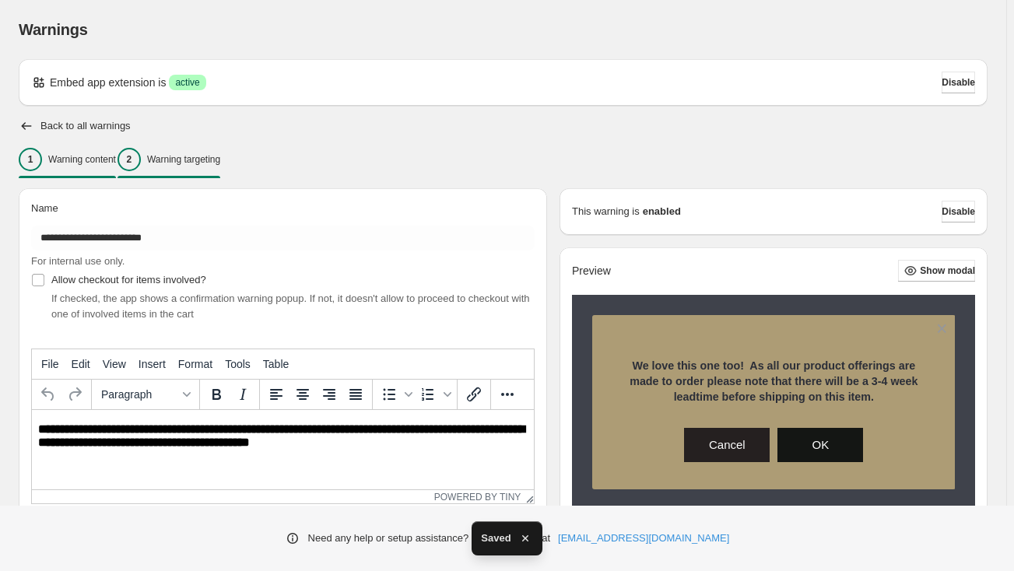
click at [199, 160] on p "Warning targeting" at bounding box center [183, 159] width 73 height 12
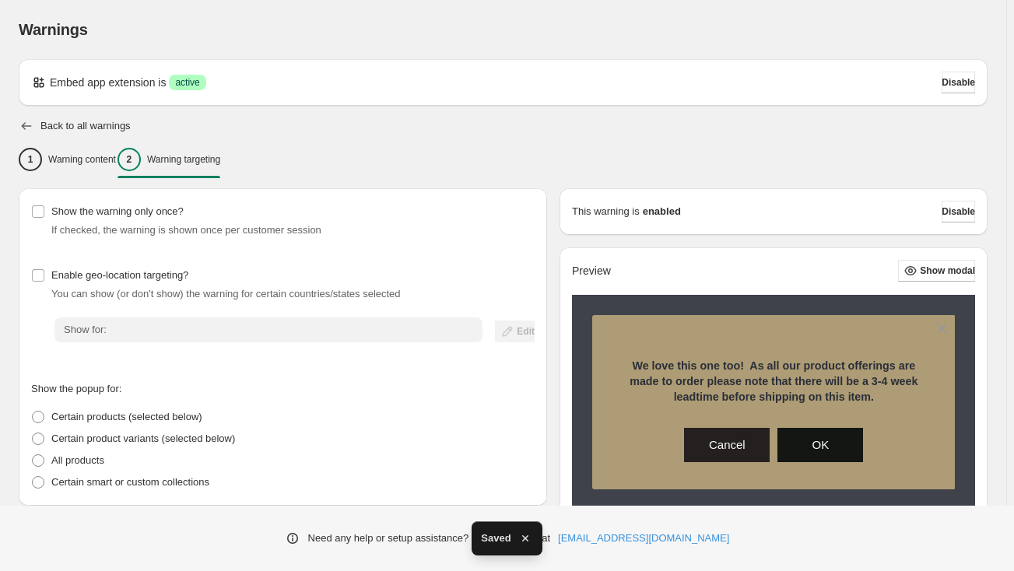
click at [27, 121] on icon "button" at bounding box center [27, 126] width 16 height 16
click at [27, 128] on icon "button" at bounding box center [27, 126] width 16 height 16
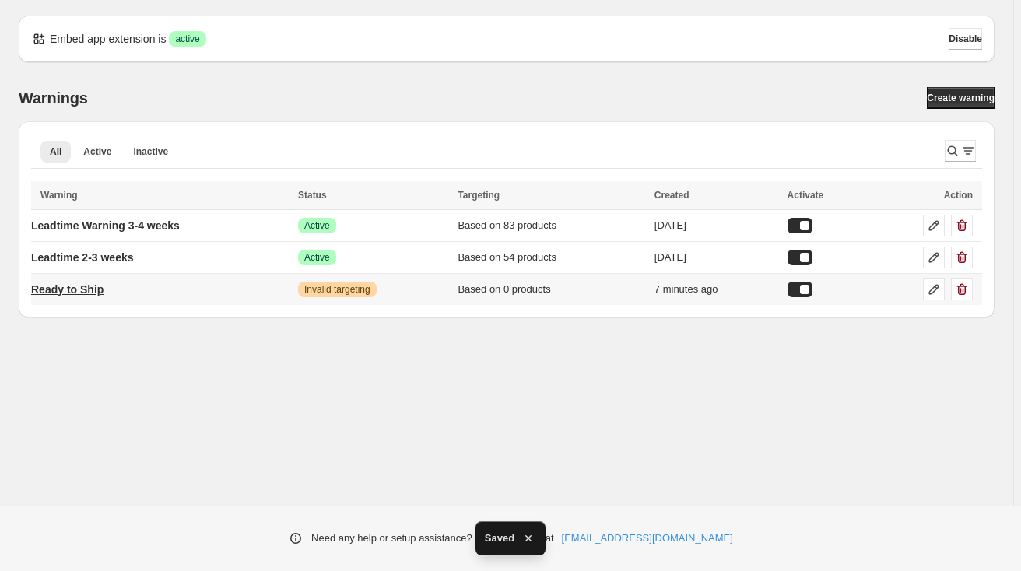
click at [77, 293] on p "Ready to Ship" at bounding box center [67, 290] width 72 height 16
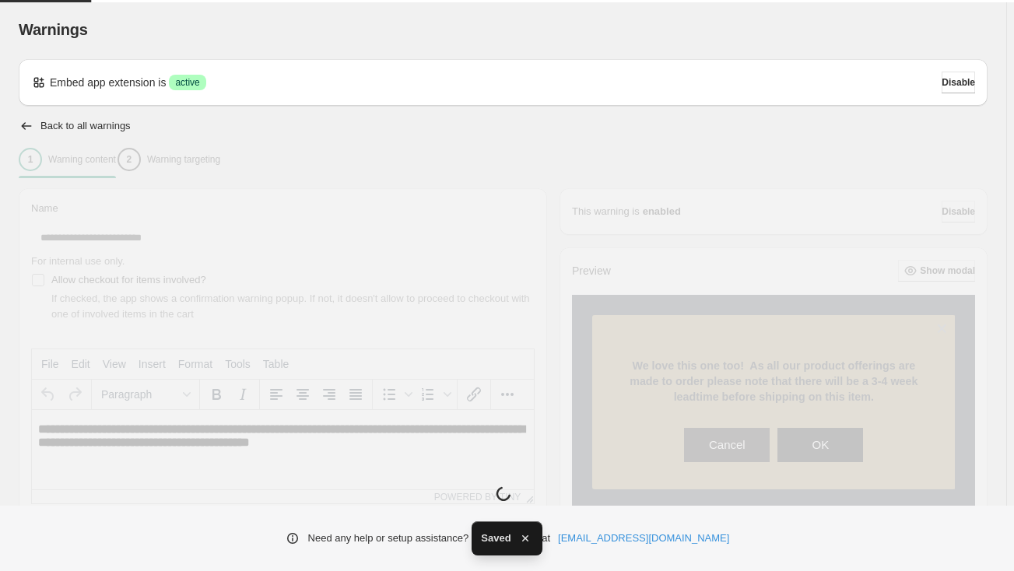
type input "**********"
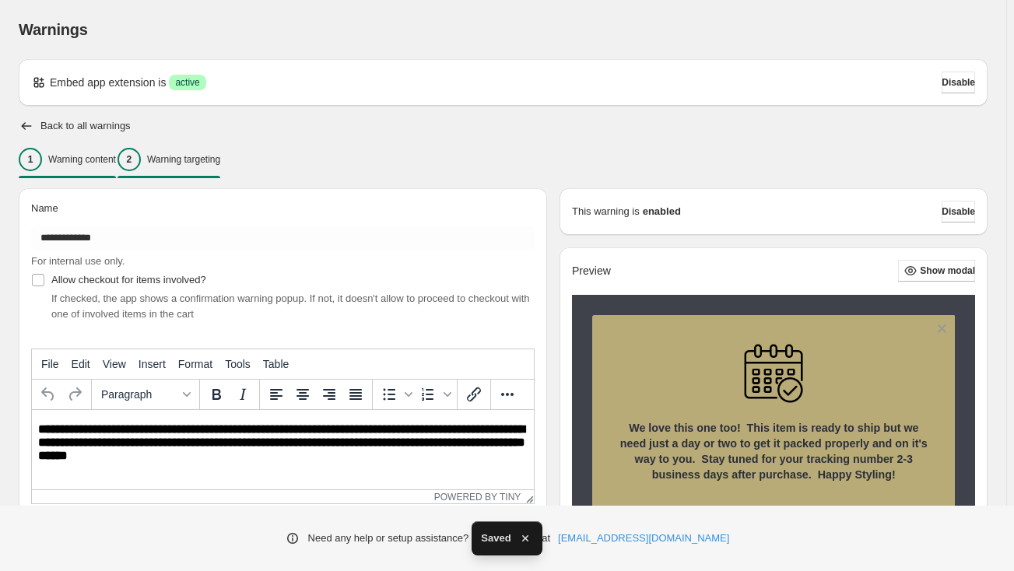
click at [211, 156] on p "Warning targeting" at bounding box center [183, 159] width 73 height 12
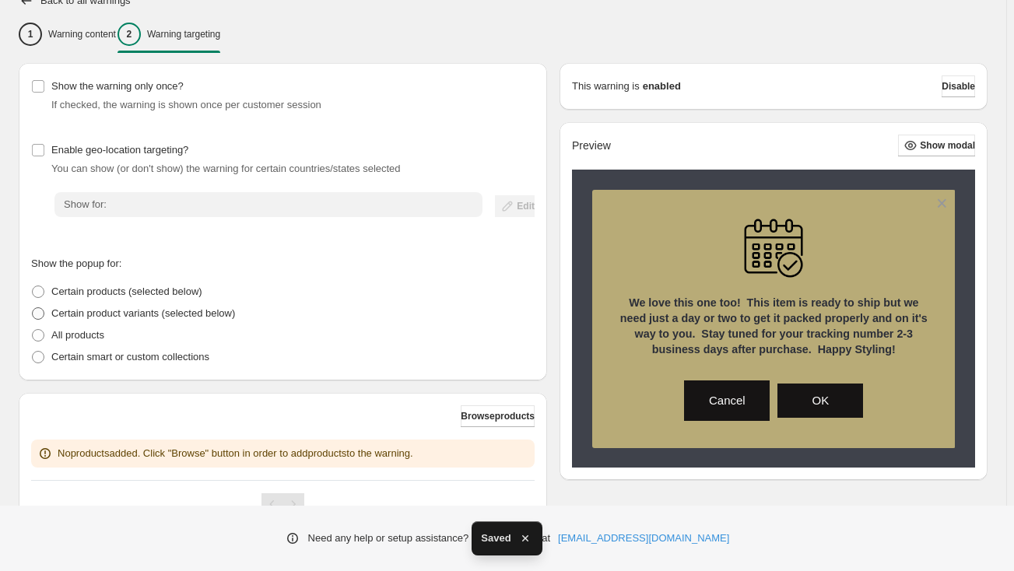
scroll to position [194, 0]
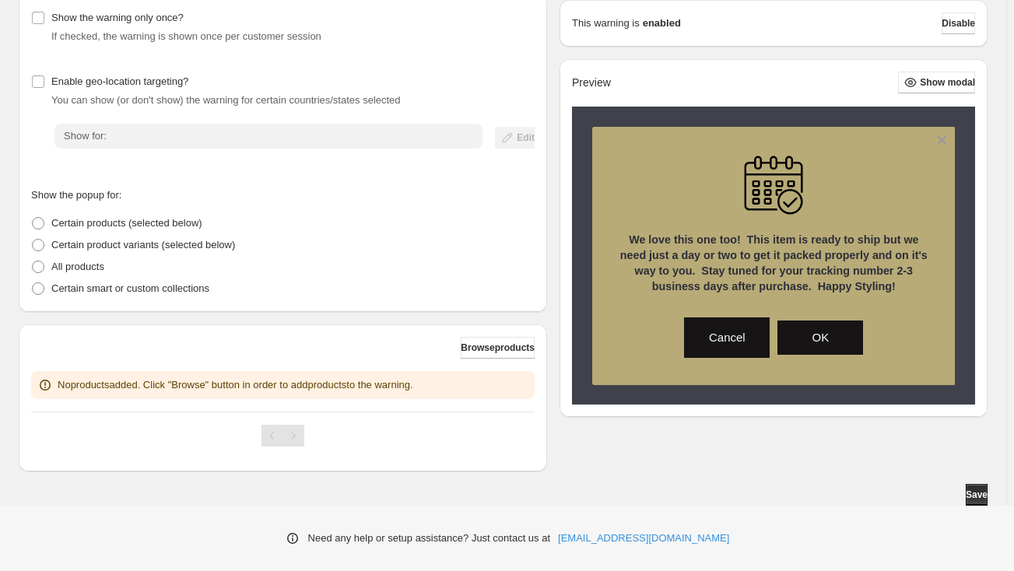
click at [298, 384] on p "No products added. Click "Browse" button in order to add products to the warnin…" at bounding box center [236, 385] width 356 height 16
click at [482, 348] on span "Browse products" at bounding box center [498, 348] width 74 height 12
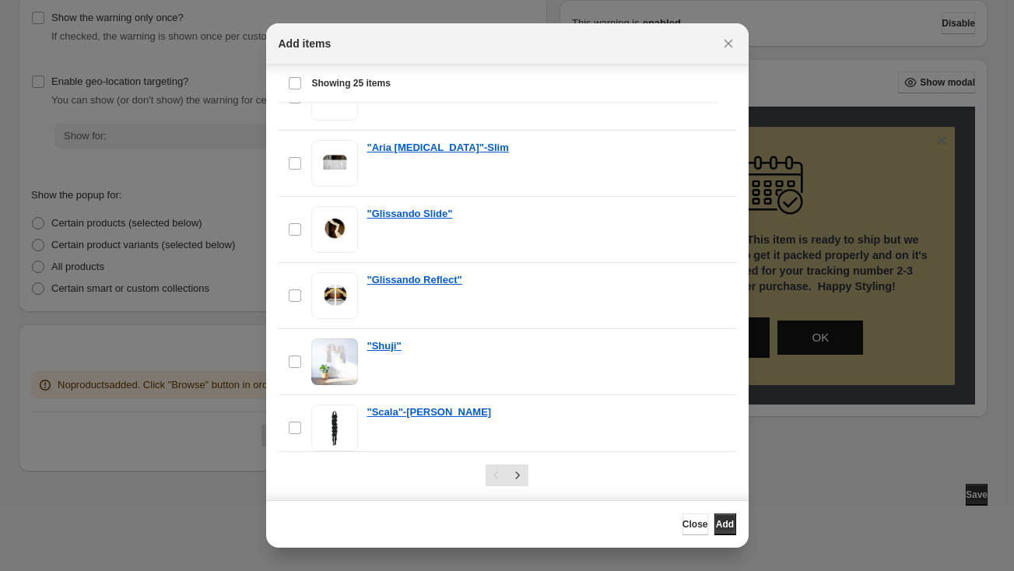
scroll to position [23, 0]
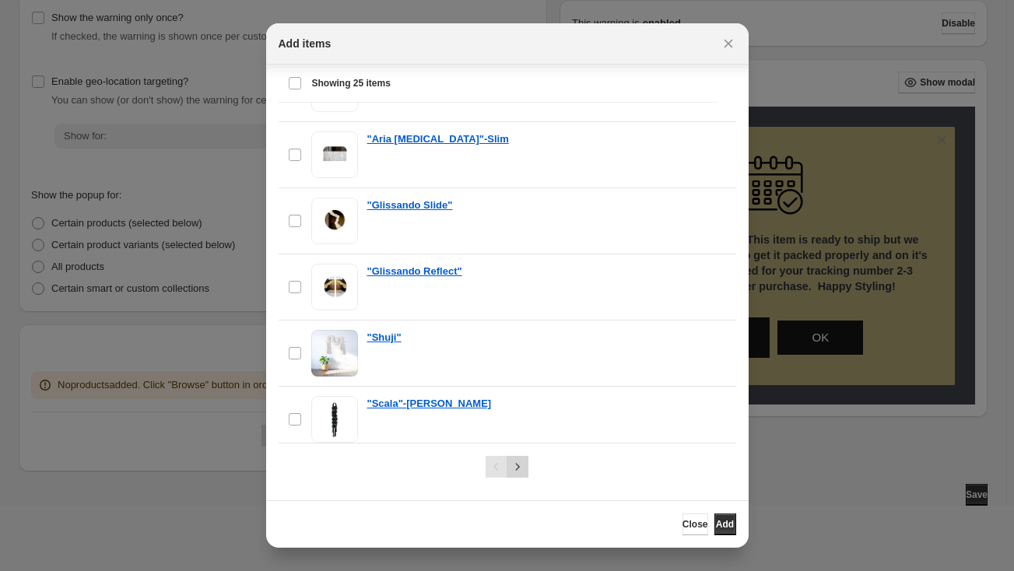
click at [514, 463] on icon "Next" at bounding box center [518, 467] width 16 height 16
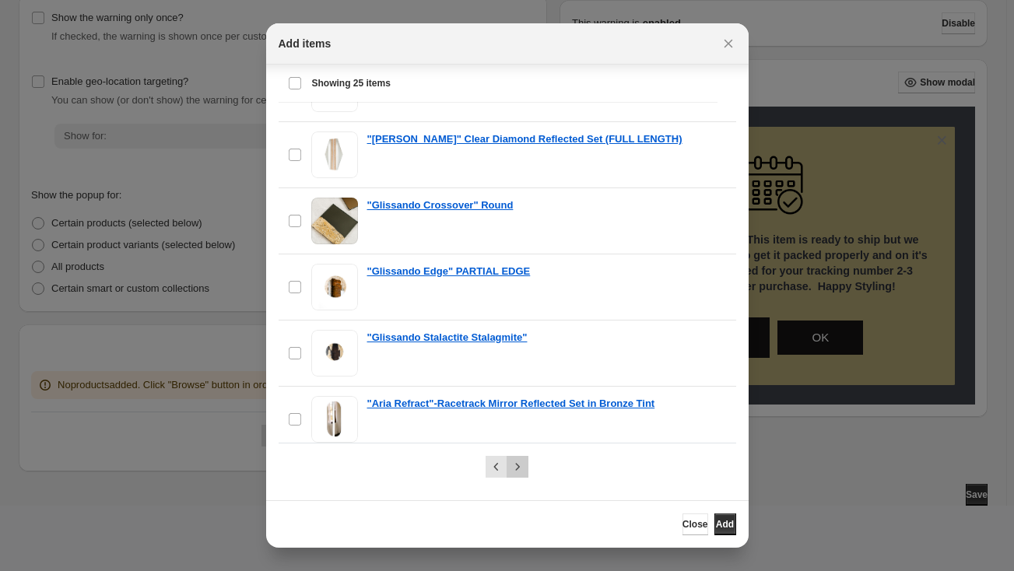
click at [510, 464] on icon "Next" at bounding box center [518, 467] width 16 height 16
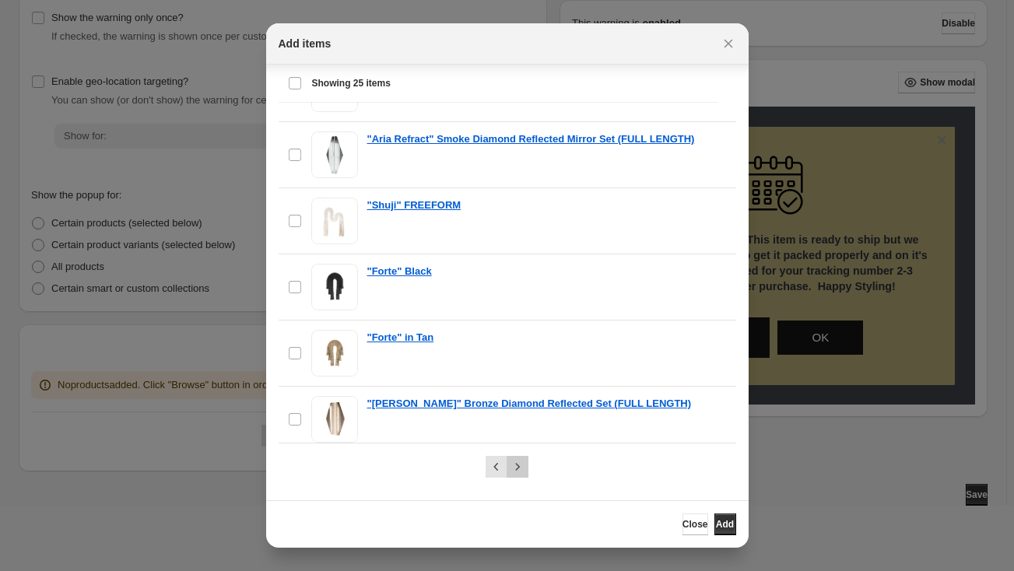
click at [512, 464] on icon "Next" at bounding box center [518, 467] width 16 height 16
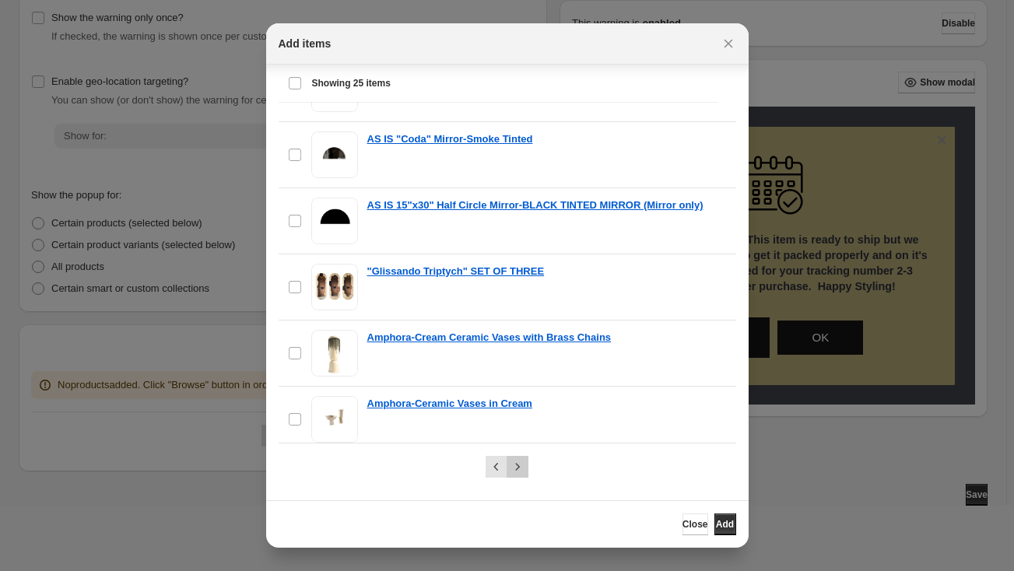
click at [512, 464] on icon "Next" at bounding box center [518, 467] width 16 height 16
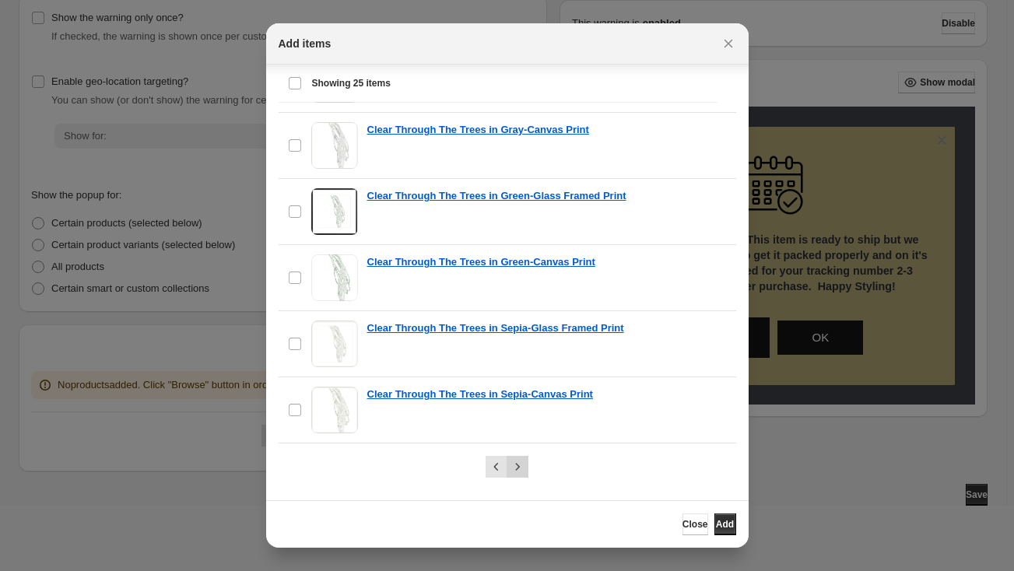
scroll to position [24, 0]
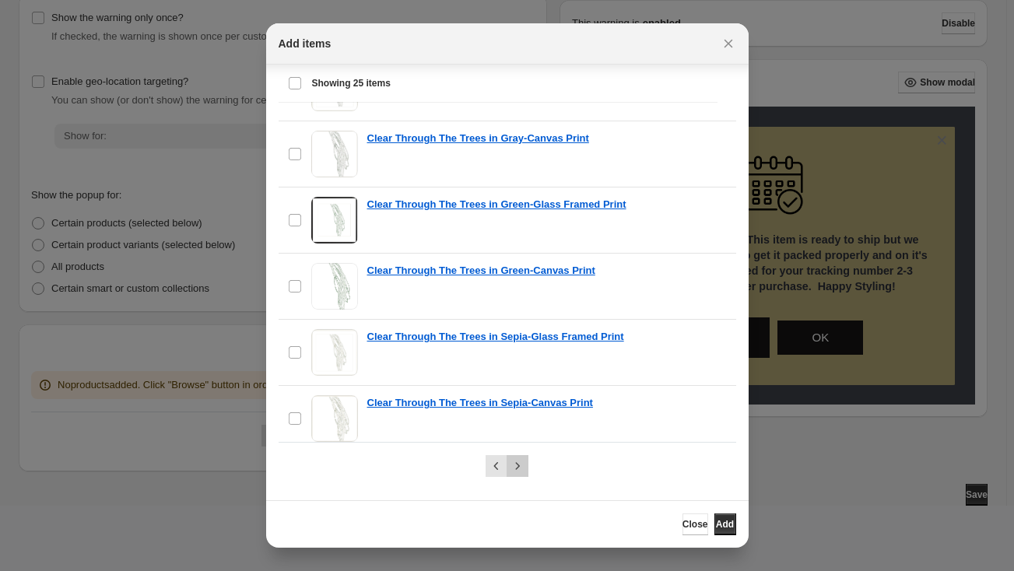
click at [512, 464] on icon "Next" at bounding box center [518, 466] width 16 height 16
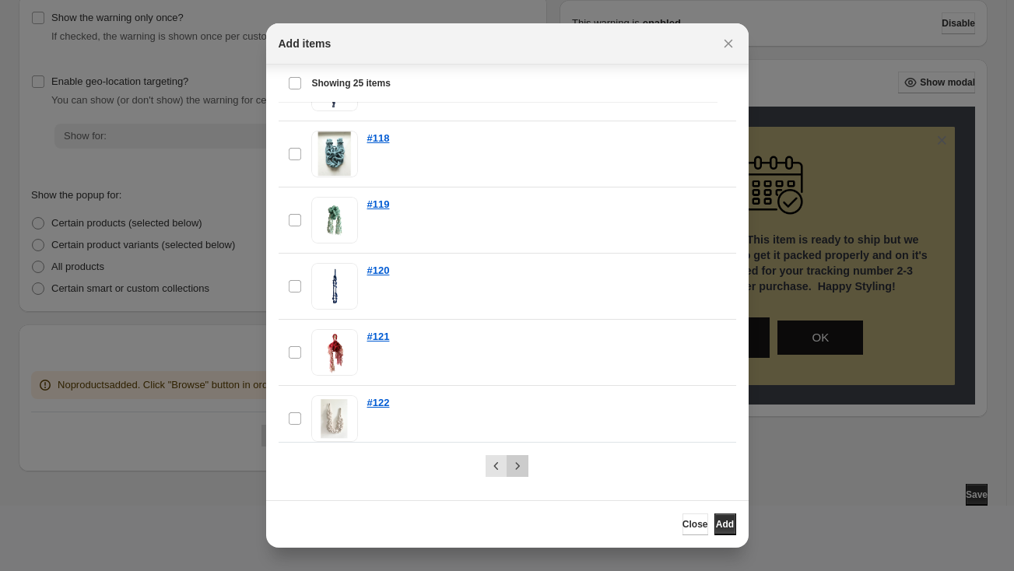
click at [512, 464] on icon "Next" at bounding box center [518, 466] width 16 height 16
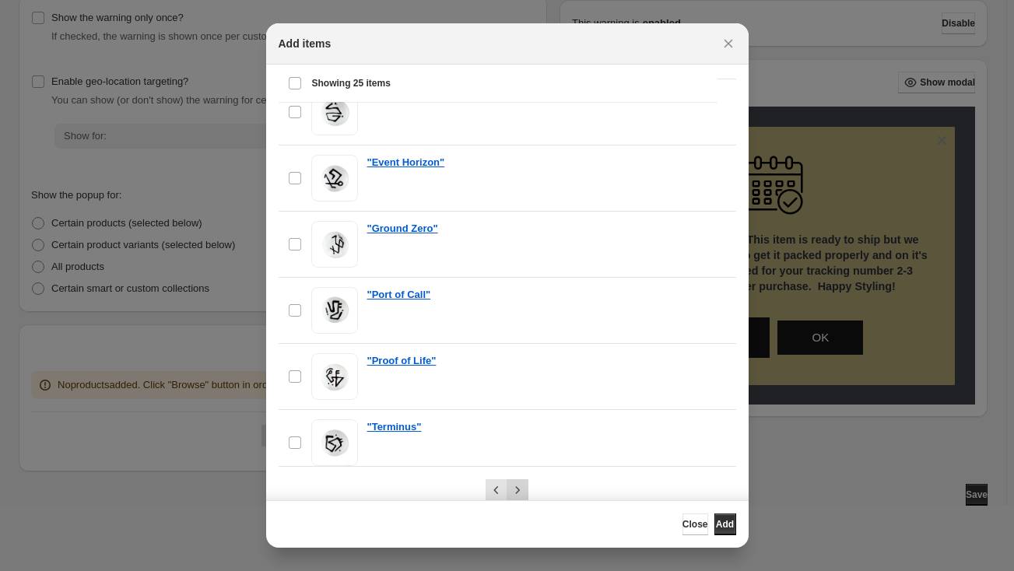
click at [516, 492] on icon "Next" at bounding box center [518, 490] width 16 height 16
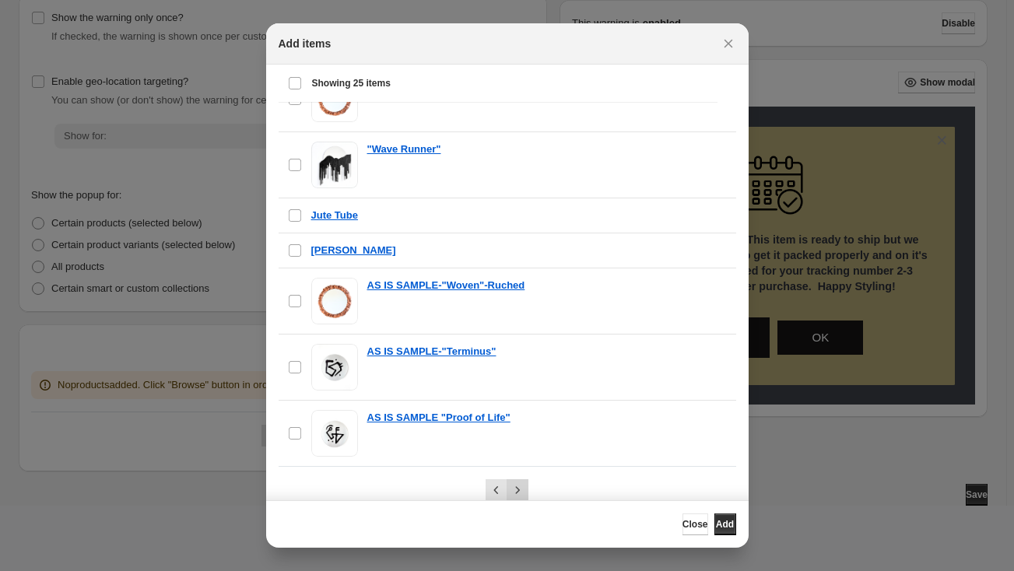
scroll to position [1238, 0]
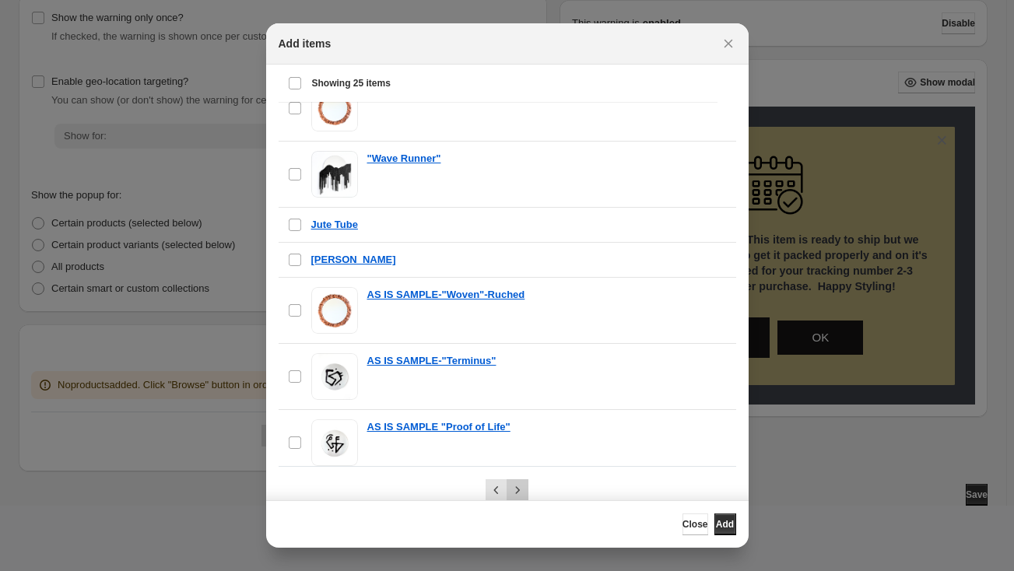
click at [516, 491] on icon "Next" at bounding box center [518, 490] width 16 height 16
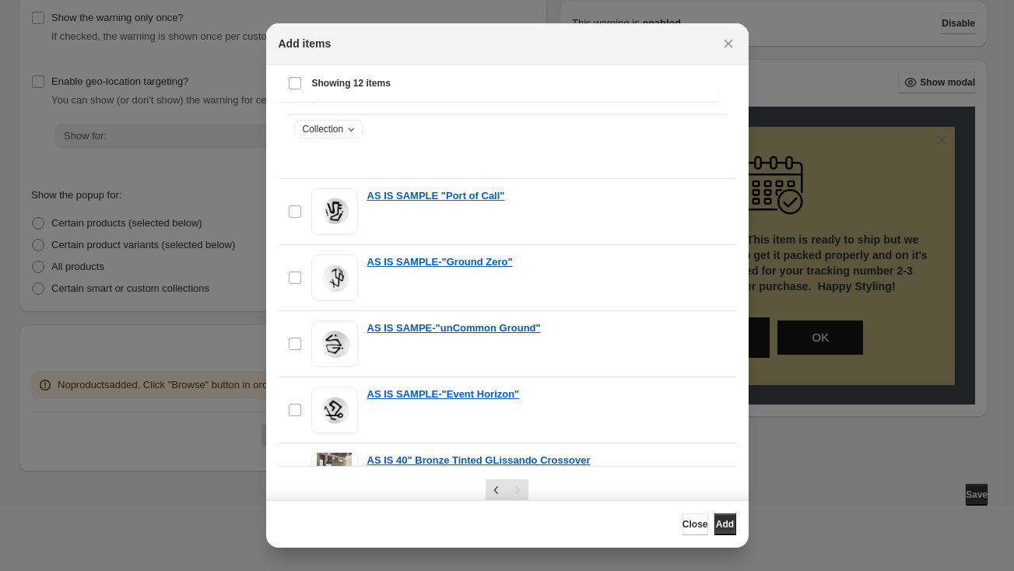
scroll to position [0, 0]
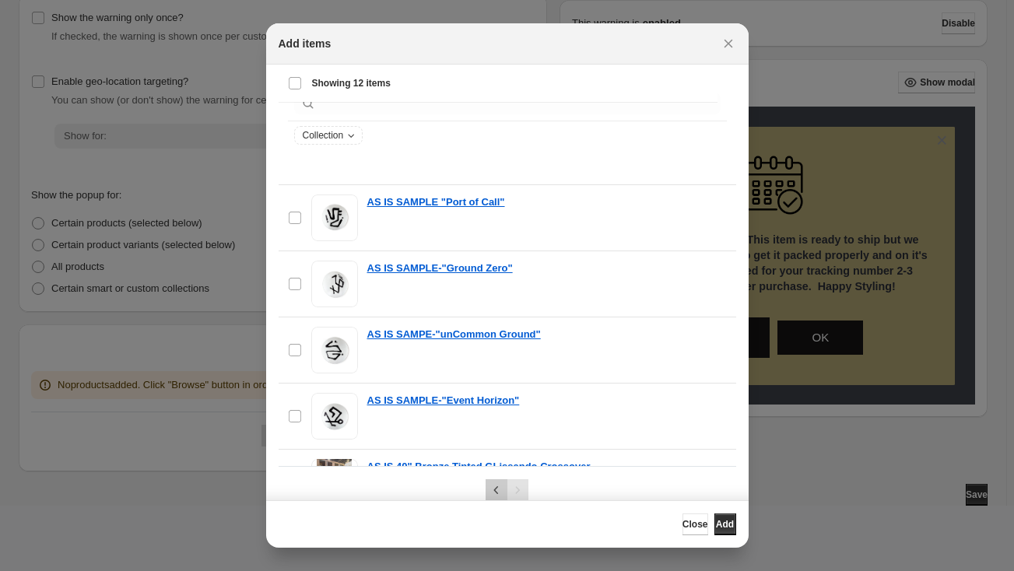
click at [489, 489] on icon "Previous" at bounding box center [497, 490] width 16 height 16
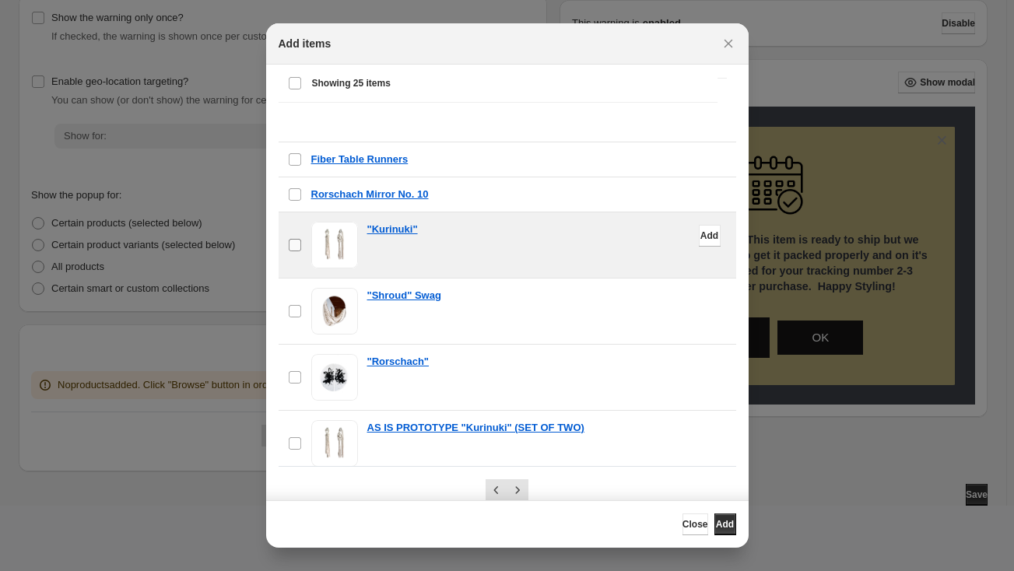
scroll to position [36, 0]
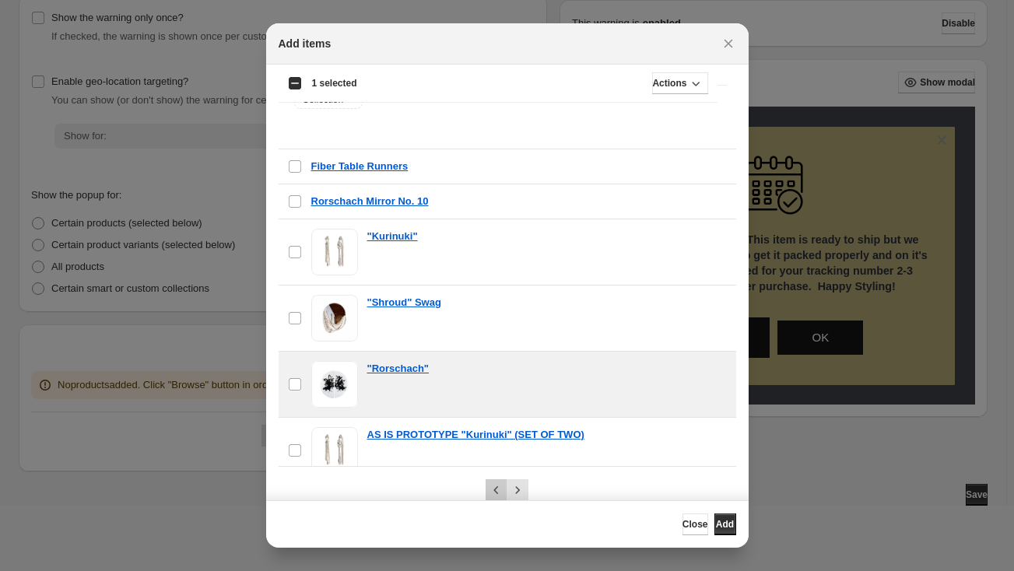
click at [493, 491] on icon "Previous" at bounding box center [497, 490] width 16 height 16
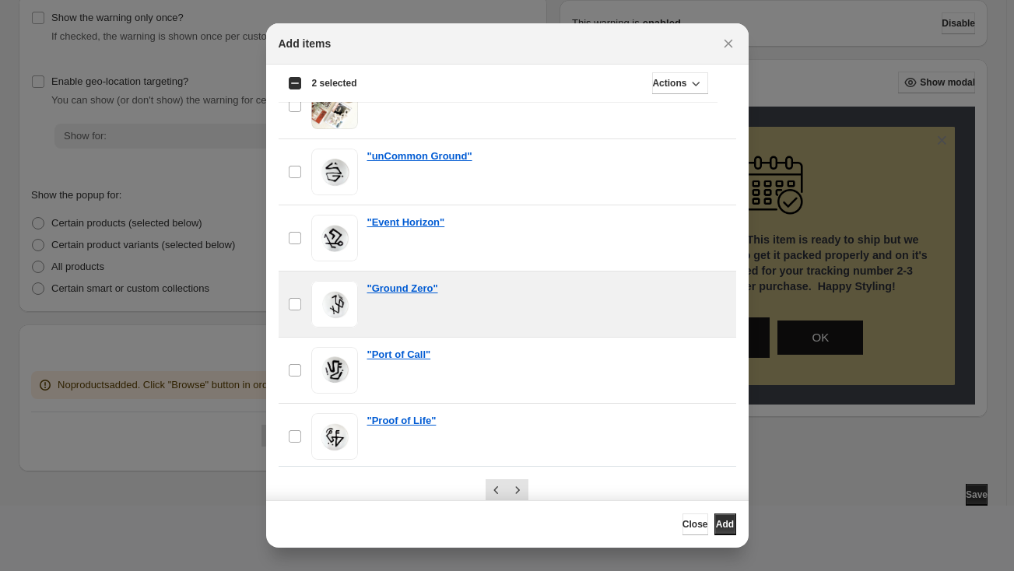
scroll to position [1309, 0]
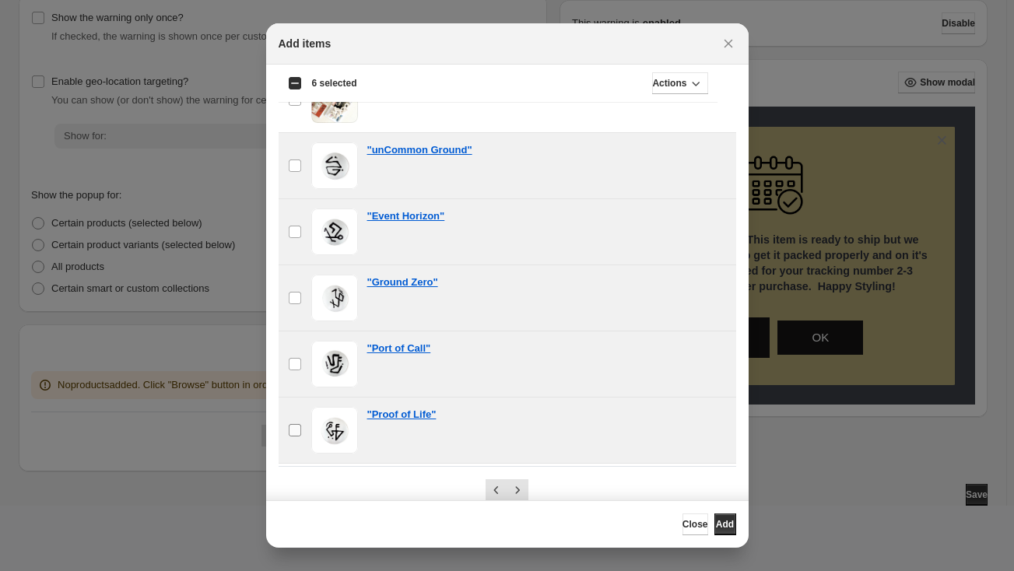
click at [292, 429] on label "checkbox" at bounding box center [295, 430] width 33 height 65
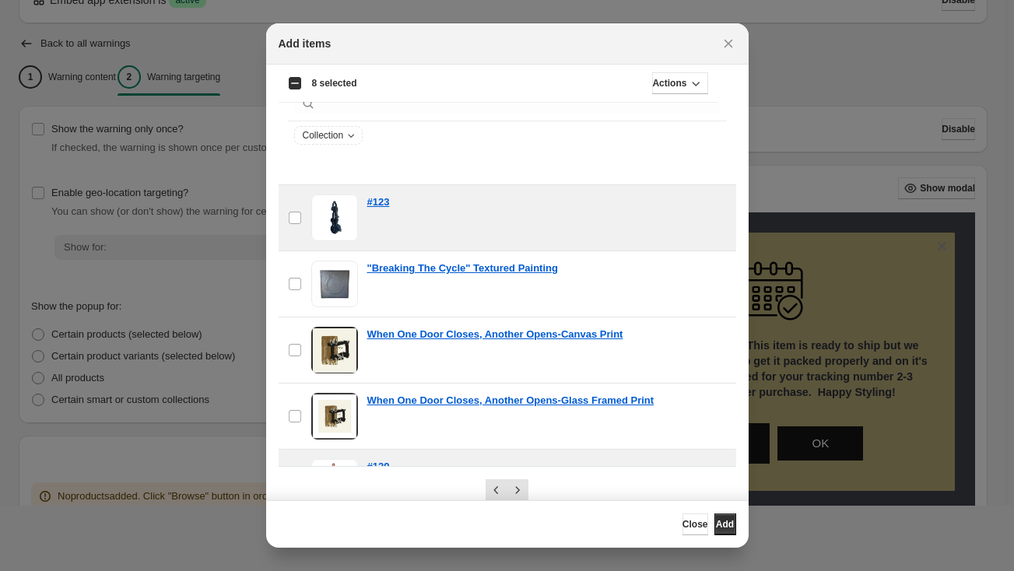
scroll to position [0, 0]
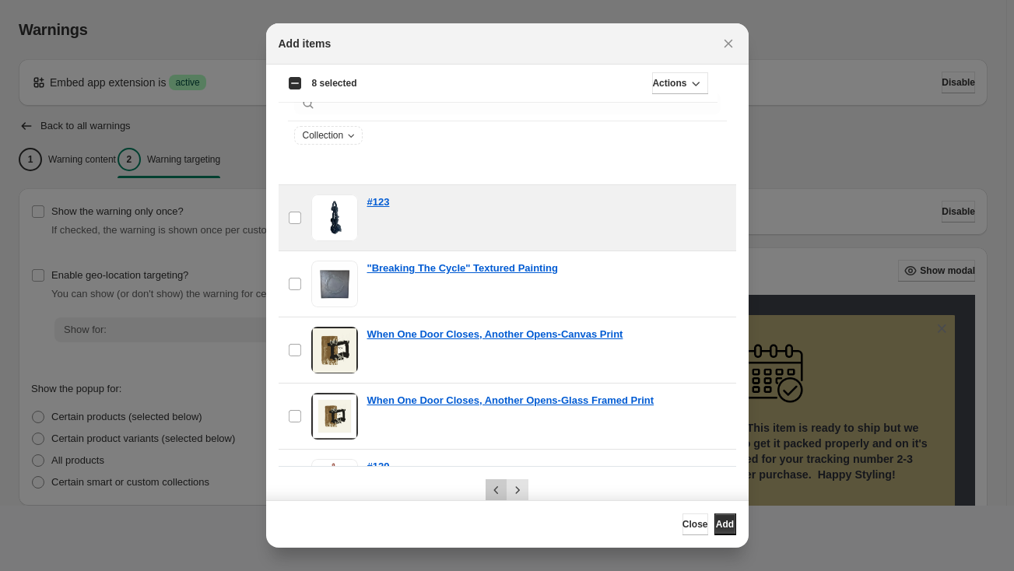
click at [493, 491] on icon "Previous" at bounding box center [497, 490] width 16 height 16
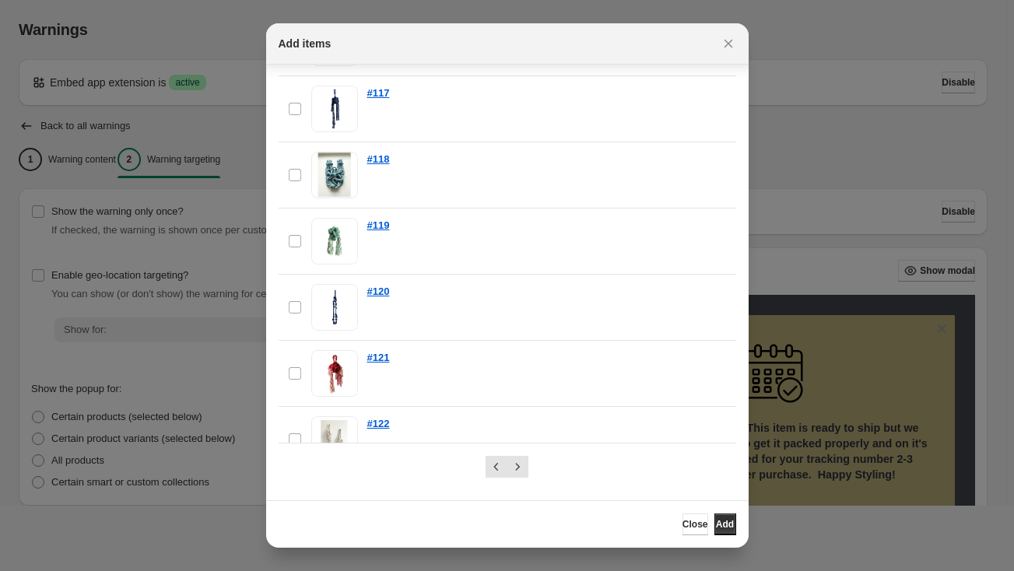
scroll to position [1331, 0]
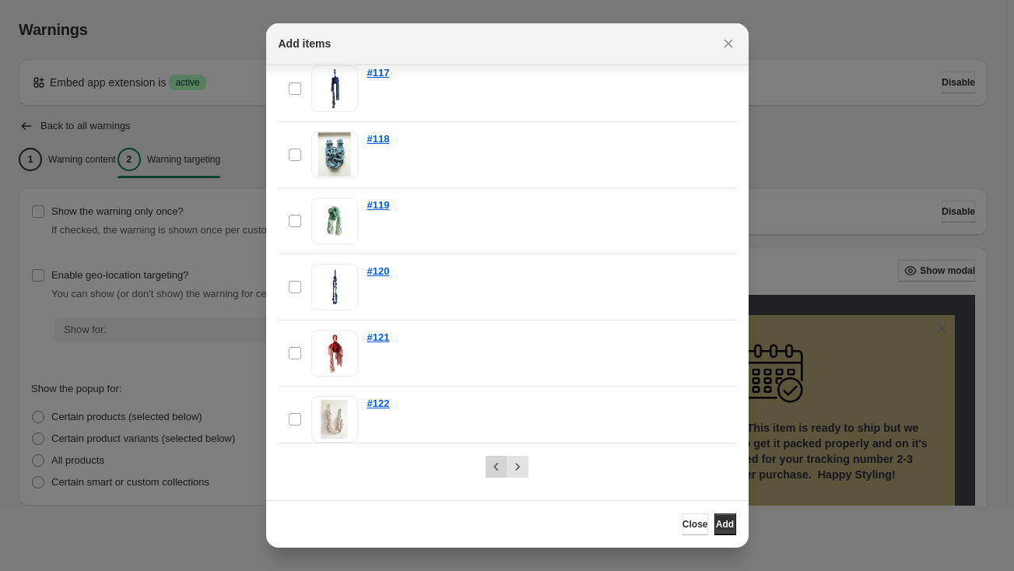
click at [489, 469] on icon "Previous" at bounding box center [497, 467] width 16 height 16
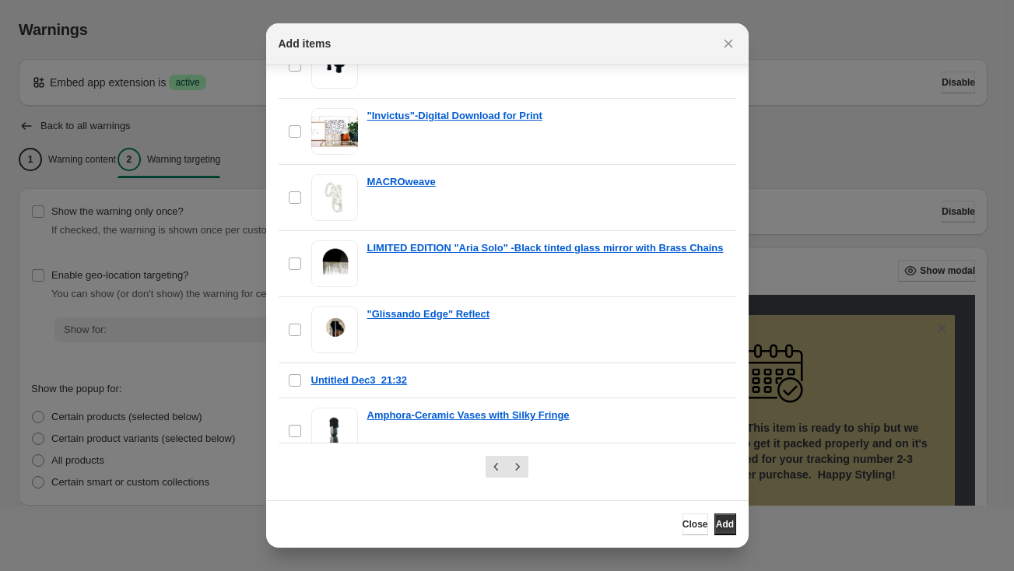
scroll to position [0, 0]
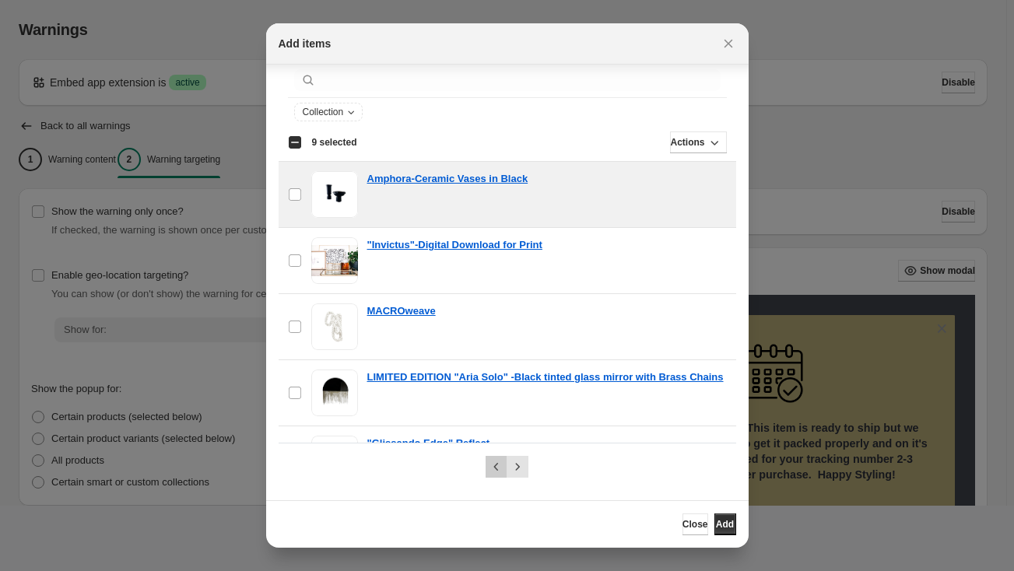
click at [493, 470] on icon "Previous" at bounding box center [497, 467] width 16 height 16
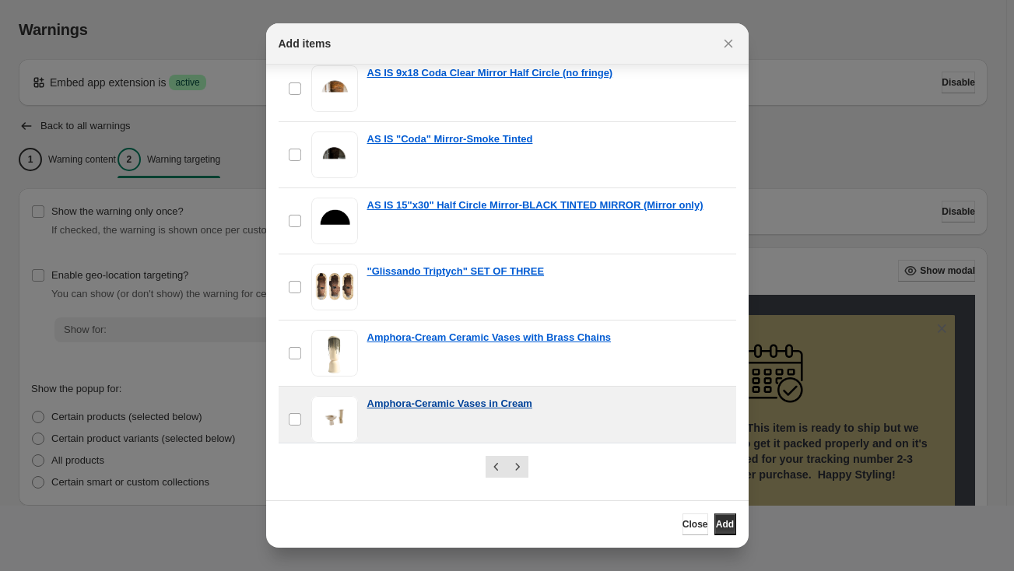
scroll to position [70, 0]
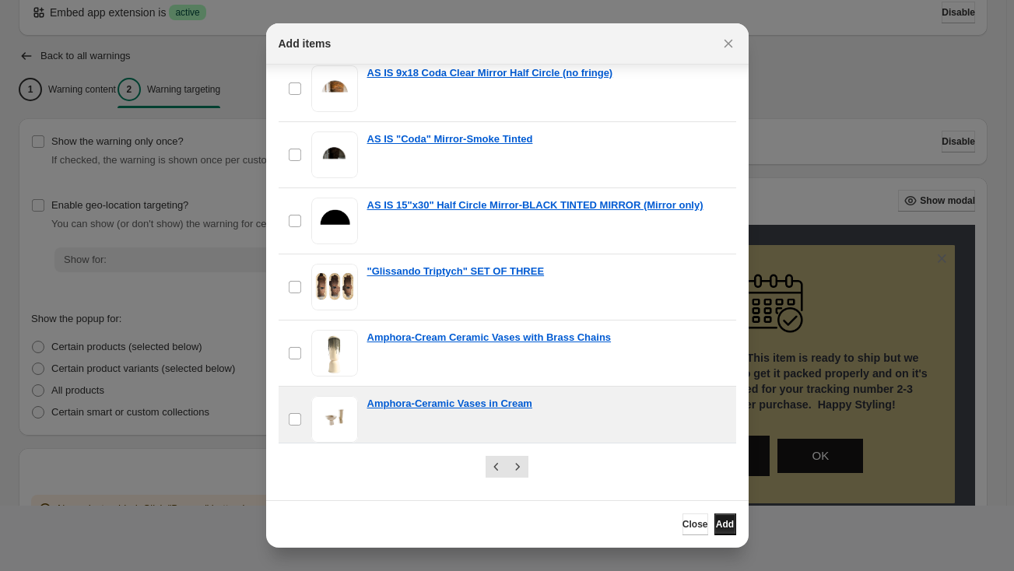
click at [716, 524] on span "Add" at bounding box center [725, 524] width 18 height 12
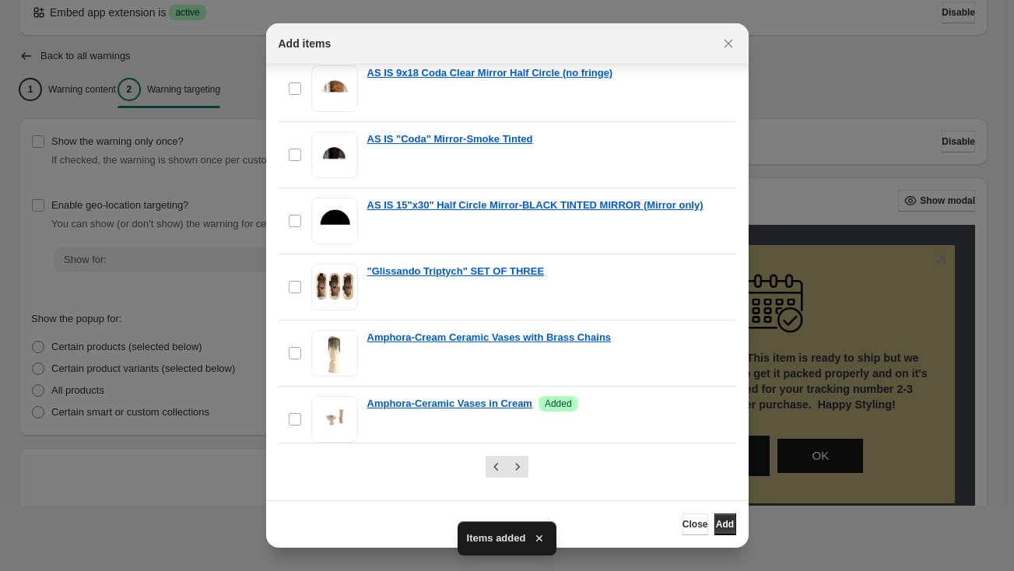
click at [223, 532] on div at bounding box center [507, 285] width 1014 height 571
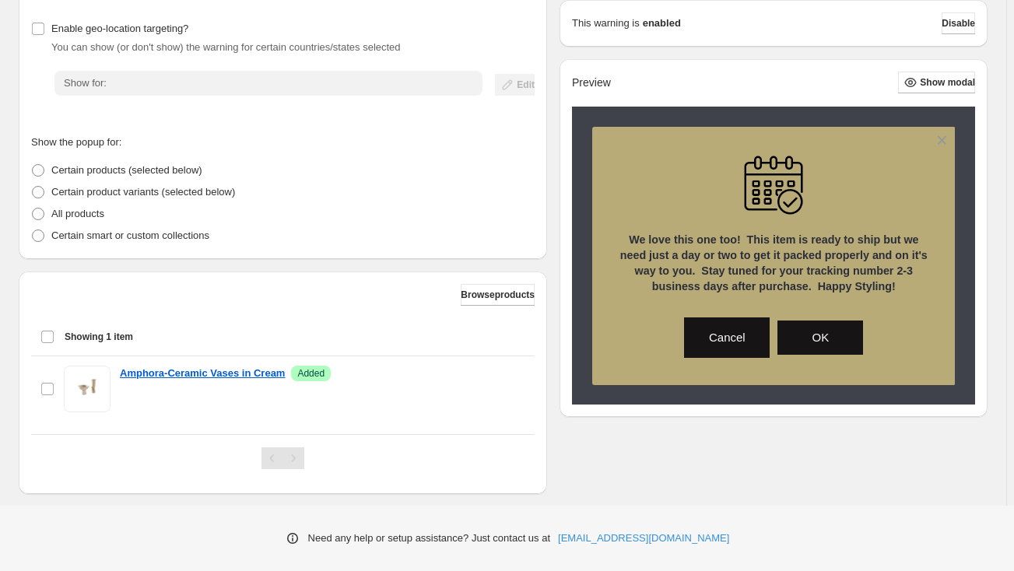
scroll to position [269, 0]
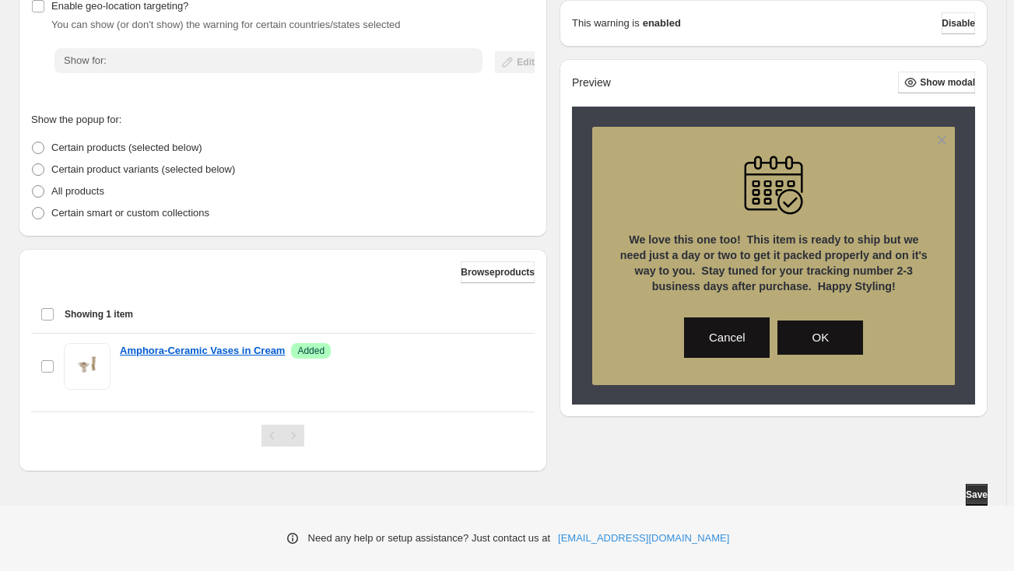
click at [625, 453] on div "Show the warning only once? If checked, the warning is shown once per customer …" at bounding box center [503, 195] width 969 height 552
click at [483, 278] on span "Browse products" at bounding box center [498, 272] width 74 height 12
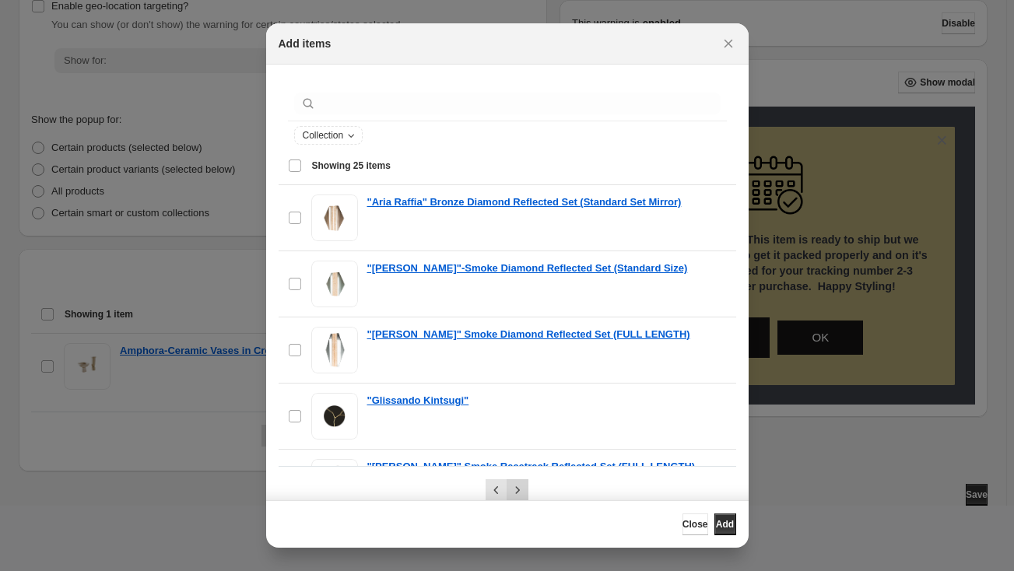
click at [514, 486] on icon "Next" at bounding box center [518, 490] width 16 height 16
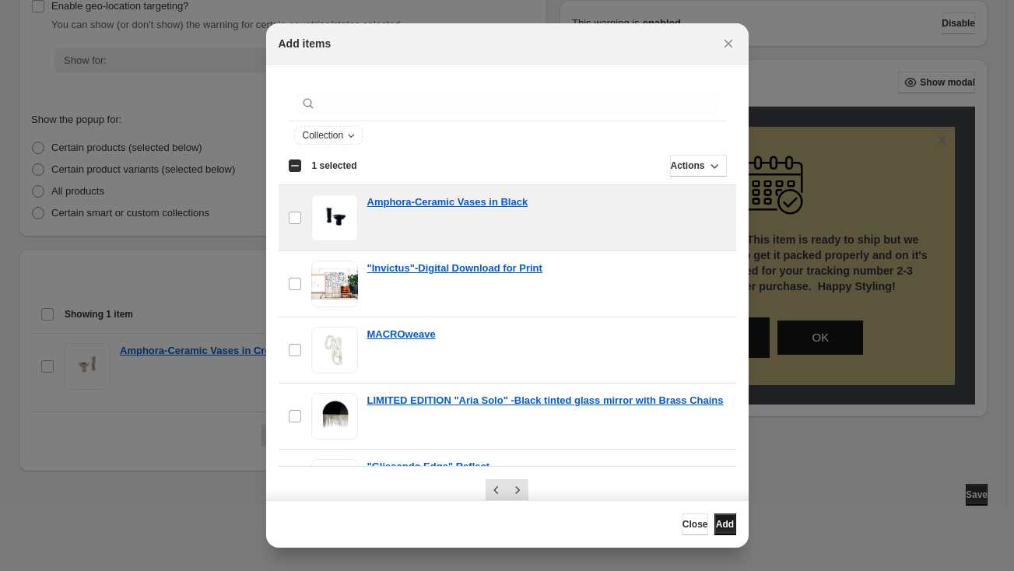
click at [724, 528] on span "Add" at bounding box center [725, 524] width 18 height 12
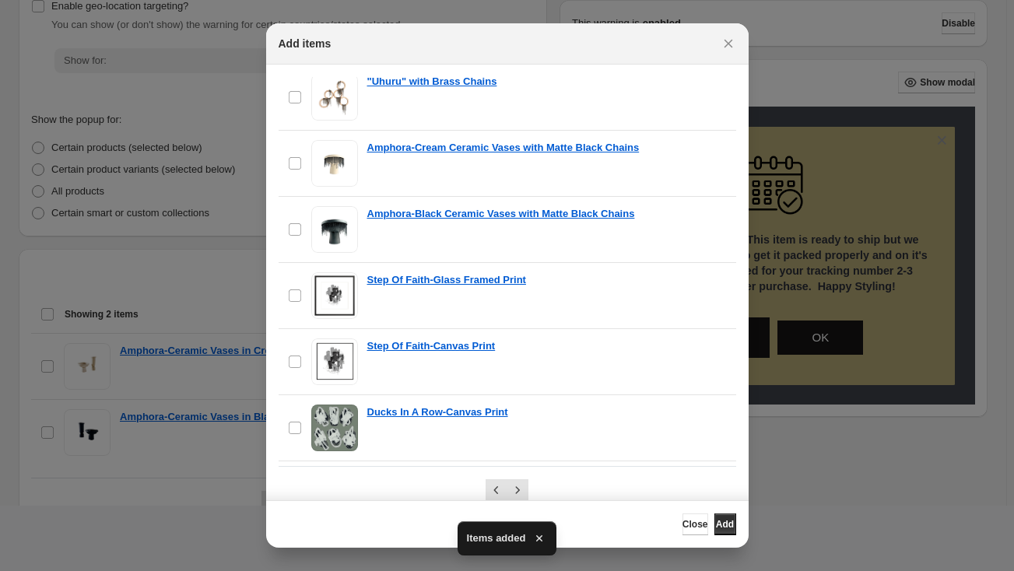
scroll to position [1331, 0]
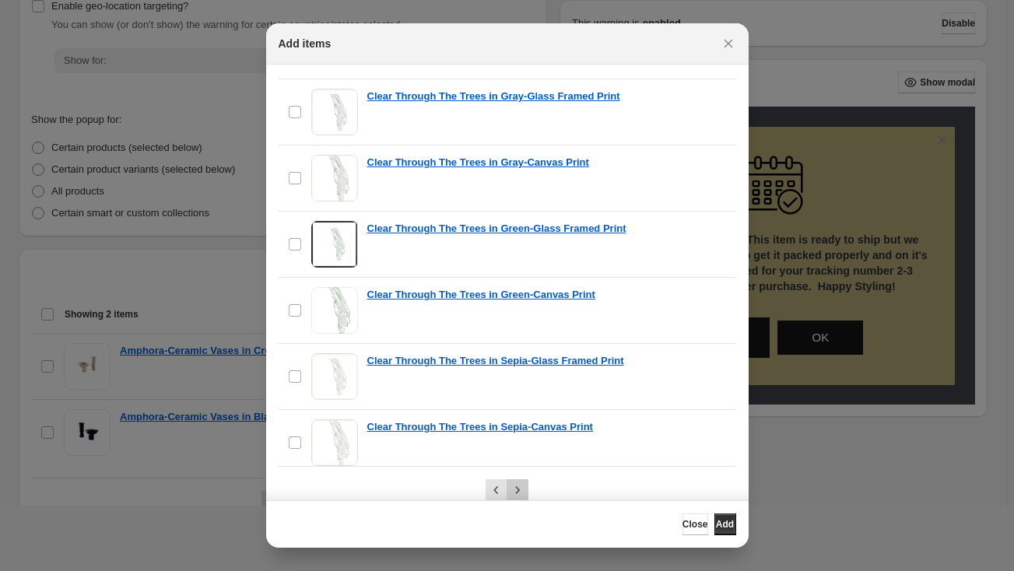
drag, startPoint x: 517, startPoint y: 490, endPoint x: 531, endPoint y: 467, distance: 27.6
click at [517, 489] on icon "Next" at bounding box center [518, 490] width 16 height 16
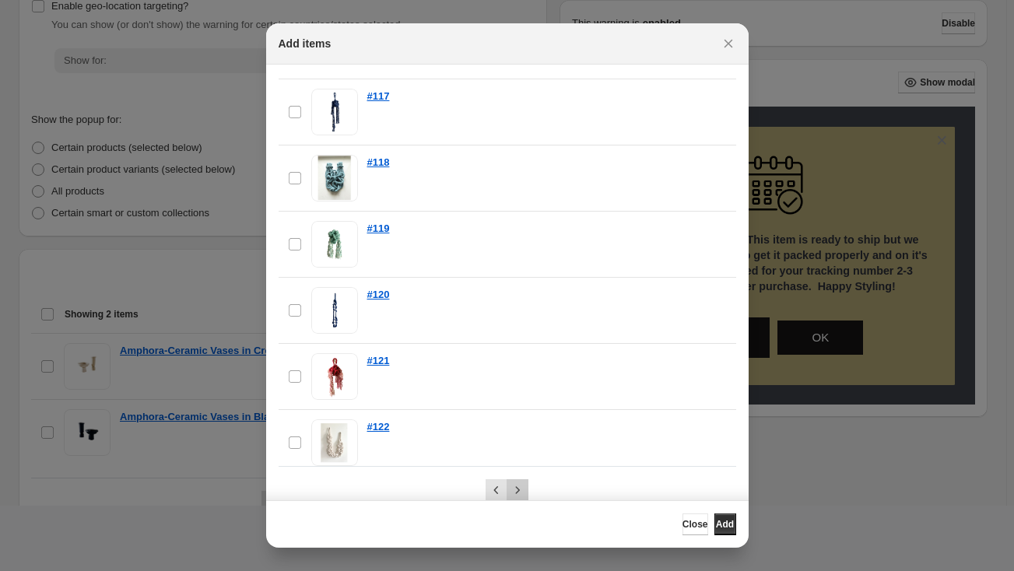
drag, startPoint x: 519, startPoint y: 489, endPoint x: 528, endPoint y: 473, distance: 18.1
click at [519, 489] on icon "Next" at bounding box center [518, 490] width 16 height 16
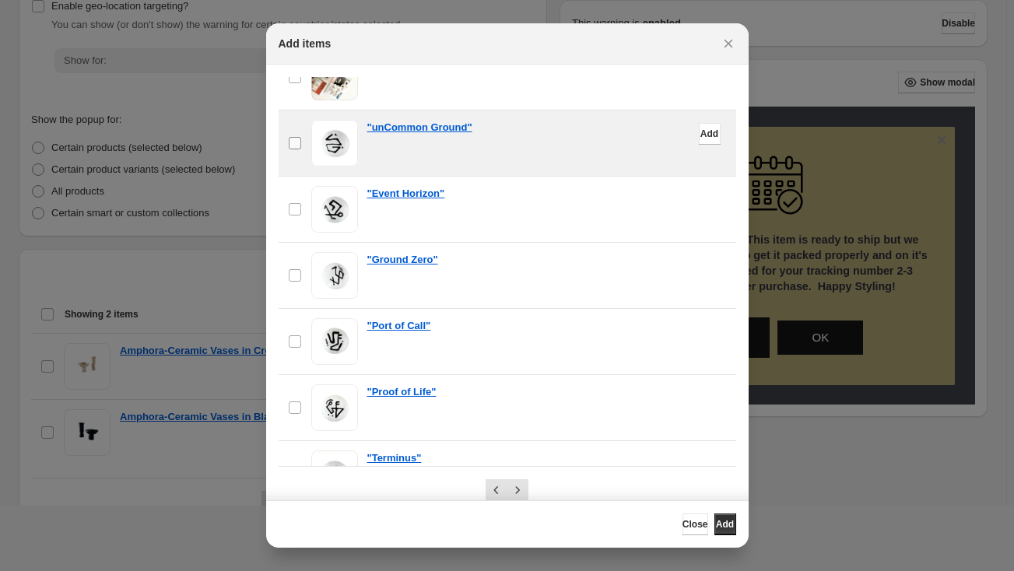
click at [301, 136] on span ":r2h3:" at bounding box center [295, 143] width 14 height 14
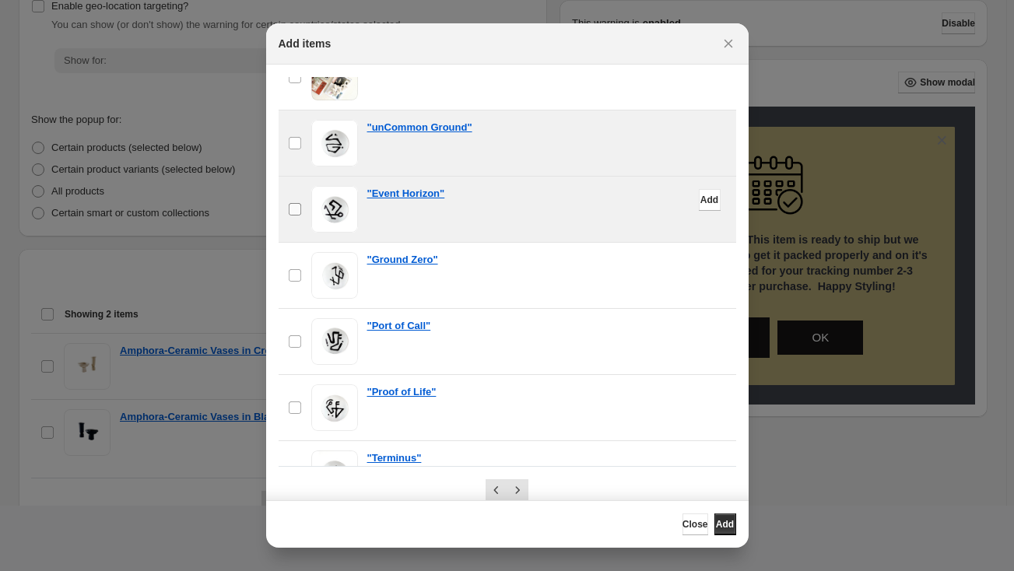
click at [296, 202] on span ":r2h3:" at bounding box center [295, 209] width 14 height 14
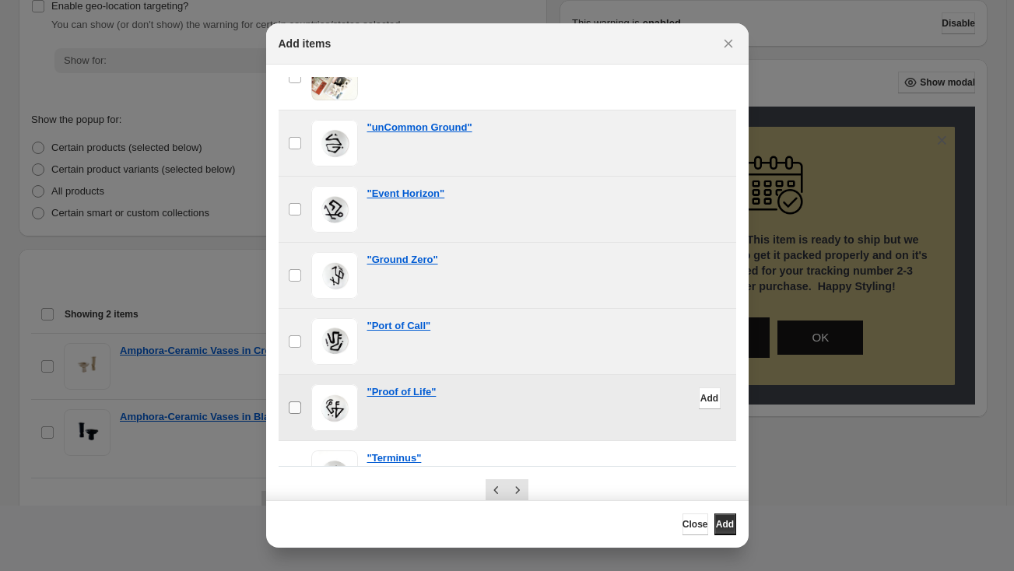
scroll to position [1362, 0]
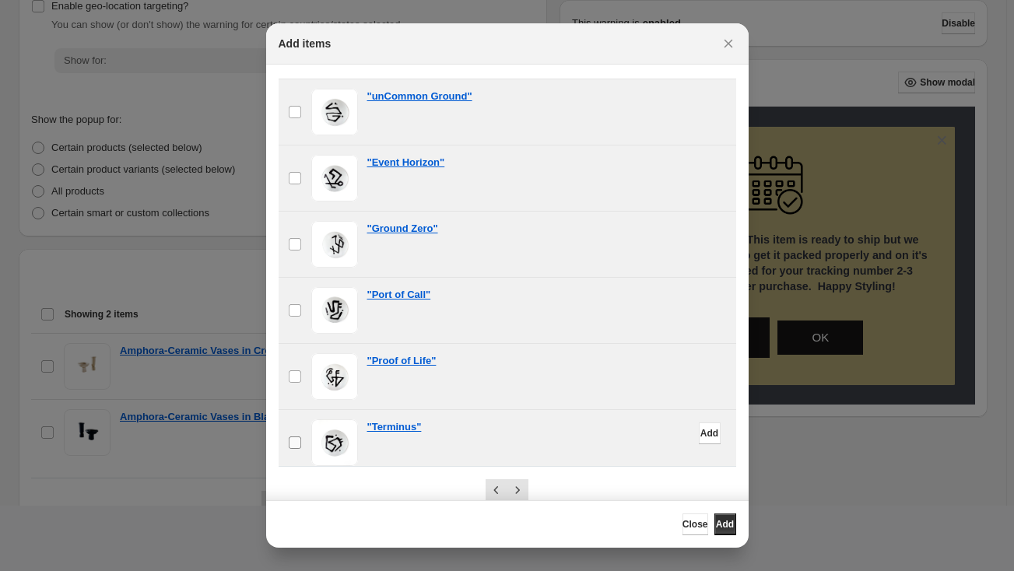
click at [293, 442] on label "checkbox" at bounding box center [295, 442] width 33 height 65
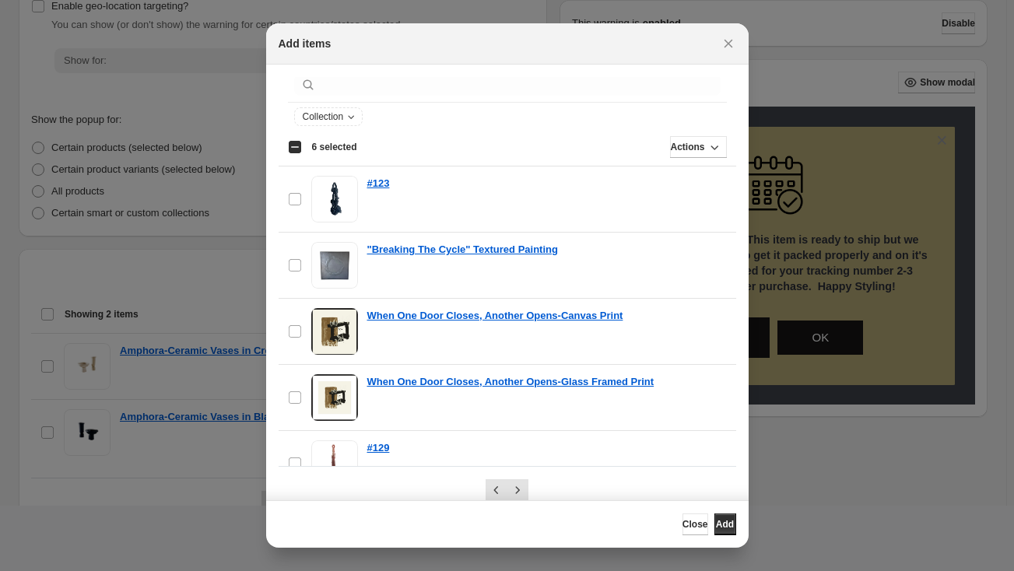
scroll to position [0, 0]
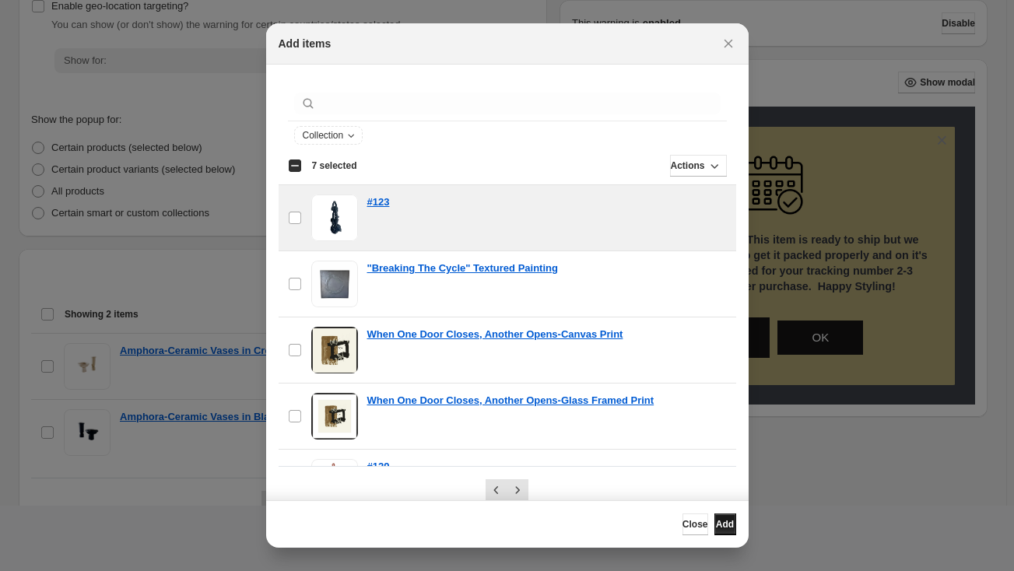
click at [716, 526] on span "Add" at bounding box center [725, 524] width 18 height 12
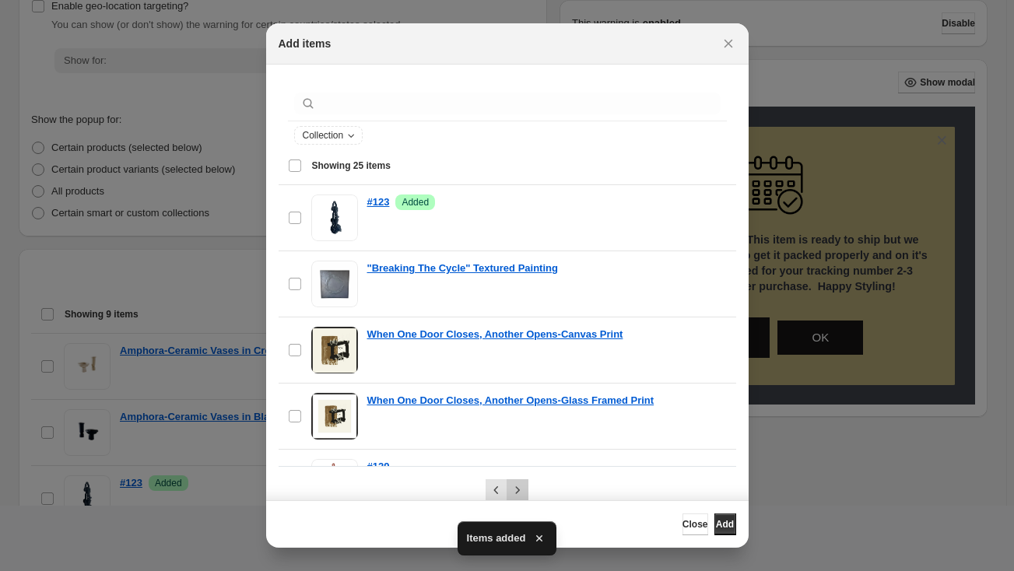
click at [516, 495] on icon "Next" at bounding box center [518, 490] width 16 height 16
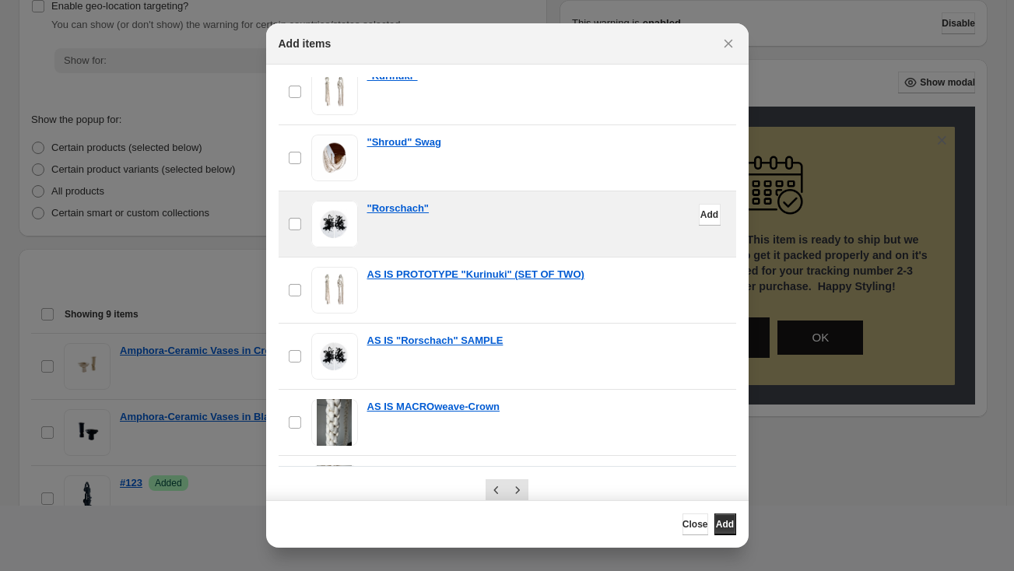
scroll to position [212, 0]
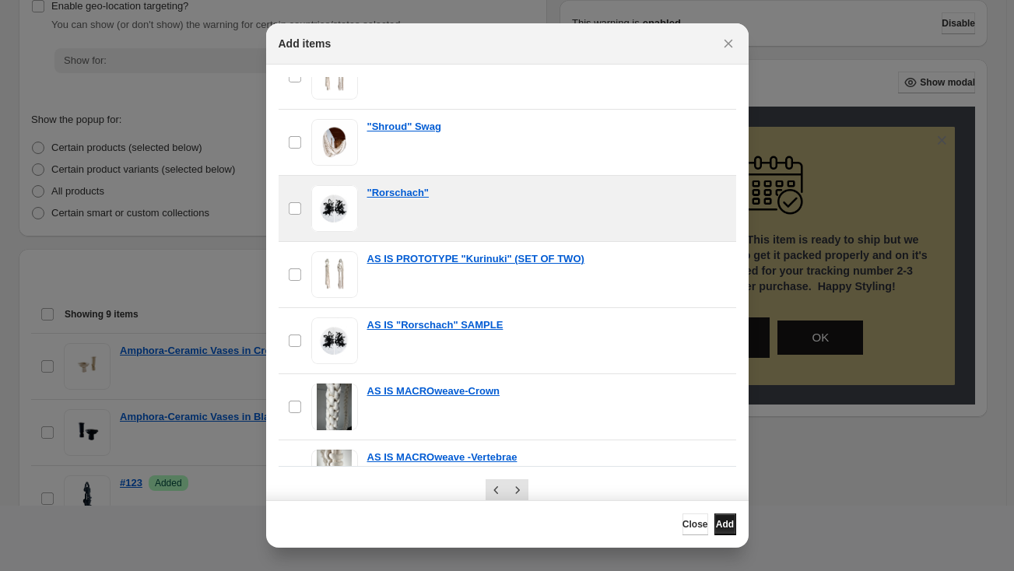
click at [717, 526] on span "Add" at bounding box center [725, 524] width 18 height 12
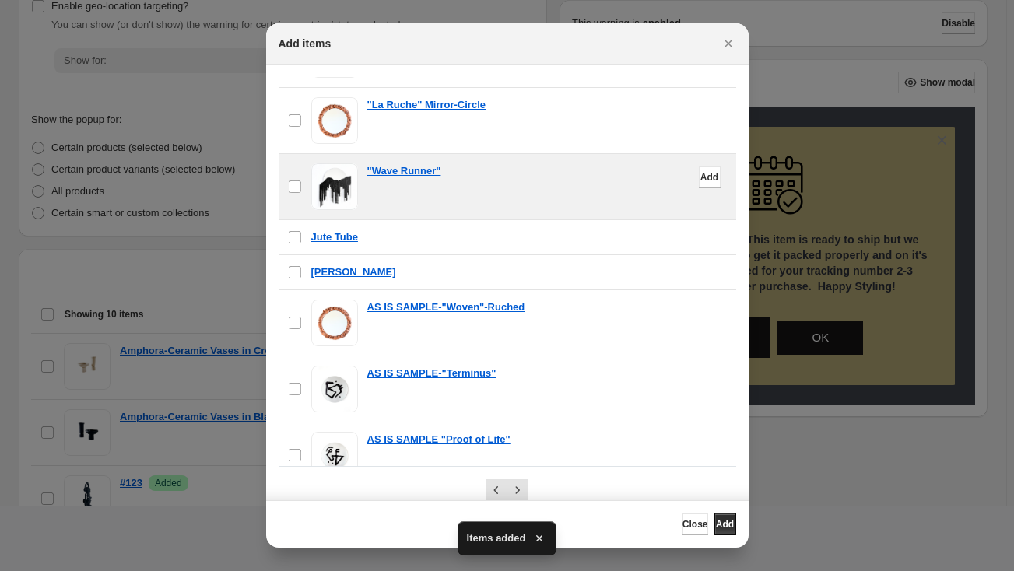
scroll to position [1238, 0]
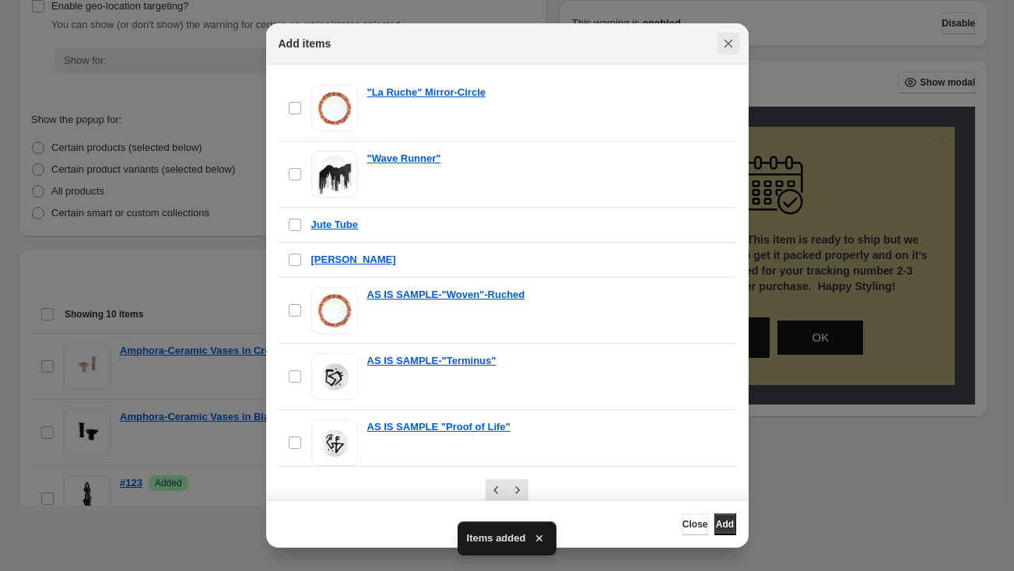
click at [731, 44] on icon "Close" at bounding box center [728, 44] width 16 height 16
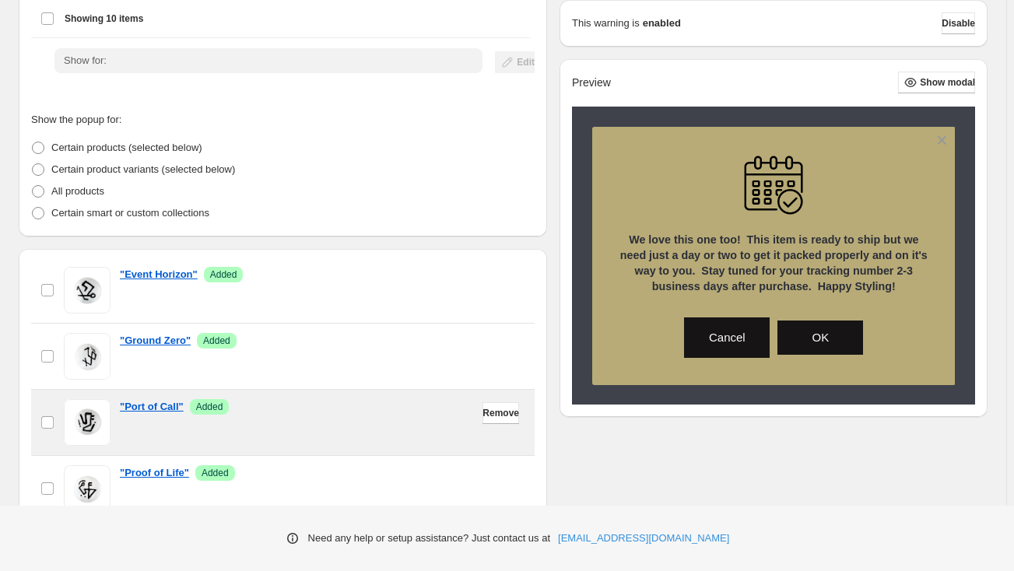
scroll to position [521, 0]
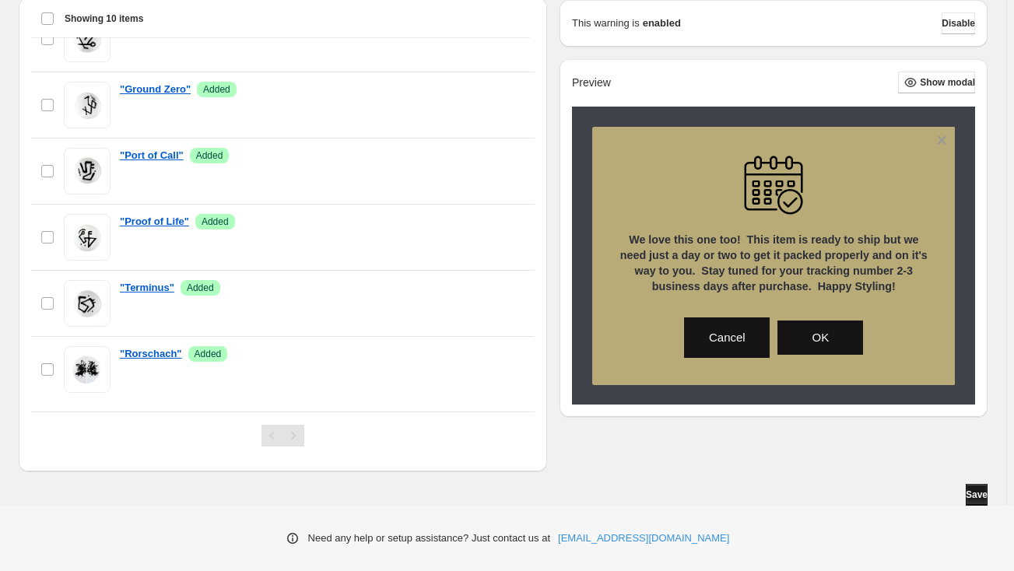
click at [979, 492] on span "Save" at bounding box center [977, 495] width 22 height 12
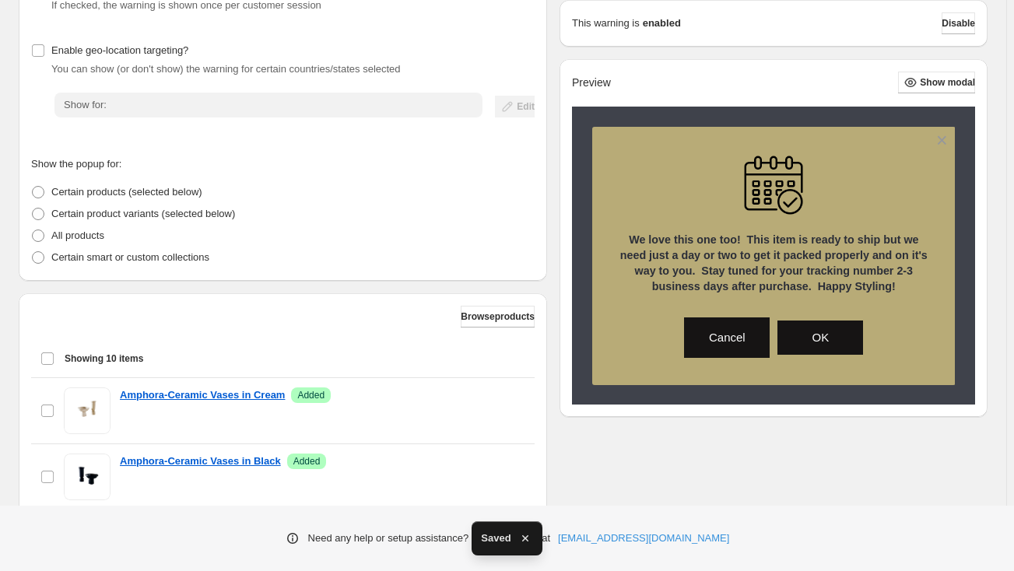
scroll to position [26, 0]
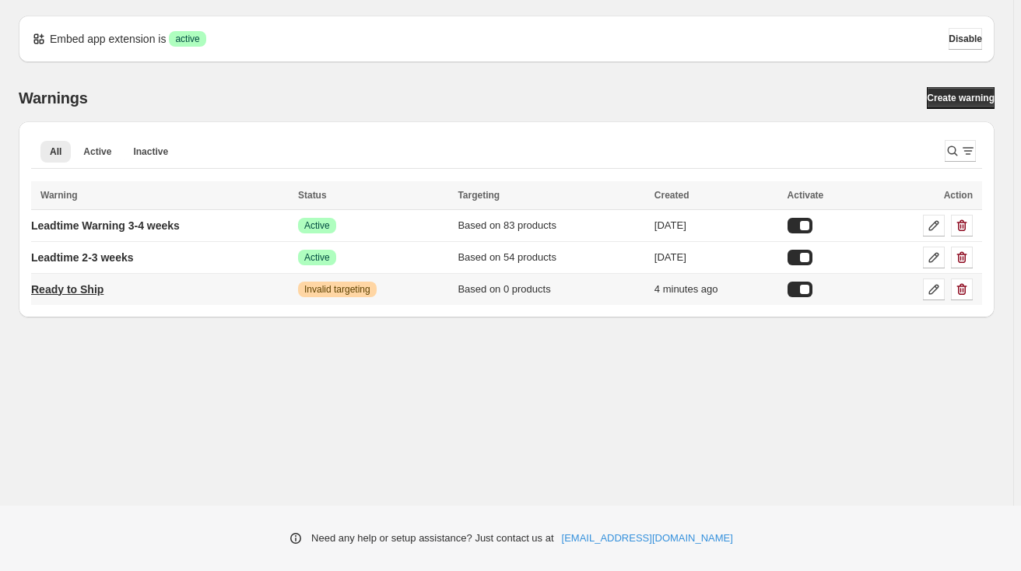
click at [97, 289] on p "Ready to Ship" at bounding box center [67, 290] width 72 height 16
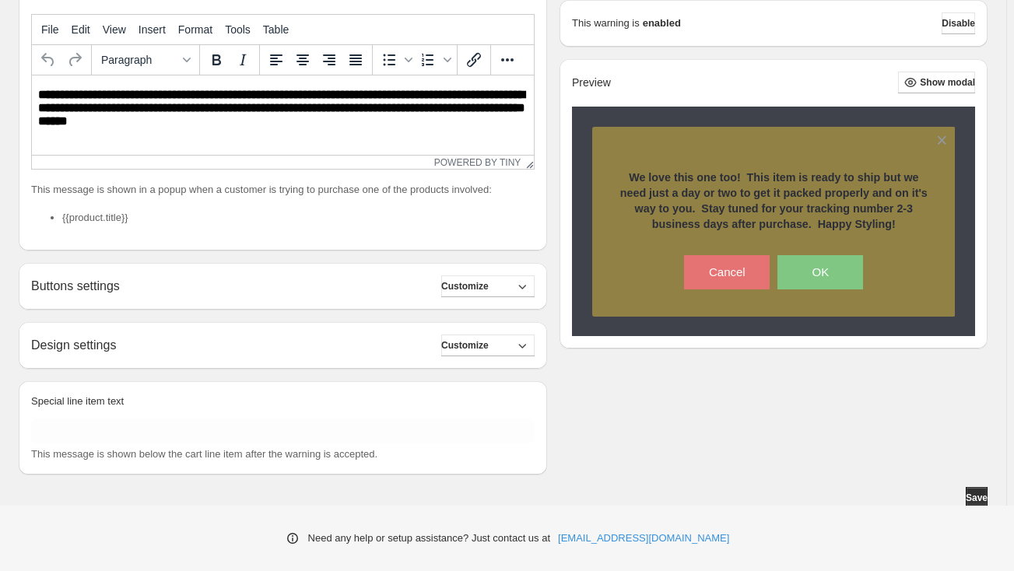
scroll to position [338, 0]
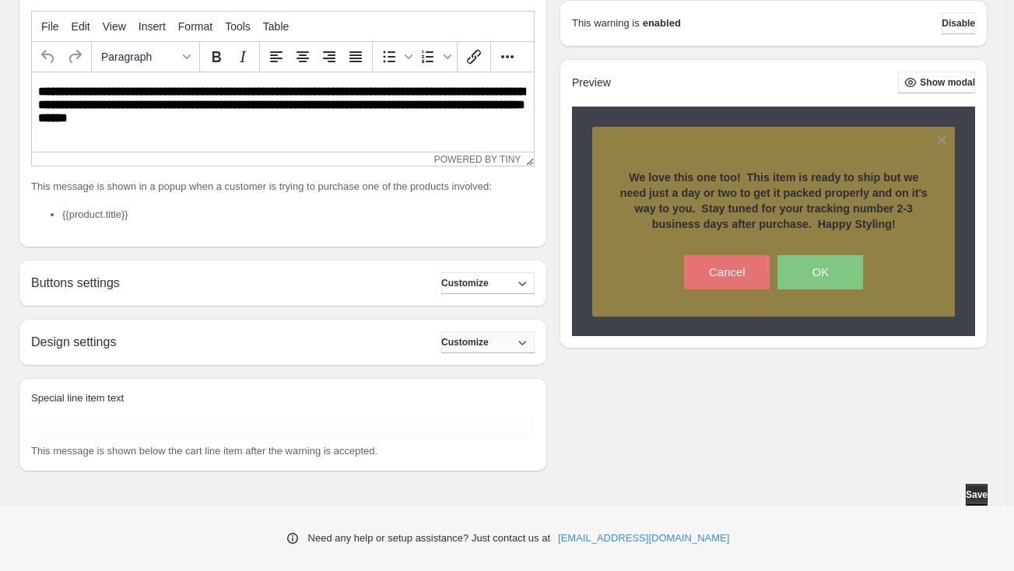
click at [472, 344] on span "Customize" at bounding box center [464, 342] width 47 height 12
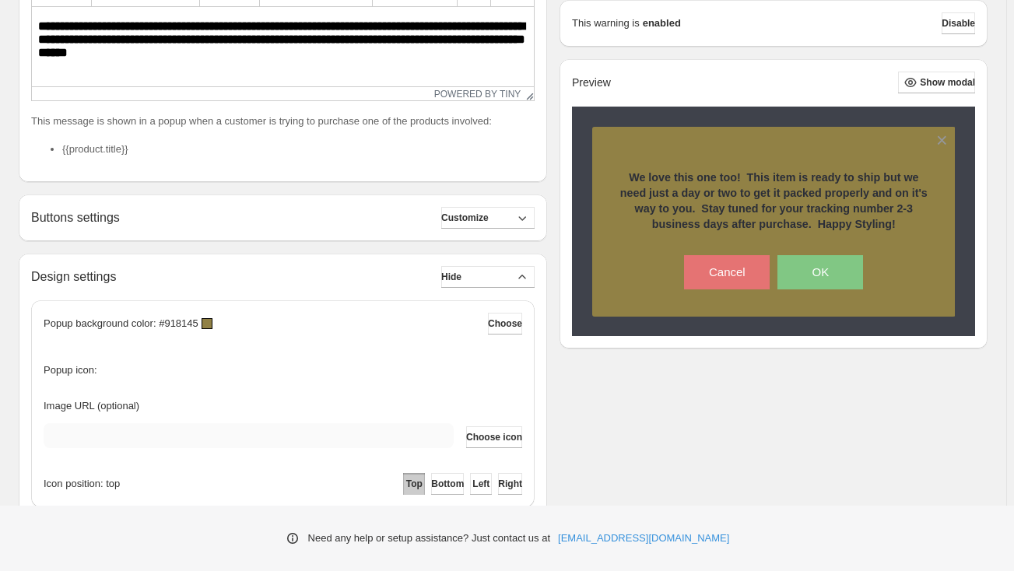
scroll to position [479, 0]
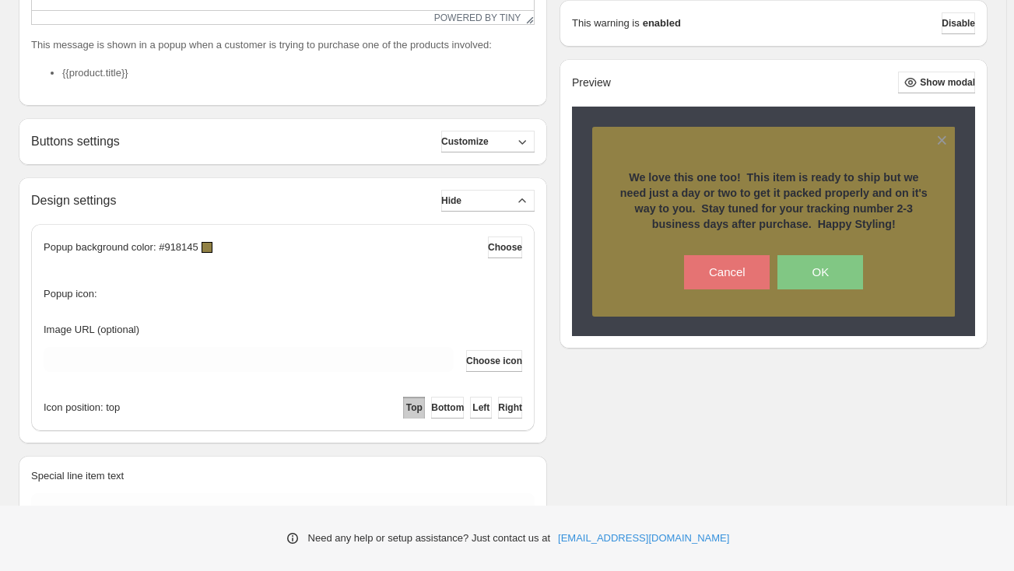
click at [203, 244] on div at bounding box center [207, 247] width 11 height 11
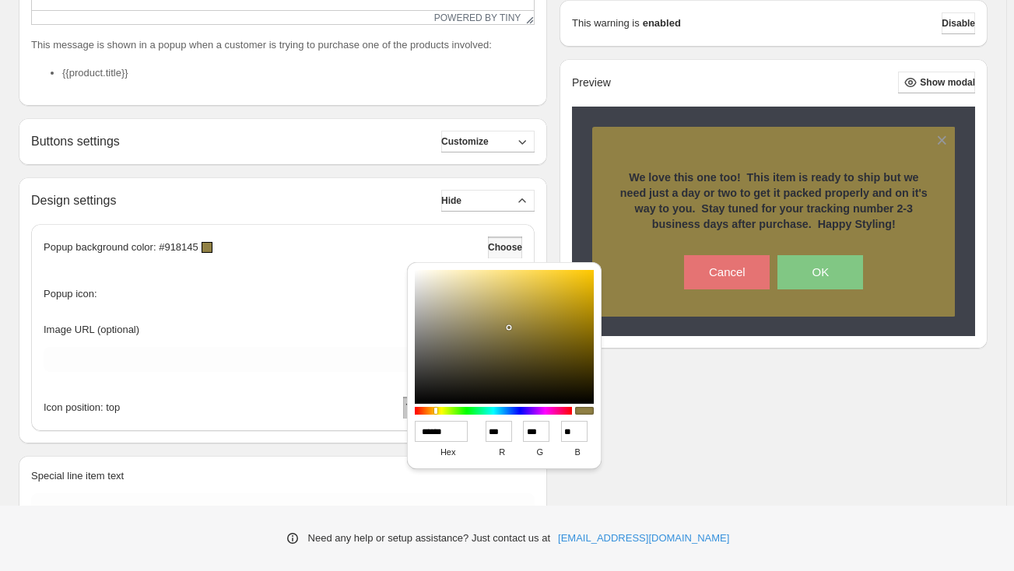
drag, startPoint x: 461, startPoint y: 429, endPoint x: 373, endPoint y: 416, distance: 89.7
click at [373, 416] on div "**********" at bounding box center [507, 85] width 1014 height 1129
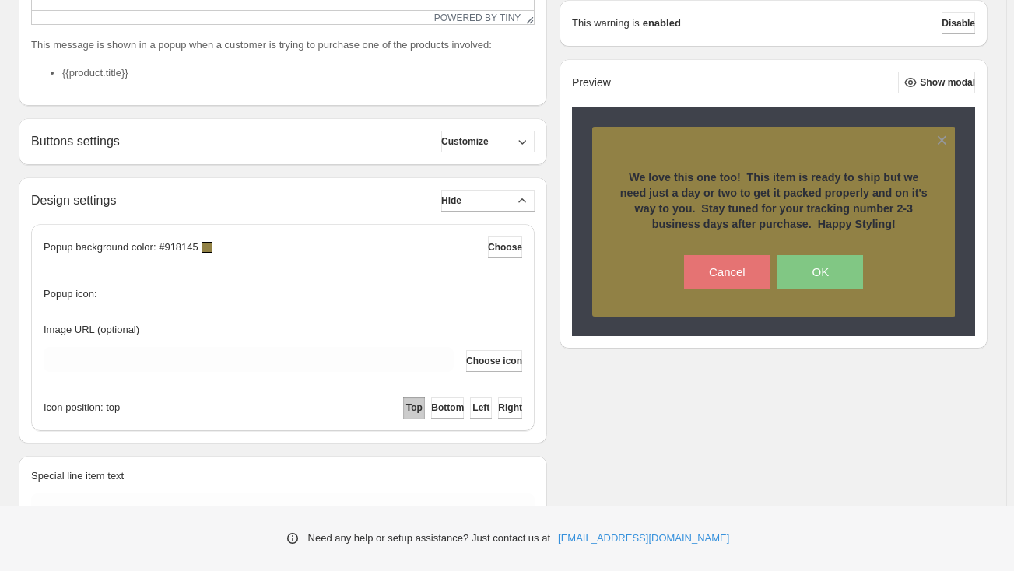
click at [206, 249] on div at bounding box center [207, 247] width 11 height 11
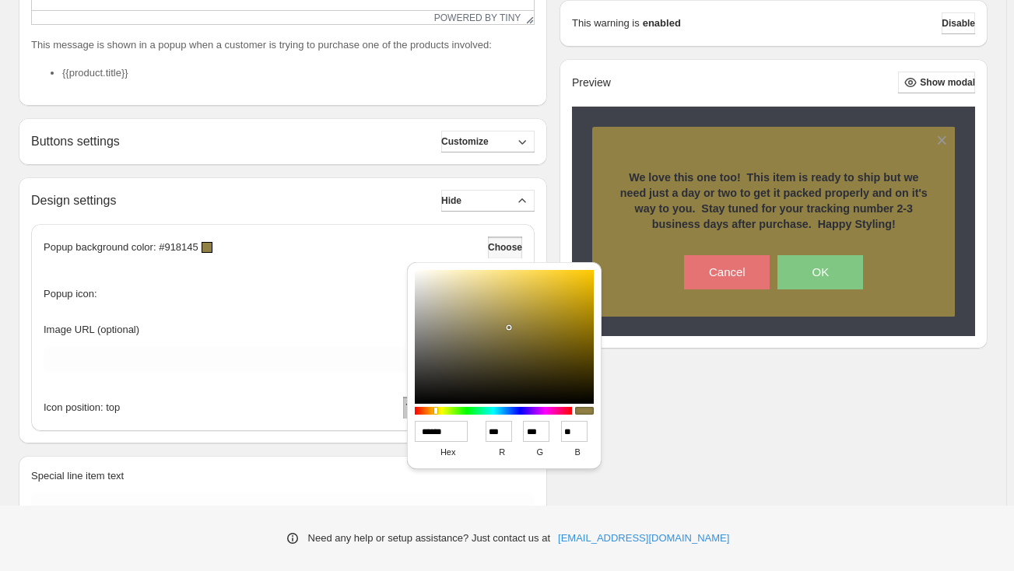
drag, startPoint x: 456, startPoint y: 430, endPoint x: 419, endPoint y: 426, distance: 37.6
click at [419, 426] on input "******" at bounding box center [441, 431] width 53 height 21
paste input
type input "******"
type input "***"
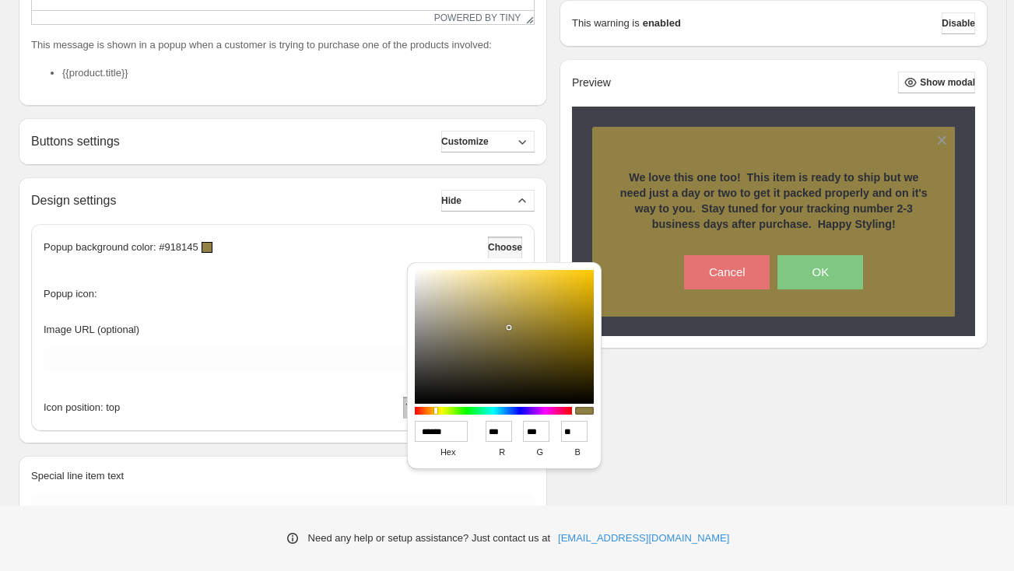
type input "***"
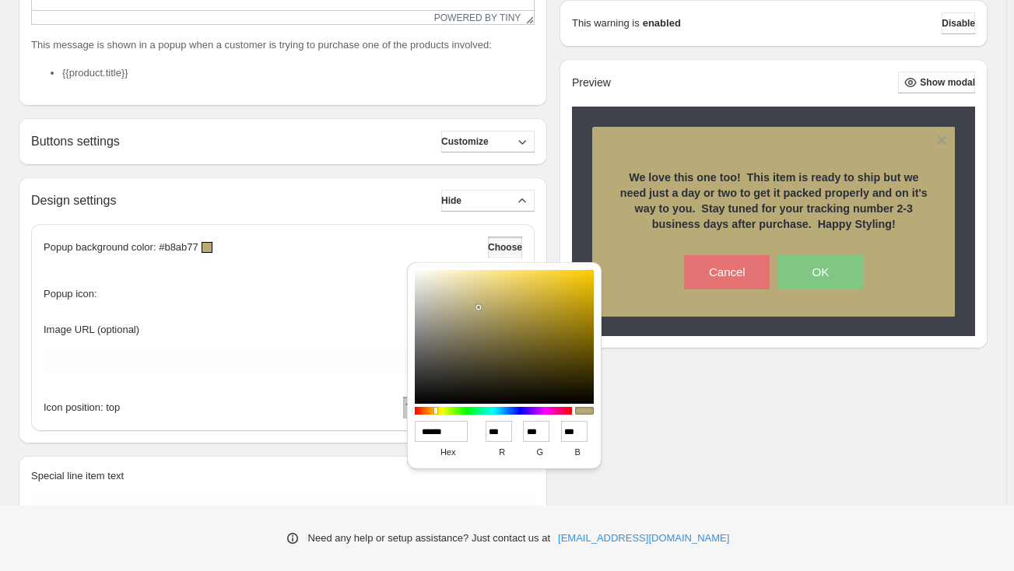
type input "******"
click at [340, 288] on div "Popup icon:" at bounding box center [283, 290] width 479 height 39
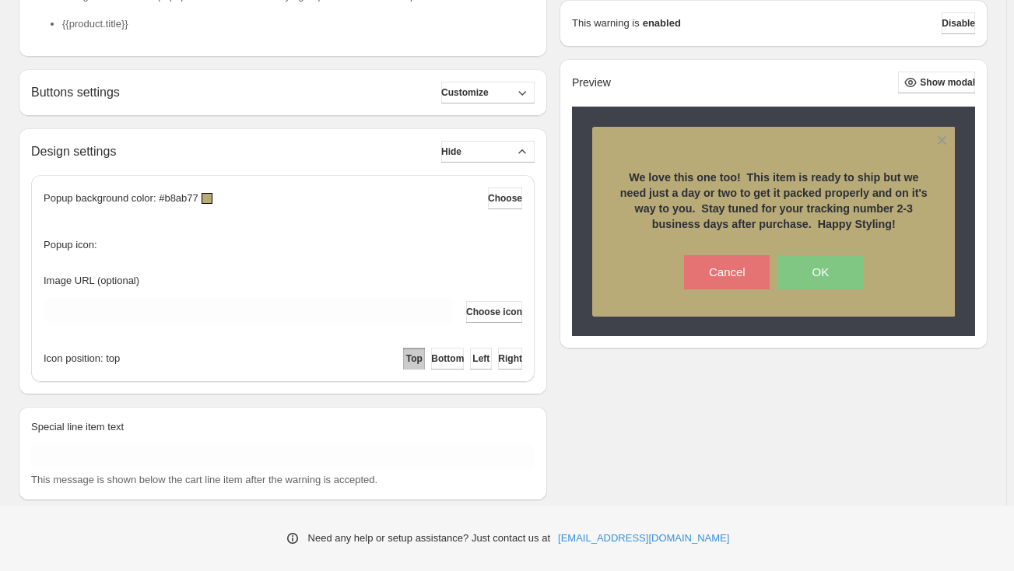
scroll to position [550, 0]
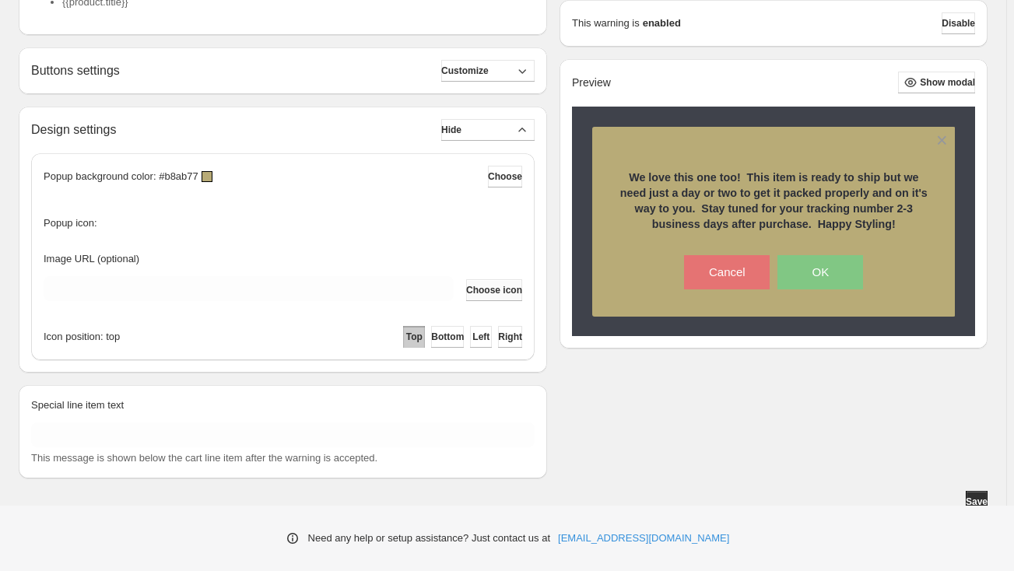
click at [484, 286] on span "Choose icon" at bounding box center [494, 290] width 56 height 12
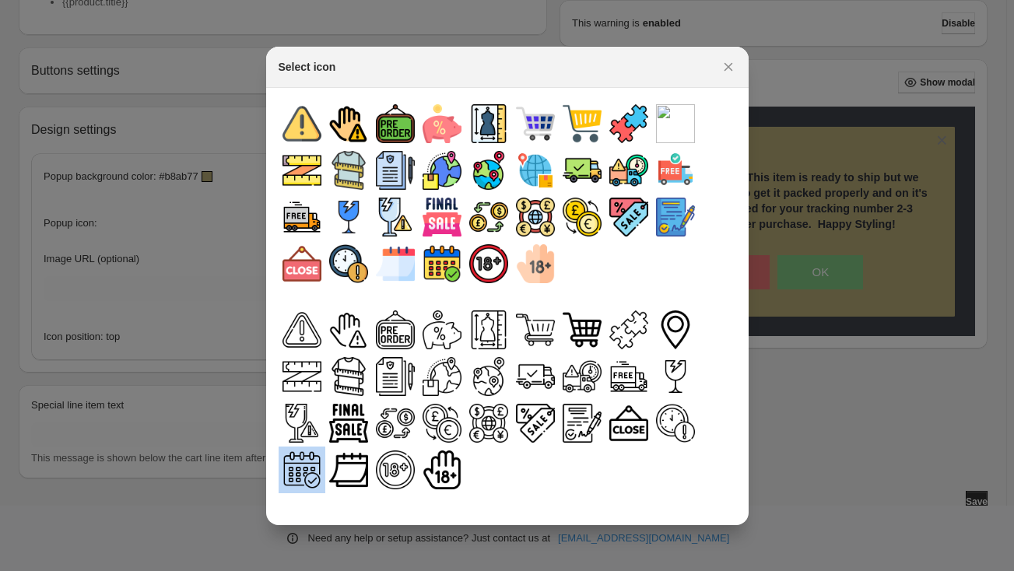
click at [303, 468] on img ":ru:" at bounding box center [301, 469] width 39 height 39
type input "**********"
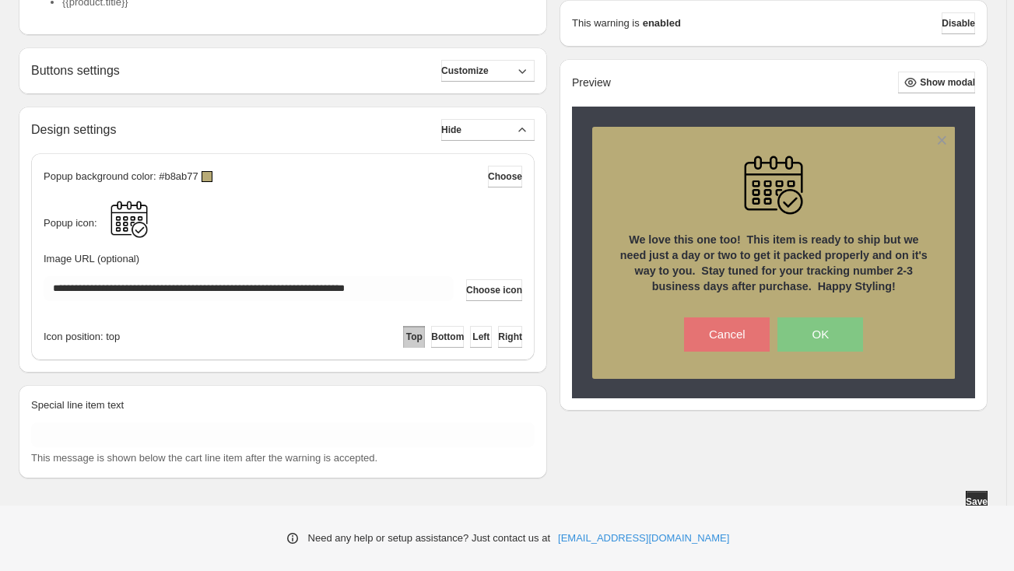
click at [210, 336] on div "Icon position: top Top Bottom Left Right" at bounding box center [283, 337] width 479 height 22
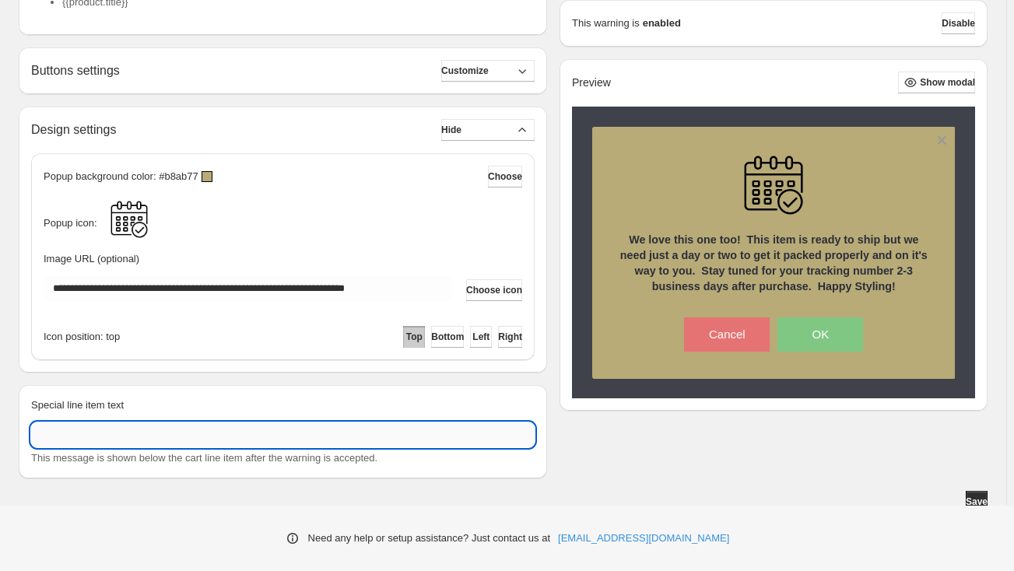
click at [164, 431] on input "Special line item text" at bounding box center [282, 434] width 503 height 25
paste input "**********"
type input "**********"
click at [485, 71] on span "Customize" at bounding box center [464, 71] width 47 height 12
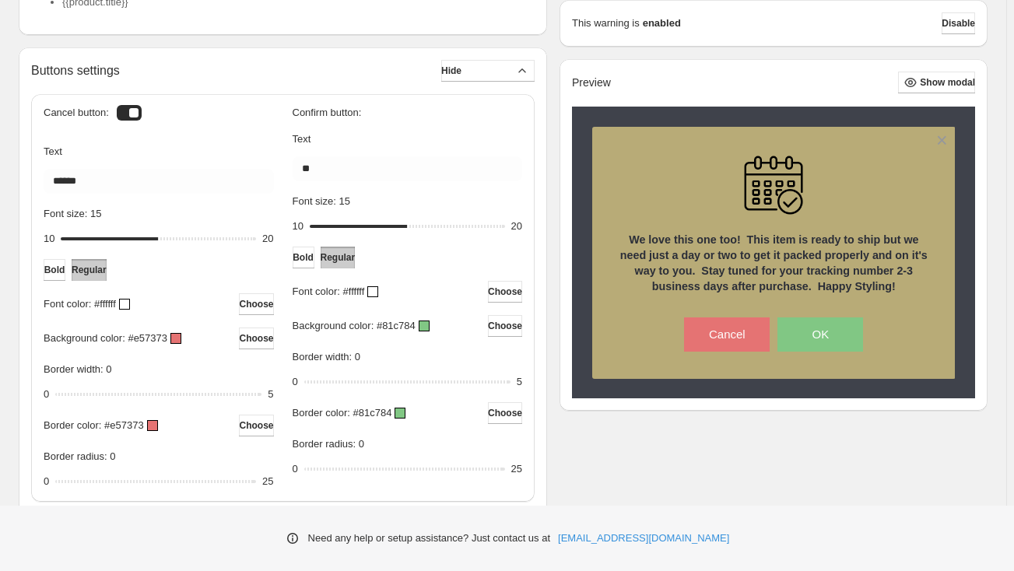
click at [174, 340] on div at bounding box center [175, 338] width 11 height 11
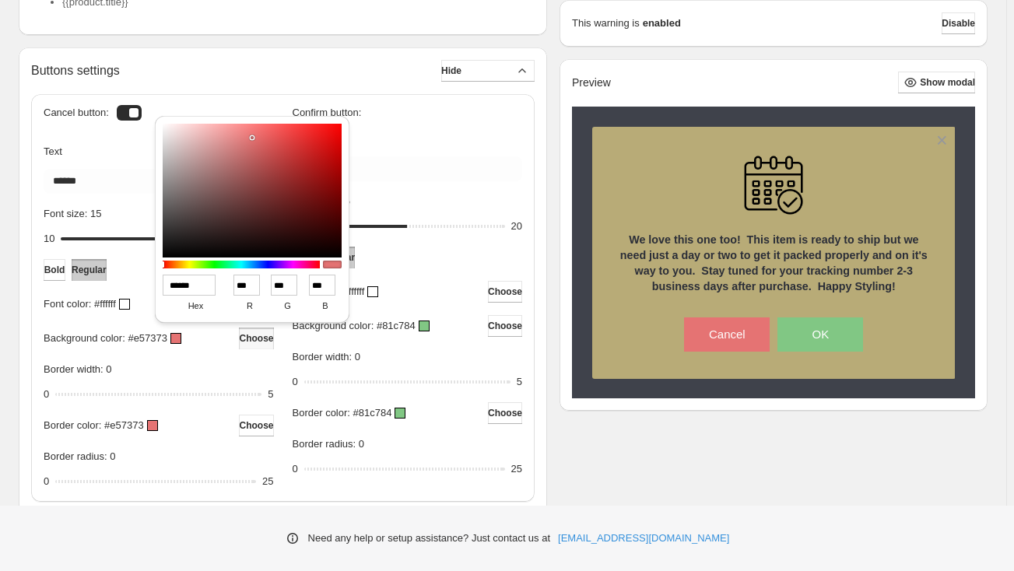
drag, startPoint x: 199, startPoint y: 285, endPoint x: 142, endPoint y: 274, distance: 57.8
click at [142, 274] on div "**********" at bounding box center [507, 224] width 1014 height 1549
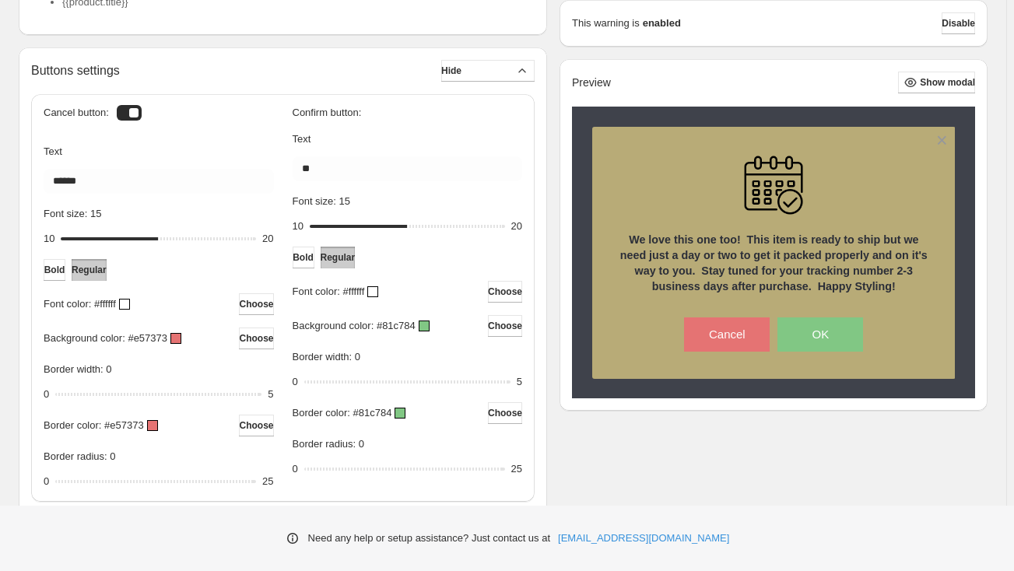
click at [171, 338] on div at bounding box center [175, 338] width 11 height 11
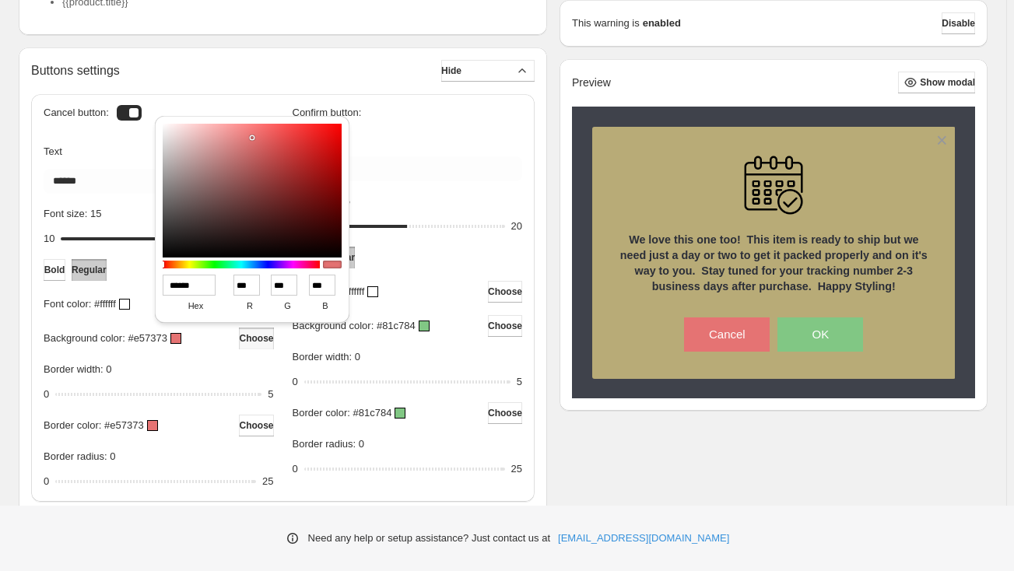
drag, startPoint x: 199, startPoint y: 288, endPoint x: 165, endPoint y: 273, distance: 37.3
click at [165, 273] on div "****** hex *** r *** g *** b *** a" at bounding box center [252, 297] width 179 height 51
paste input
type input "******"
type input "**"
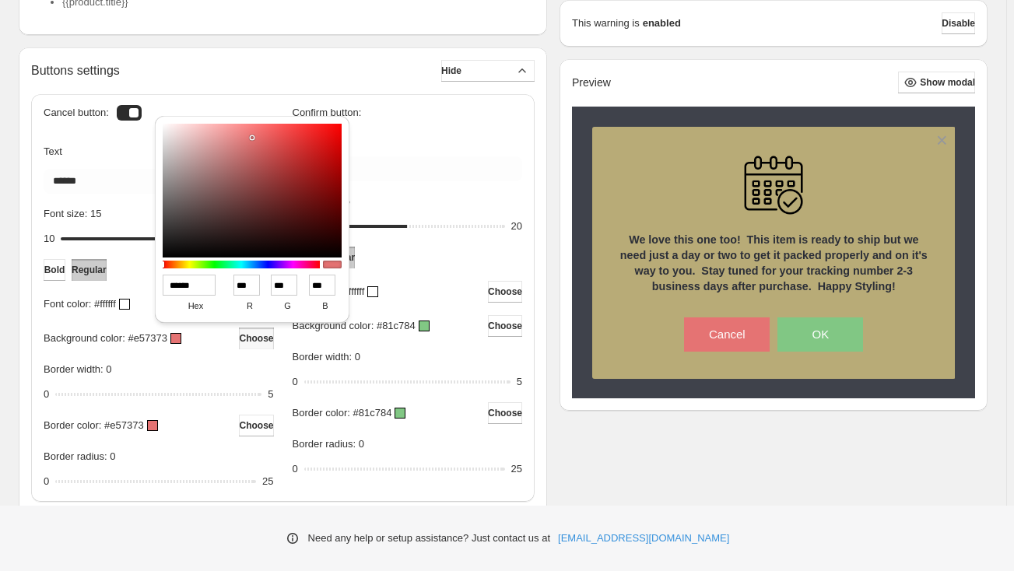
type input "**"
type input "******"
type input "*"
type input "******"
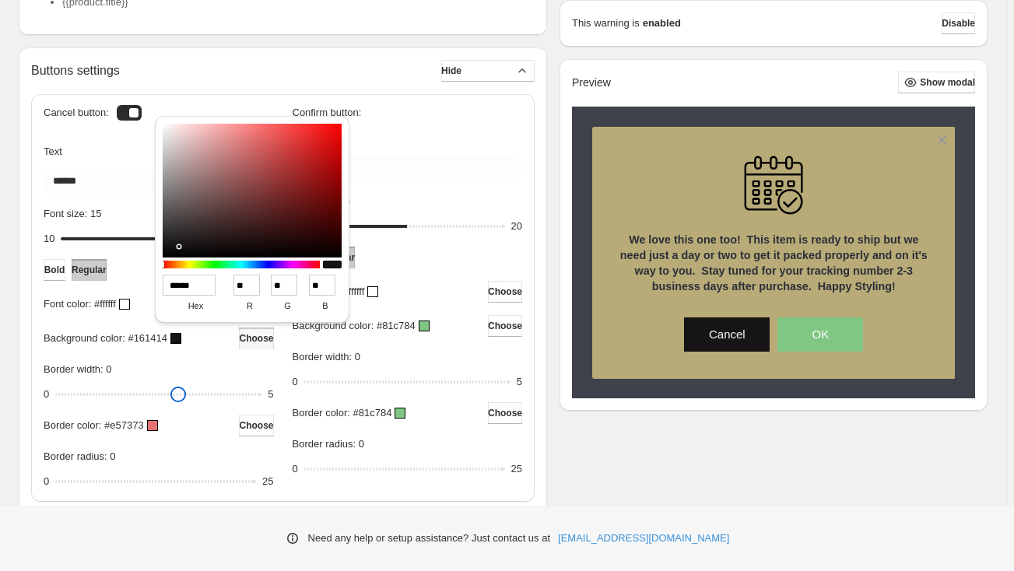
drag, startPoint x: 197, startPoint y: 393, endPoint x: 292, endPoint y: 363, distance: 99.4
type input "*"
click at [198, 391] on input "Border width: 0" at bounding box center [158, 395] width 206 height 22
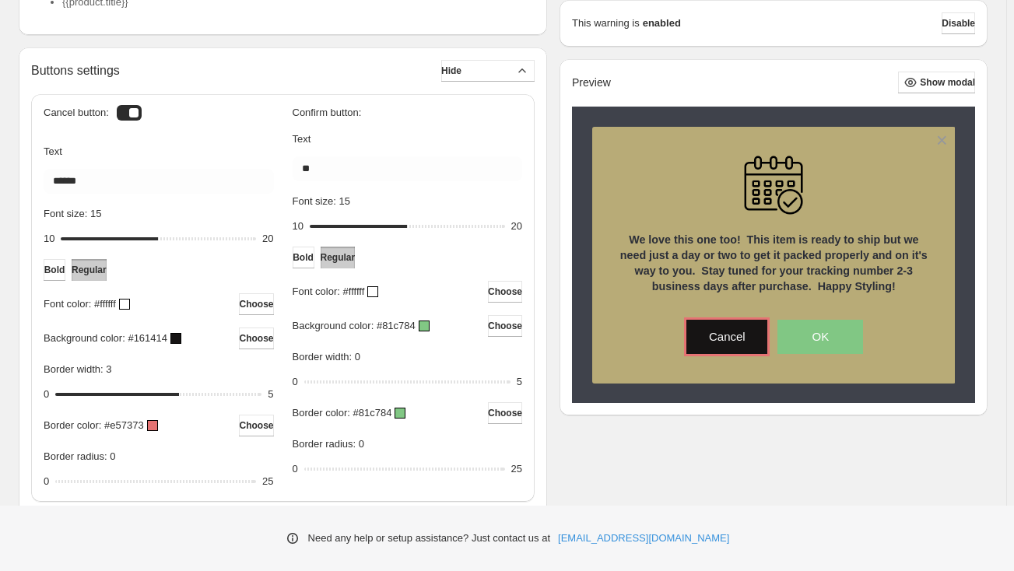
click at [426, 327] on div at bounding box center [424, 326] width 11 height 11
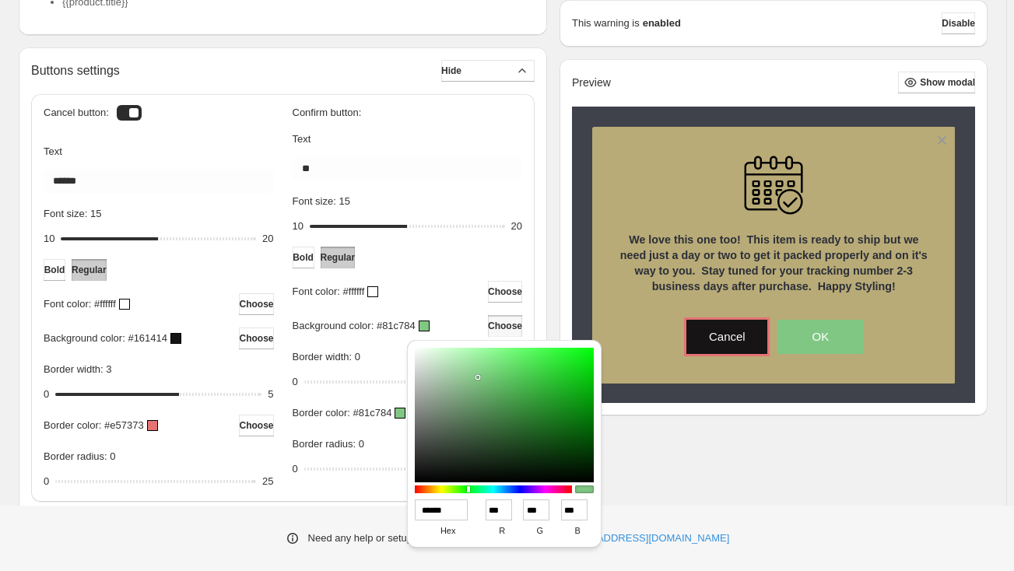
drag, startPoint x: 454, startPoint y: 510, endPoint x: 405, endPoint y: 507, distance: 49.2
click at [405, 507] on div "****** hex *** r *** g *** b *** a" at bounding box center [504, 447] width 207 height 223
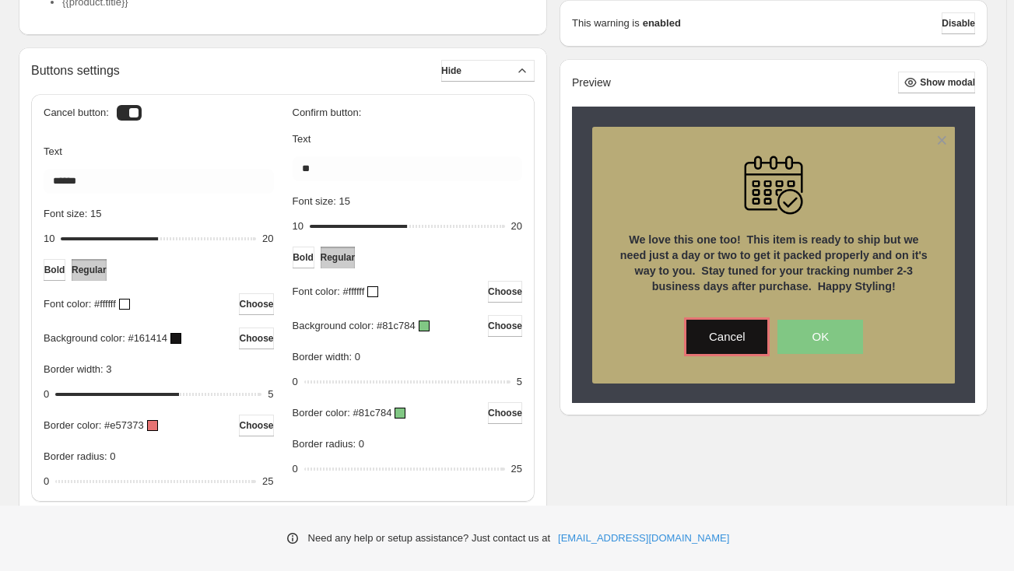
click at [426, 329] on div at bounding box center [424, 326] width 11 height 11
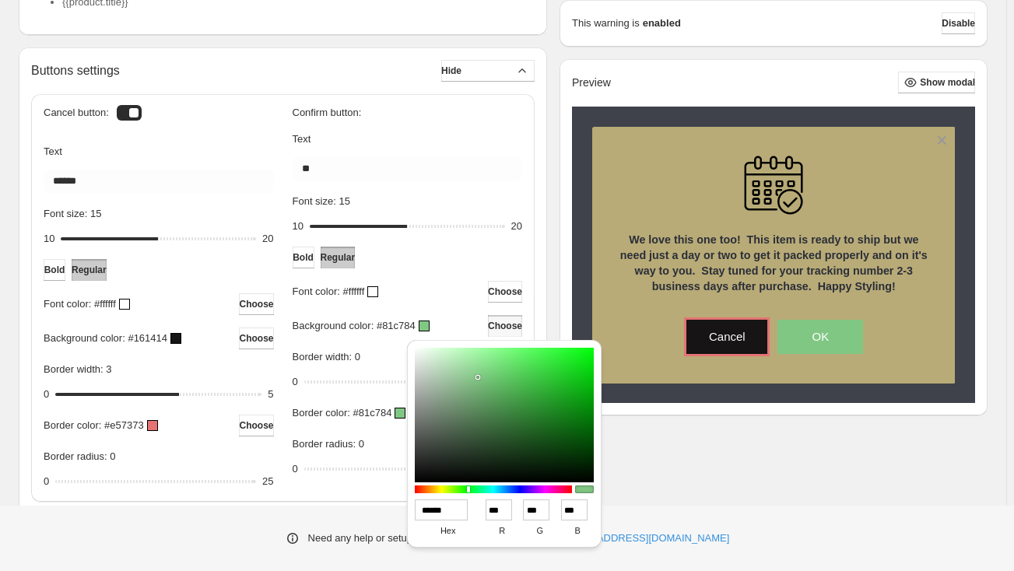
drag, startPoint x: 463, startPoint y: 510, endPoint x: 419, endPoint y: 502, distance: 45.2
click at [419, 502] on input "******" at bounding box center [441, 510] width 53 height 21
paste input
type input "******"
type input "**"
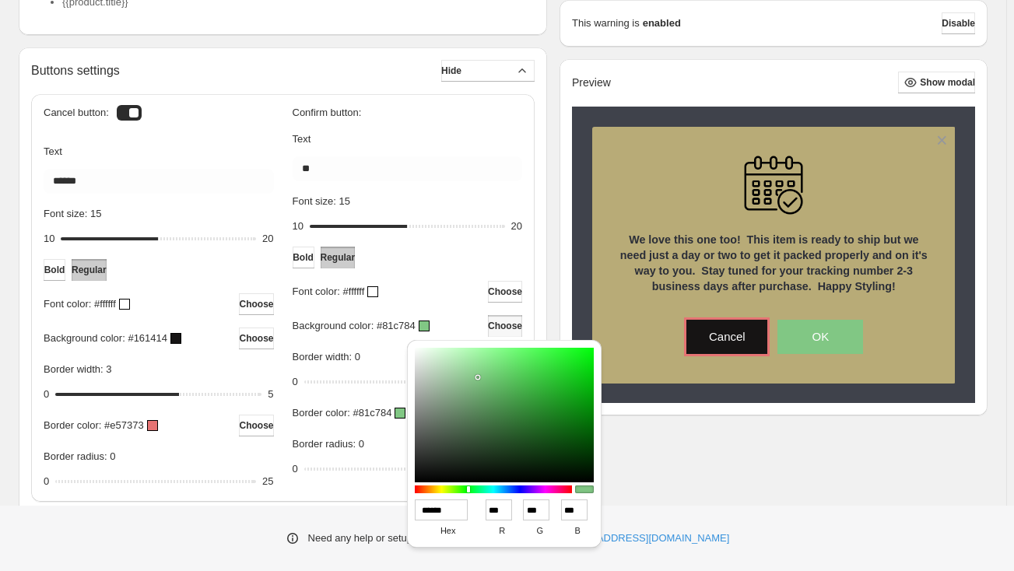
type input "**"
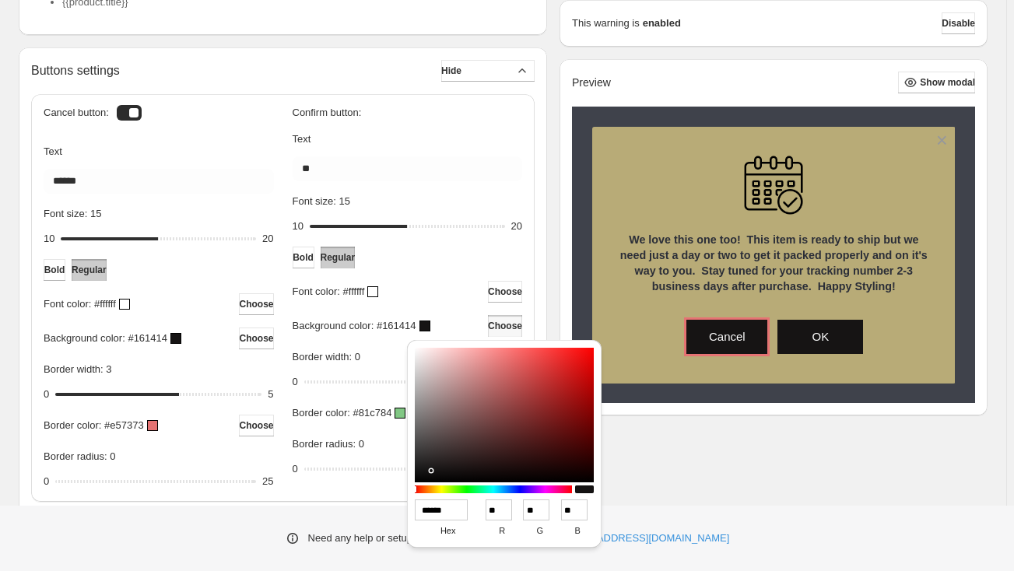
type input "******"
type input "*"
type input "******"
drag, startPoint x: 240, startPoint y: 397, endPoint x: 232, endPoint y: 394, distance: 8.9
type input "*"
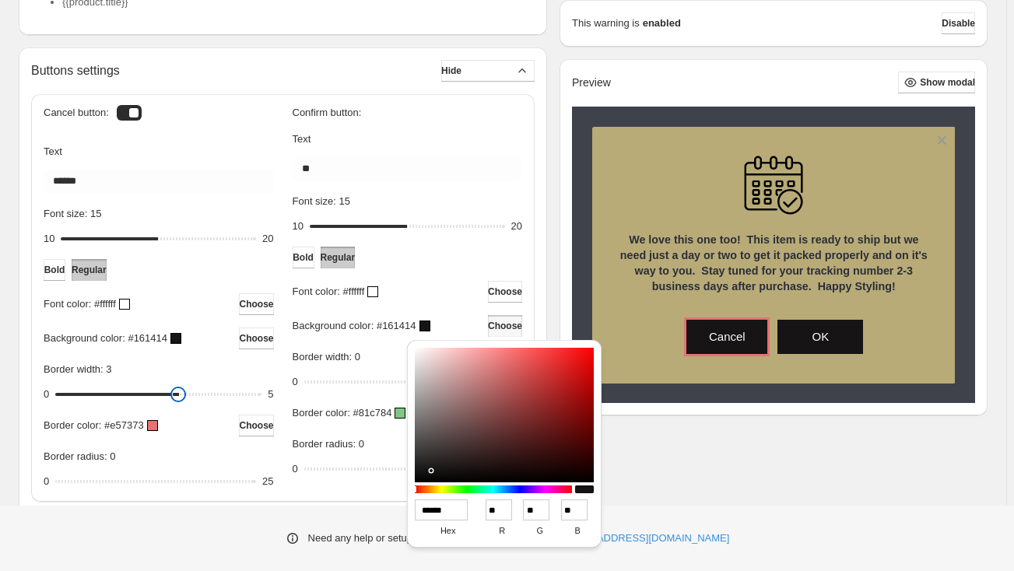
click at [235, 394] on input "Border width: 3" at bounding box center [158, 395] width 206 height 22
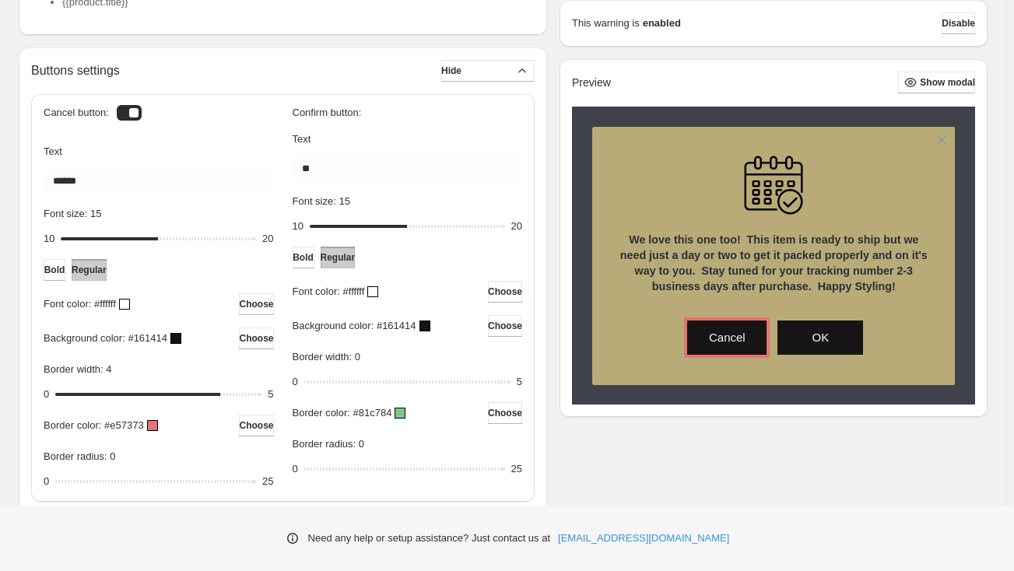
click at [154, 426] on div at bounding box center [152, 425] width 11 height 11
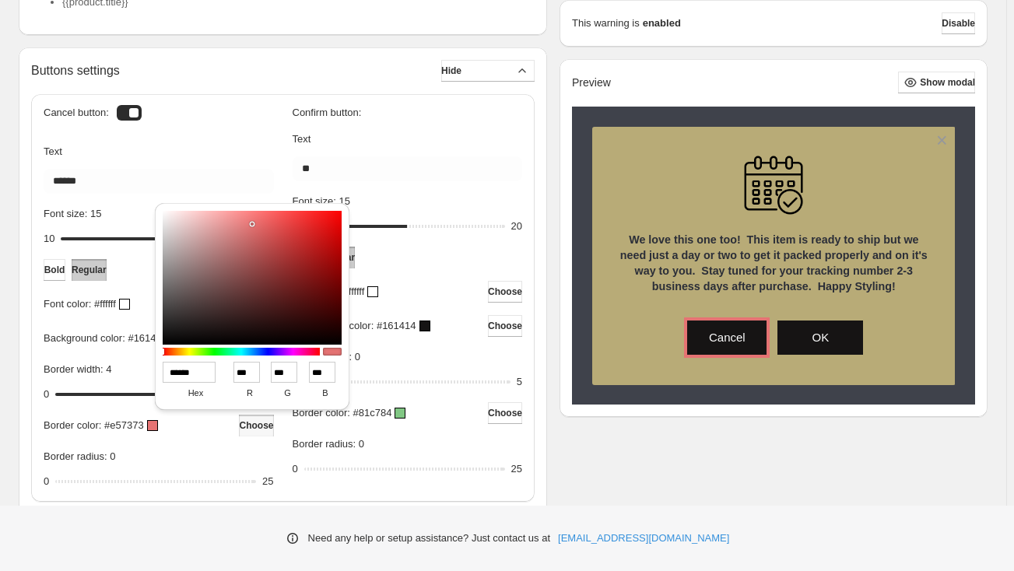
drag, startPoint x: 207, startPoint y: 372, endPoint x: 145, endPoint y: 370, distance: 61.5
click at [145, 370] on div "**********" at bounding box center [507, 224] width 1014 height 1549
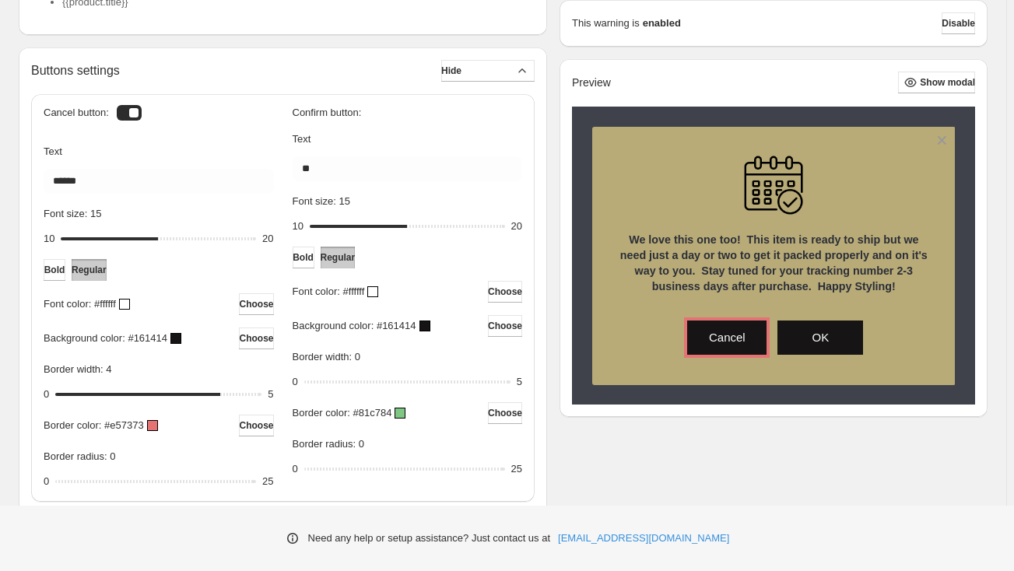
click at [150, 424] on div at bounding box center [152, 425] width 11 height 11
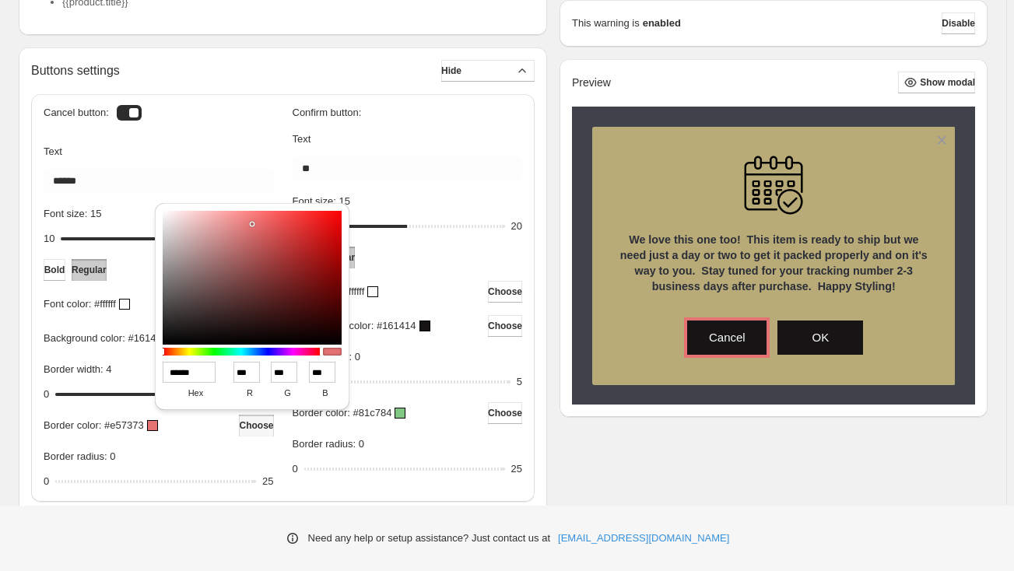
drag, startPoint x: 198, startPoint y: 370, endPoint x: 168, endPoint y: 368, distance: 30.4
click at [168, 368] on input "******" at bounding box center [189, 372] width 53 height 21
paste input
type input "******"
type input "**"
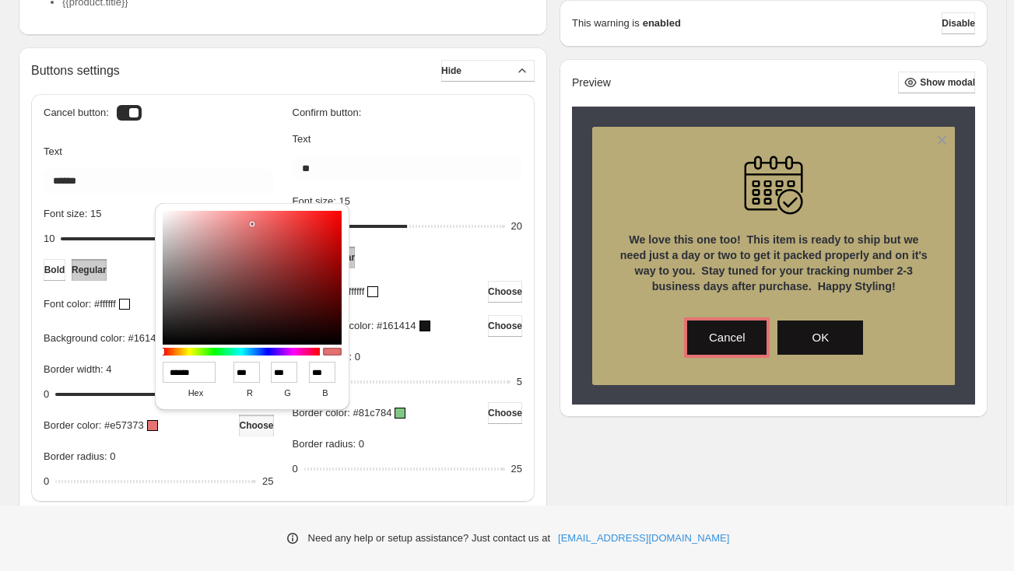
type input "**"
type input "******"
drag, startPoint x: 401, startPoint y: 443, endPoint x: 401, endPoint y: 433, distance: 10.9
click at [401, 443] on div "Border radius: 0" at bounding box center [408, 447] width 230 height 22
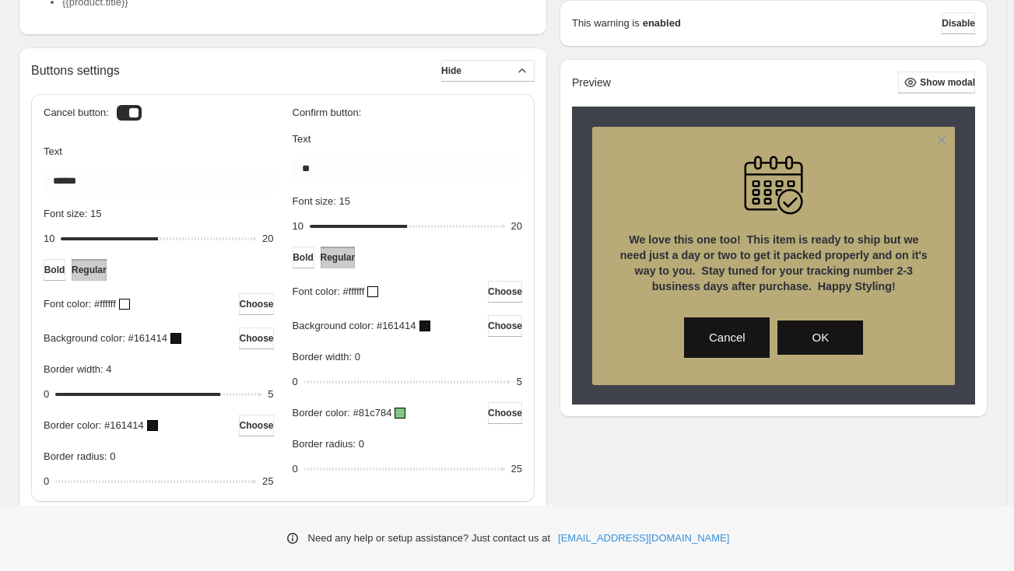
click at [401, 412] on div at bounding box center [399, 413] width 11 height 11
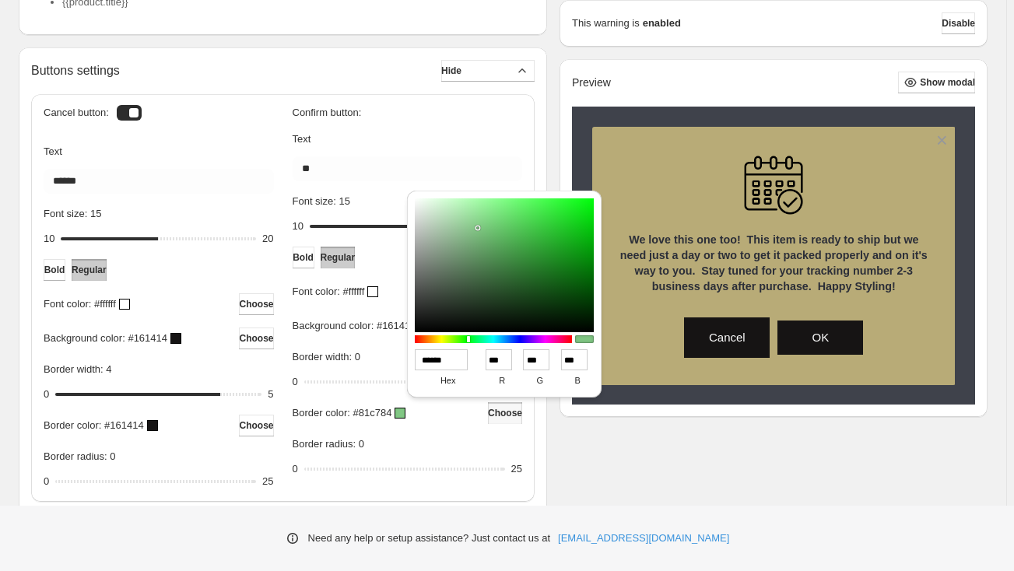
drag, startPoint x: 454, startPoint y: 366, endPoint x: 417, endPoint y: 360, distance: 37.9
click at [417, 360] on input "******" at bounding box center [441, 359] width 53 height 21
paste input
type input "******"
type input "**"
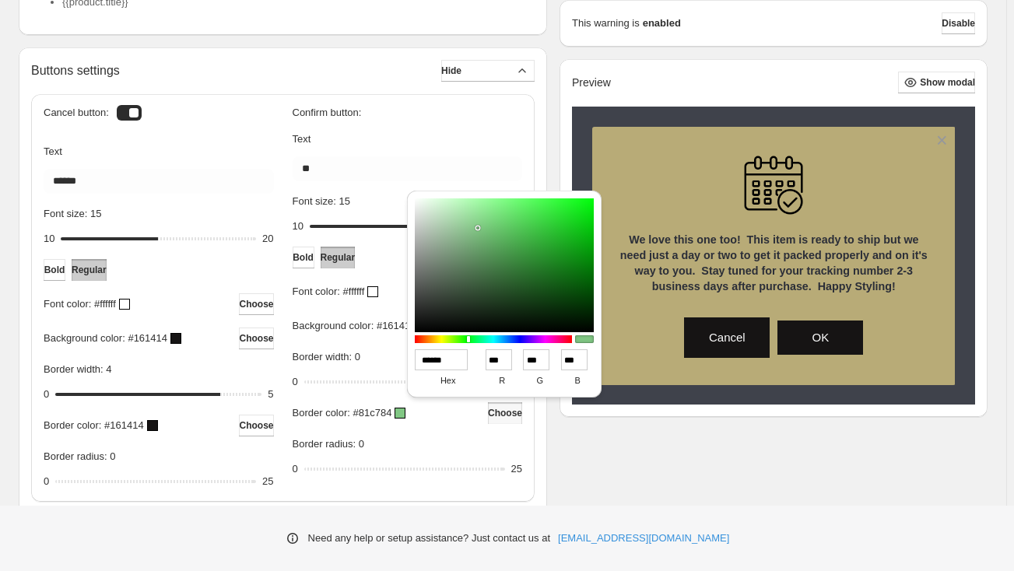
type input "**"
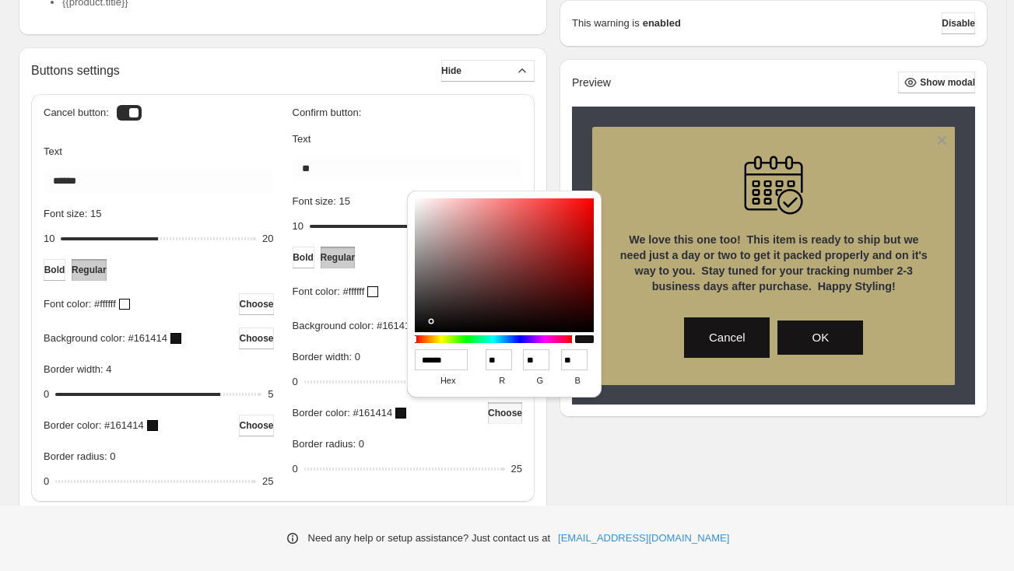
type input "******"
click at [458, 442] on div "Border radius: 0" at bounding box center [408, 447] width 230 height 22
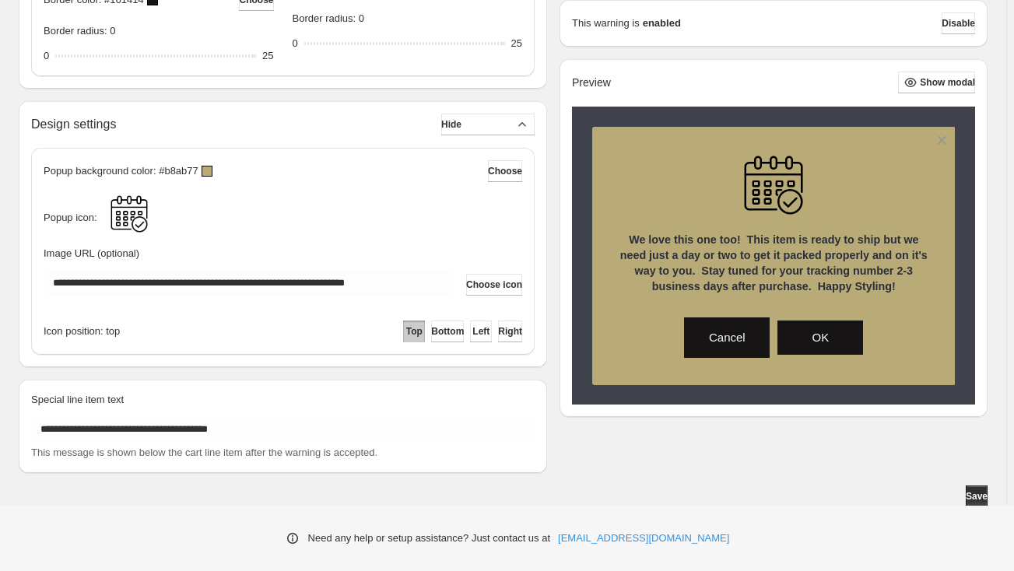
scroll to position [976, 0]
click at [978, 494] on span "Save" at bounding box center [977, 495] width 22 height 12
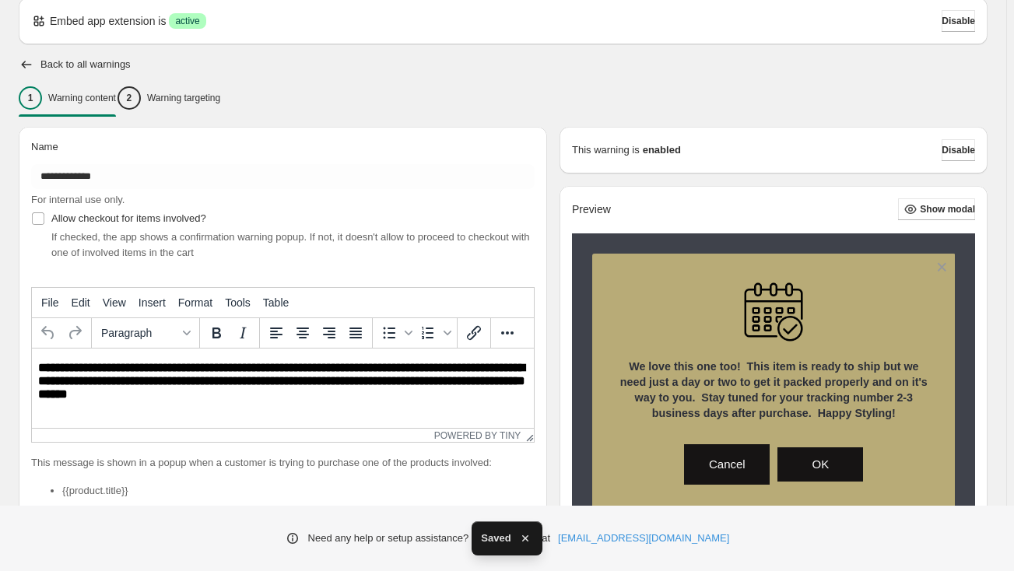
scroll to position [0, 0]
